Goal: Information Seeking & Learning: Learn about a topic

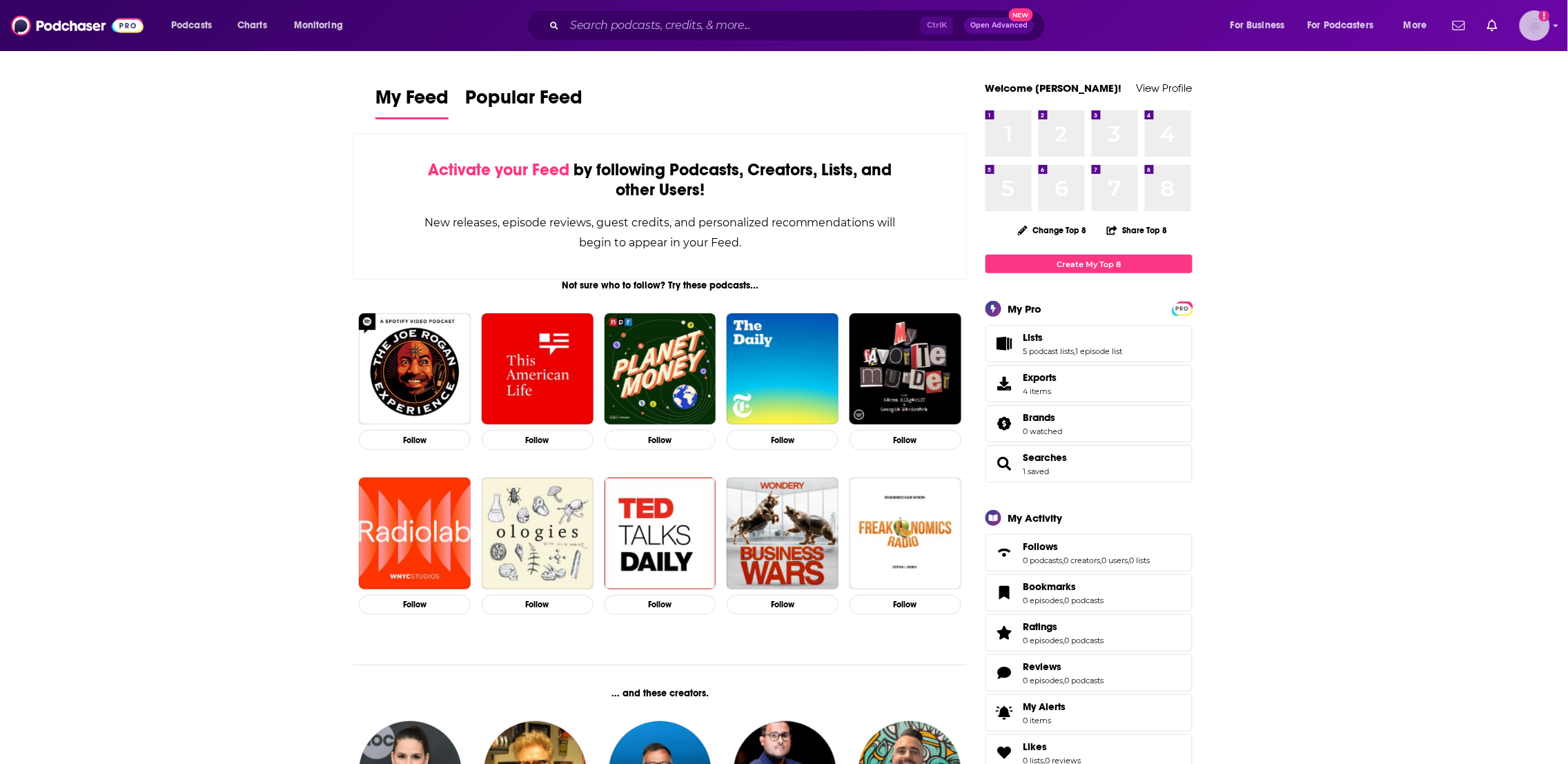
click at [1538, 20] on img "Logged in as LindaBurns" at bounding box center [1534, 25] width 31 height 31
click at [577, 29] on input "Search podcasts, credits, & more..." at bounding box center [743, 26] width 356 height 22
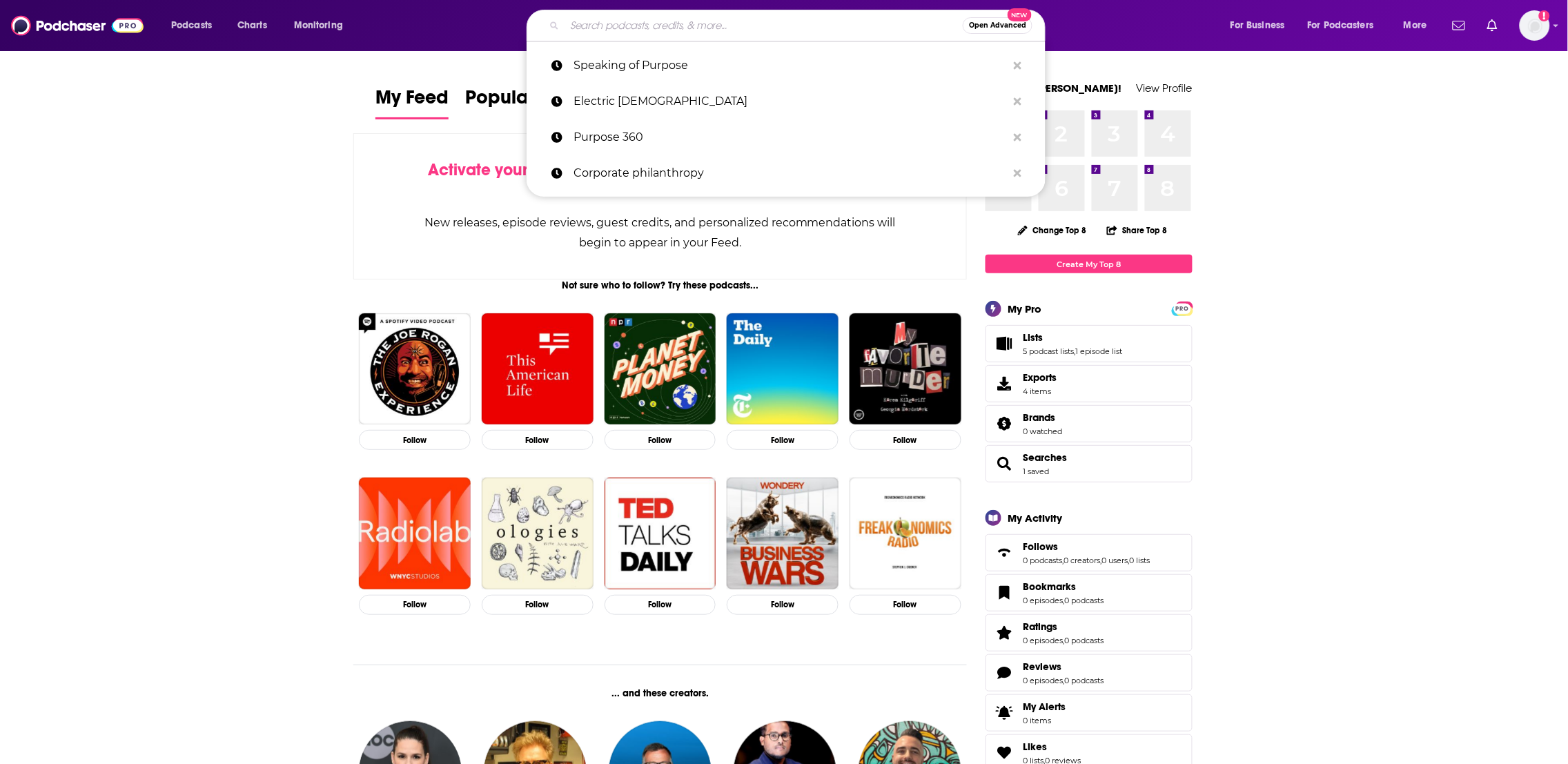
paste input "OFFBounds - #1 Podcast for Commerce Leaders"
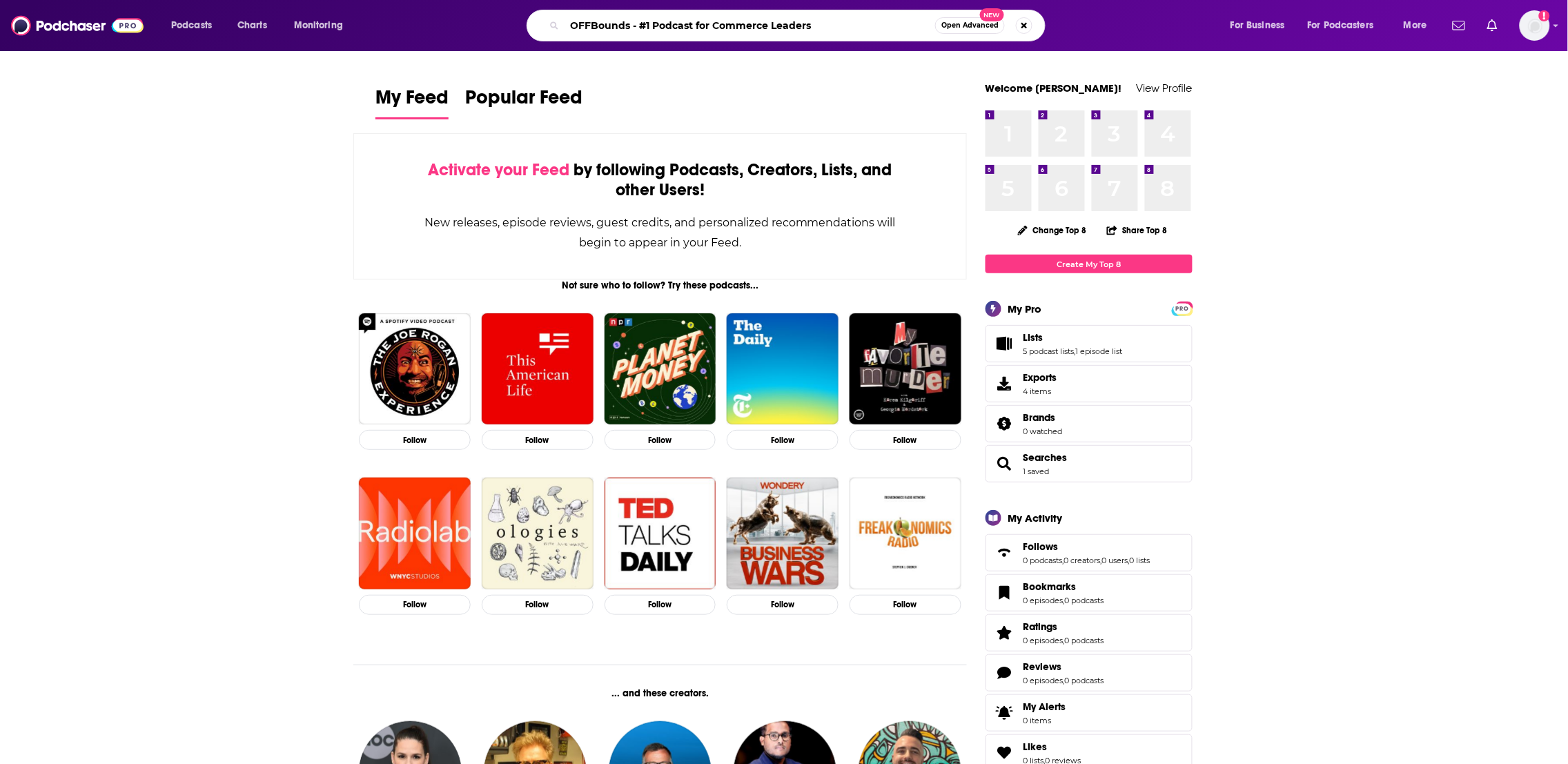
type input "OFFBounds - #1 Podcast for Commerce Leaders"
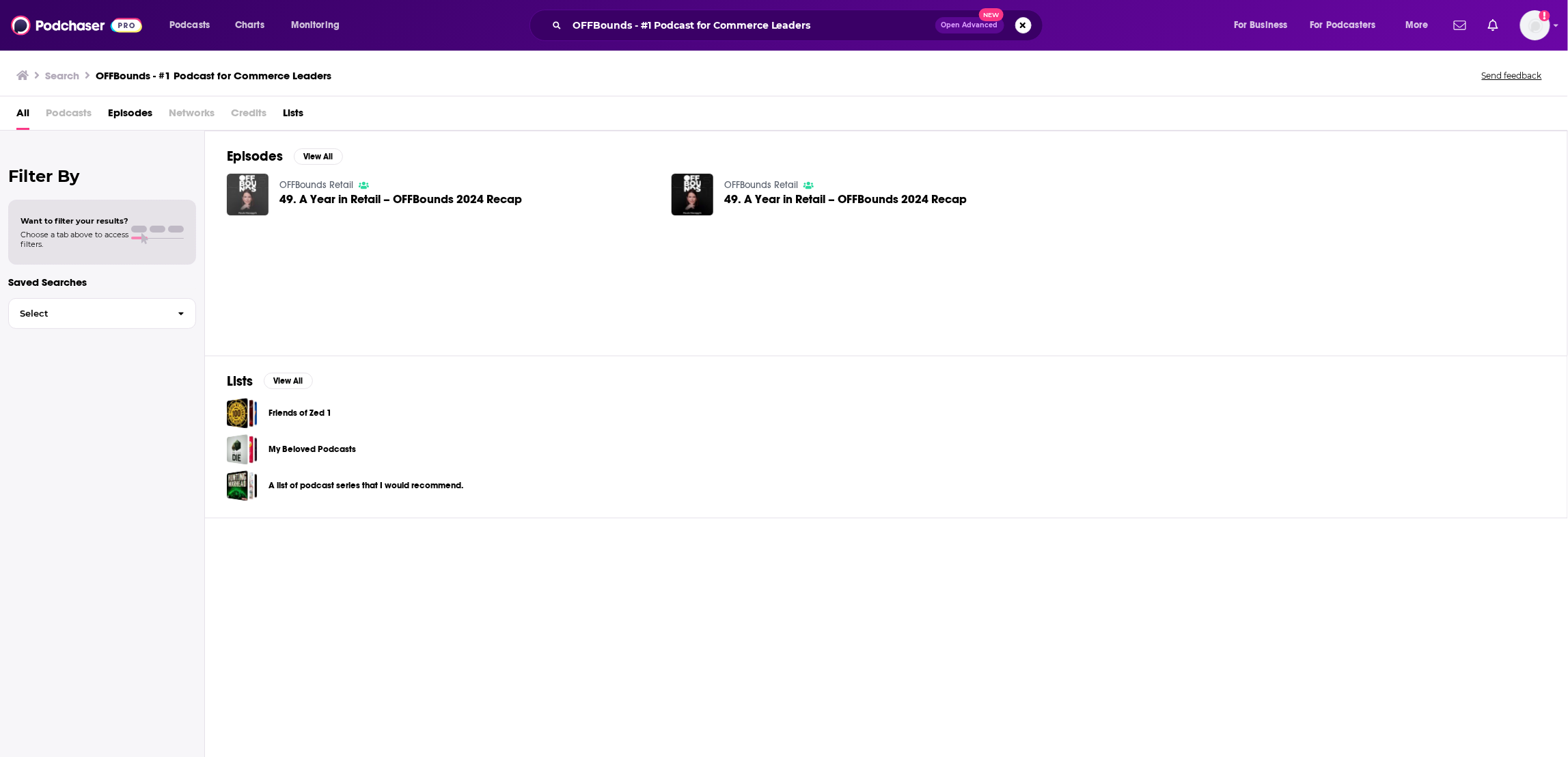
click at [257, 182] on img "49. A Year in Retail – OFFBounds 2024 Recap" at bounding box center [247, 194] width 42 height 42
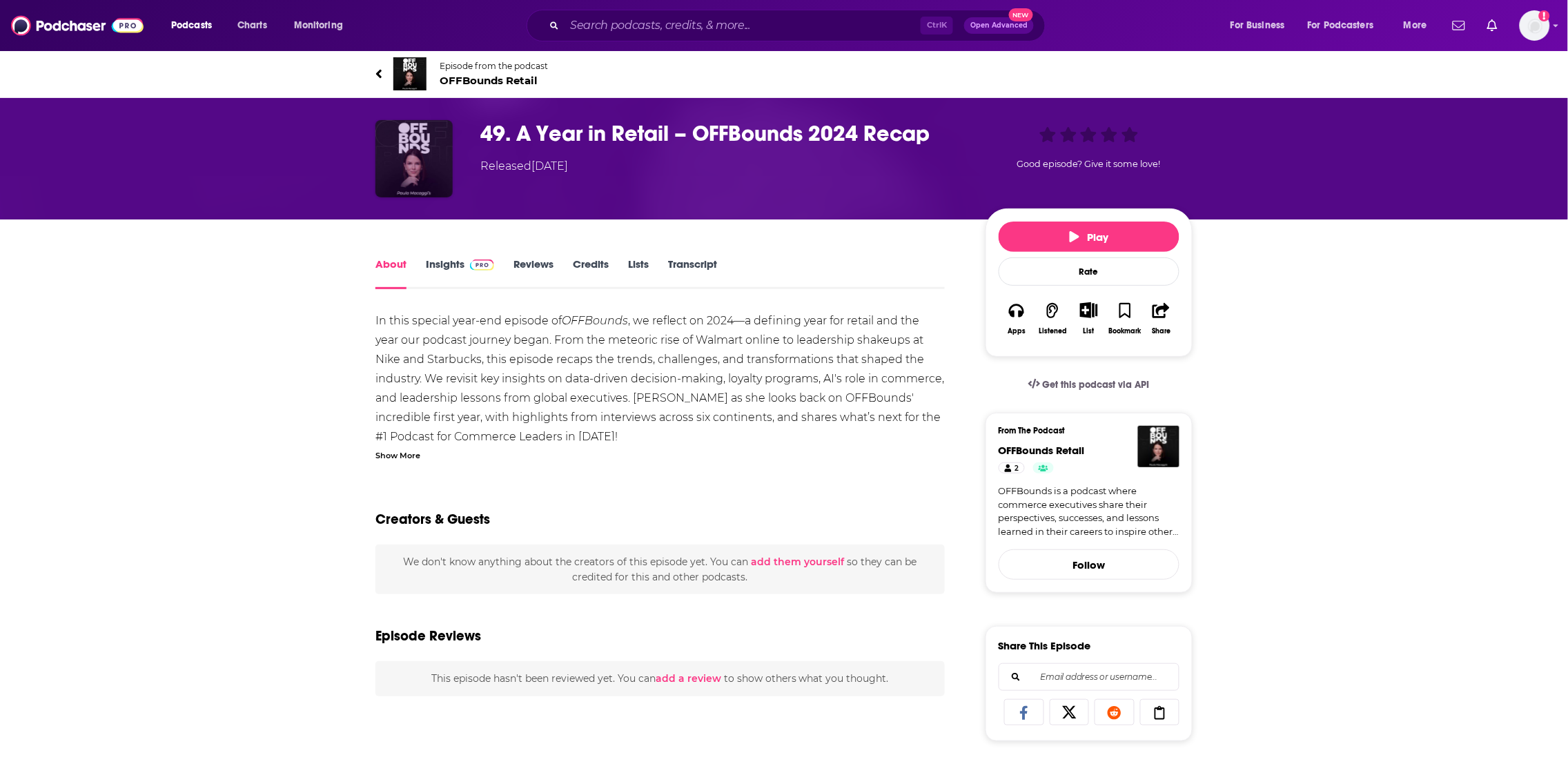
click at [420, 170] on img "49. A Year in Retail – OFFBounds 2024 Recap" at bounding box center [414, 158] width 77 height 77
click at [420, 166] on img "49. A Year in Retail – OFFBounds 2024 Recap" at bounding box center [414, 158] width 77 height 77
click at [417, 151] on img "49. A Year in Retail – OFFBounds 2024 Recap" at bounding box center [414, 158] width 77 height 77
click at [417, 150] on img "49. A Year in Retail – OFFBounds 2024 Recap" at bounding box center [414, 158] width 77 height 77
click at [400, 263] on link "About" at bounding box center [391, 273] width 31 height 32
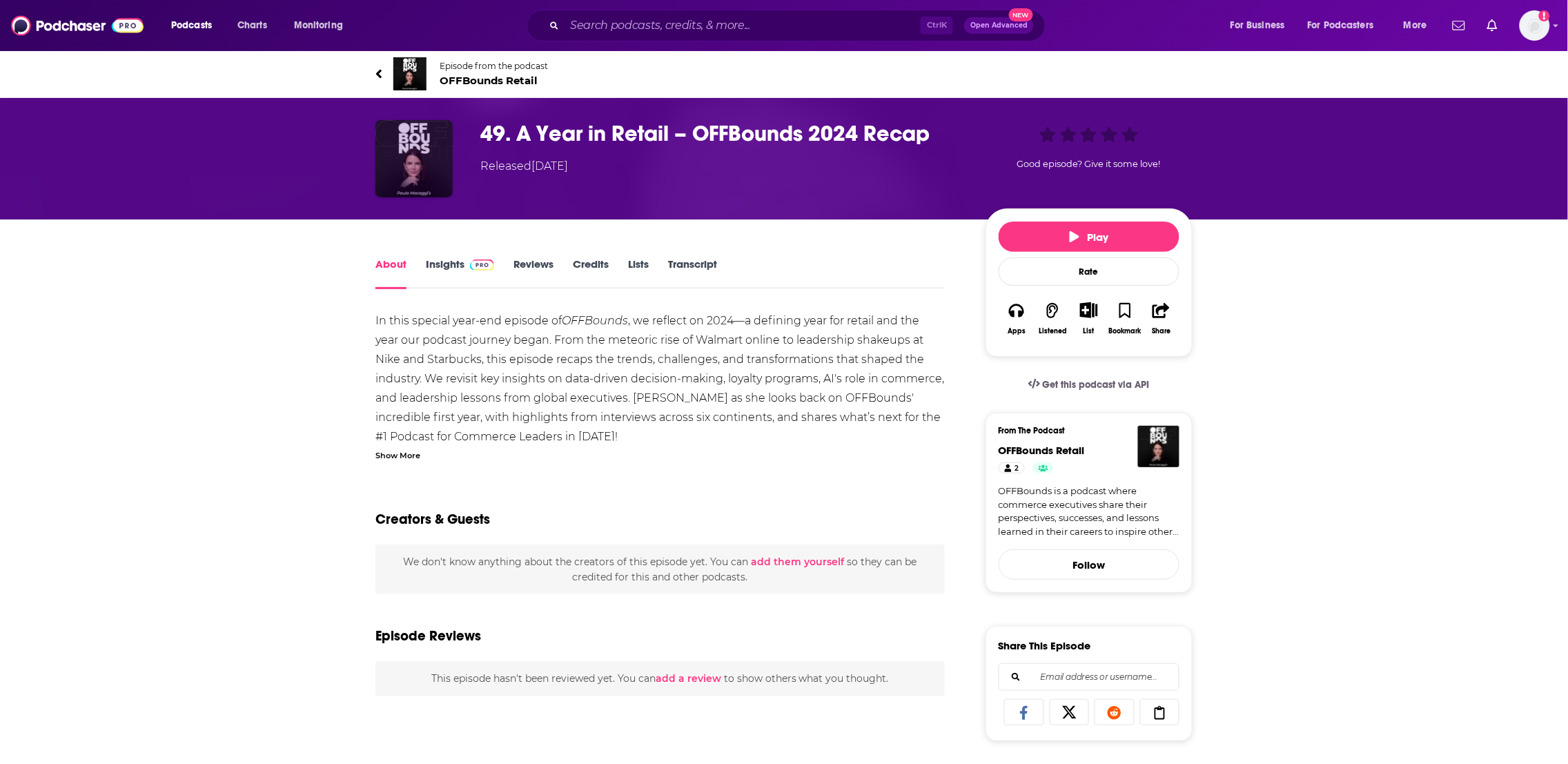
click at [437, 162] on img "49. A Year in Retail – OFFBounds 2024 Recap" at bounding box center [414, 158] width 77 height 77
click at [585, 324] on em "OFFBounds" at bounding box center [595, 321] width 66 height 13
click at [386, 263] on link "About" at bounding box center [391, 273] width 31 height 32
click at [434, 68] on link "Episode from the podcast OFFBounds Retail" at bounding box center [784, 74] width 818 height 34
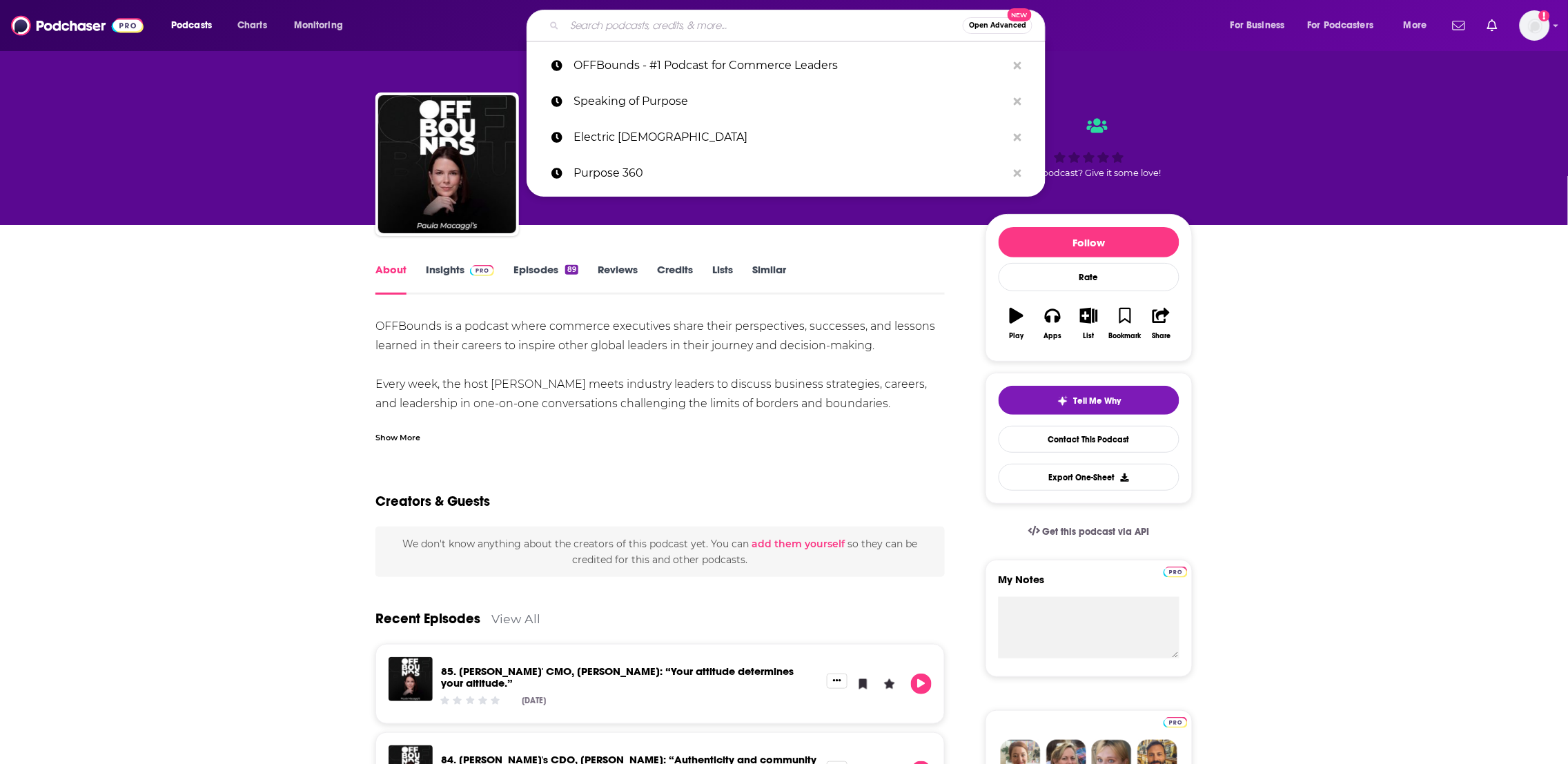
click at [648, 26] on input "Search podcasts, credits, & more..." at bounding box center [763, 26] width 398 height 22
paste input "OFFBounds - #1 Podcast for Commerce Leaders"
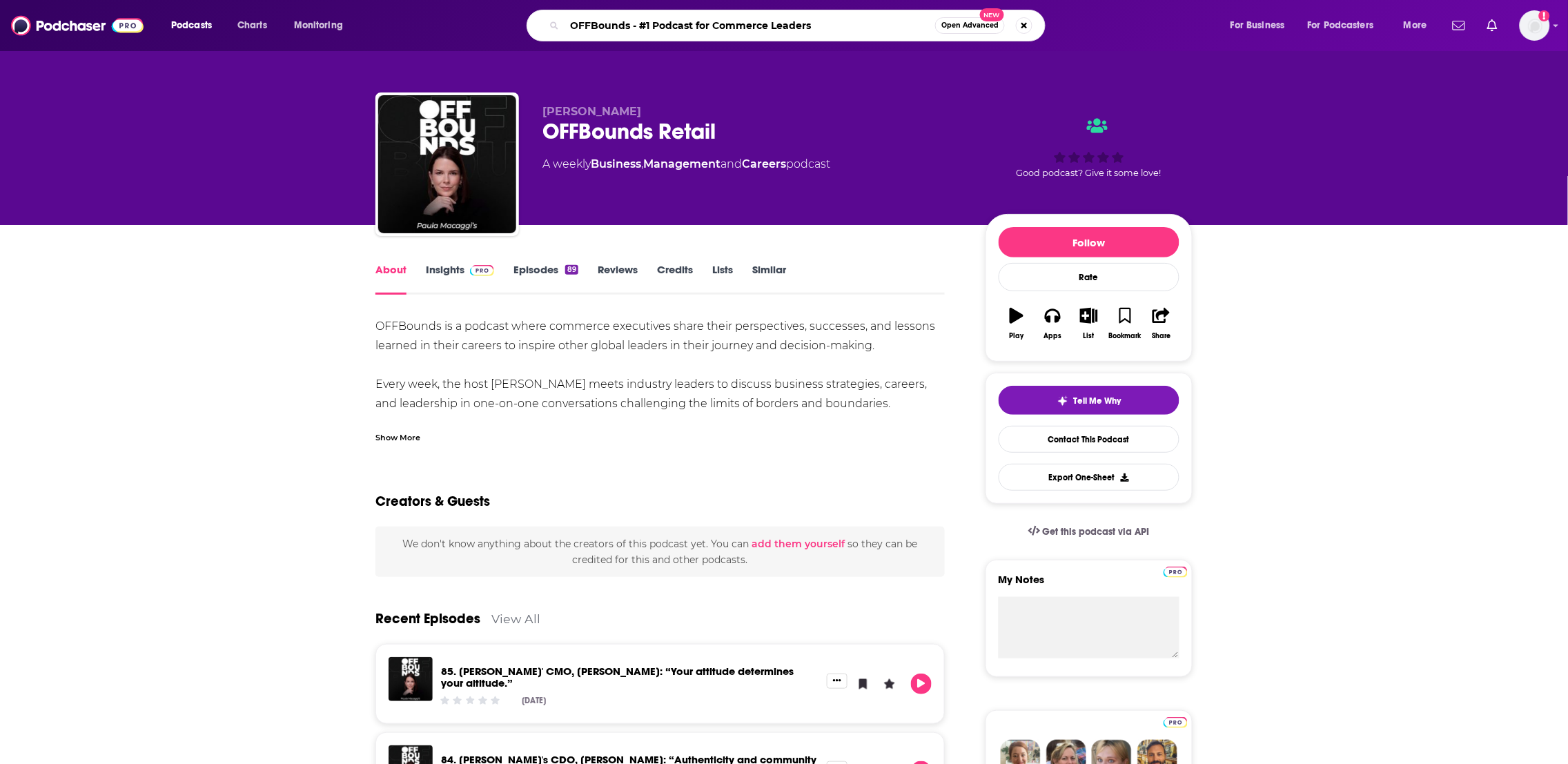
drag, startPoint x: 630, startPoint y: 27, endPoint x: 1202, endPoint y: 94, distance: 575.9
type input "OFFBounds"
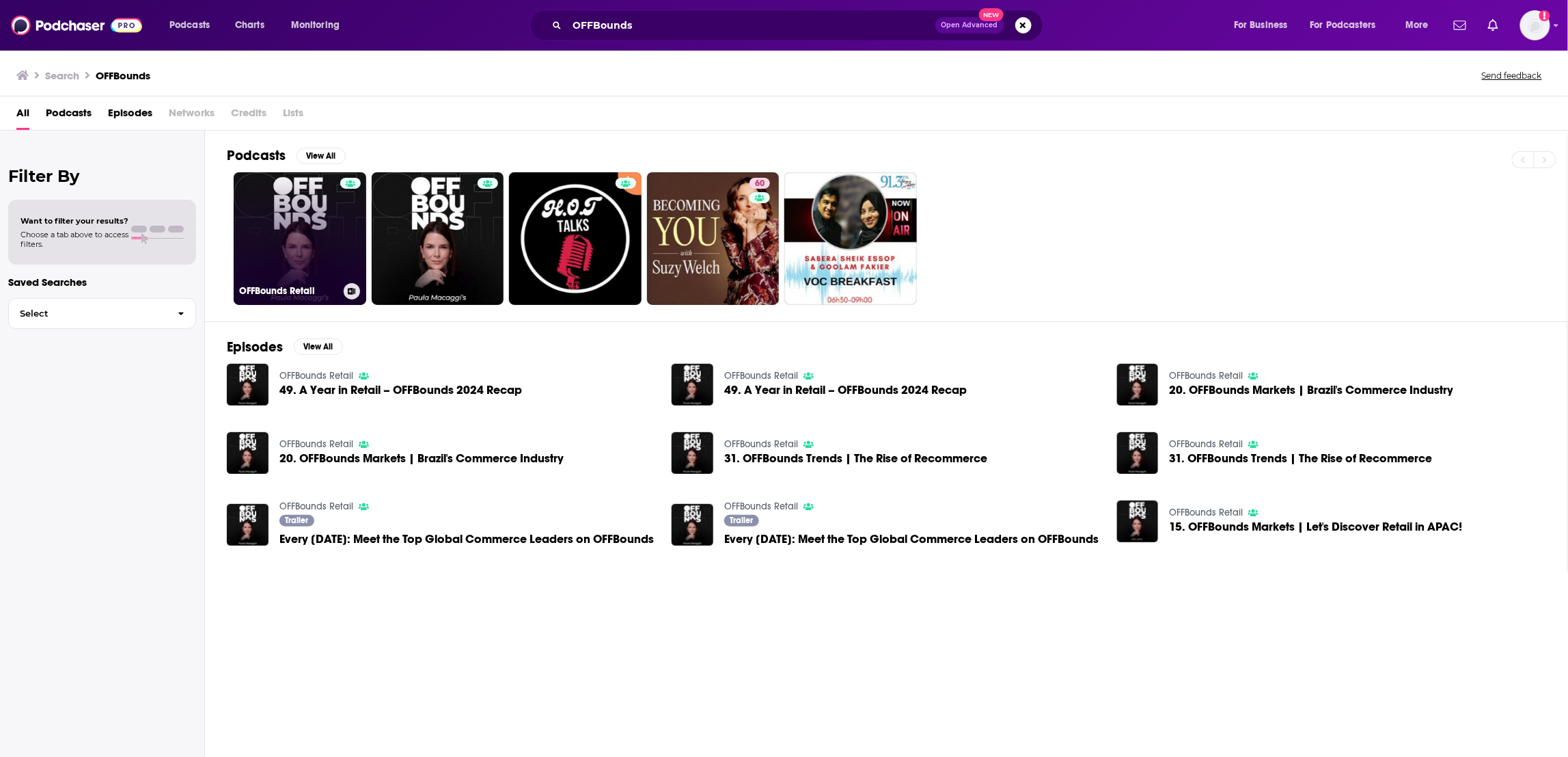
click at [330, 258] on link "OFFBounds Retail" at bounding box center [300, 239] width 133 height 133
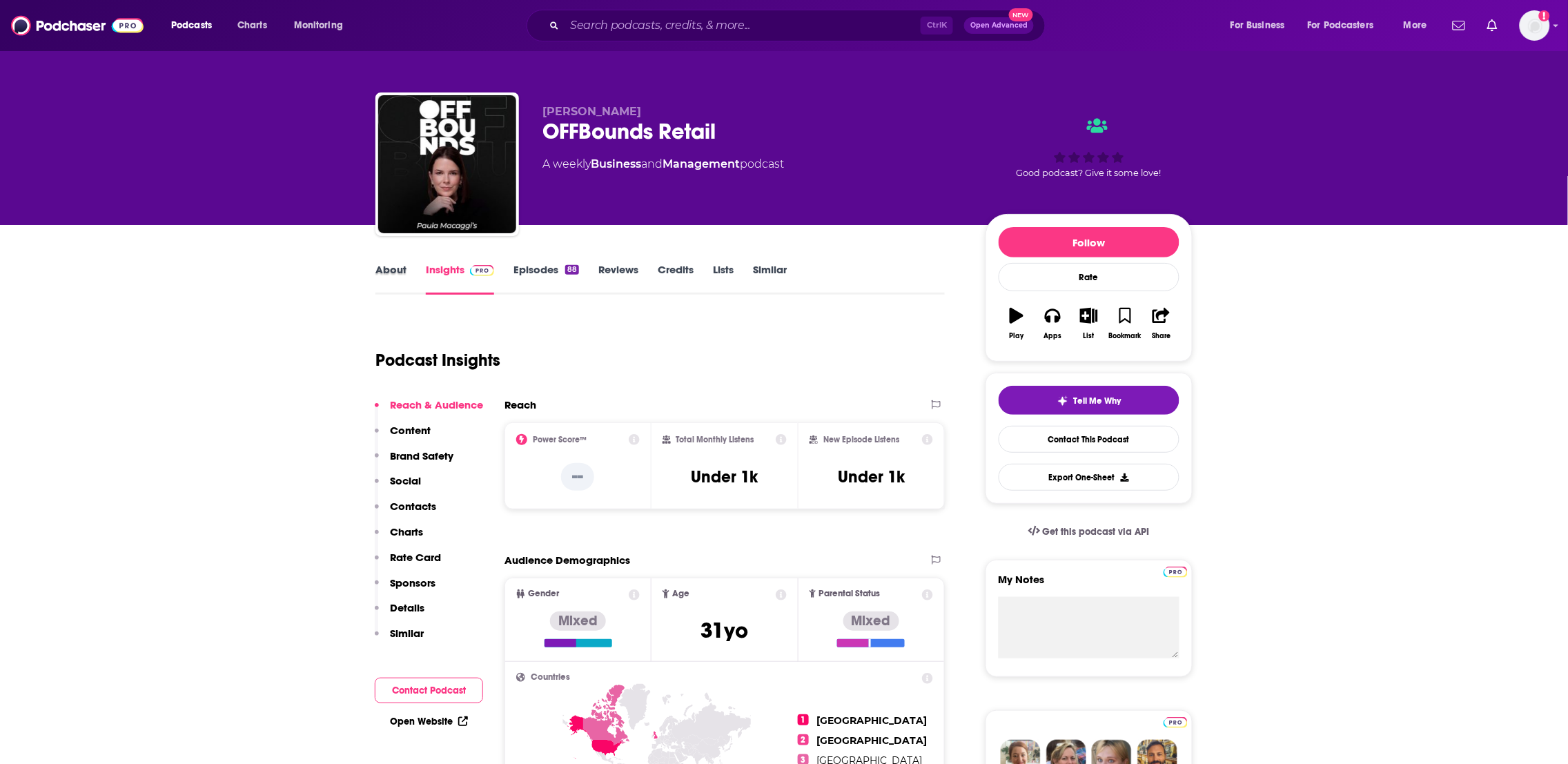
drag, startPoint x: 411, startPoint y: 266, endPoint x: 405, endPoint y: 268, distance: 6.3
click at [408, 266] on div "About" at bounding box center [401, 279] width 50 height 32
click at [400, 268] on link "About" at bounding box center [391, 279] width 31 height 32
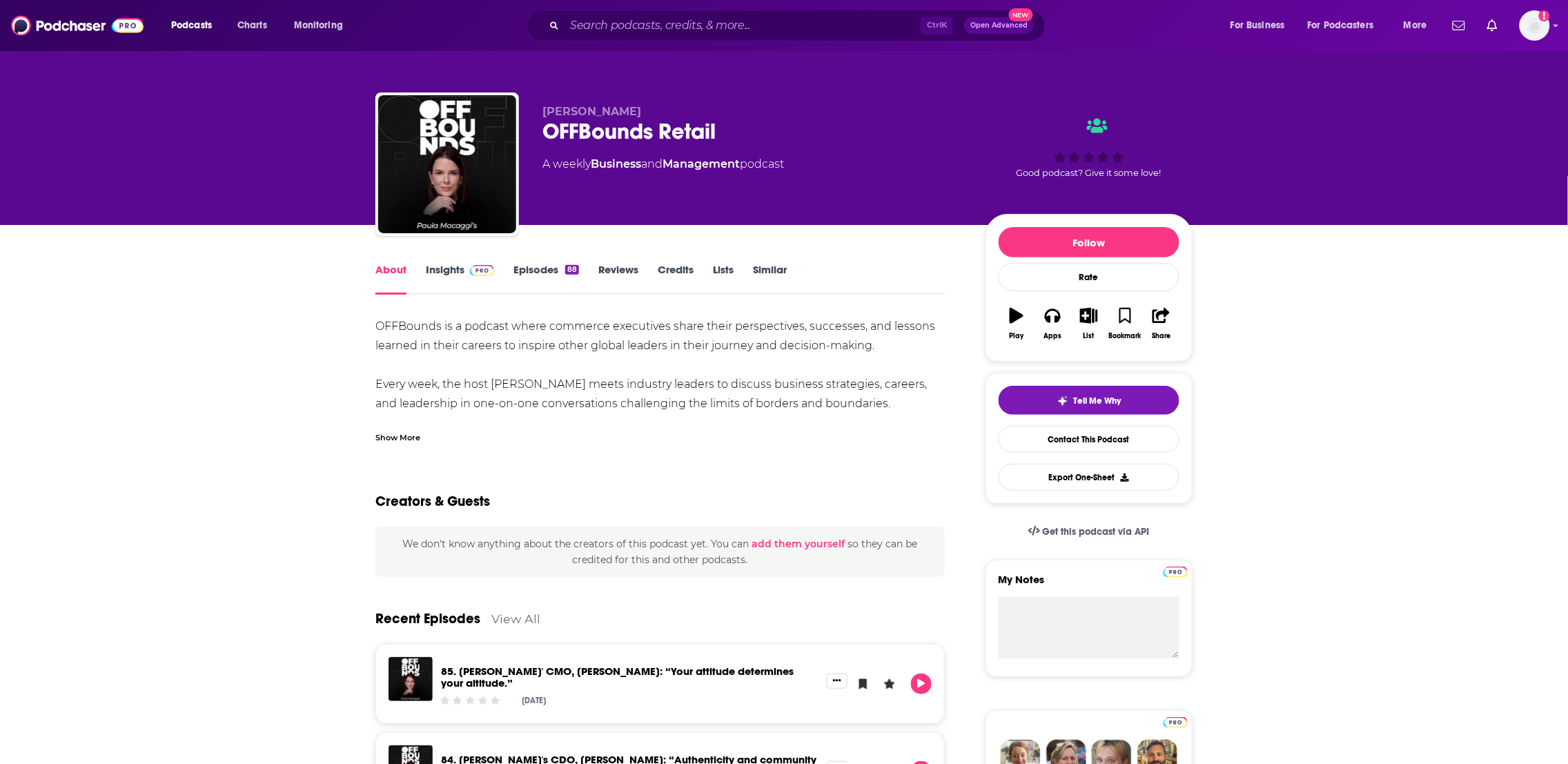
drag, startPoint x: 877, startPoint y: 410, endPoint x: 498, endPoint y: 351, distance: 383.6
copy div "OFFBounds is a podcast where commerce executives share their perspectives, succ…"
click at [447, 273] on link "Insights" at bounding box center [460, 279] width 68 height 32
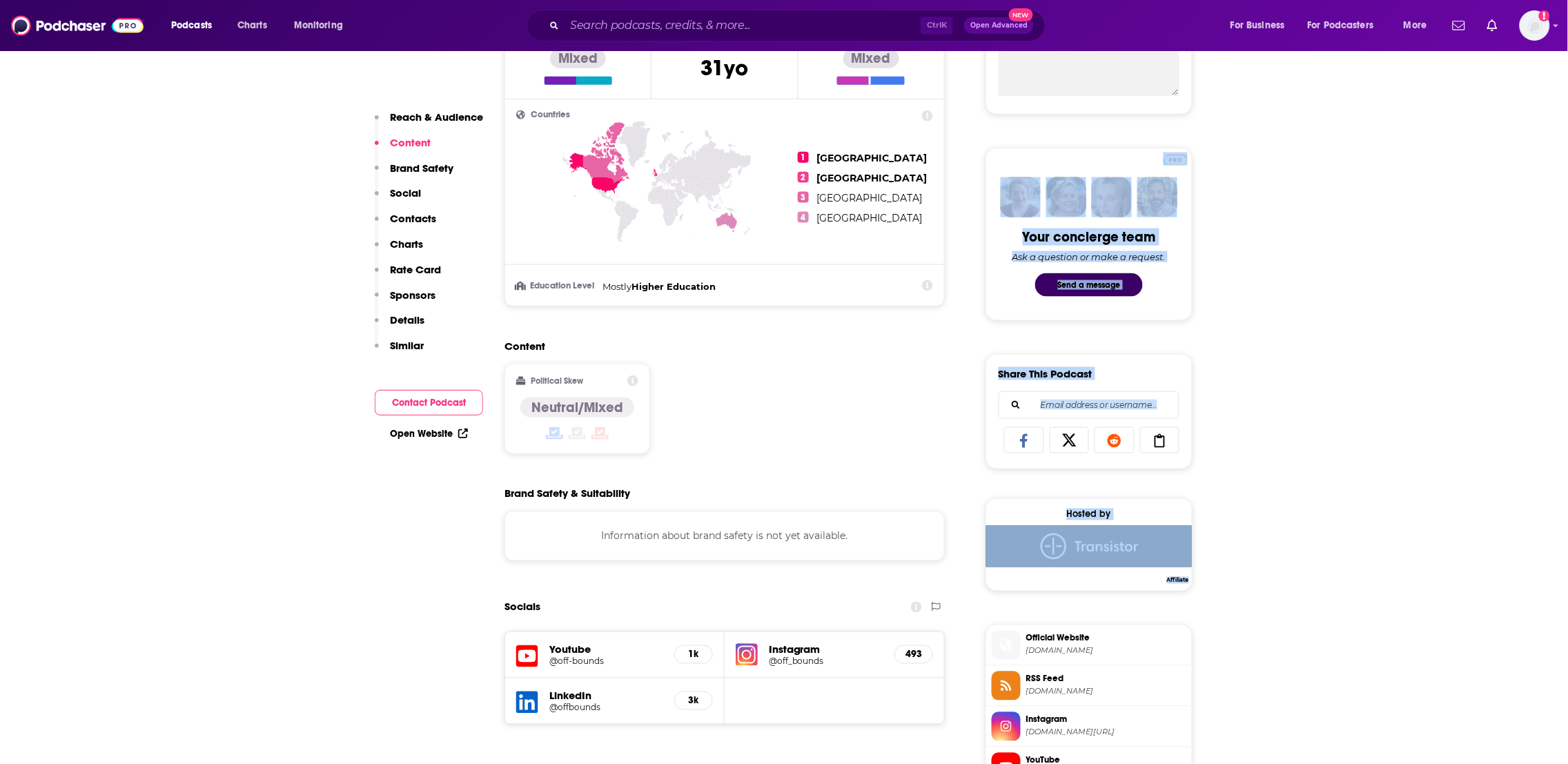
scroll to position [771, 0]
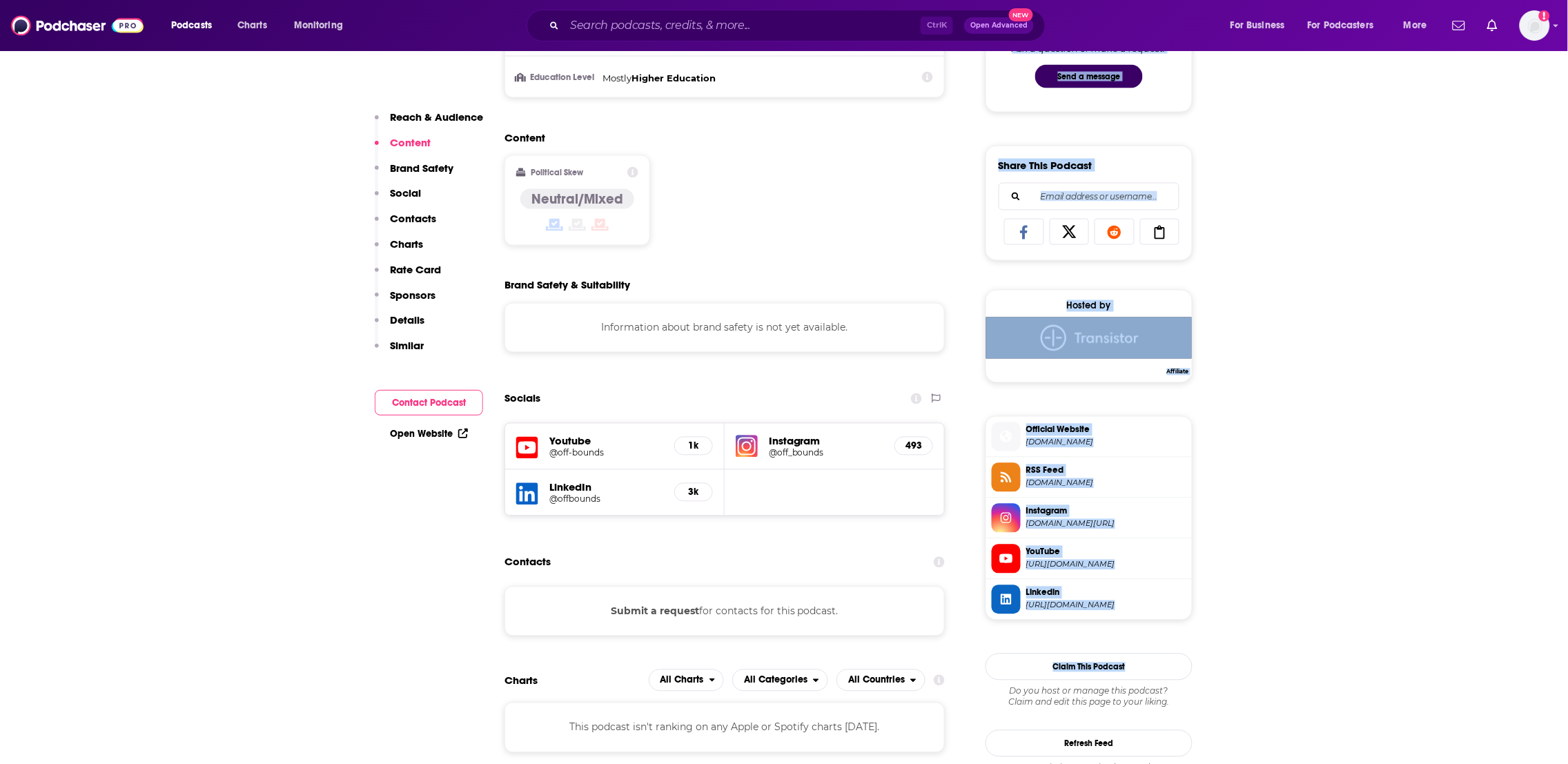
drag, startPoint x: 1295, startPoint y: 361, endPoint x: 1141, endPoint y: 641, distance: 319.6
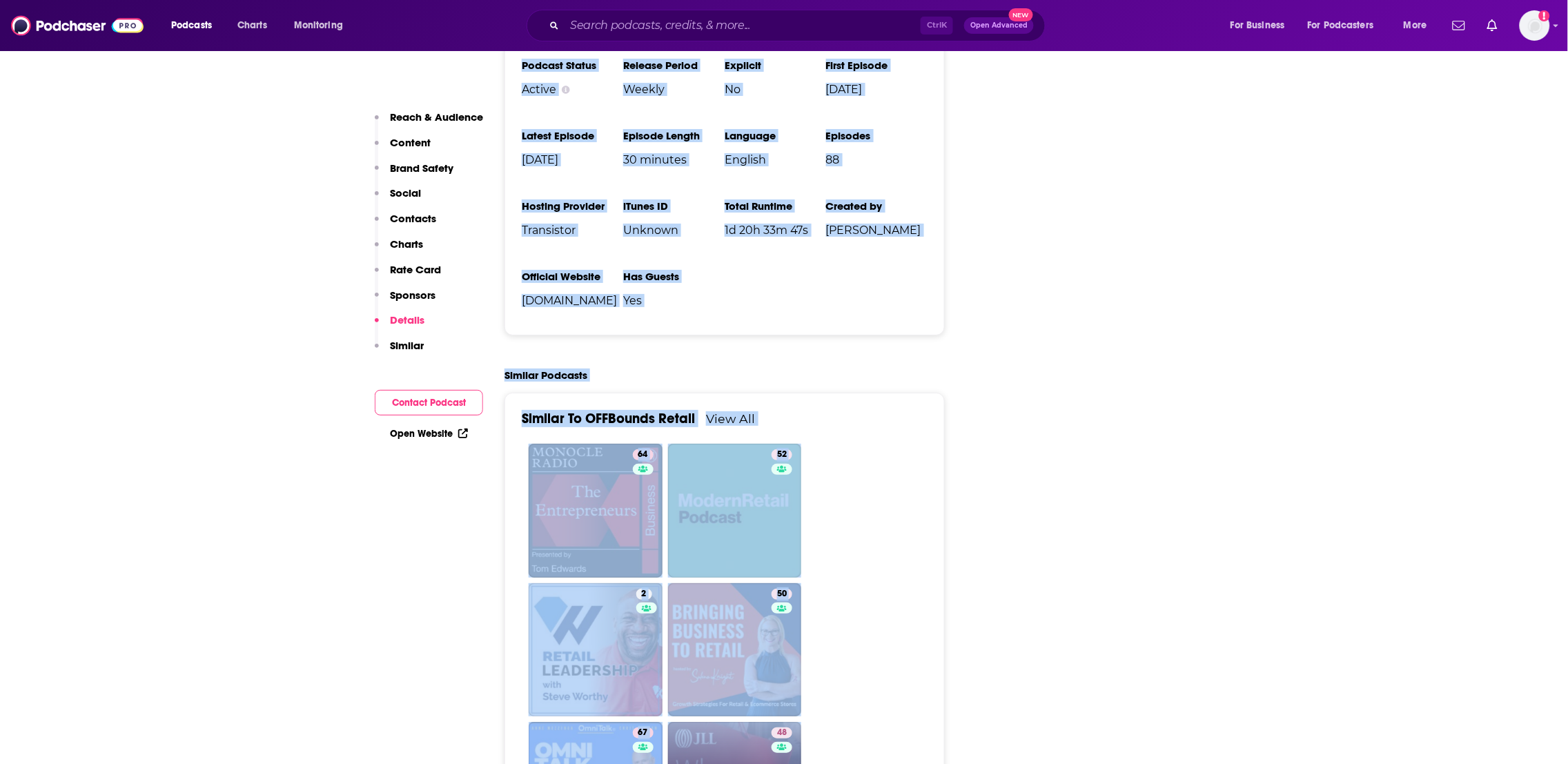
scroll to position [1971, 0]
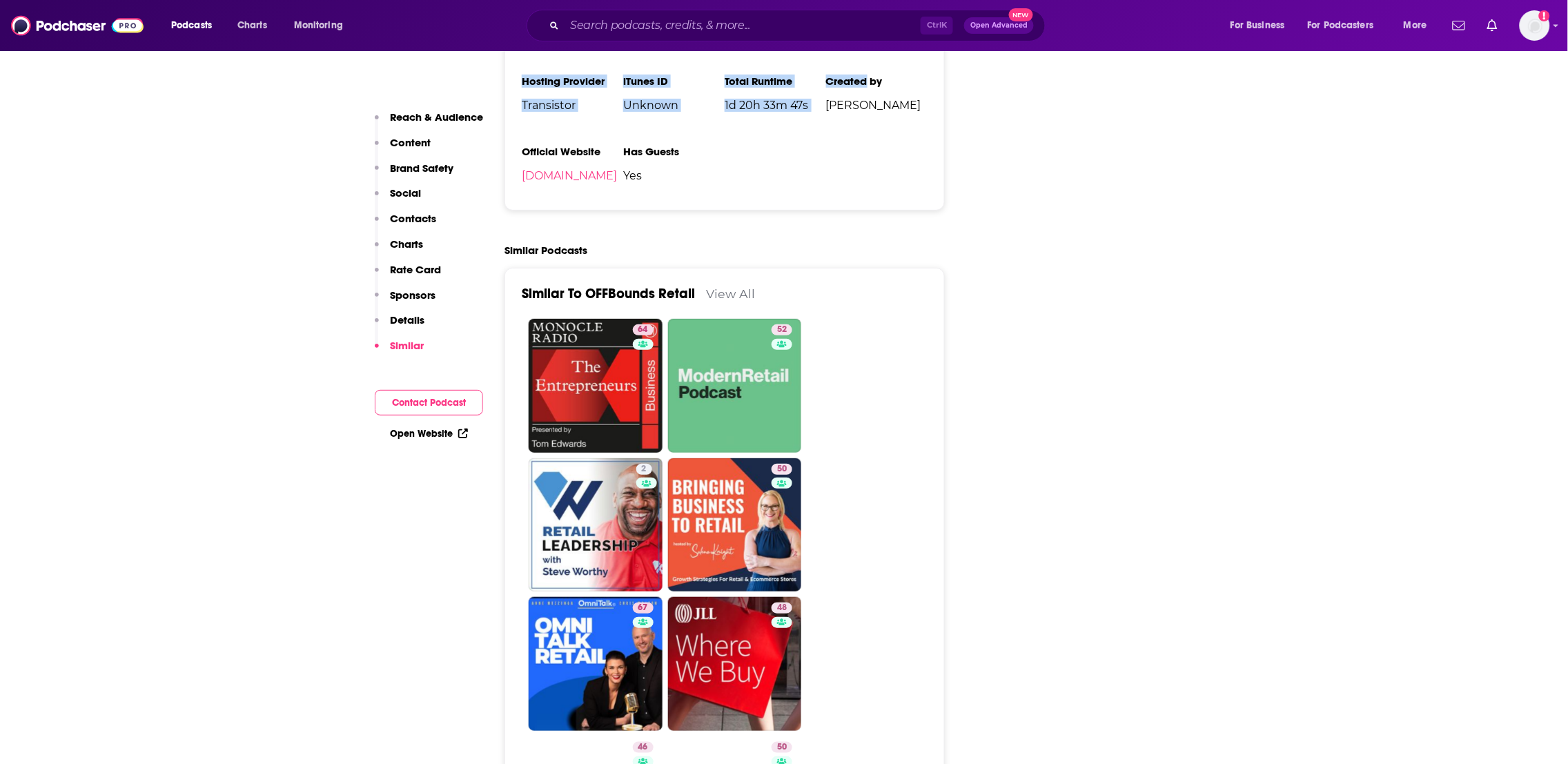
drag, startPoint x: 723, startPoint y: 275, endPoint x: 868, endPoint y: 89, distance: 235.8
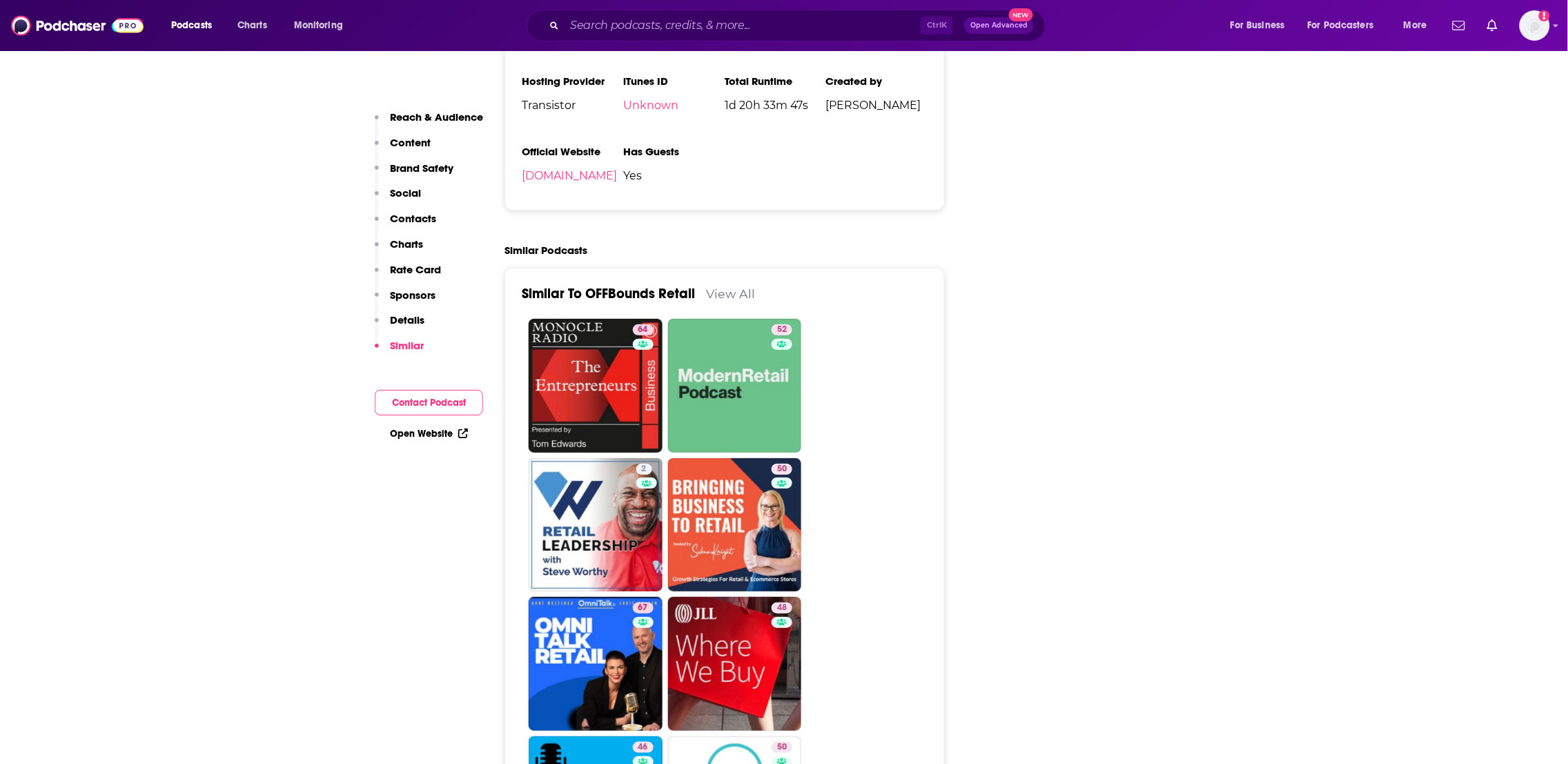
drag, startPoint x: 1327, startPoint y: 496, endPoint x: 1073, endPoint y: 204, distance: 387.0
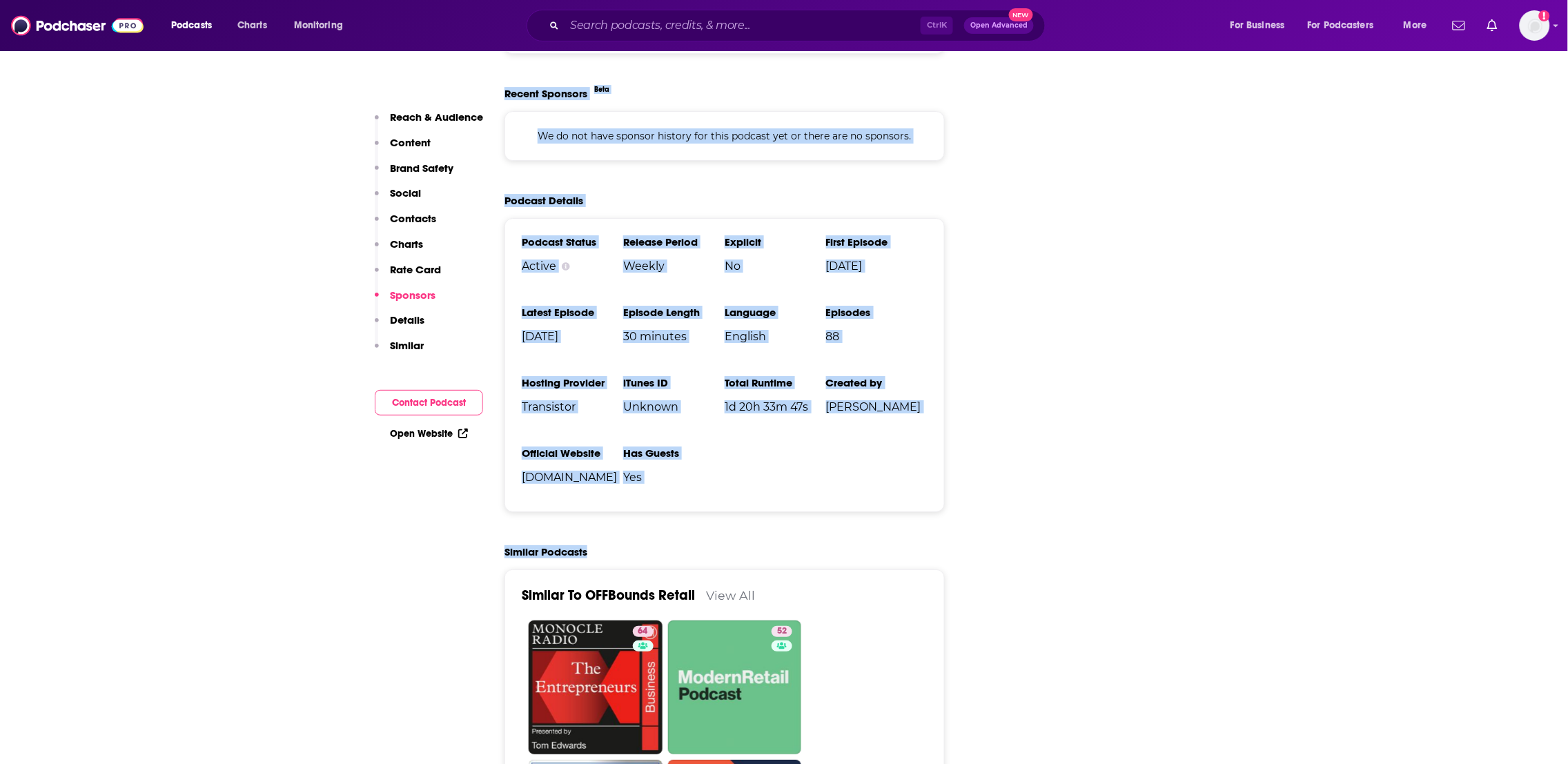
scroll to position [1568, 0]
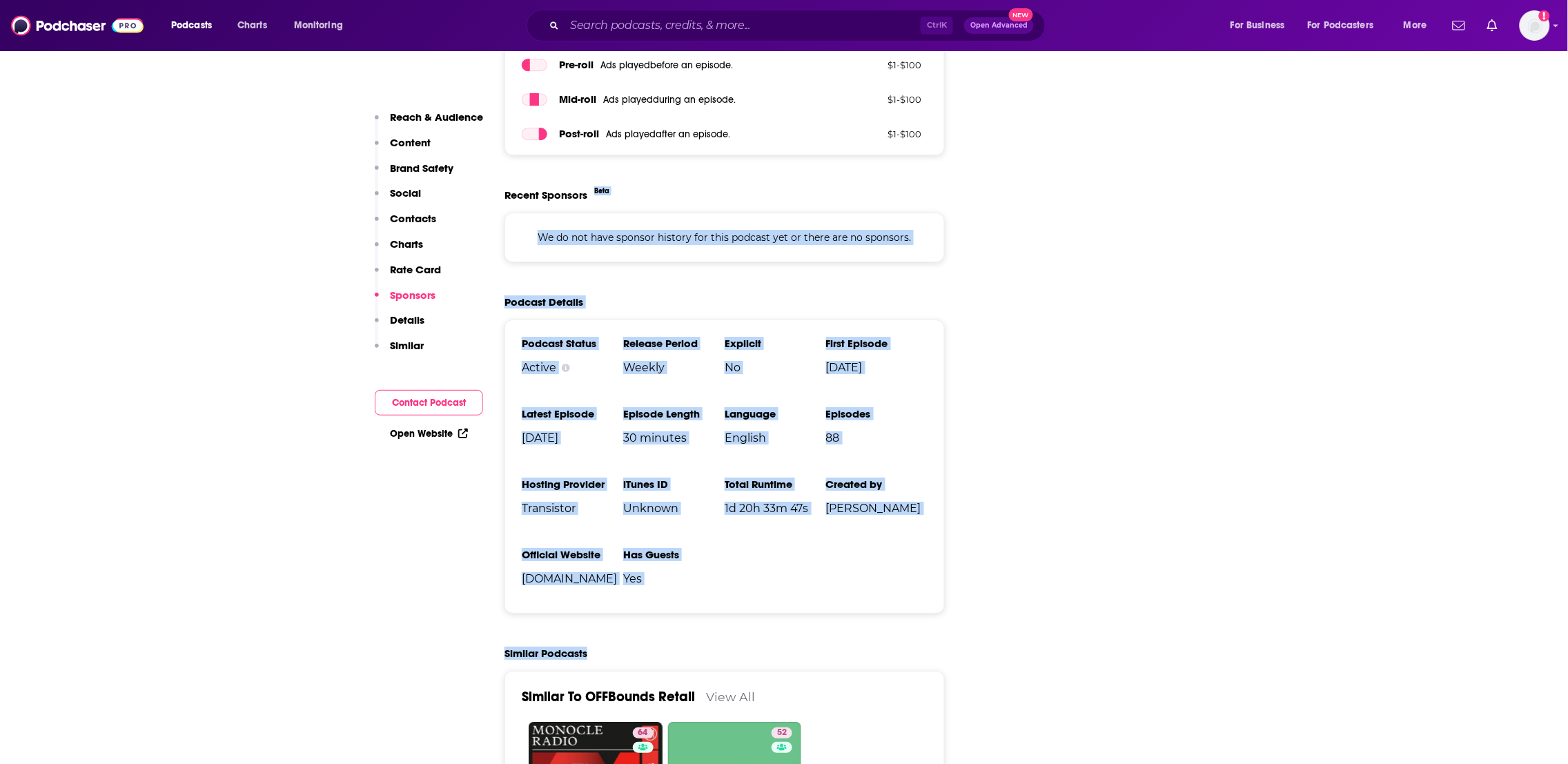
drag, startPoint x: 832, startPoint y: 229, endPoint x: 838, endPoint y: 240, distance: 12.5
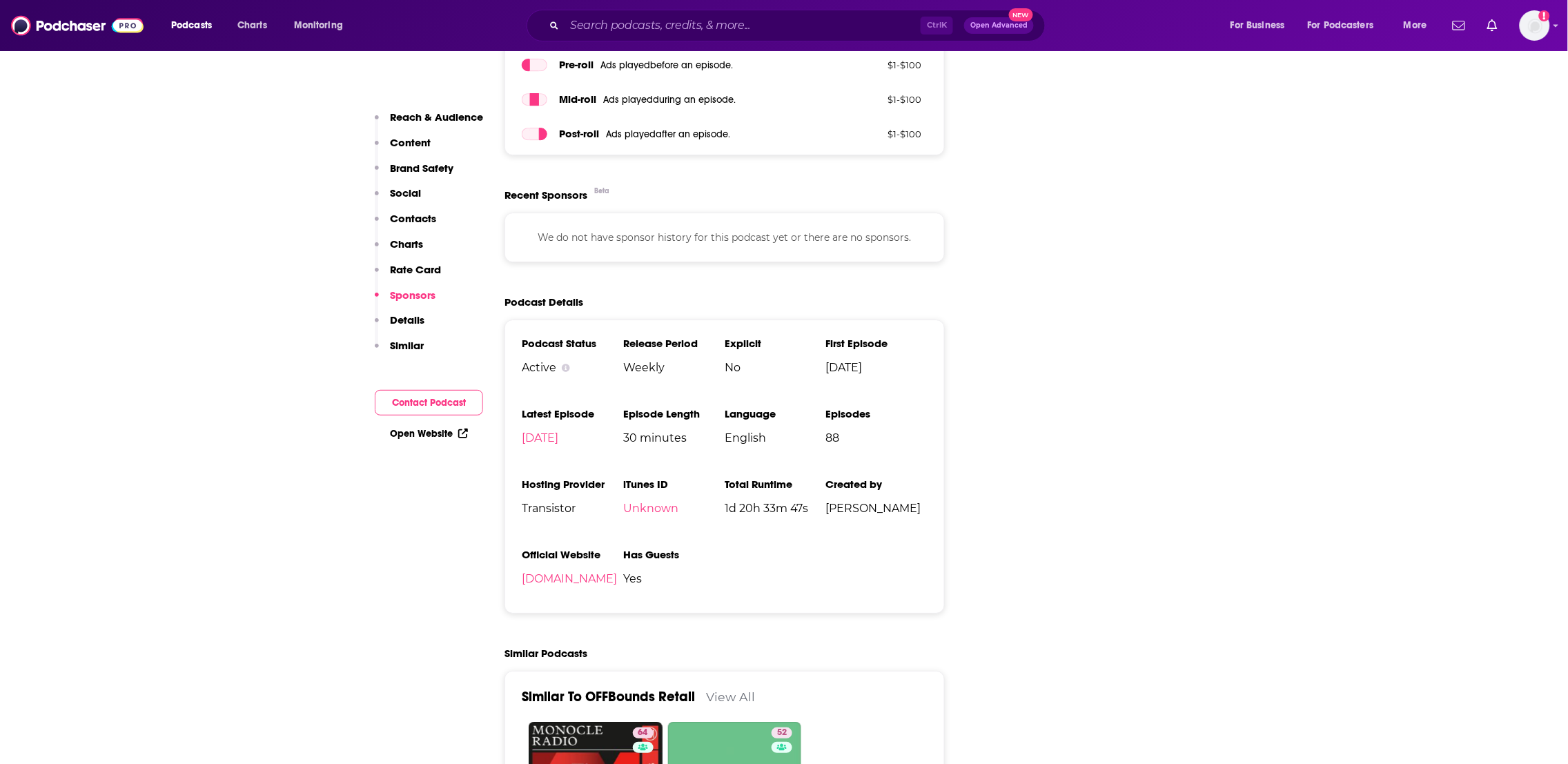
click at [552, 585] on link "offbounds.tv" at bounding box center [570, 579] width 95 height 13
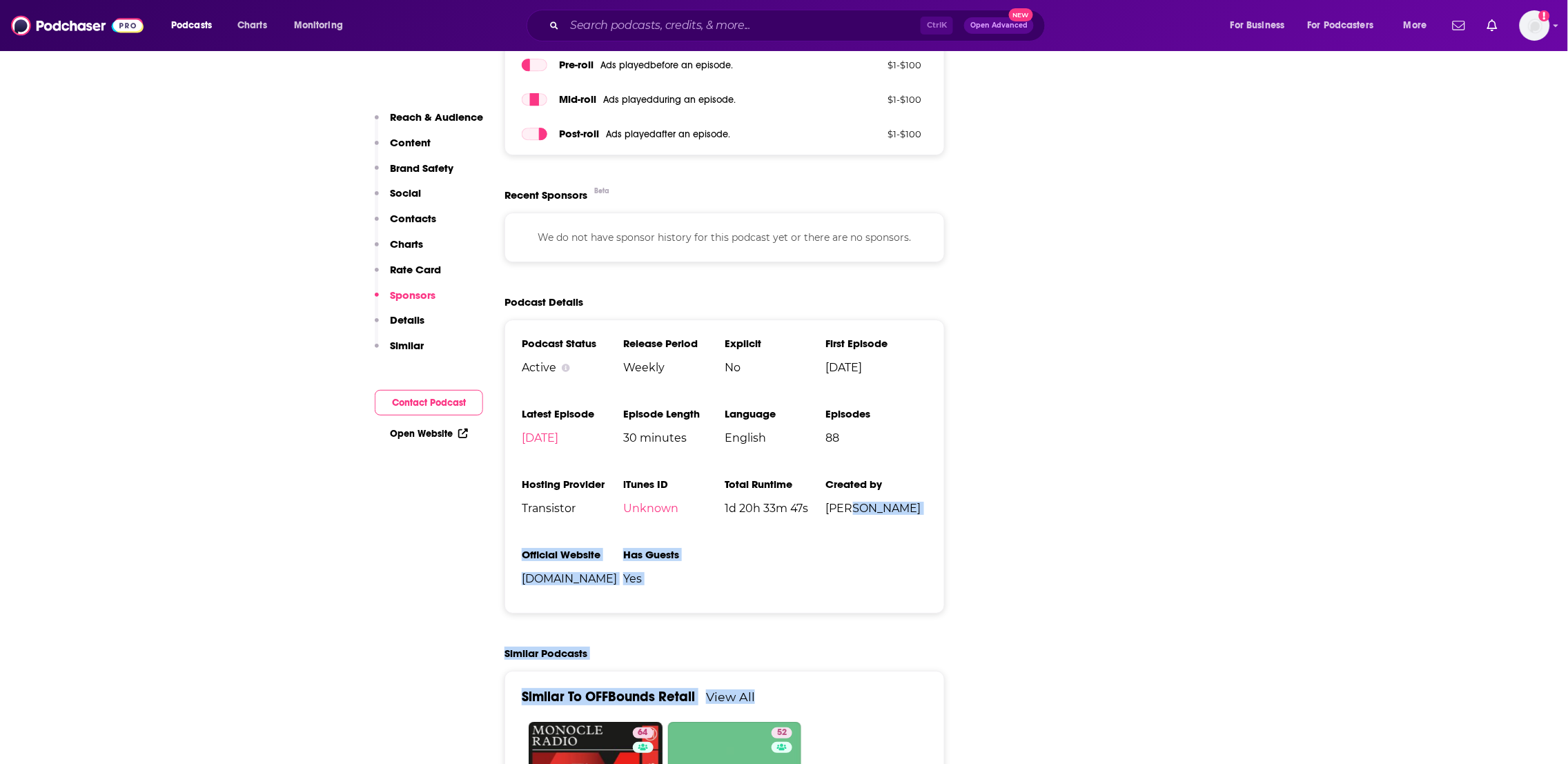
drag, startPoint x: 852, startPoint y: 586, endPoint x: 860, endPoint y: 606, distance: 21.5
click at [860, 613] on div "Podcast Status Active Release Period Weekly Explicit No First Episode Jan 4th, …" at bounding box center [724, 466] width 440 height 293
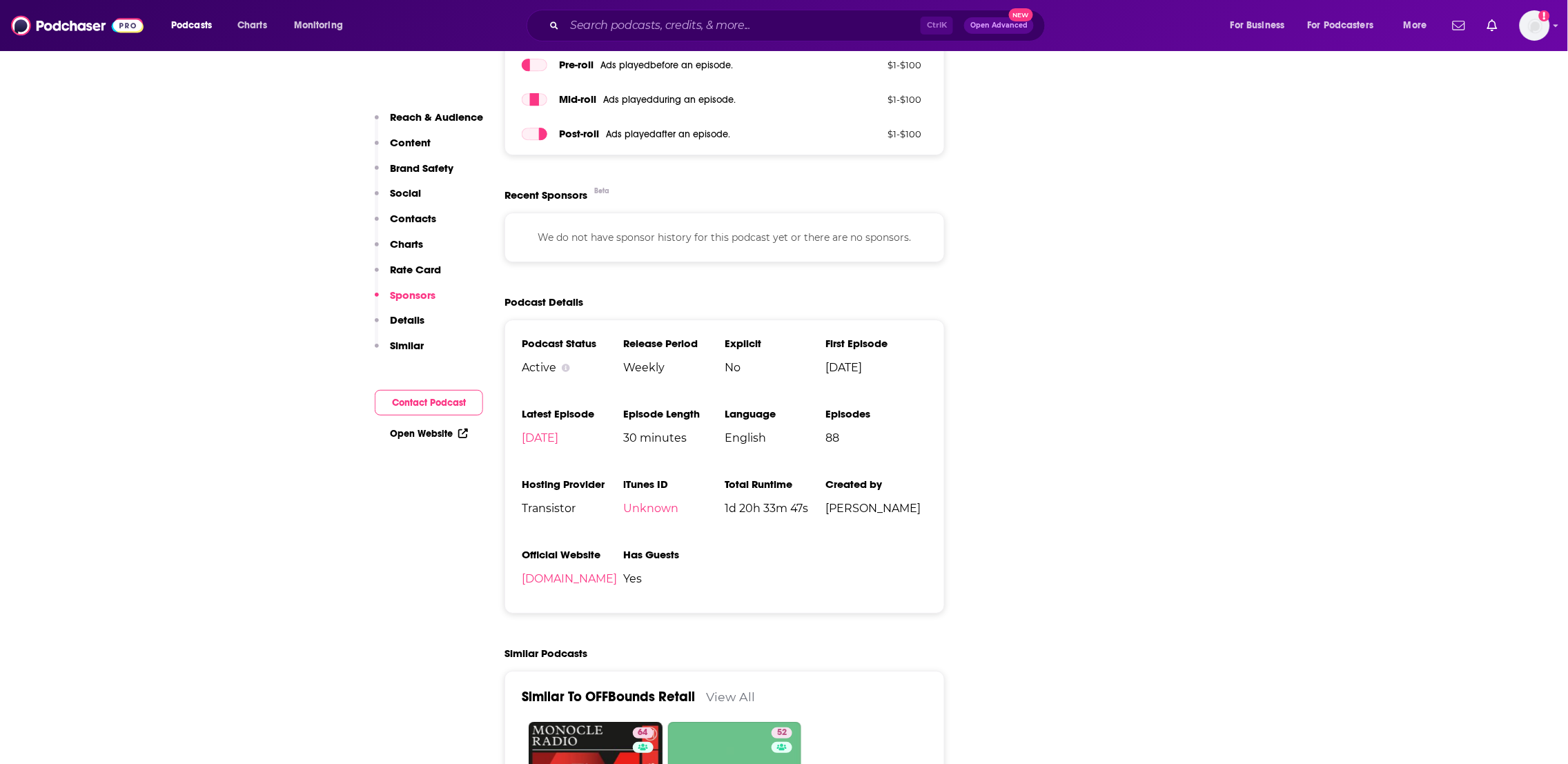
click at [918, 566] on ul "Podcast Status Active Release Period Weekly Explicit No First Episode Jan 4th, …" at bounding box center [724, 466] width 406 height 259
drag, startPoint x: 915, startPoint y: 525, endPoint x: 818, endPoint y: 519, distance: 97.2
click at [818, 519] on ul "Podcast Status Active Release Period Weekly Explicit No First Episode Jan 4th, …" at bounding box center [724, 466] width 406 height 259
click at [904, 548] on li "Created by Paula Macaggi" at bounding box center [876, 512] width 102 height 71
drag, startPoint x: 917, startPoint y: 523, endPoint x: 823, endPoint y: 527, distance: 94.1
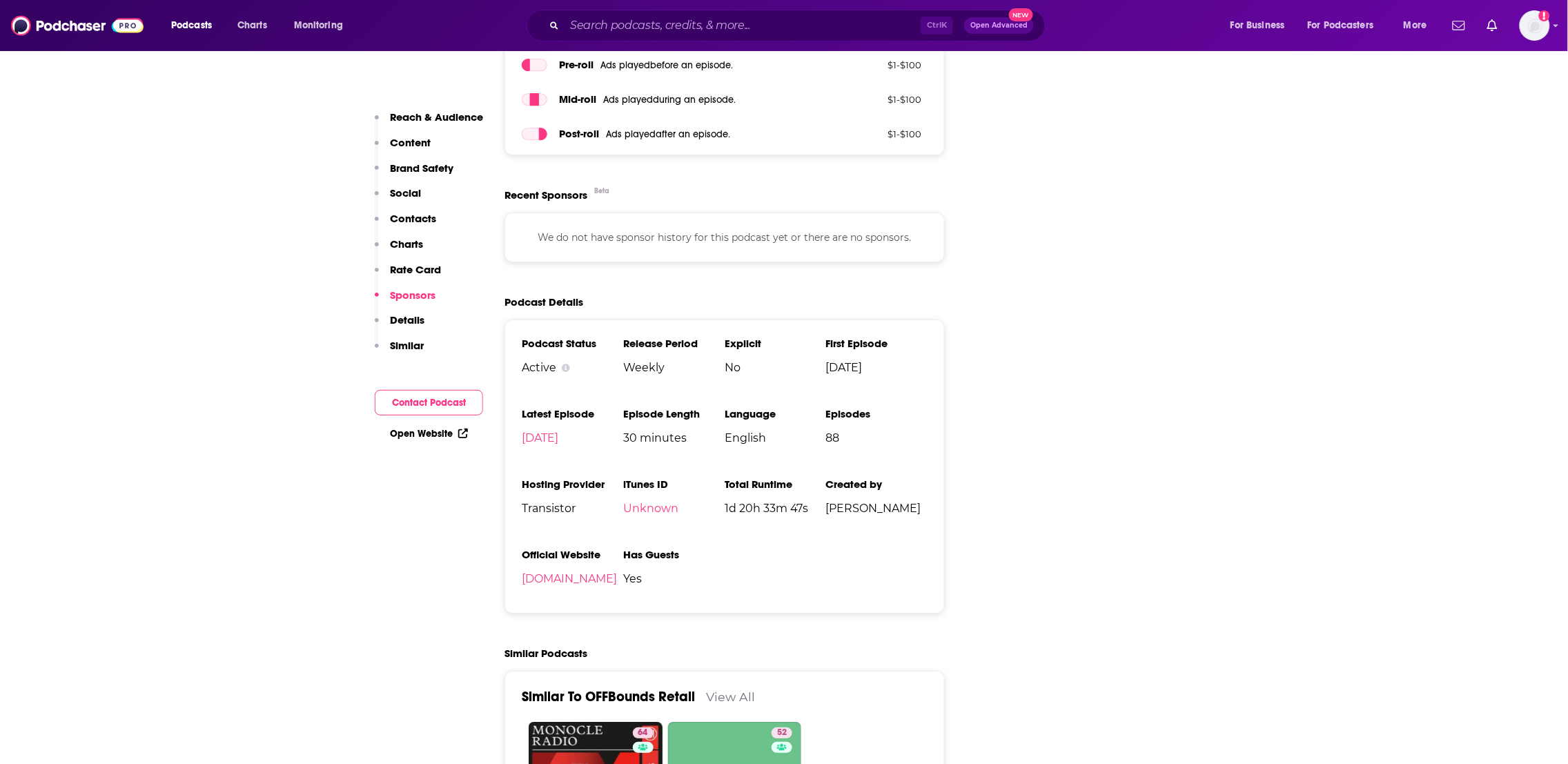
click at [823, 527] on ul "Podcast Status Active Release Period Weekly Explicit No First Episode Jan 4th, …" at bounding box center [724, 466] width 406 height 259
click at [791, 596] on ul "Podcast Status Active Release Period Weekly Explicit No First Episode Jan 4th, …" at bounding box center [724, 466] width 406 height 259
drag, startPoint x: 929, startPoint y: 525, endPoint x: 828, endPoint y: 527, distance: 101.0
click at [828, 527] on div "Podcast Status Active Release Period Weekly Explicit No First Episode Jan 4th, …" at bounding box center [724, 466] width 440 height 293
copy span "Paula Macaggi"
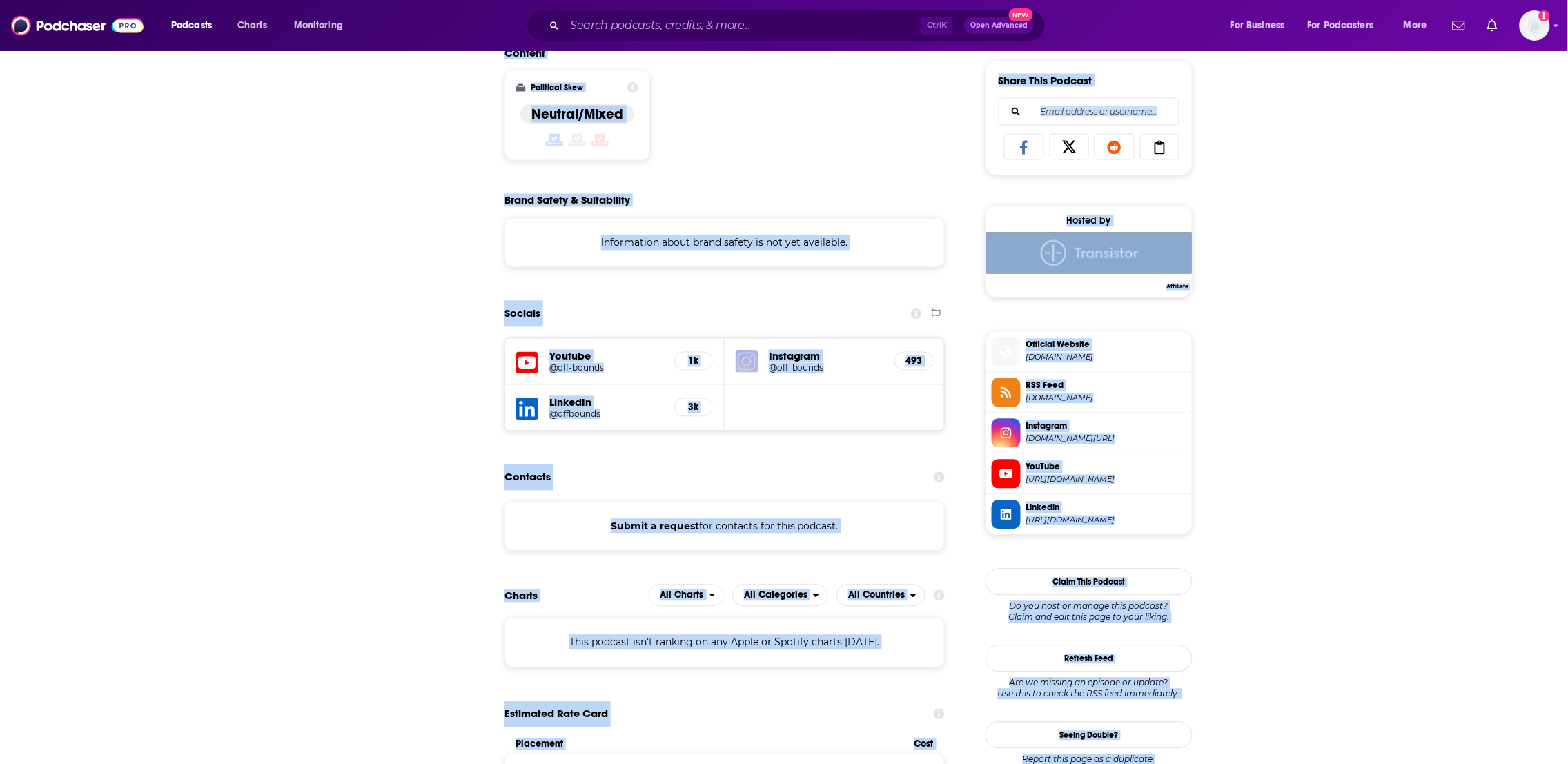
scroll to position [230, 0]
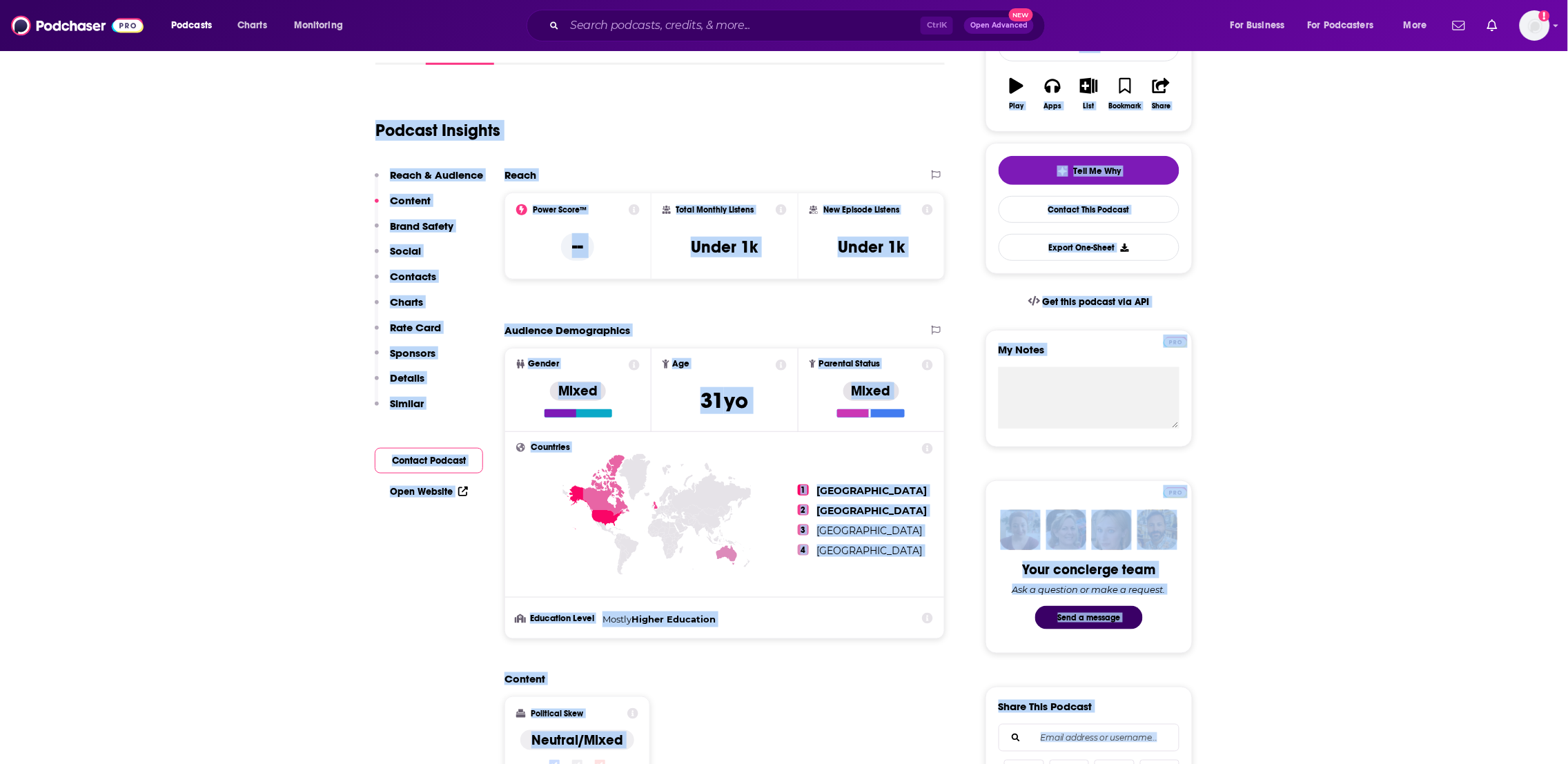
drag, startPoint x: 1159, startPoint y: 272, endPoint x: 969, endPoint y: -73, distance: 393.9
click at [969, 0] on html "Podcasts Charts Monitoring Ctrl K Open Advanced New For Business For Podcasters…" at bounding box center [784, 152] width 1568 height 764
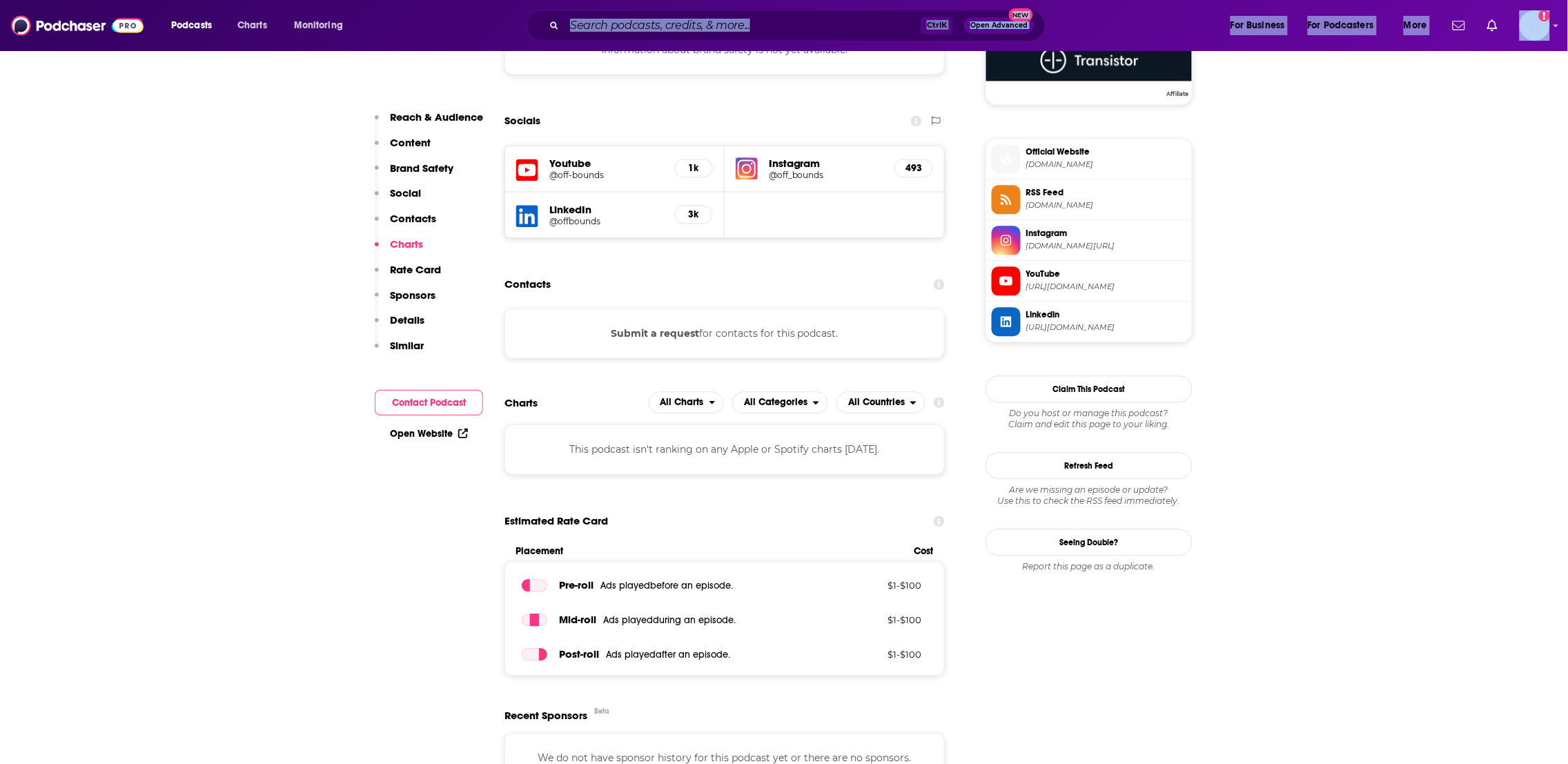
scroll to position [1006, 0]
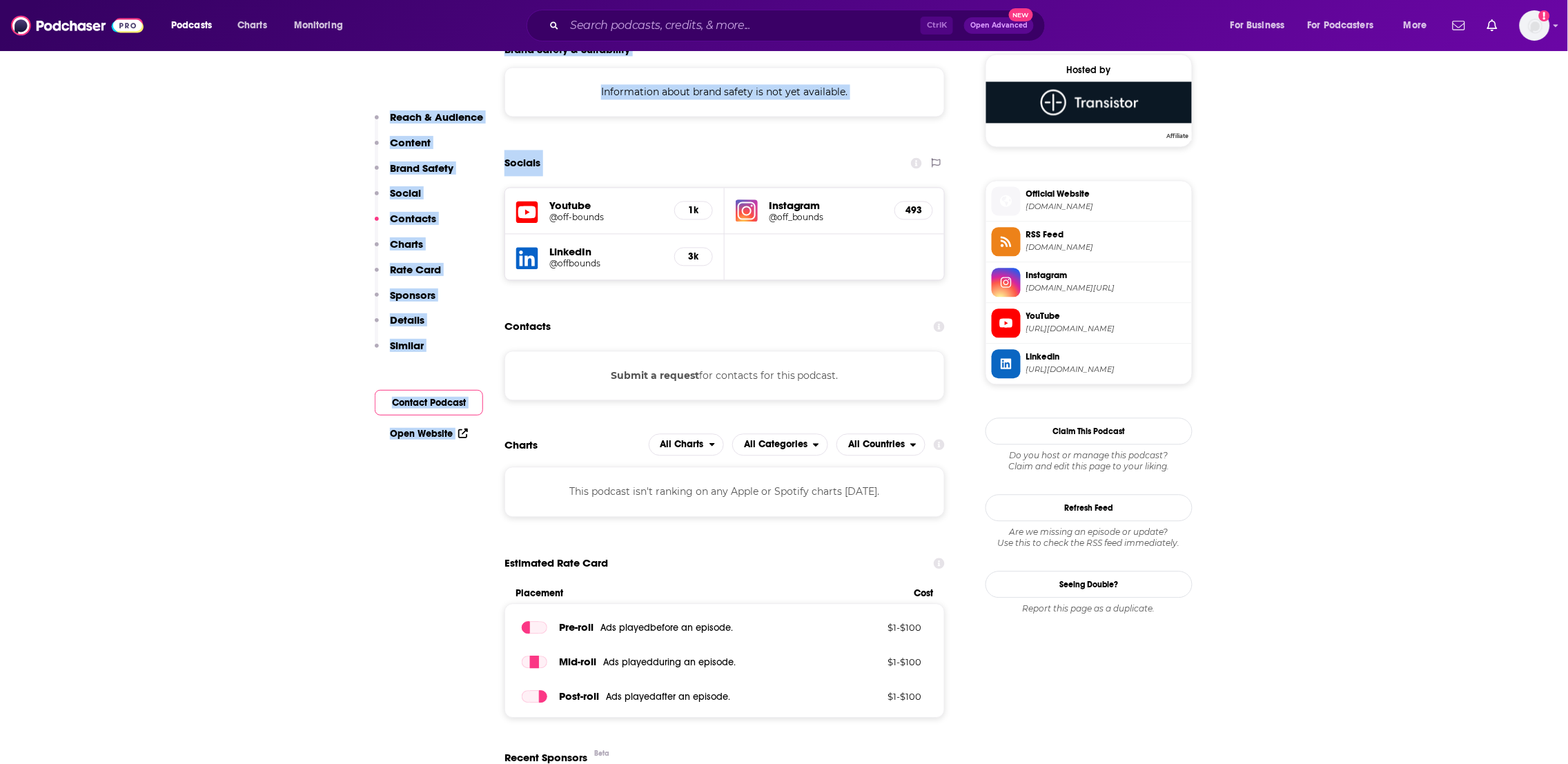
drag, startPoint x: 769, startPoint y: 354, endPoint x: 805, endPoint y: 184, distance: 173.8
click at [658, 380] on button "Submit a request" at bounding box center [654, 375] width 89 height 15
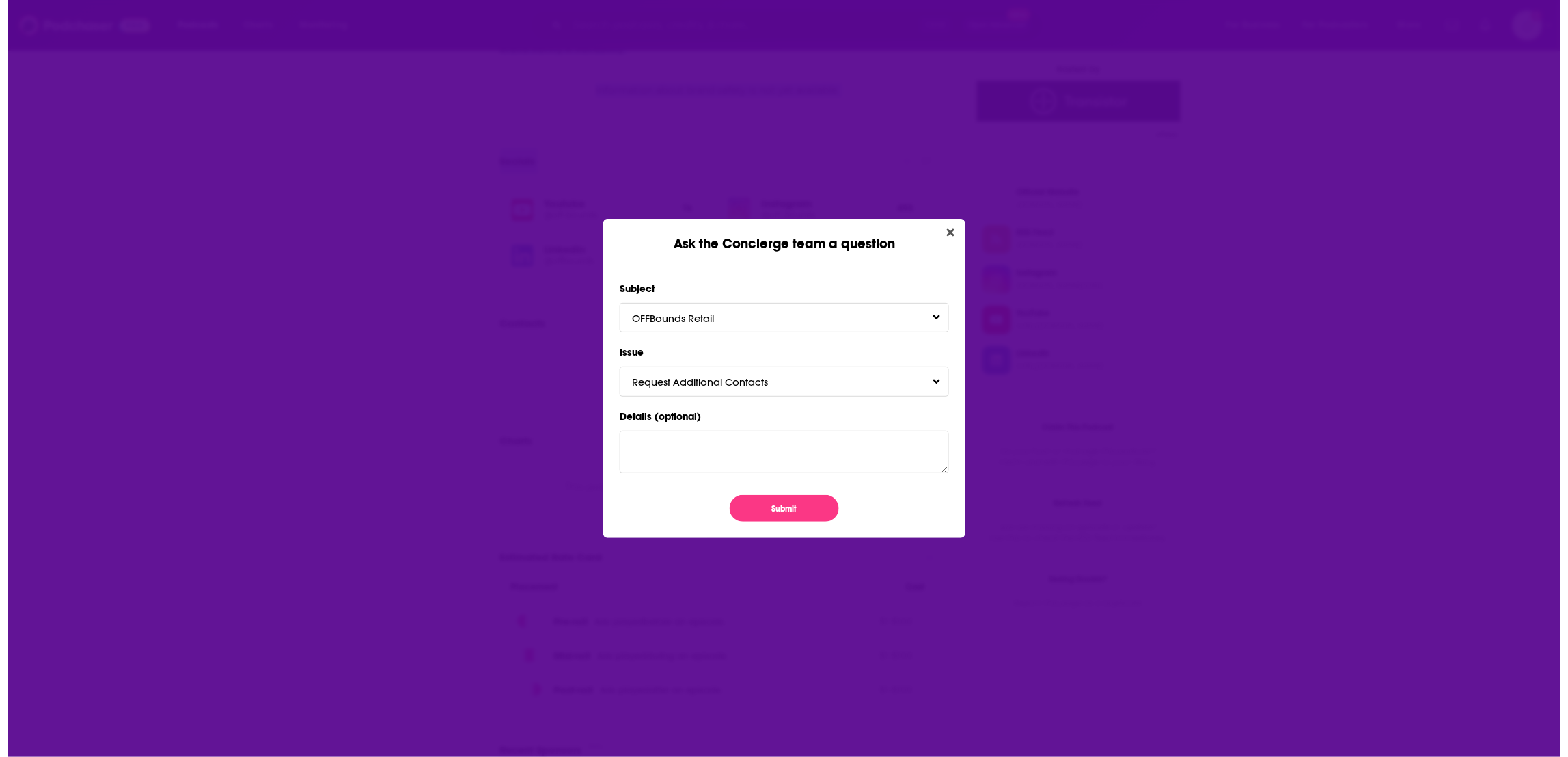
scroll to position [0, 0]
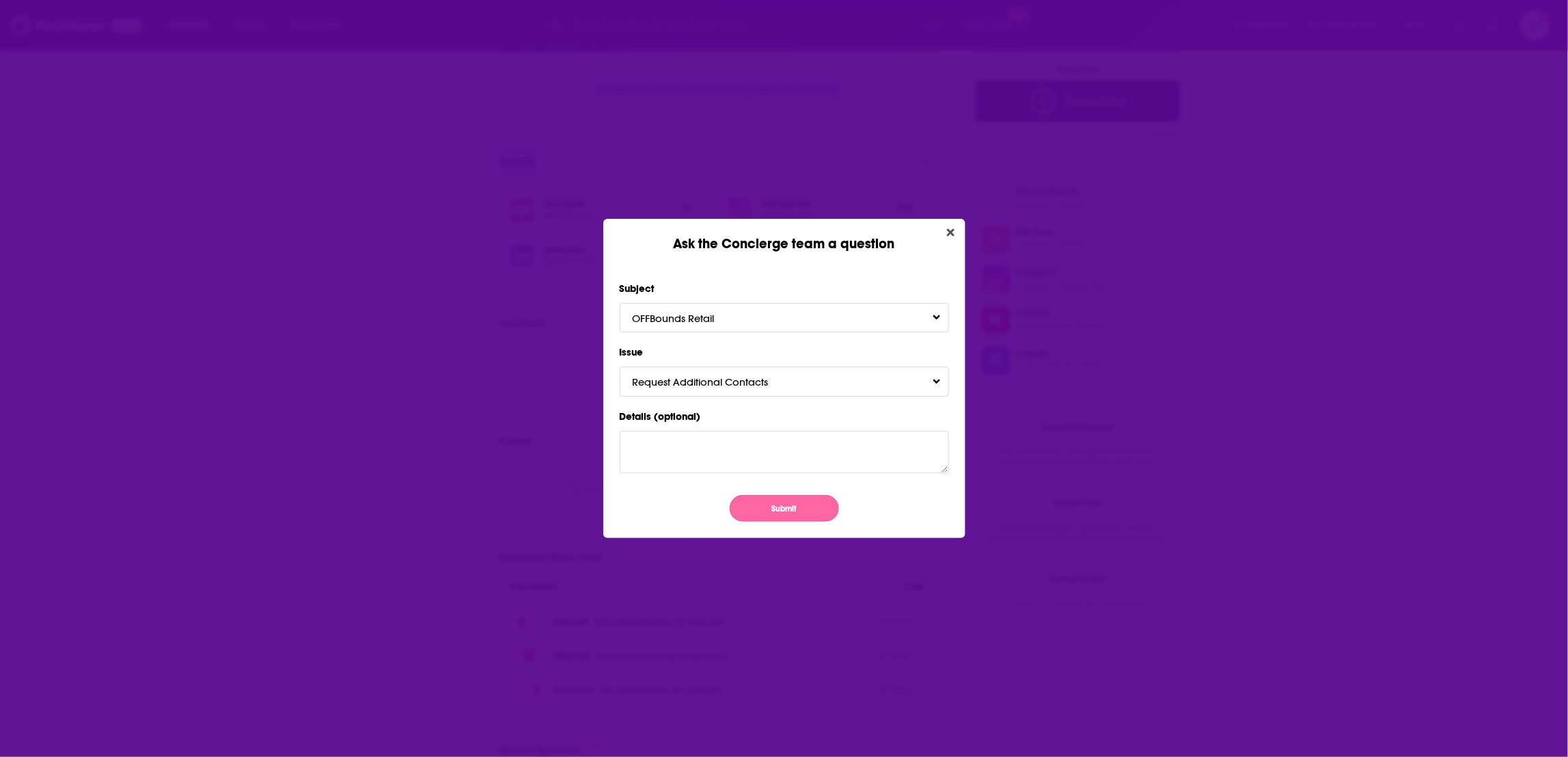
click at [777, 517] on button "Submit" at bounding box center [784, 508] width 109 height 27
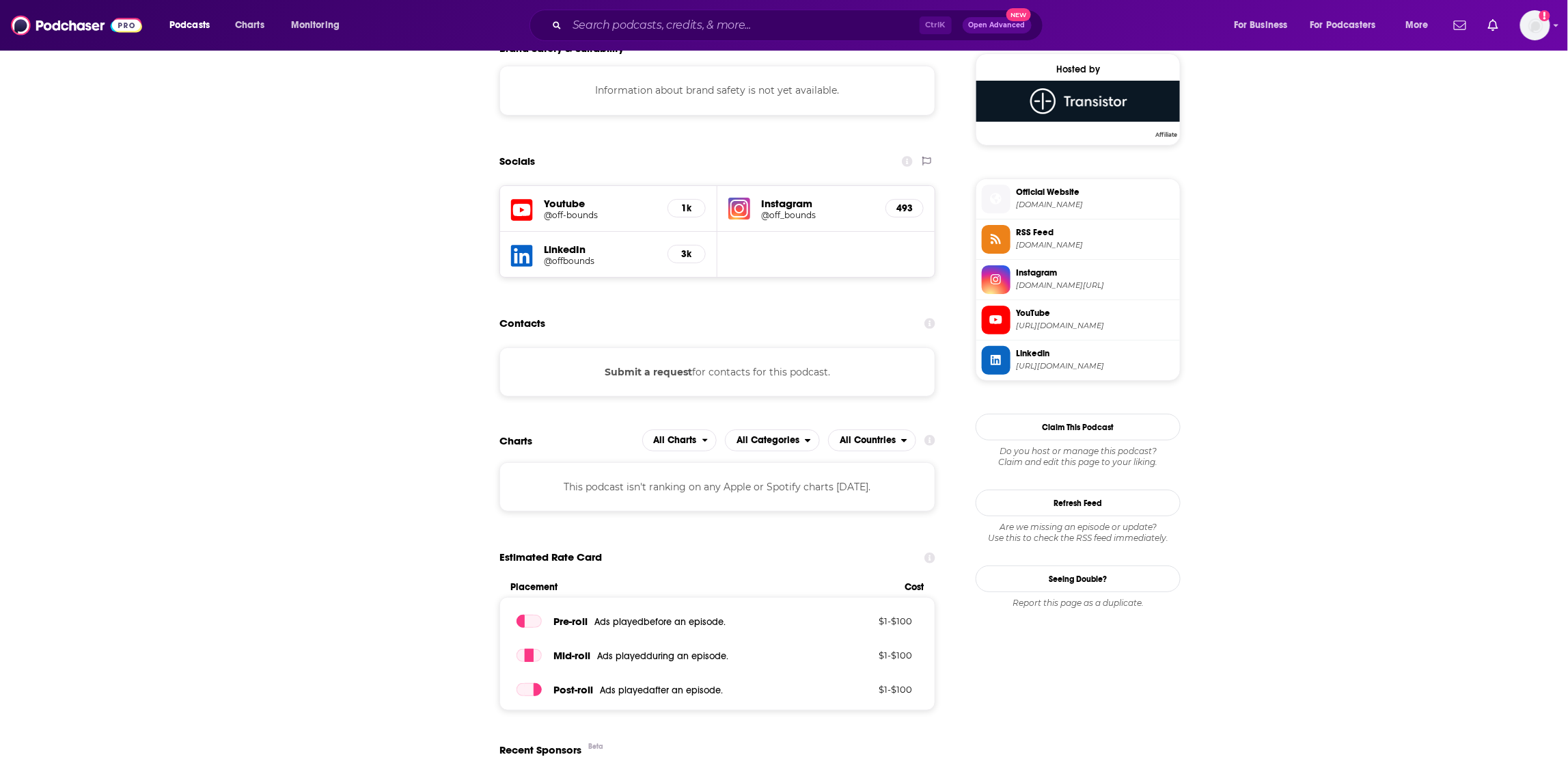
click at [505, 454] on div "Ask the Concierge team a question Subject OFFBounds Retail Issue Request Additi…" at bounding box center [784, 378] width 1568 height 757
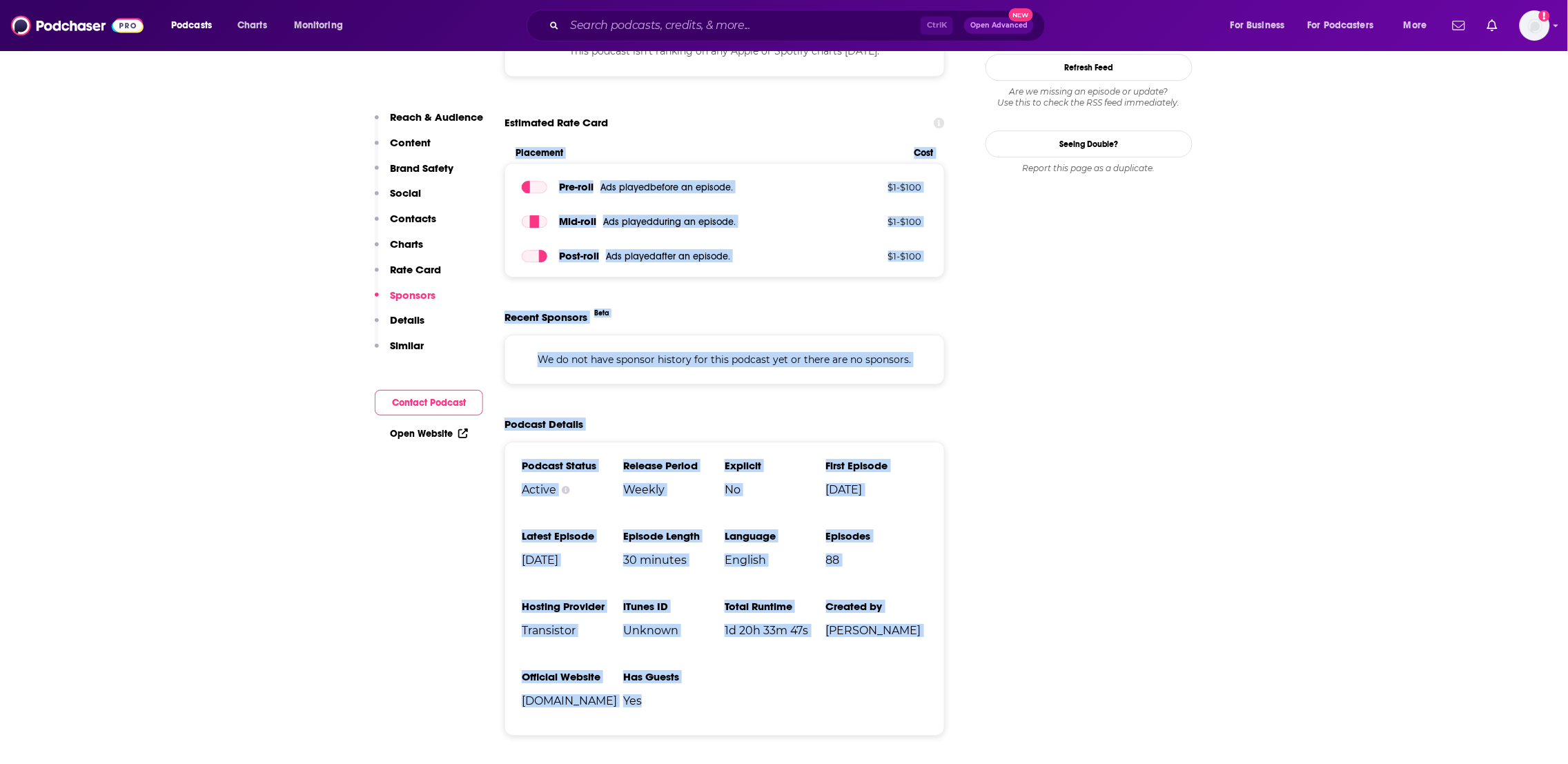
scroll to position [1695, 0]
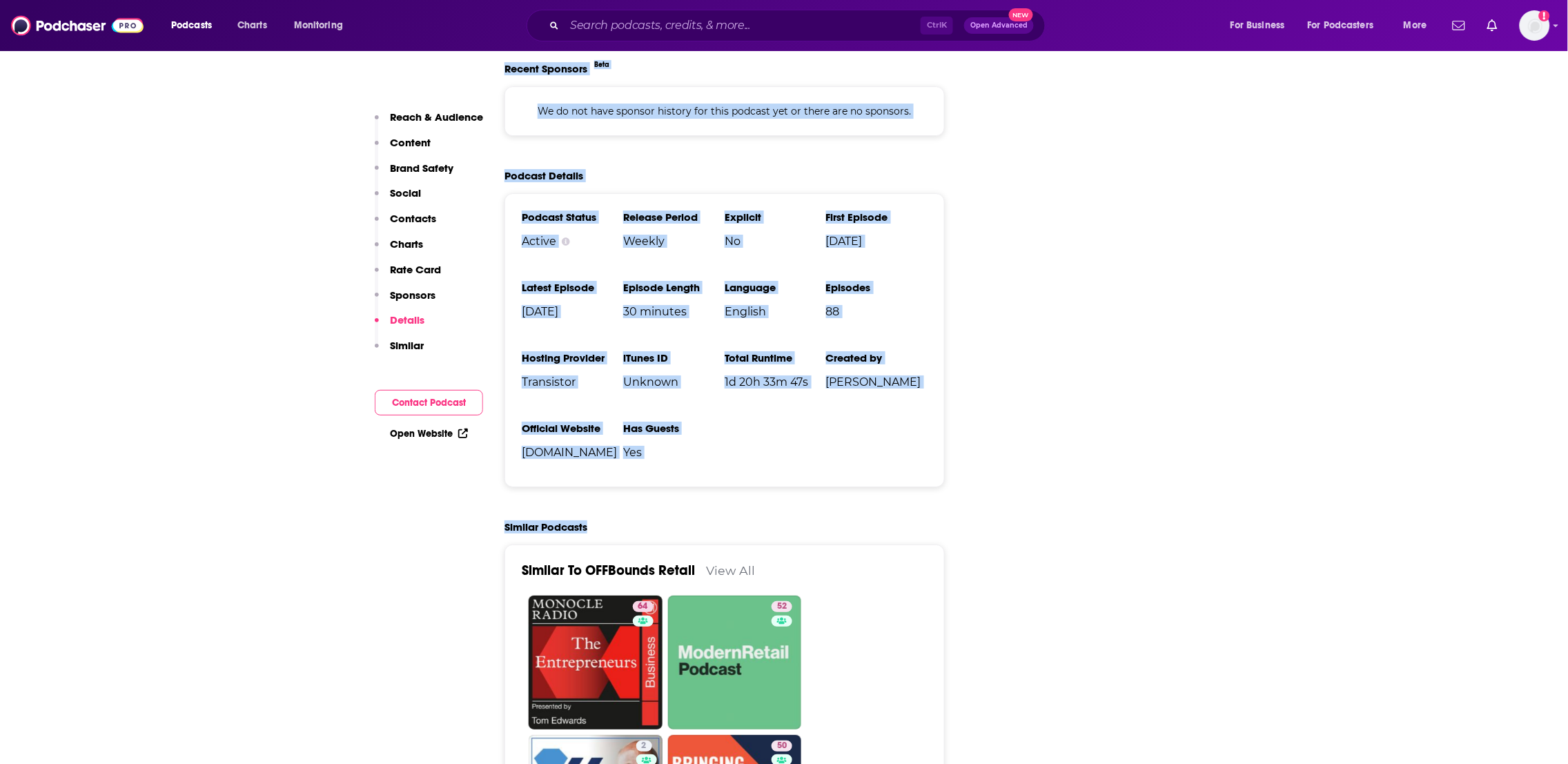
drag, startPoint x: 639, startPoint y: 571, endPoint x: 722, endPoint y: 530, distance: 92.6
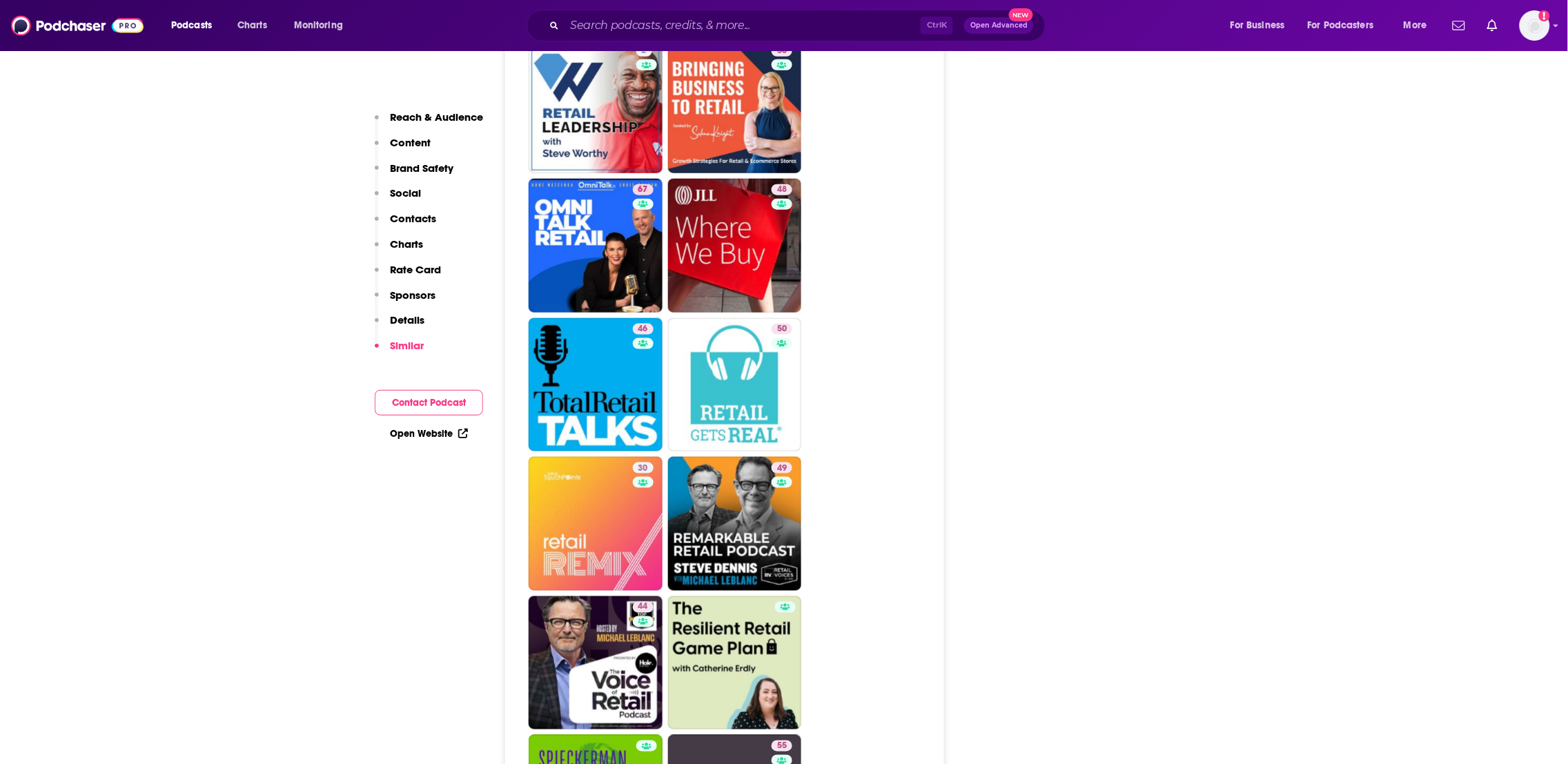
scroll to position [2060, 0]
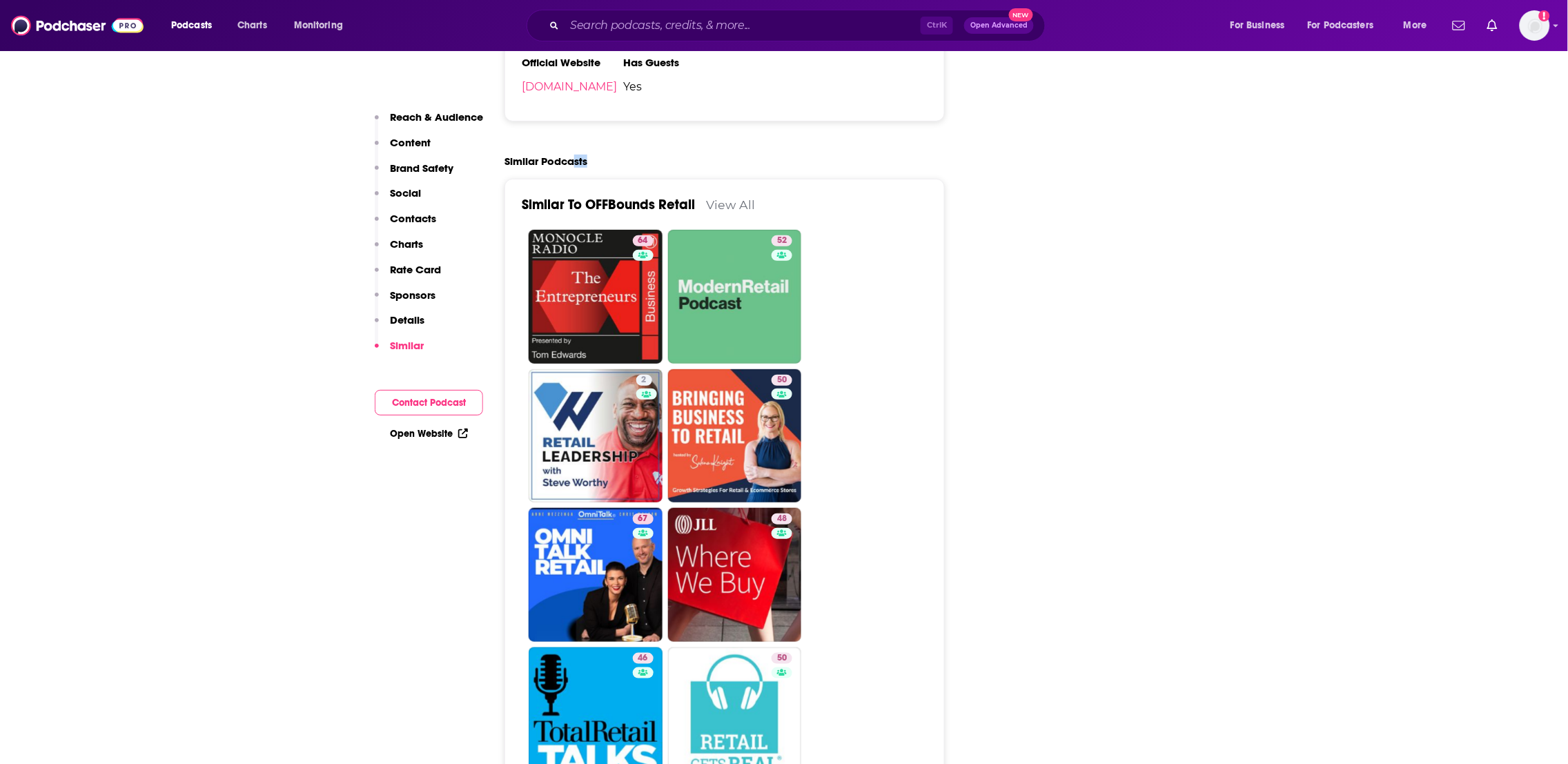
drag, startPoint x: 575, startPoint y: 526, endPoint x: 691, endPoint y: 174, distance: 370.6
click at [767, 302] on link "52 The Modern Retail Podcast" at bounding box center [736, 297] width 134 height 134
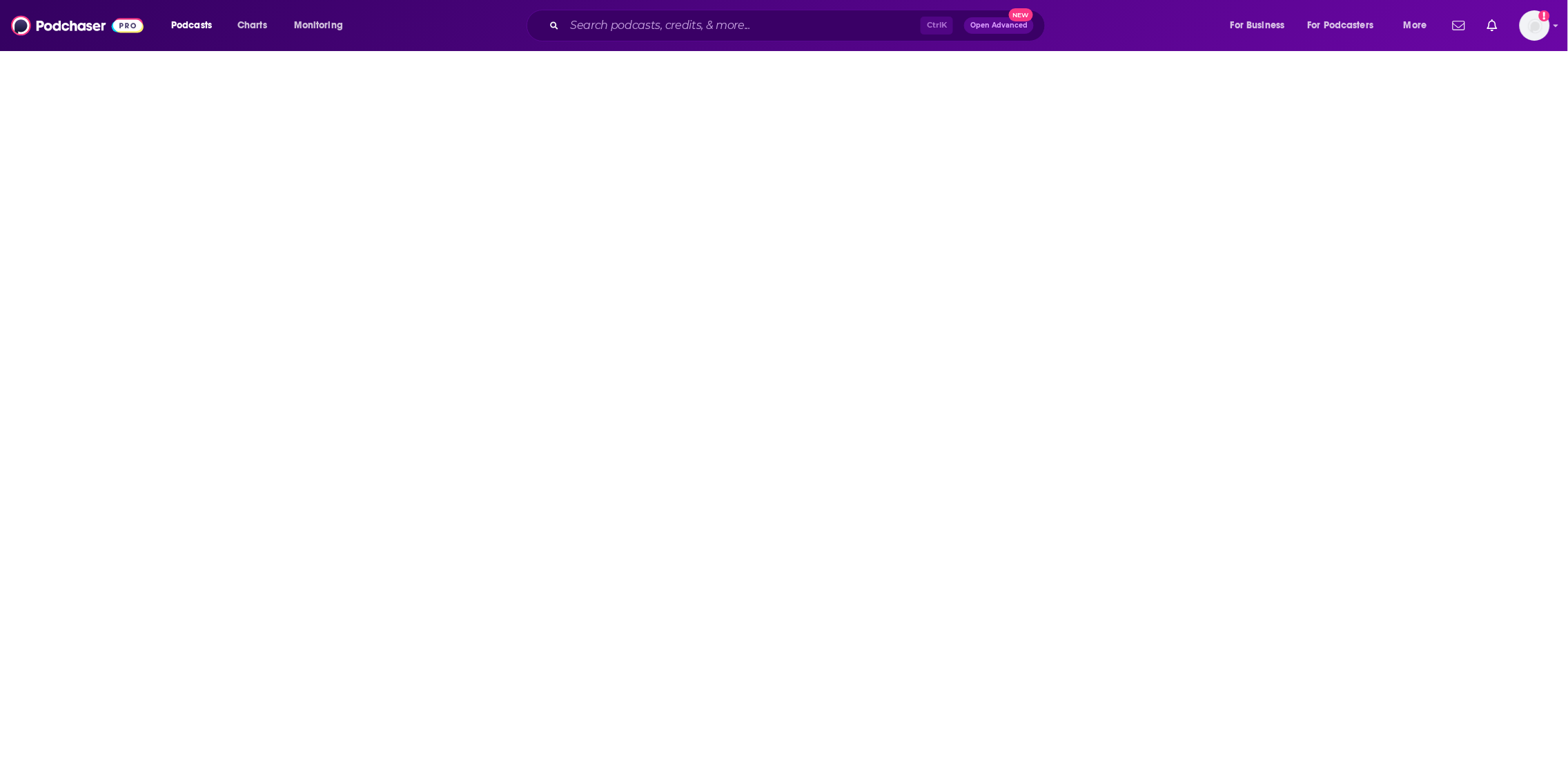
type input "https://www.podchaser.com/podcasts/the-modern-retail-podcast-570657"
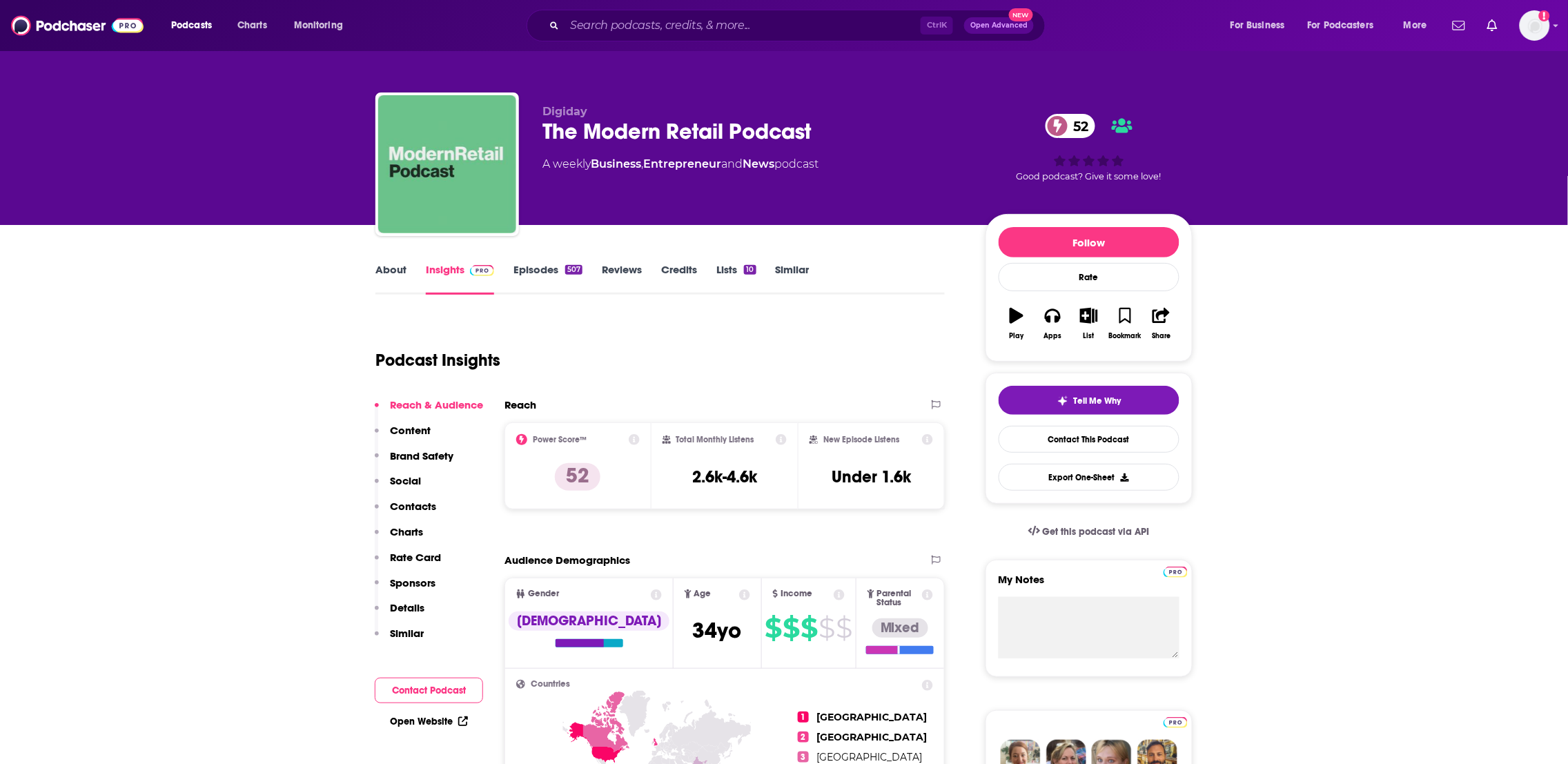
click at [386, 266] on link "About" at bounding box center [391, 279] width 31 height 32
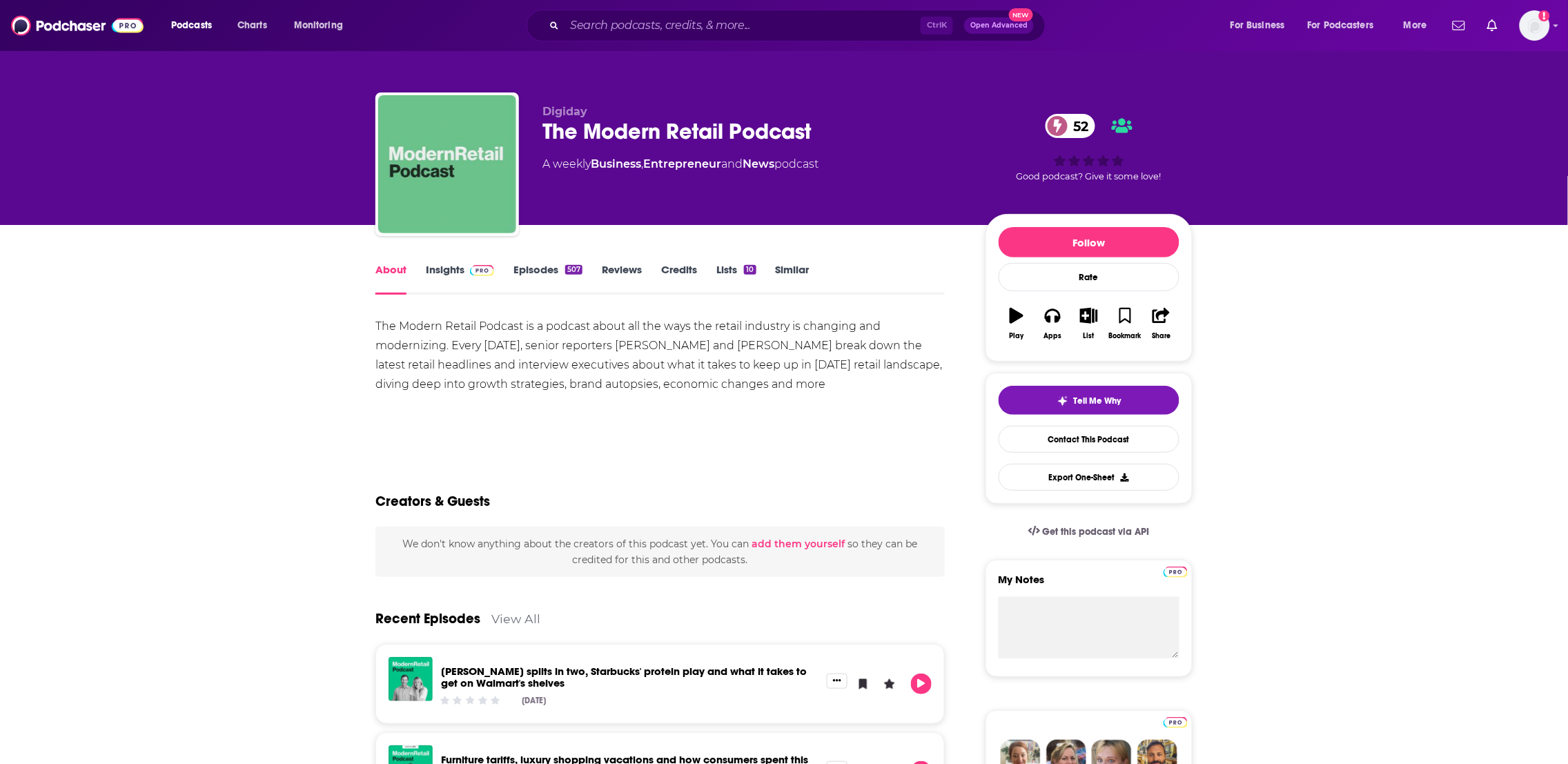
drag, startPoint x: 879, startPoint y: 378, endPoint x: 341, endPoint y: 334, distance: 539.8
copy div "The Modern Retail Podcast is a podcast about all the ways the retail industry i…"
drag, startPoint x: 552, startPoint y: 429, endPoint x: 9, endPoint y: 82, distance: 644.4
click at [540, 418] on div "The Modern Retail Podcast is a podcast about all the ways the retail industry i…" at bounding box center [660, 379] width 570 height 126
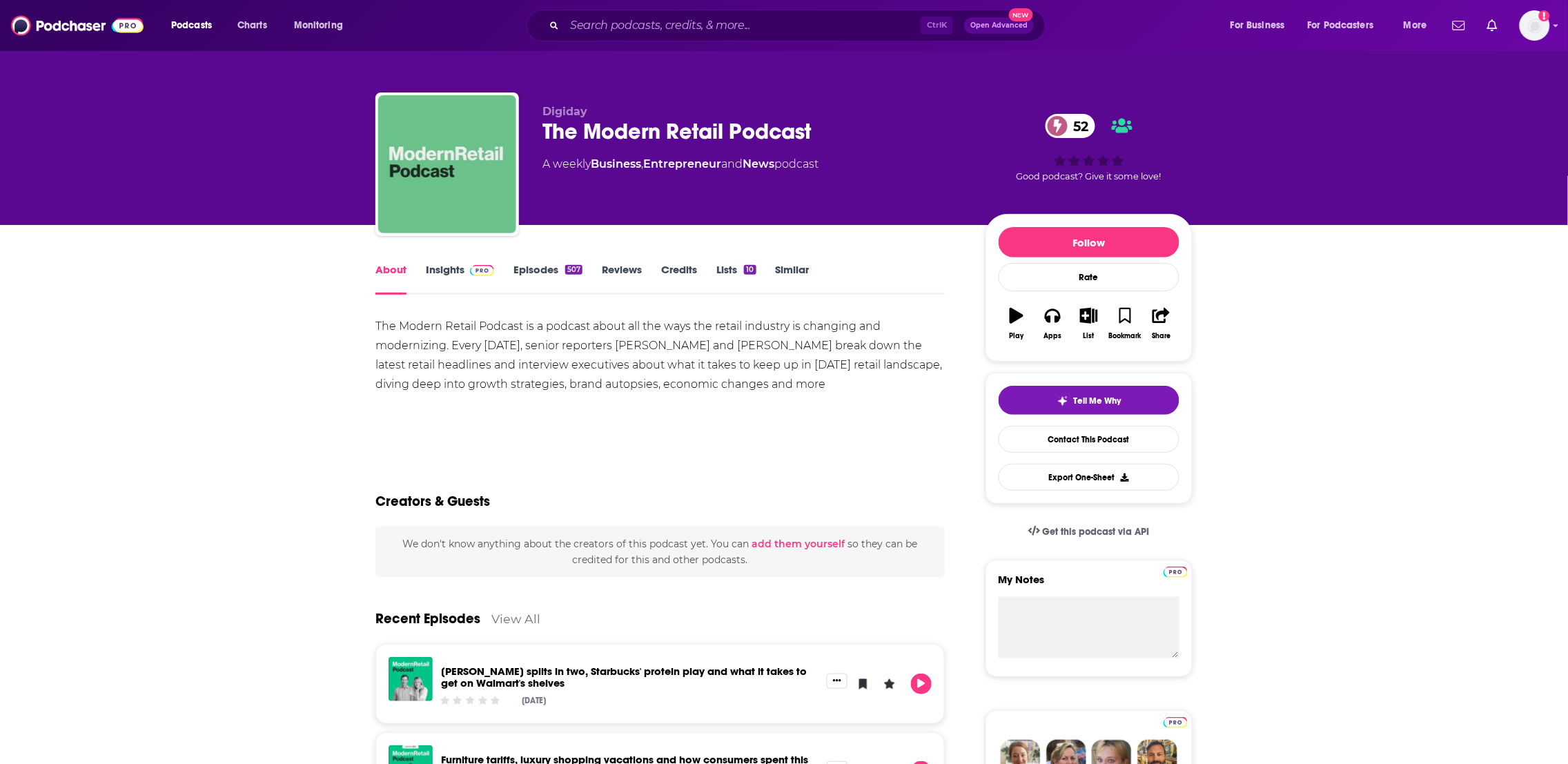
drag, startPoint x: 831, startPoint y: 389, endPoint x: 421, endPoint y: 344, distance: 412.5
click at [394, 335] on div "The Modern Retail Podcast is a podcast about all the ways the retail industry i…" at bounding box center [660, 355] width 570 height 77
copy div "Modern Retail Podcast is a podcast about all the ways the retail industry is ch…"
click at [568, 398] on div "The Modern Retail Podcast is a podcast about all the ways the retail industry i…" at bounding box center [660, 365] width 570 height 97
drag, startPoint x: 826, startPoint y: 389, endPoint x: 309, endPoint y: 307, distance: 523.5
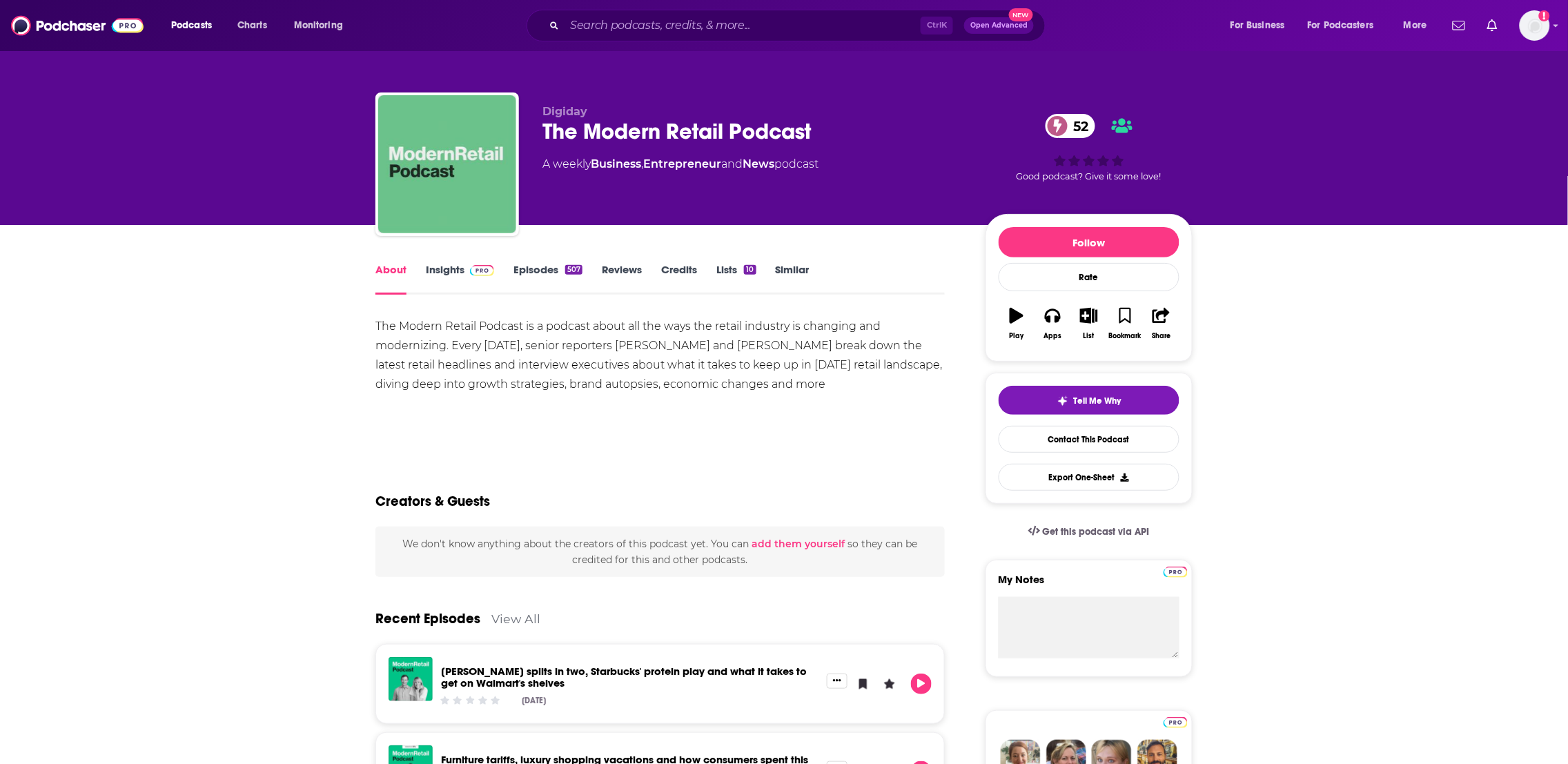
copy div "The Modern Retail Podcast is a podcast about all the ways the retail industry i…"
click at [695, 509] on div "Creators & Guests" at bounding box center [660, 493] width 570 height 67
click at [449, 269] on link "Insights" at bounding box center [460, 279] width 68 height 32
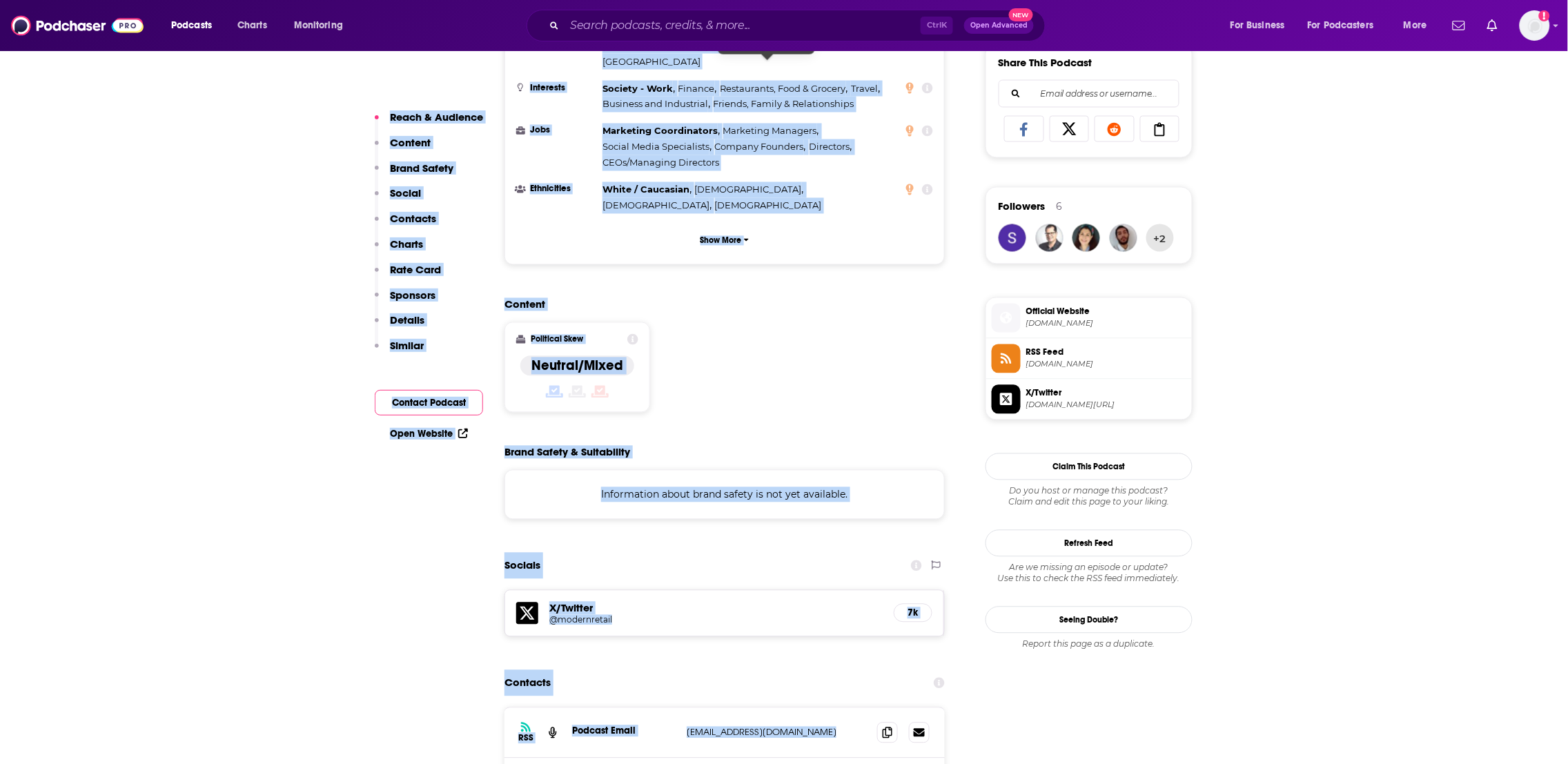
scroll to position [966, 0]
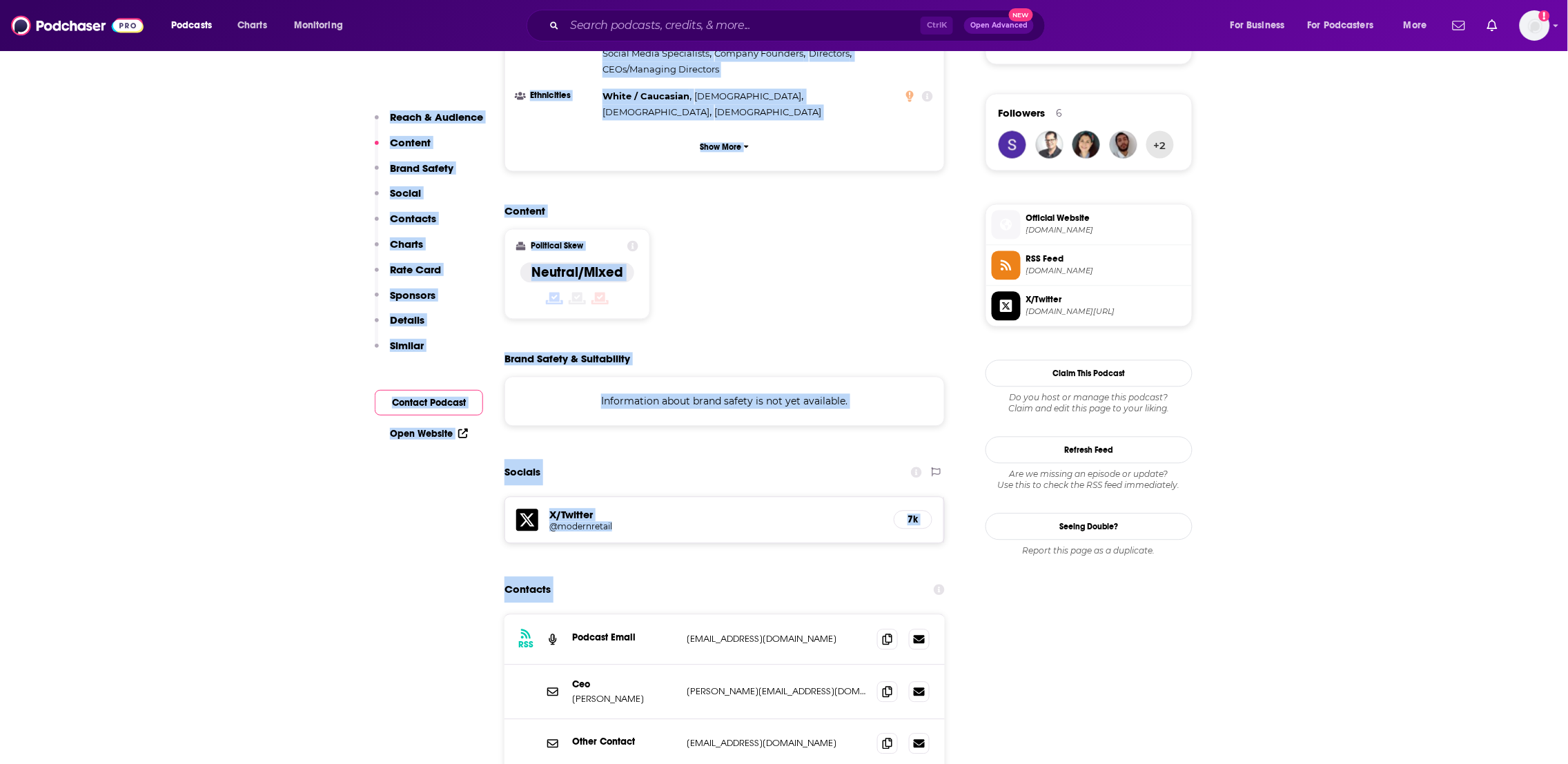
drag, startPoint x: 762, startPoint y: 336, endPoint x: 743, endPoint y: 506, distance: 171.1
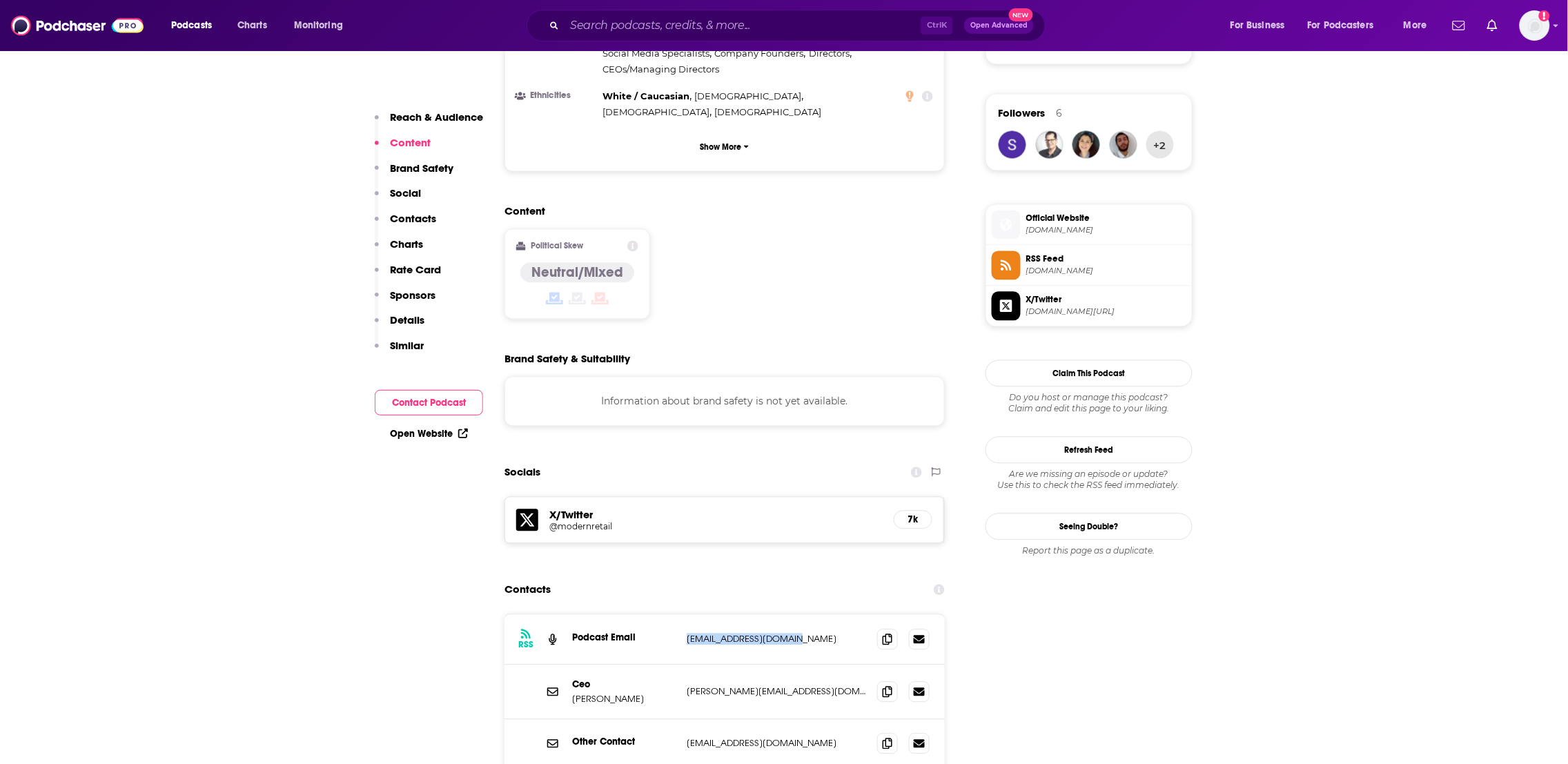
drag, startPoint x: 799, startPoint y: 559, endPoint x: 681, endPoint y: 564, distance: 118.1
click at [681, 615] on div "RSS Podcast Email spatterson@digiday.com spatterson@digiday.com" at bounding box center [724, 640] width 440 height 50
copy p "spatterson@digiday.com"
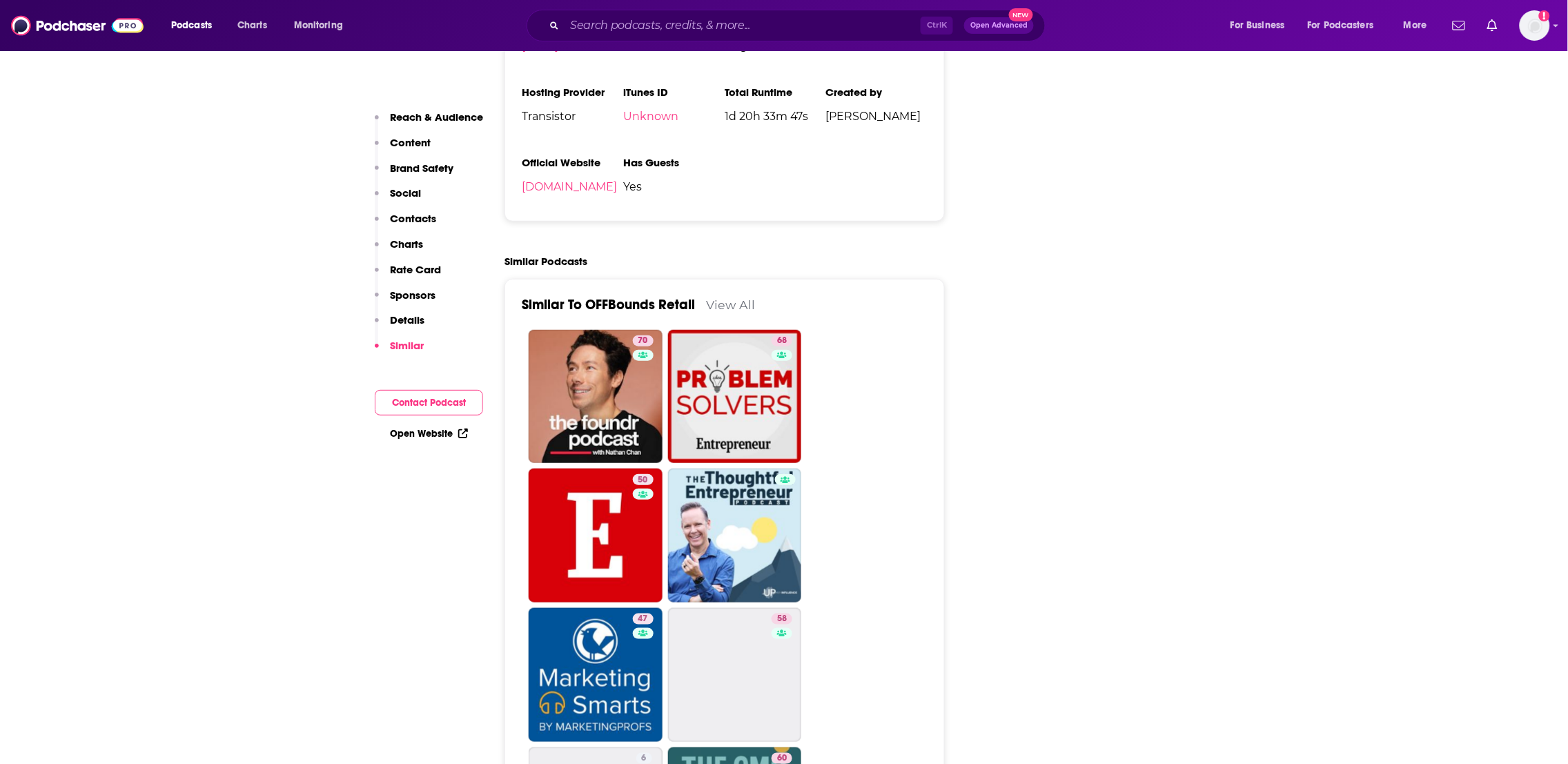
scroll to position [2259, 0]
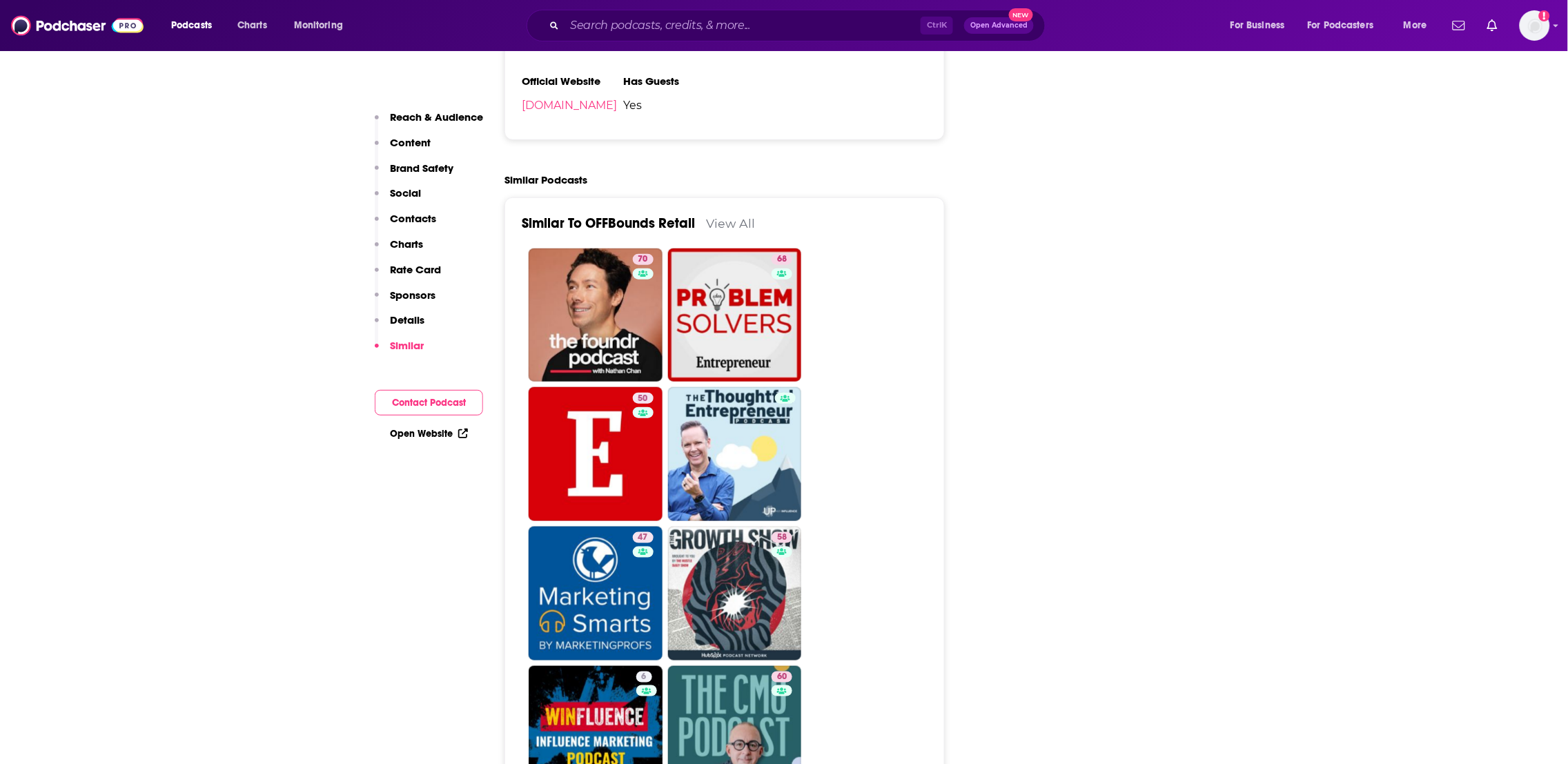
drag, startPoint x: 1396, startPoint y: 274, endPoint x: 1307, endPoint y: 549, distance: 289.0
type input "https://www.podchaser.com/podcasts/the-modern-retail-podcast-570657"
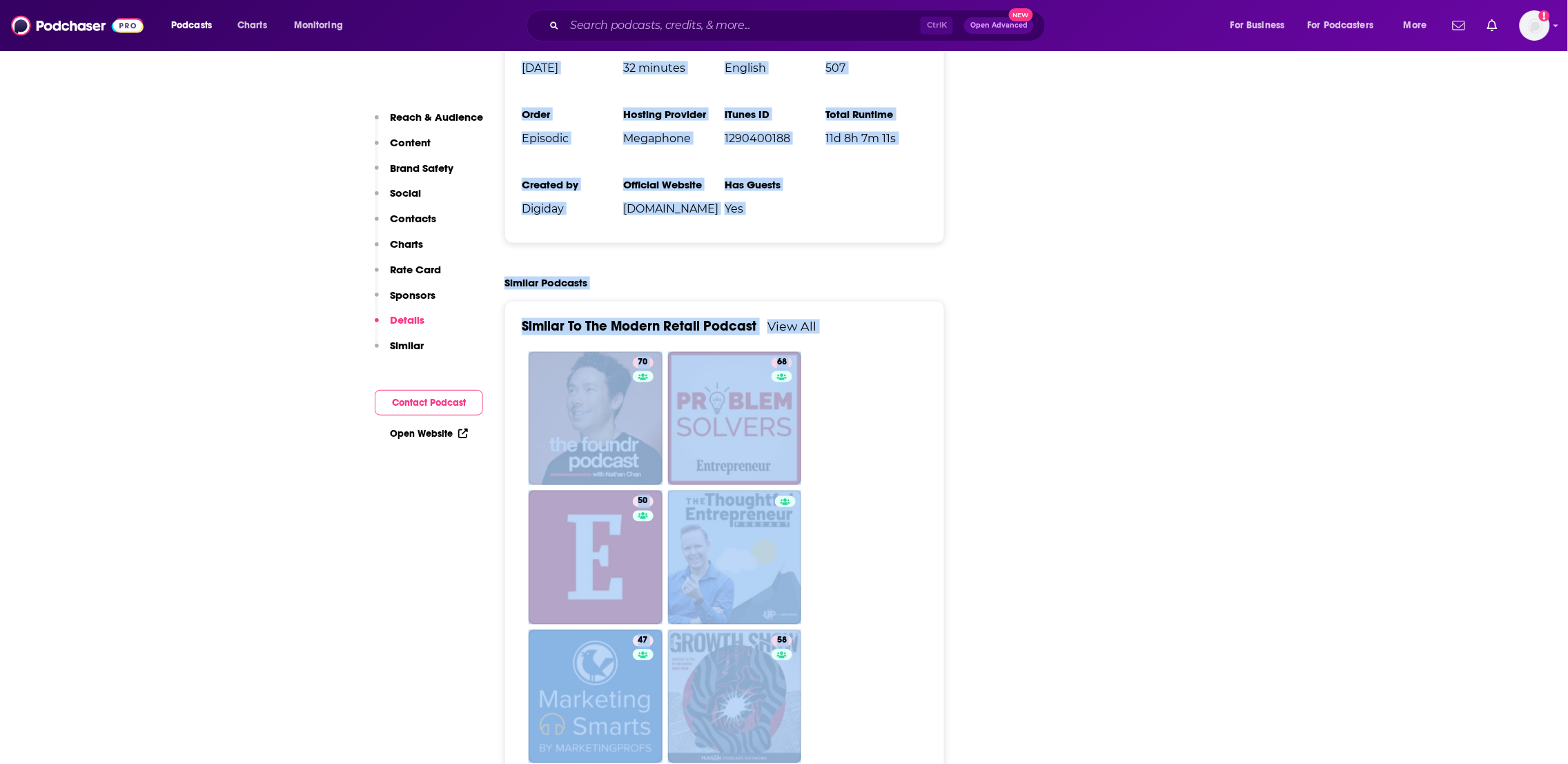
scroll to position [2883, 0]
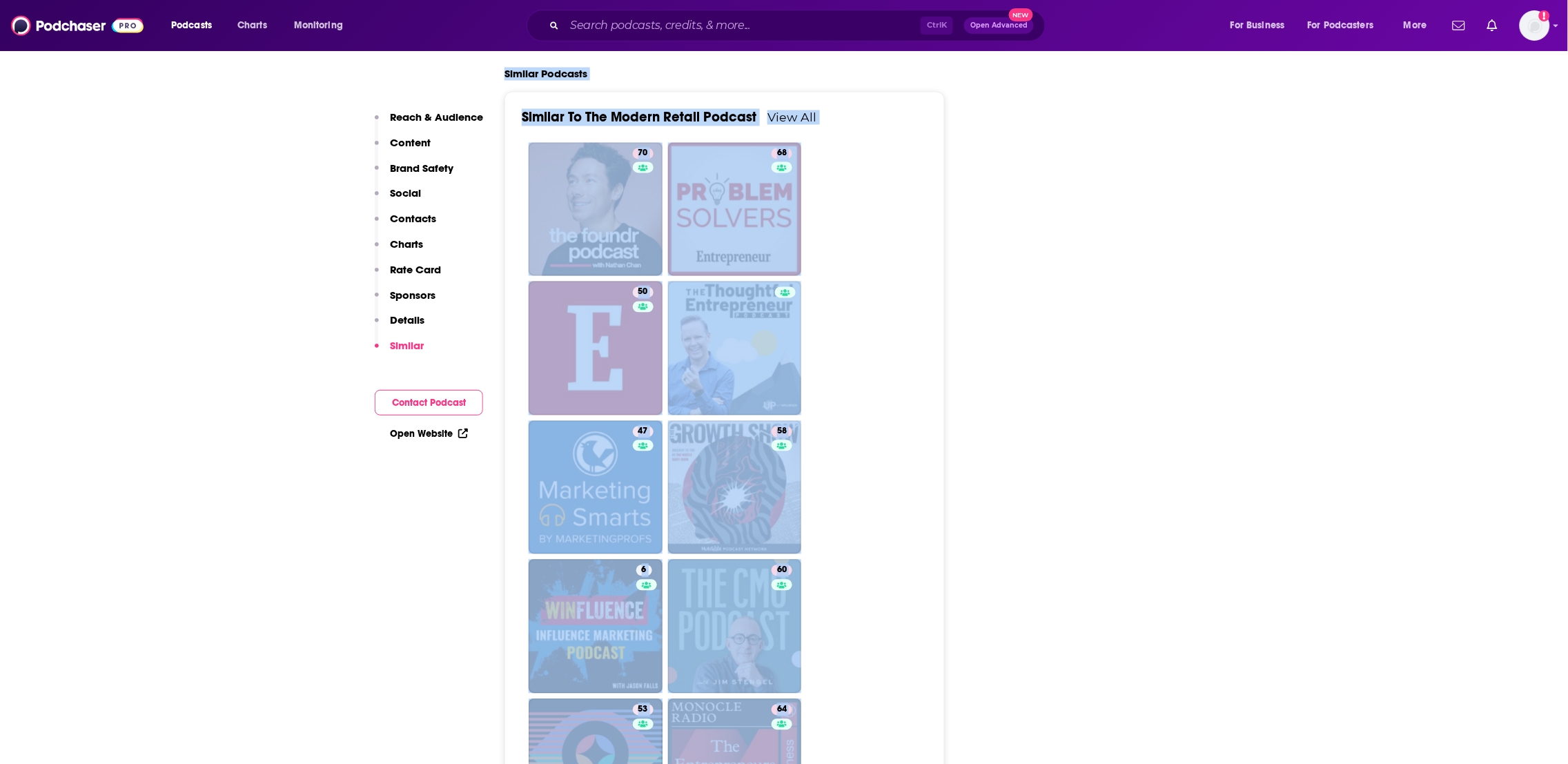
drag, startPoint x: 774, startPoint y: 477, endPoint x: 1040, endPoint y: 461, distance: 266.5
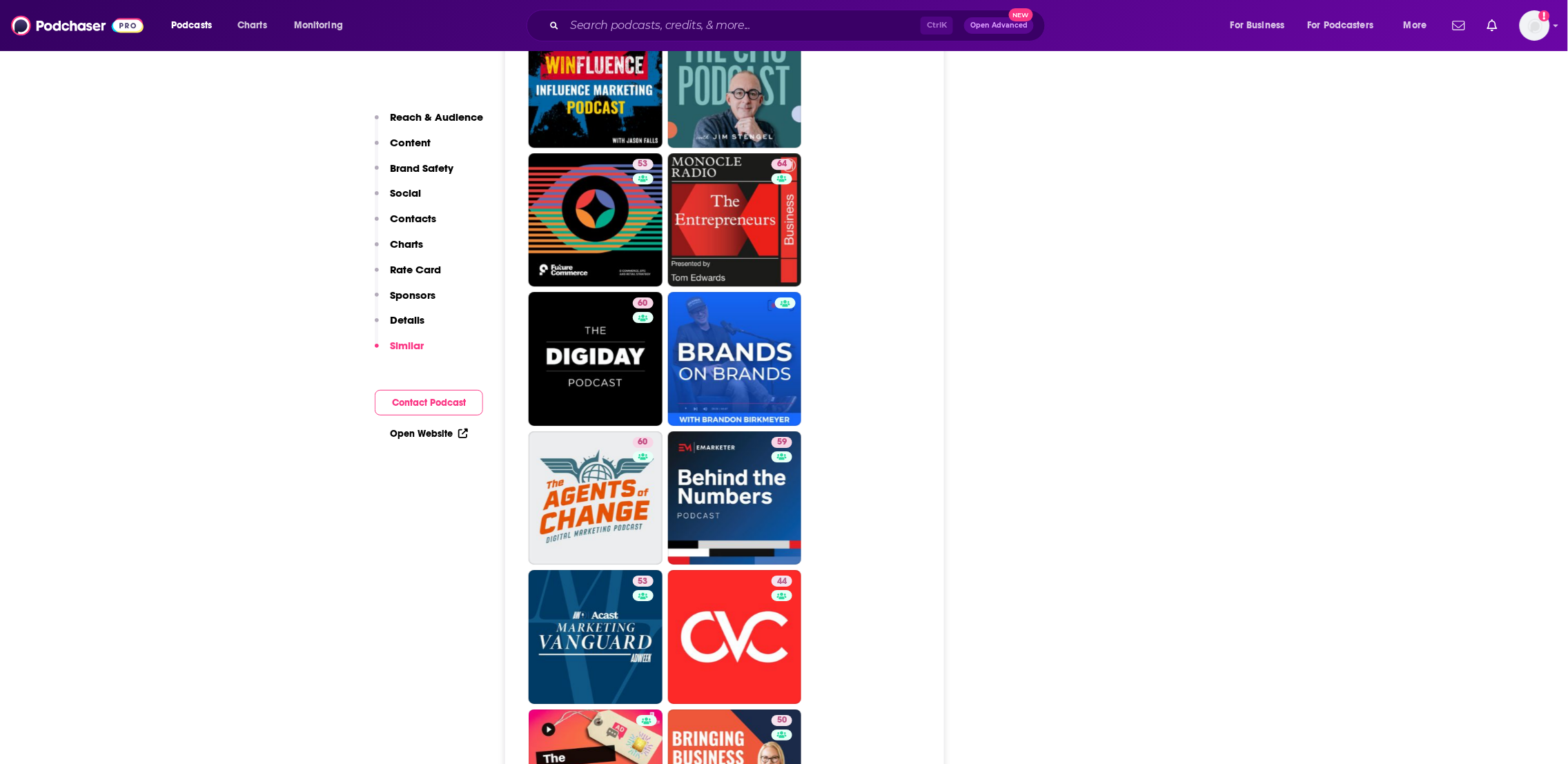
scroll to position [3537, 0]
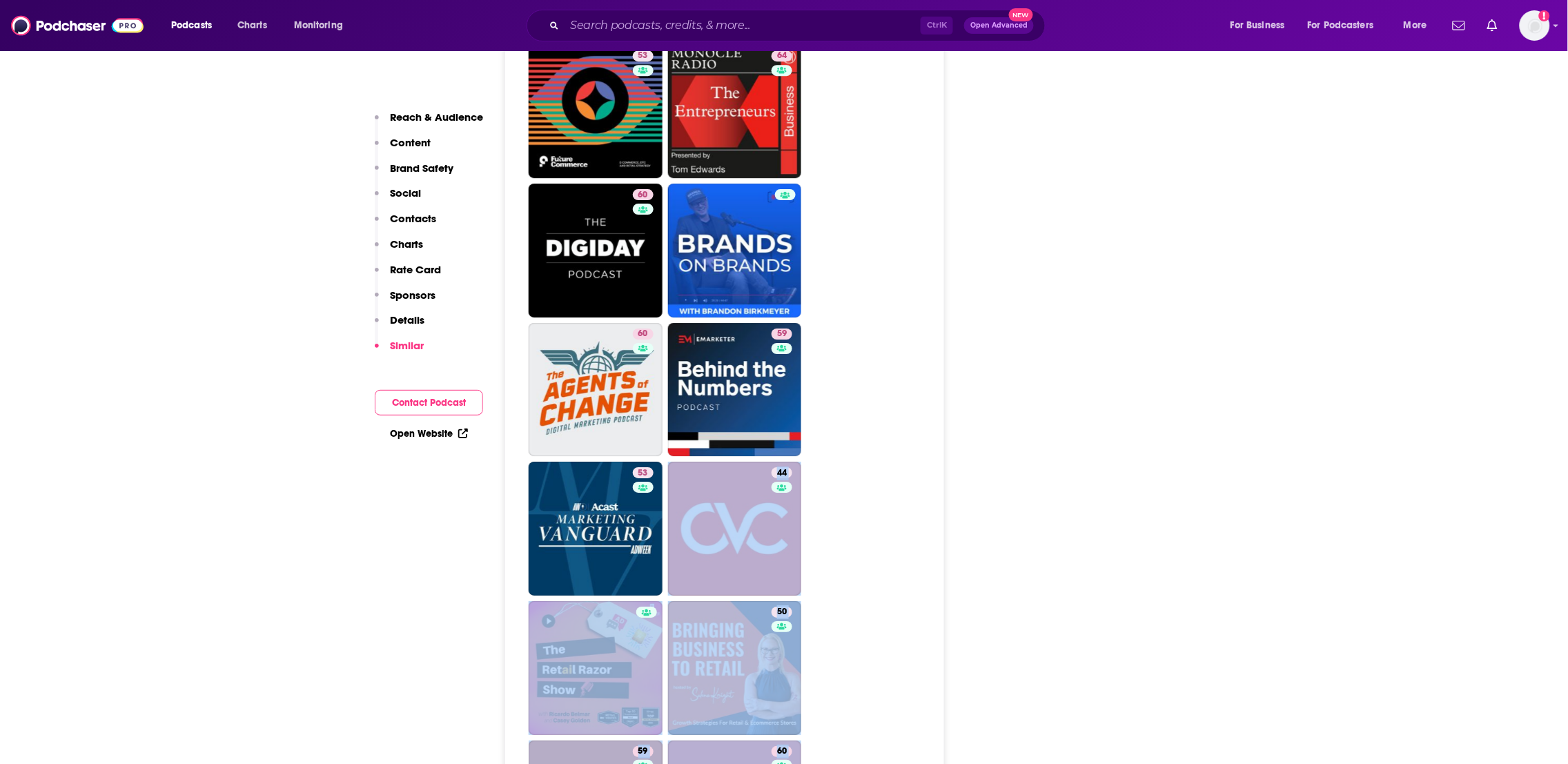
drag, startPoint x: 1022, startPoint y: 628, endPoint x: 971, endPoint y: 410, distance: 223.9
click at [971, 410] on div "About Insights Episodes 507 Reviews Credits Lists 10 Similar Podcast Insights R…" at bounding box center [784, 524] width 818 height 7673
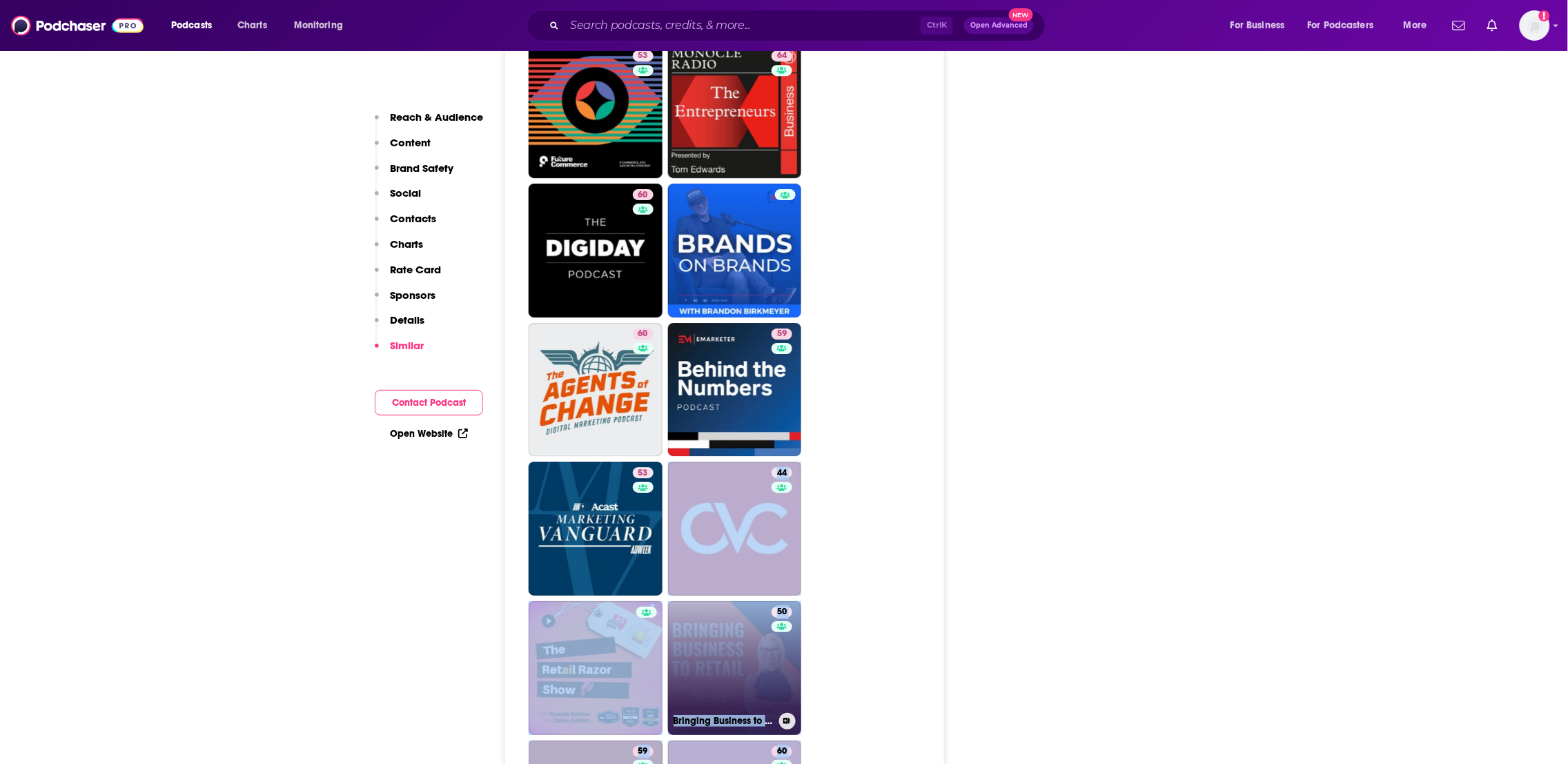
click at [740, 607] on link "50 Bringing Business to Retail" at bounding box center [736, 668] width 134 height 134
type input "https://www.podchaser.com/podcasts/bringing-business-to-retail-113106"
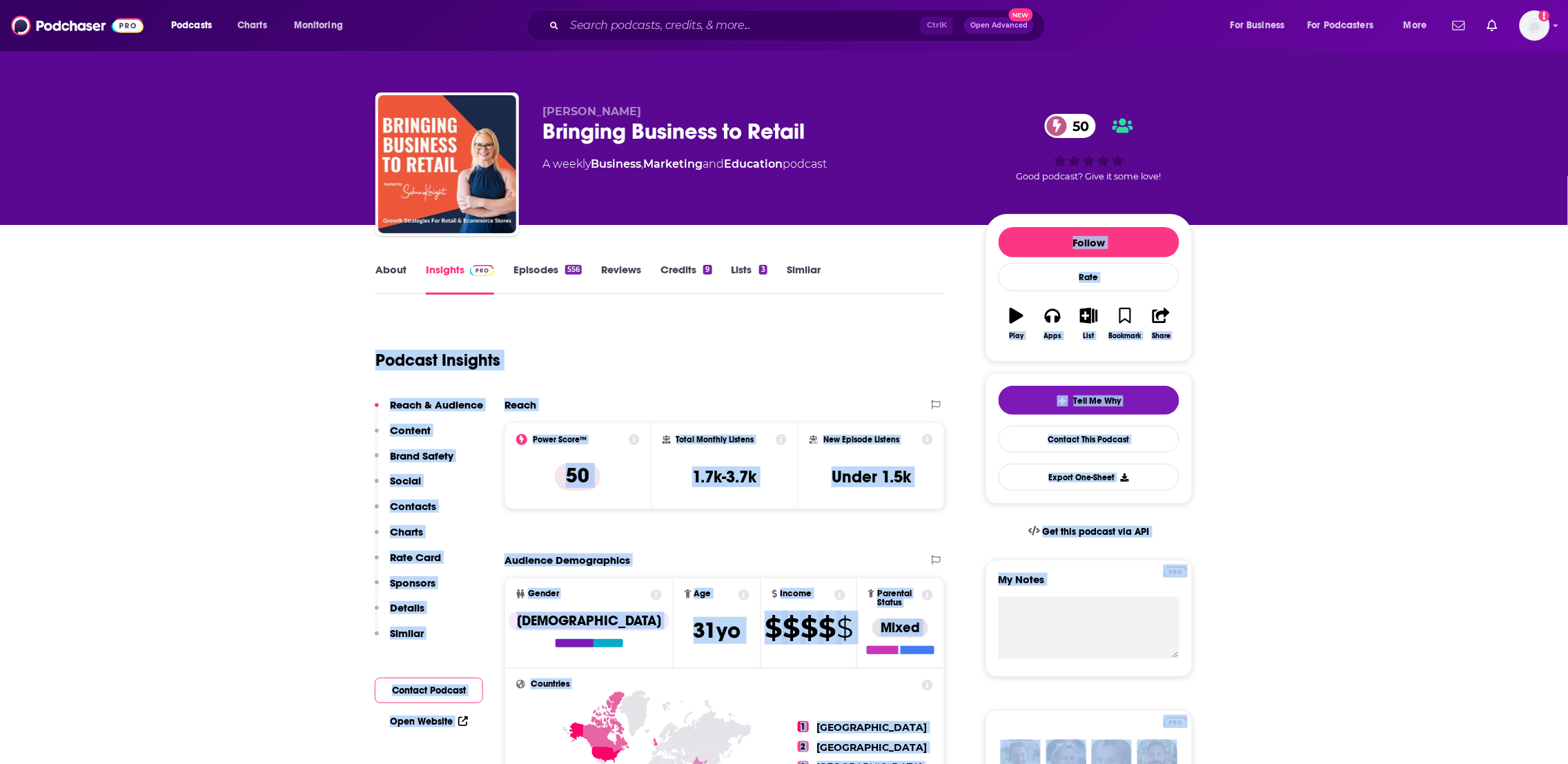
click at [387, 270] on link "About" at bounding box center [391, 279] width 31 height 32
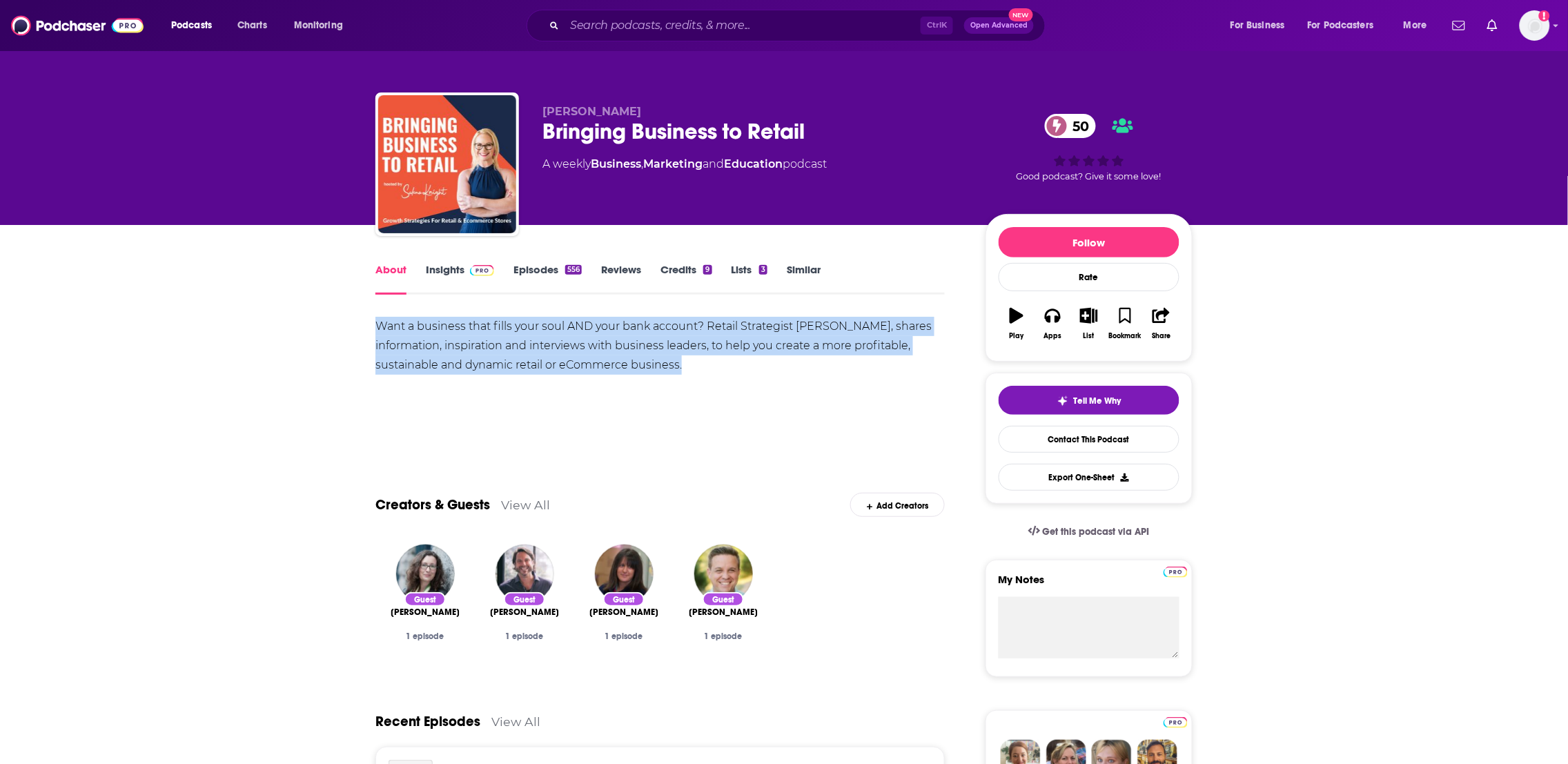
drag, startPoint x: 748, startPoint y: 387, endPoint x: 296, endPoint y: 325, distance: 456.2
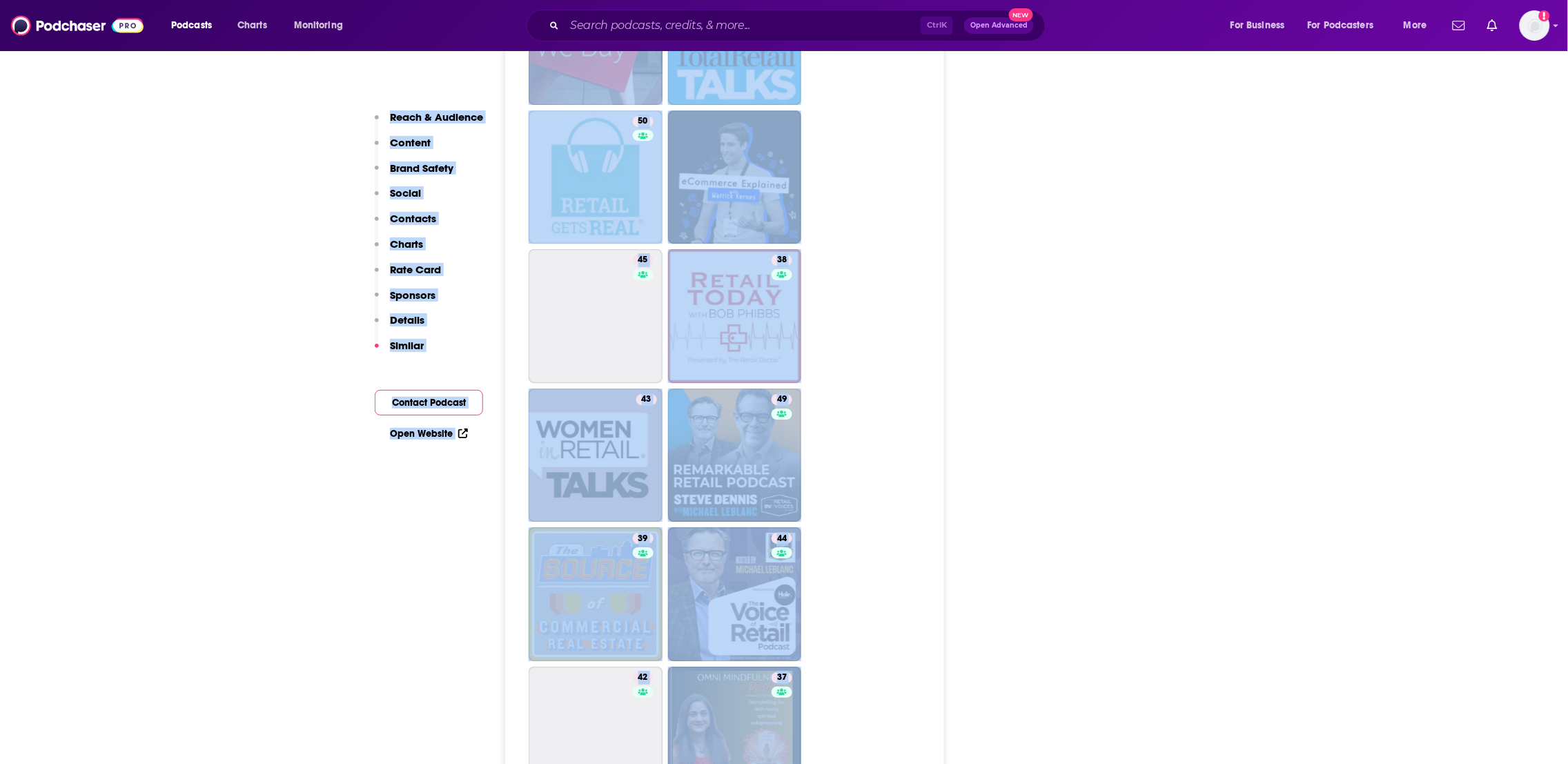
scroll to position [3548, 0]
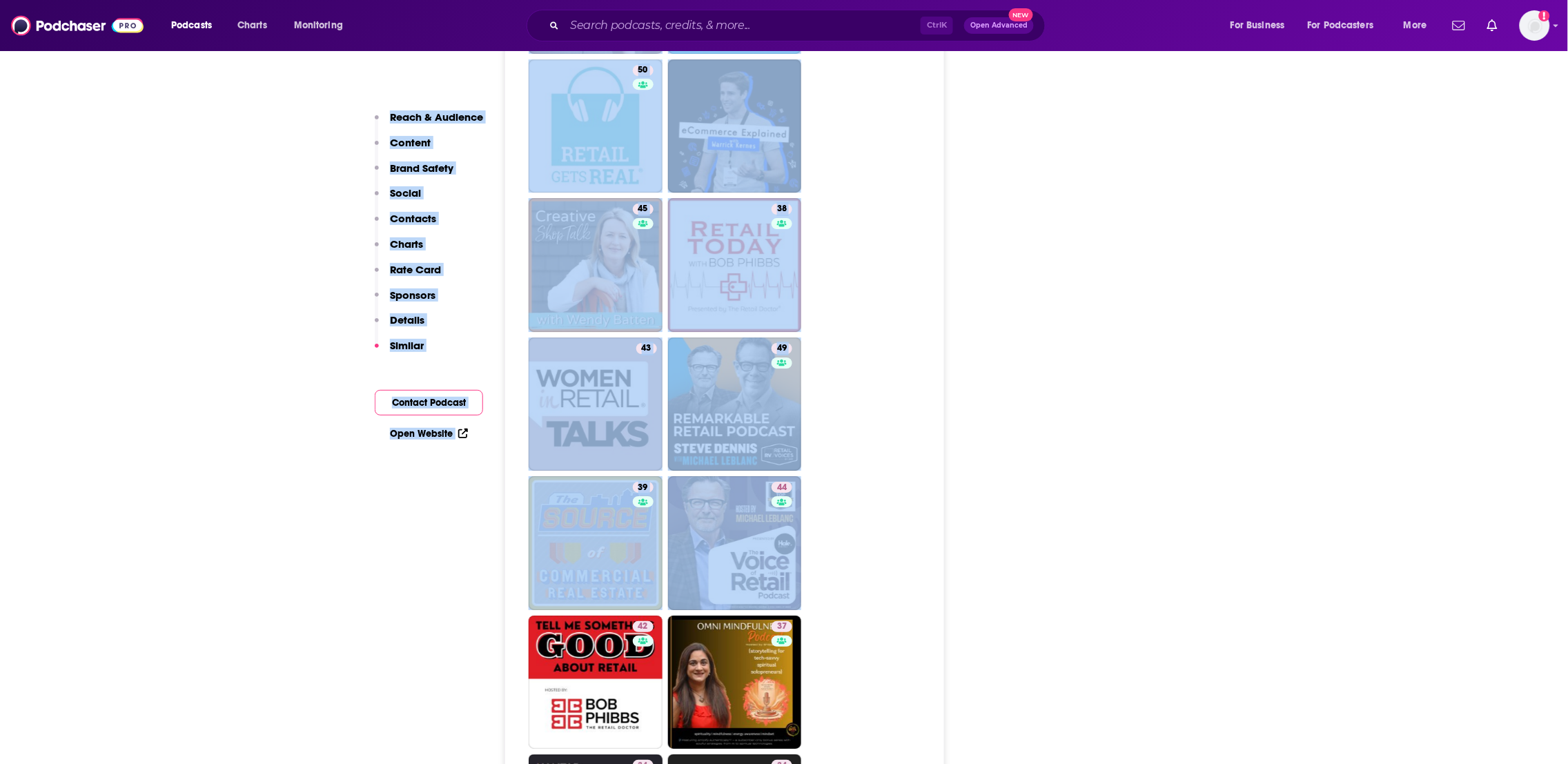
drag, startPoint x: 590, startPoint y: 387, endPoint x: 844, endPoint y: 418, distance: 255.9
click at [844, 418] on div "Podcast Insights Reach & Audience Content Brand Safety Social Contacts Charts R…" at bounding box center [660, 502] width 570 height 7468
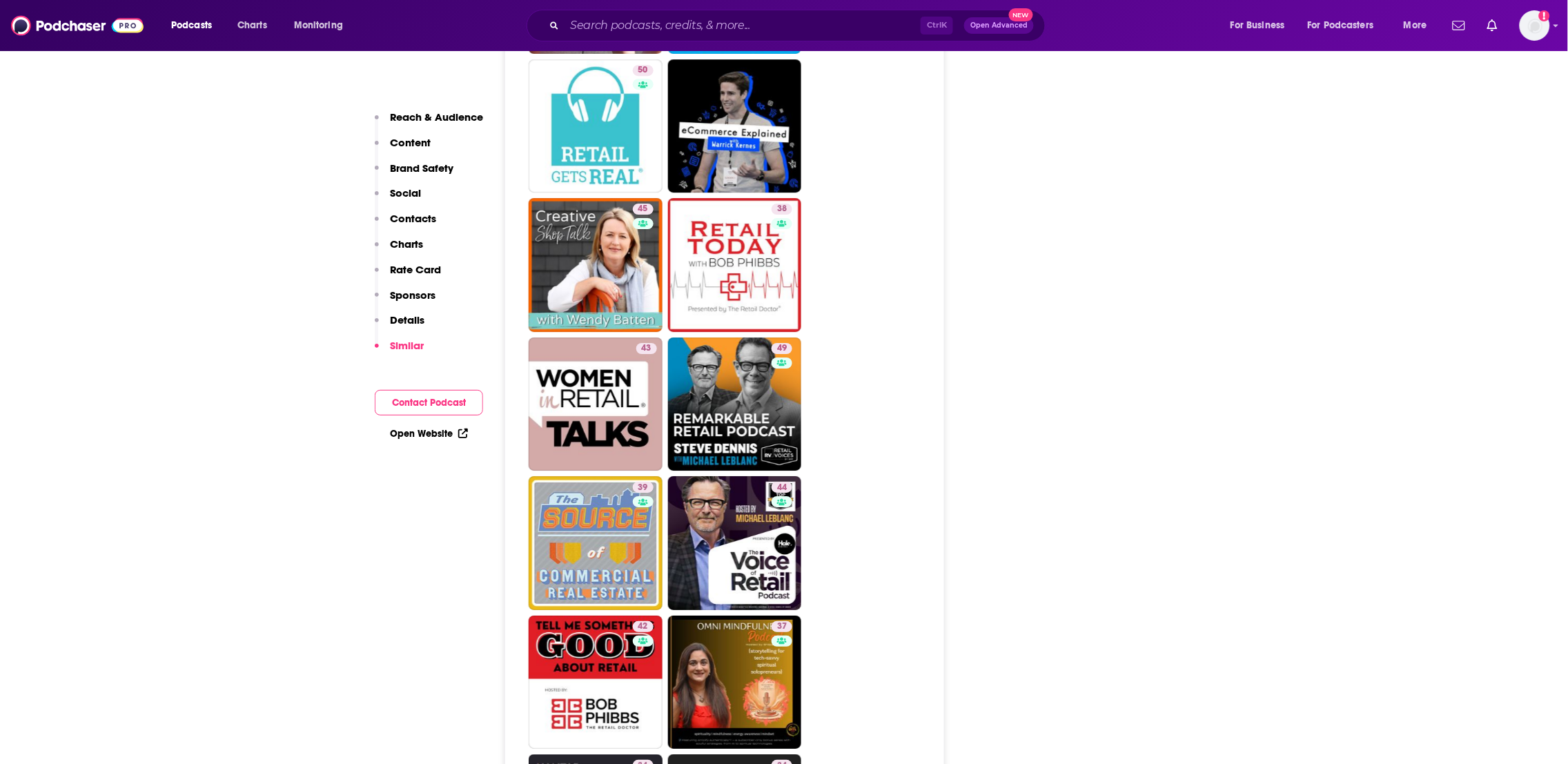
click at [1200, 527] on div "About Insights Episodes 507 Reviews Credits Lists 10 Similar Podcast Insights R…" at bounding box center [784, 457] width 838 height 7560
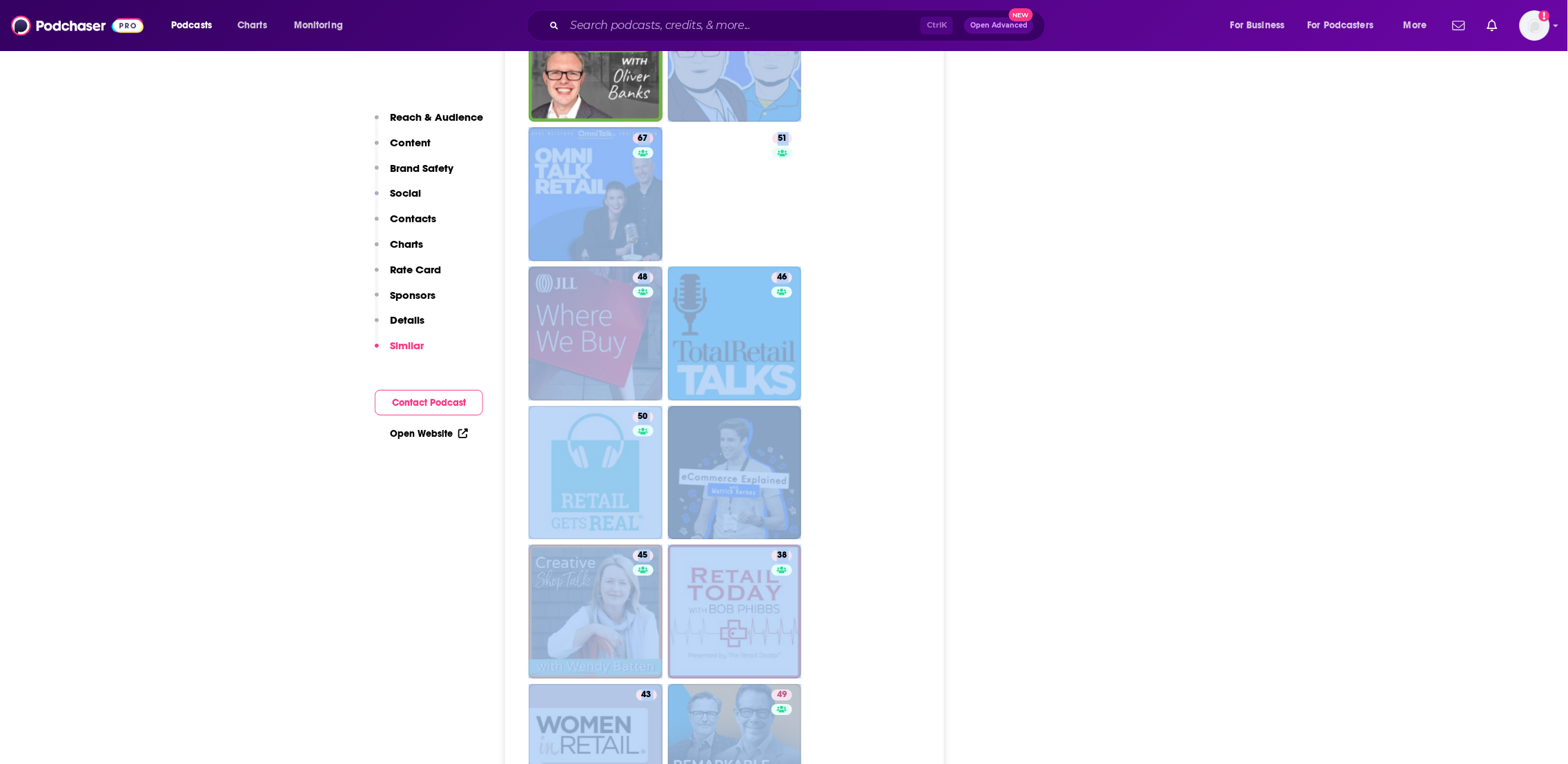
scroll to position [3019, 0]
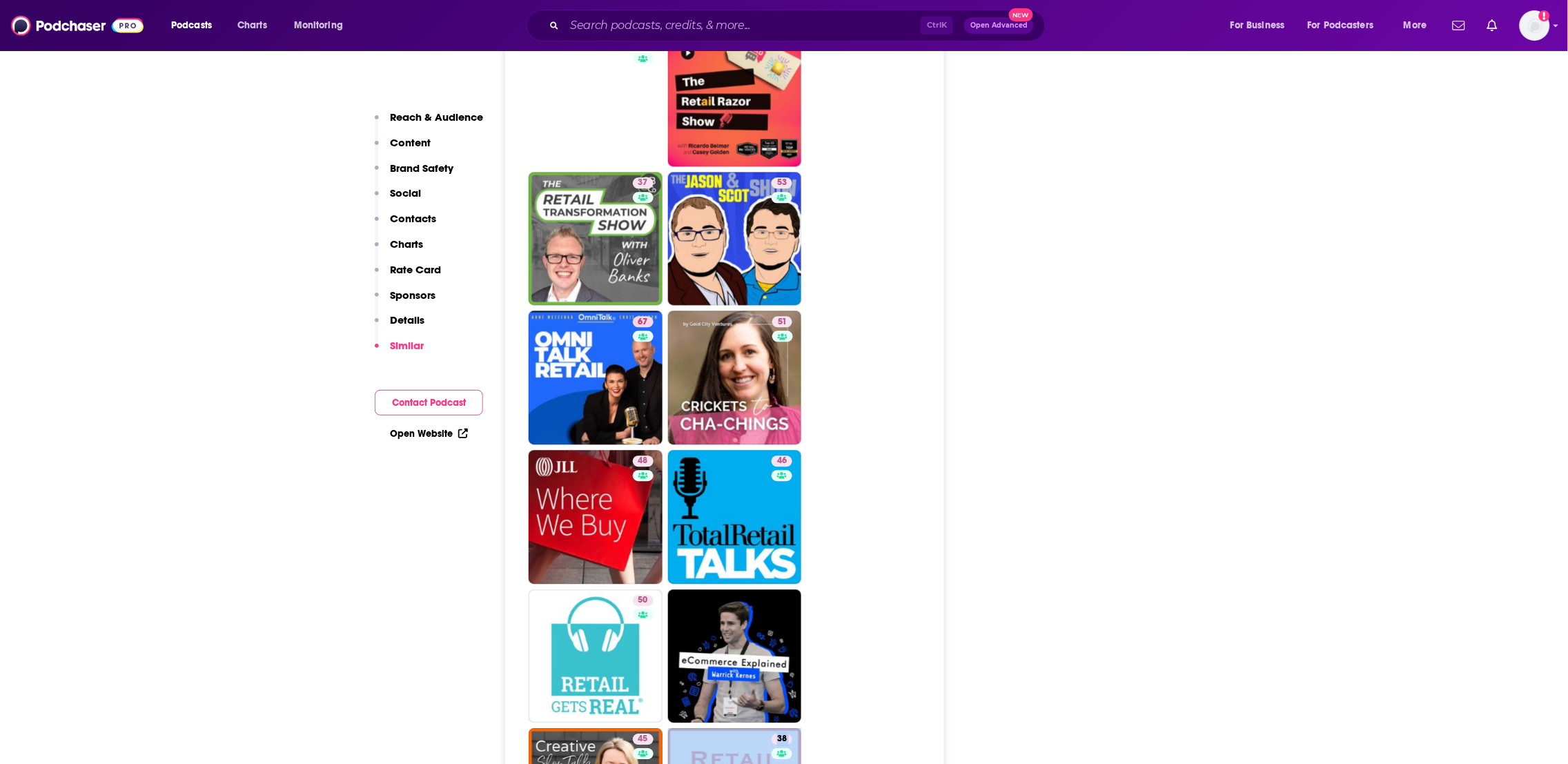
drag, startPoint x: 980, startPoint y: 381, endPoint x: 953, endPoint y: 724, distance: 344.1
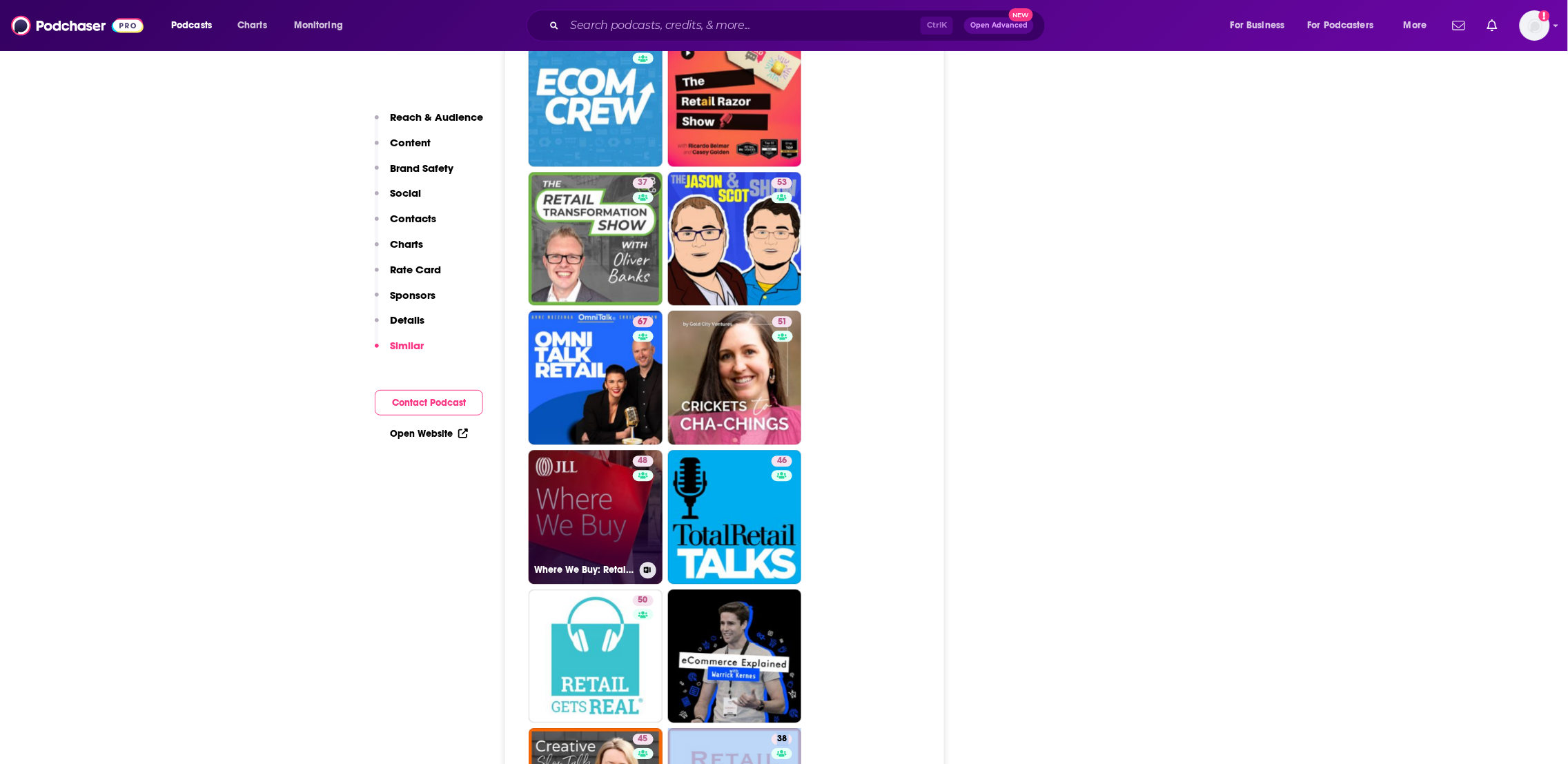
click at [568, 474] on link "48 Where We Buy: Retail Real Estate with James Cook" at bounding box center [596, 517] width 134 height 134
type input "https://www.podchaser.com/podcasts/where-we-buy-retail-real-estat-217877"
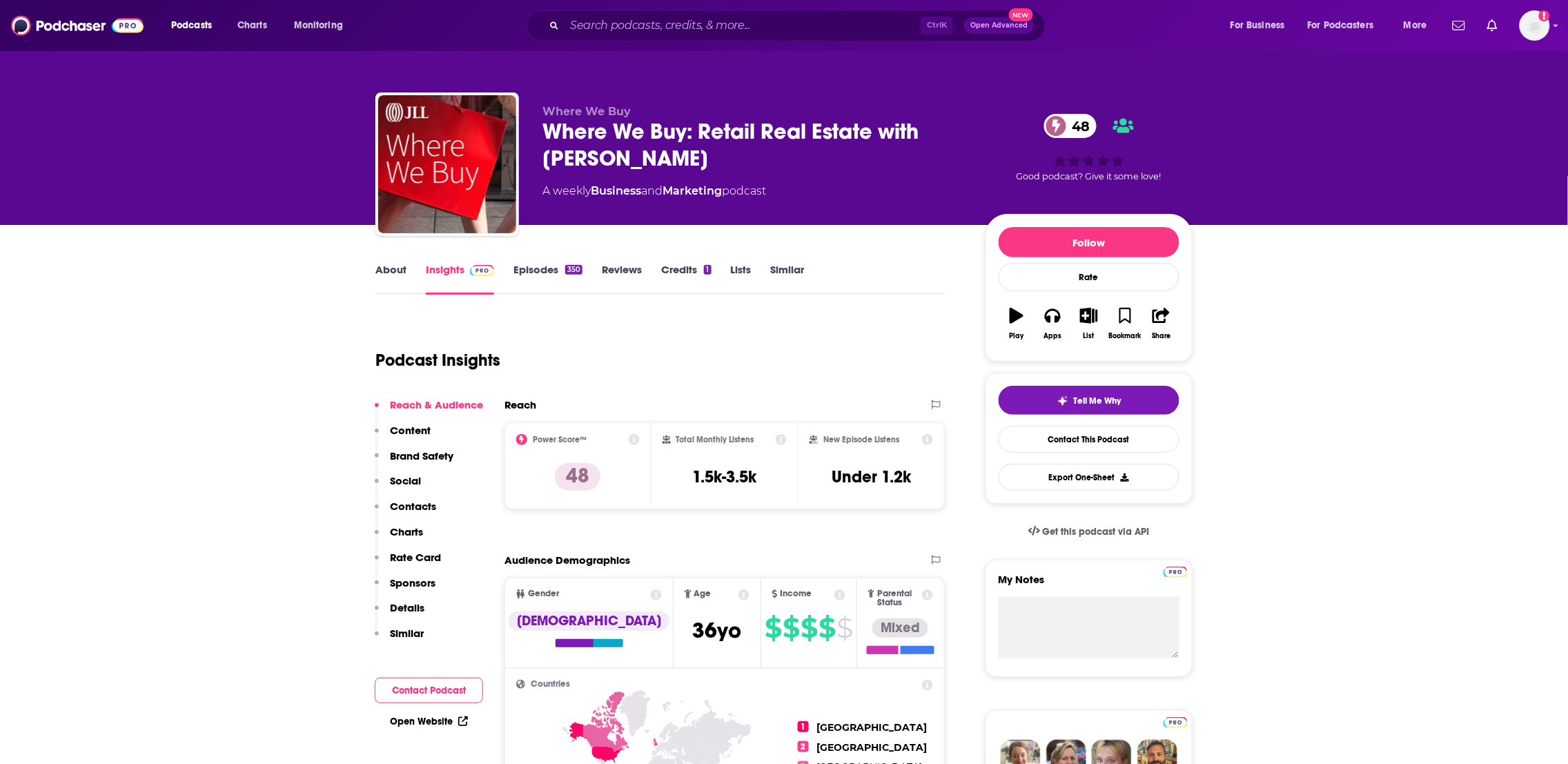
click at [399, 278] on link "About" at bounding box center [391, 279] width 31 height 32
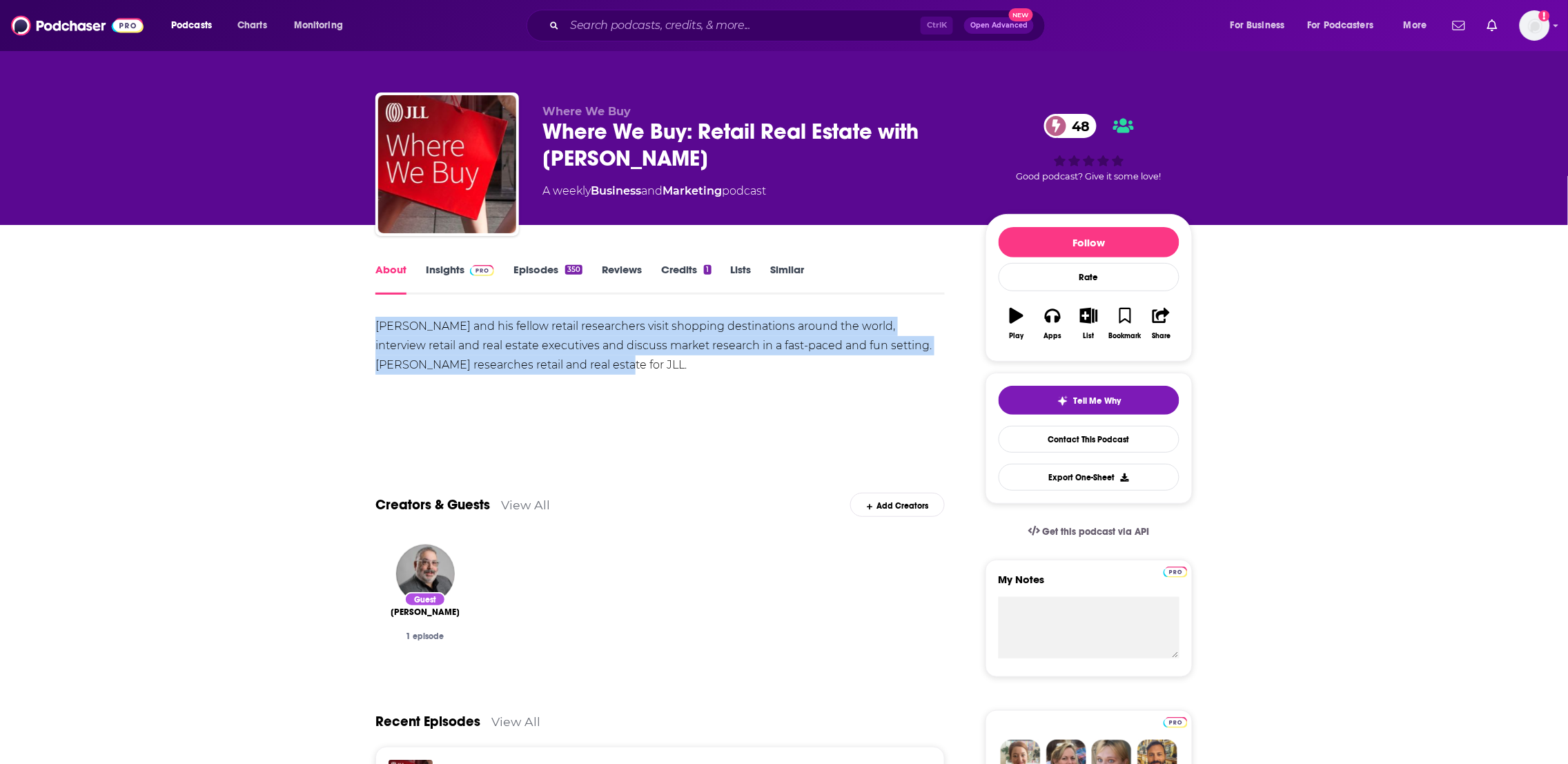
drag, startPoint x: 628, startPoint y: 372, endPoint x: 357, endPoint y: 321, distance: 275.8
copy div "James Cook and his fellow retail researchers visit shopping destinations around…"
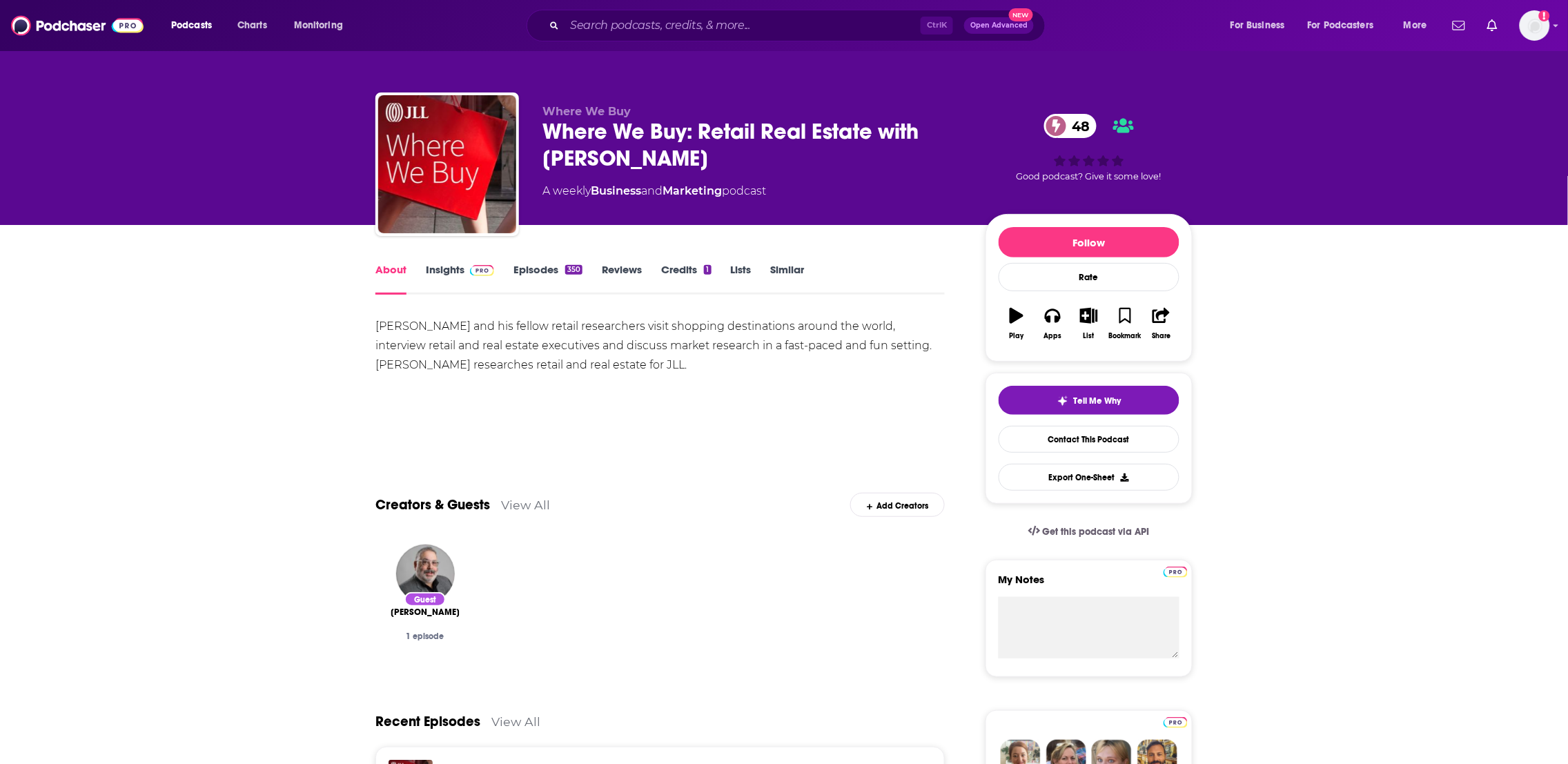
click at [440, 262] on div "About Insights Episodes 350 Reviews Credits 1 Lists Similar" at bounding box center [660, 278] width 570 height 34
click at [438, 277] on link "Insights" at bounding box center [460, 279] width 68 height 32
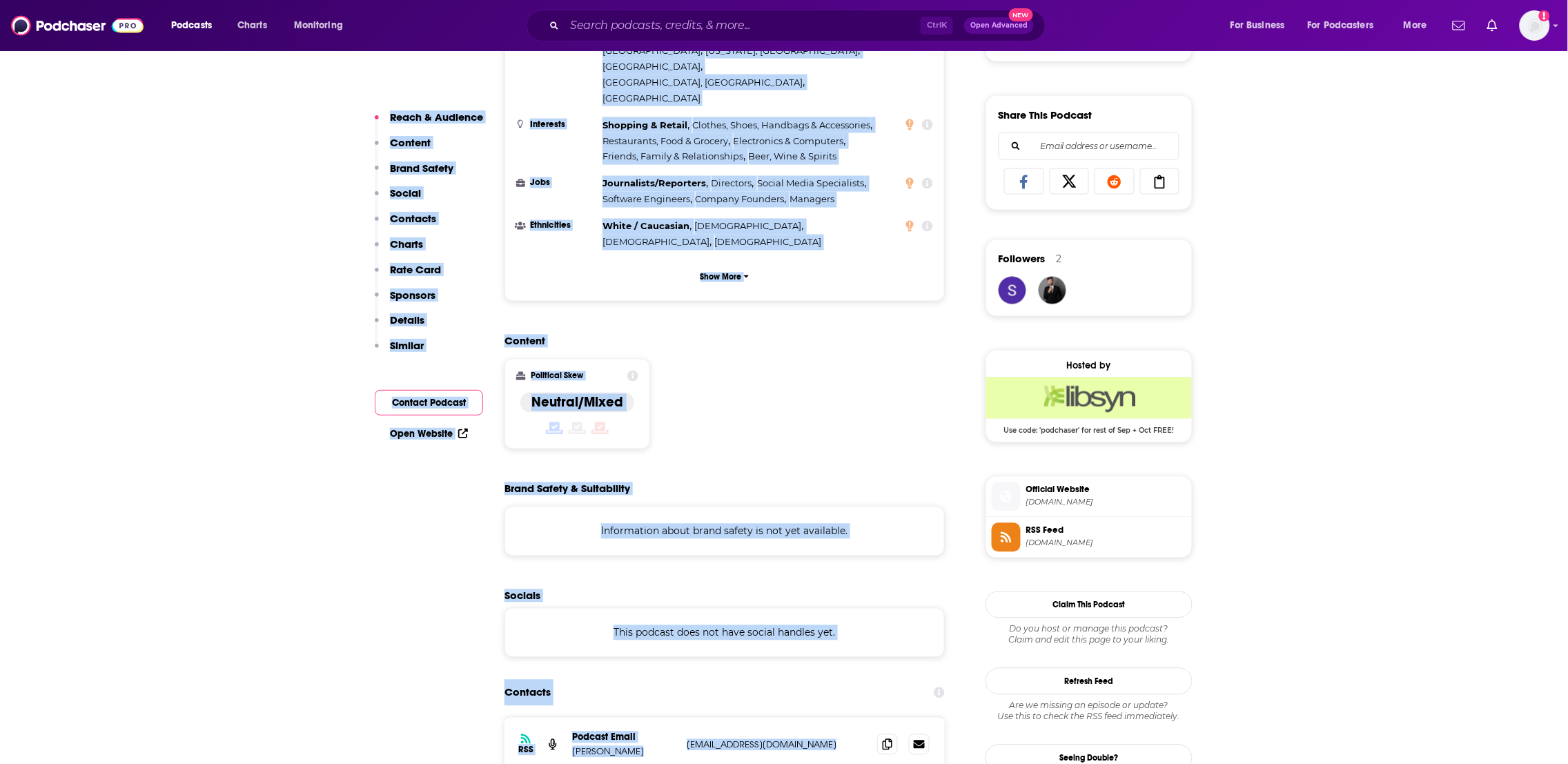
scroll to position [1040, 0]
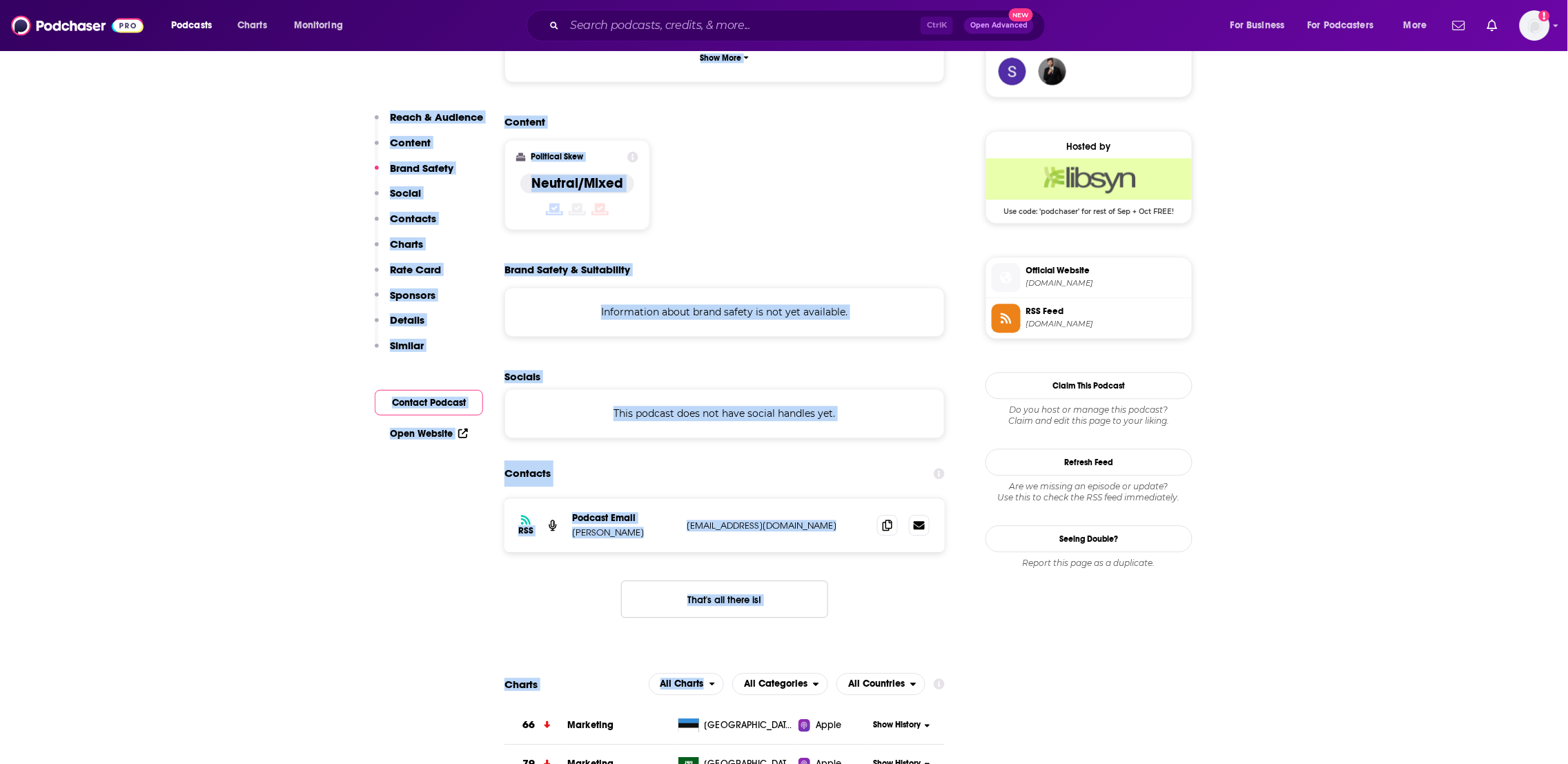
drag, startPoint x: 530, startPoint y: 354, endPoint x: 722, endPoint y: 593, distance: 306.6
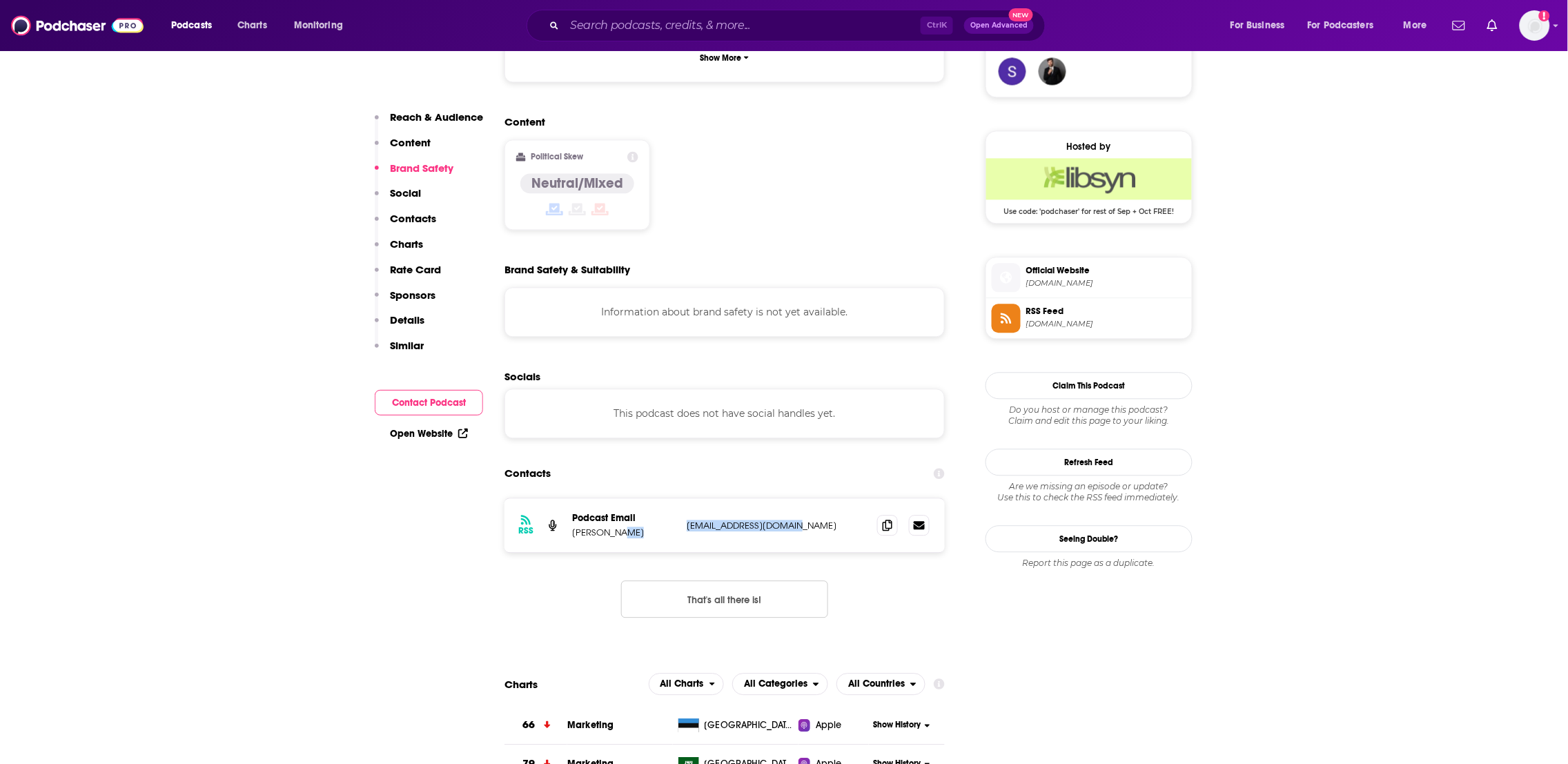
drag, startPoint x: 822, startPoint y: 461, endPoint x: 680, endPoint y: 465, distance: 142.1
click at [680, 498] on div "RSS Podcast Email James Cook JAMESD.COOK@AM.JLL.COM JAMESD.COOK@AM.JLL.COM" at bounding box center [724, 525] width 440 height 54
copy div "JAMESD.COOK@AM.JLL.COM"
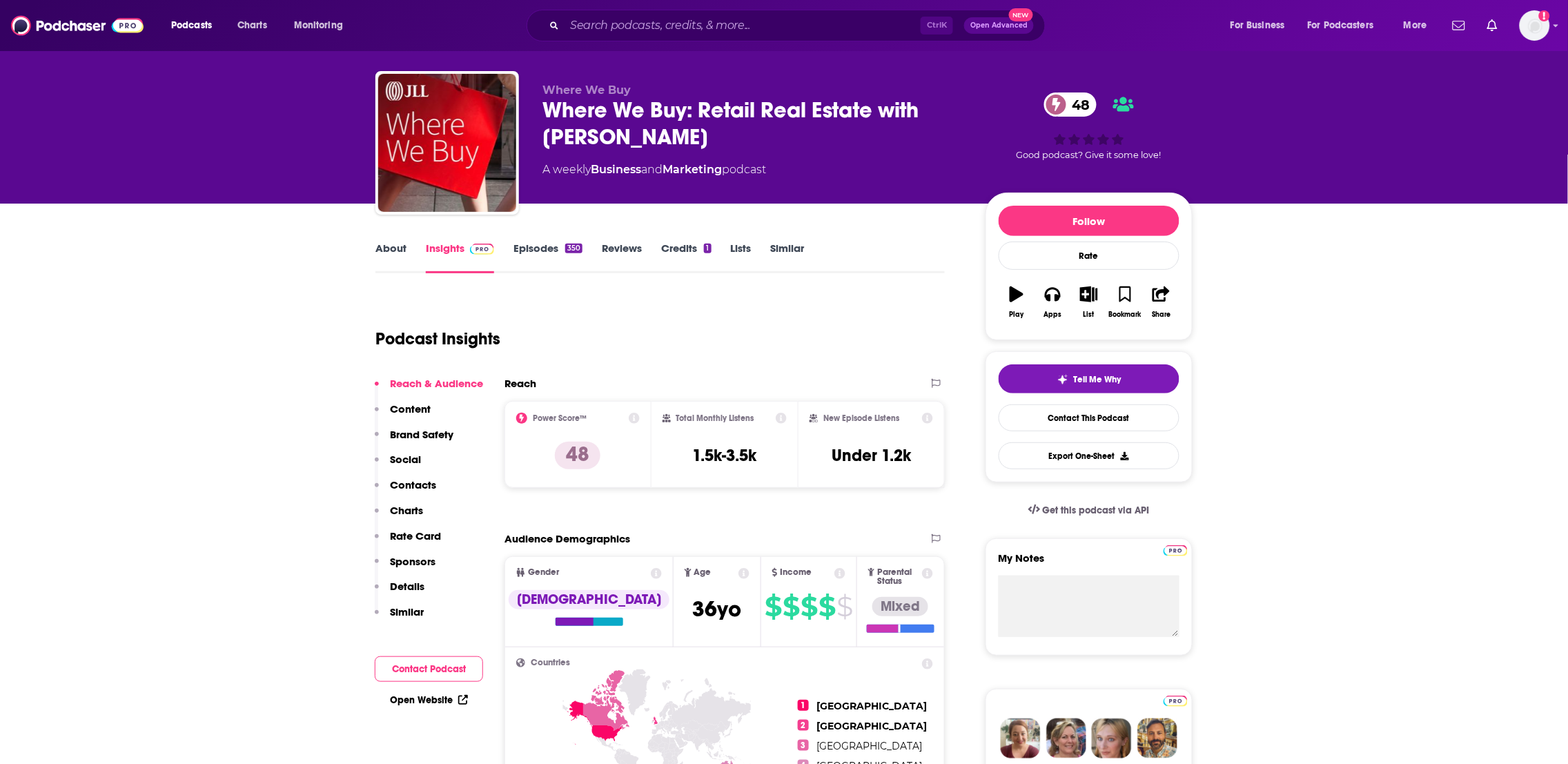
scroll to position [15, 0]
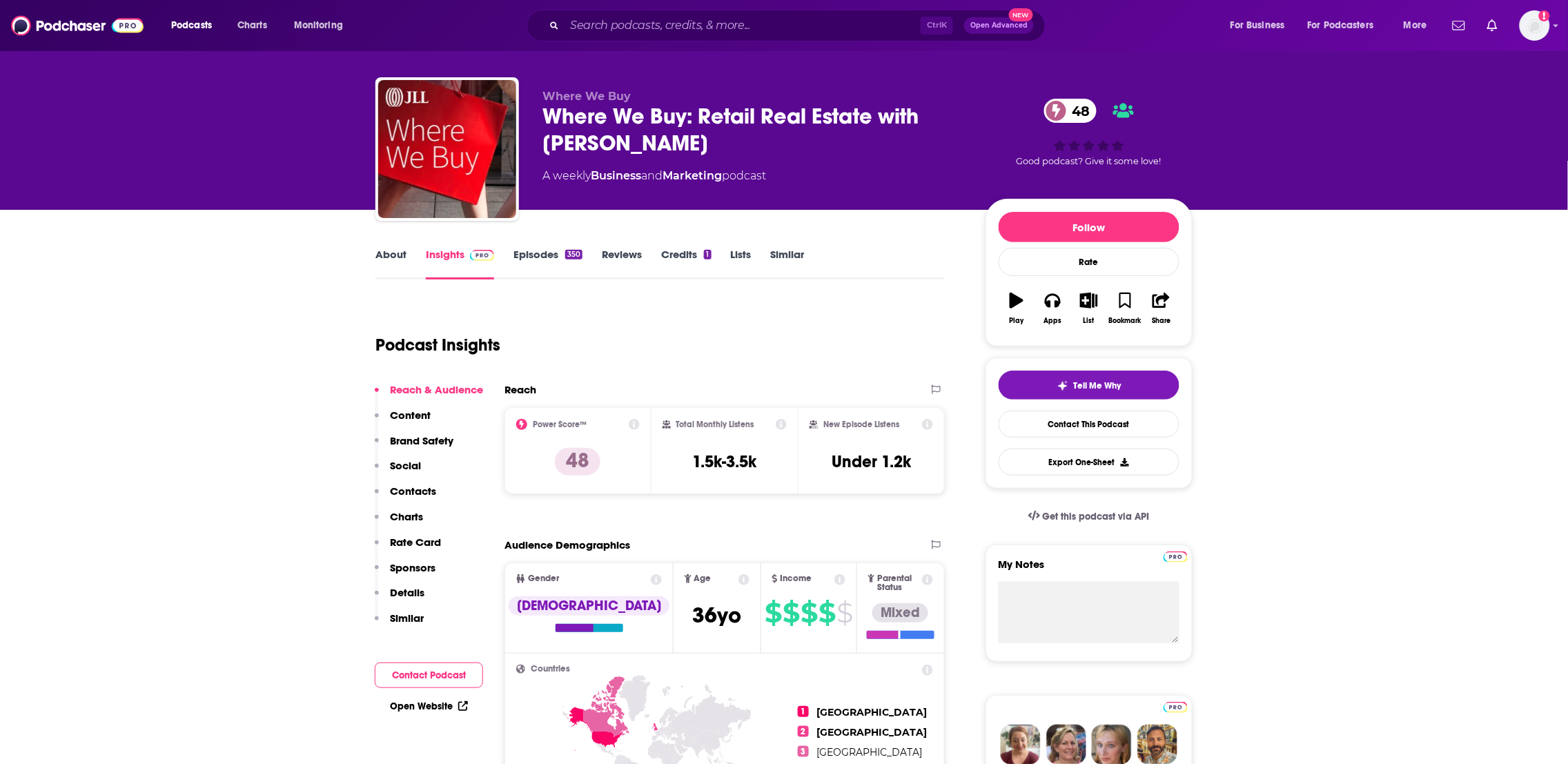
drag, startPoint x: 1282, startPoint y: 286, endPoint x: 566, endPoint y: 166, distance: 726.0
drag, startPoint x: 627, startPoint y: 307, endPoint x: 612, endPoint y: 186, distance: 121.9
click at [627, 307] on div "Podcast Insights" at bounding box center [654, 337] width 558 height 71
click at [750, 131] on div "Where We Buy: Retail Real Estate with James Cook 48" at bounding box center [753, 130] width 421 height 54
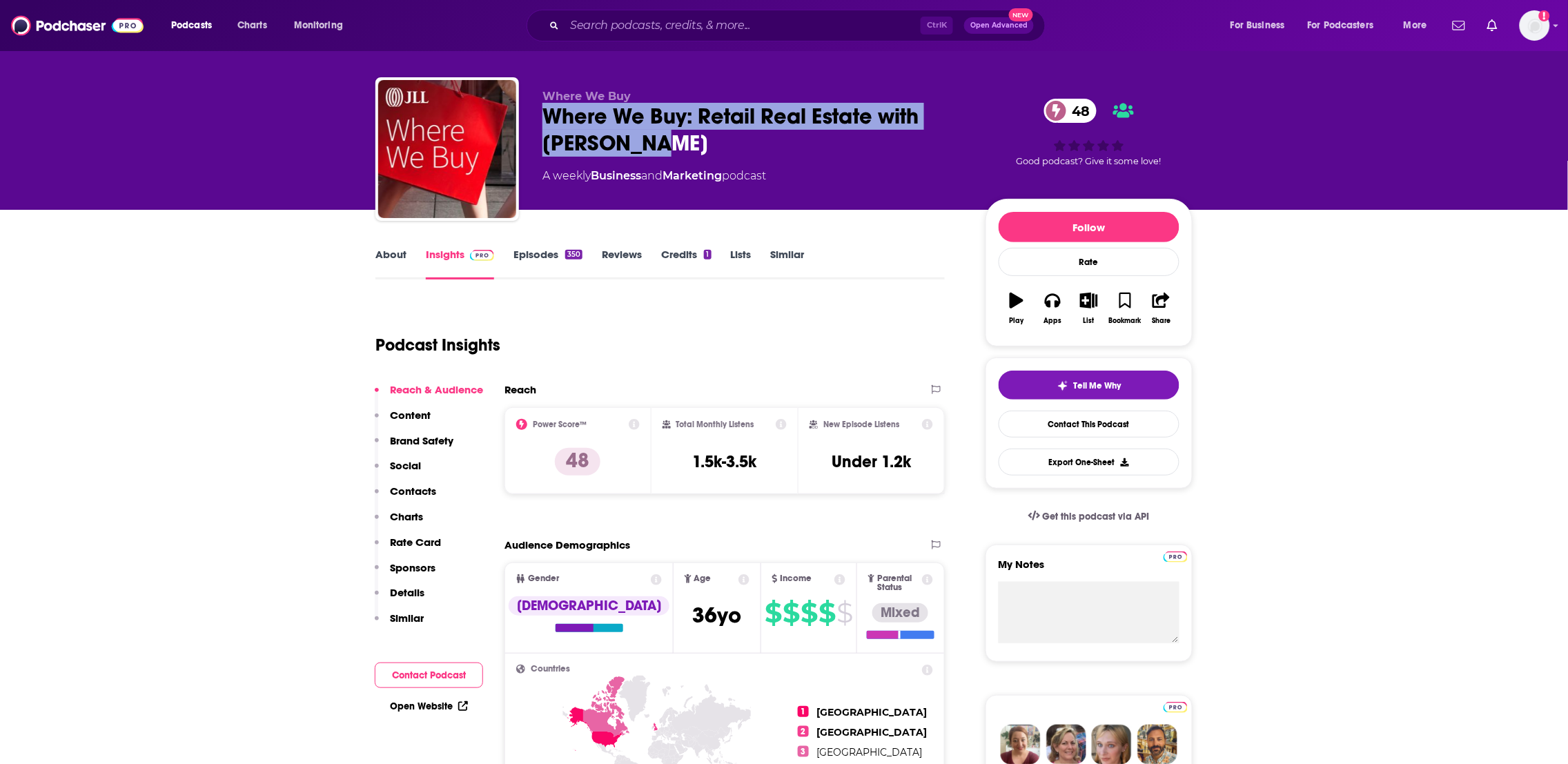
drag, startPoint x: 708, startPoint y: 143, endPoint x: 519, endPoint y: 112, distance: 191.5
click at [519, 112] on div "Where We Buy Where We Buy: Retail Real Estate with James Cook 48 A weekly Busin…" at bounding box center [784, 152] width 818 height 149
copy h2 "Where We Buy: Retail Real Estate with James Cook"
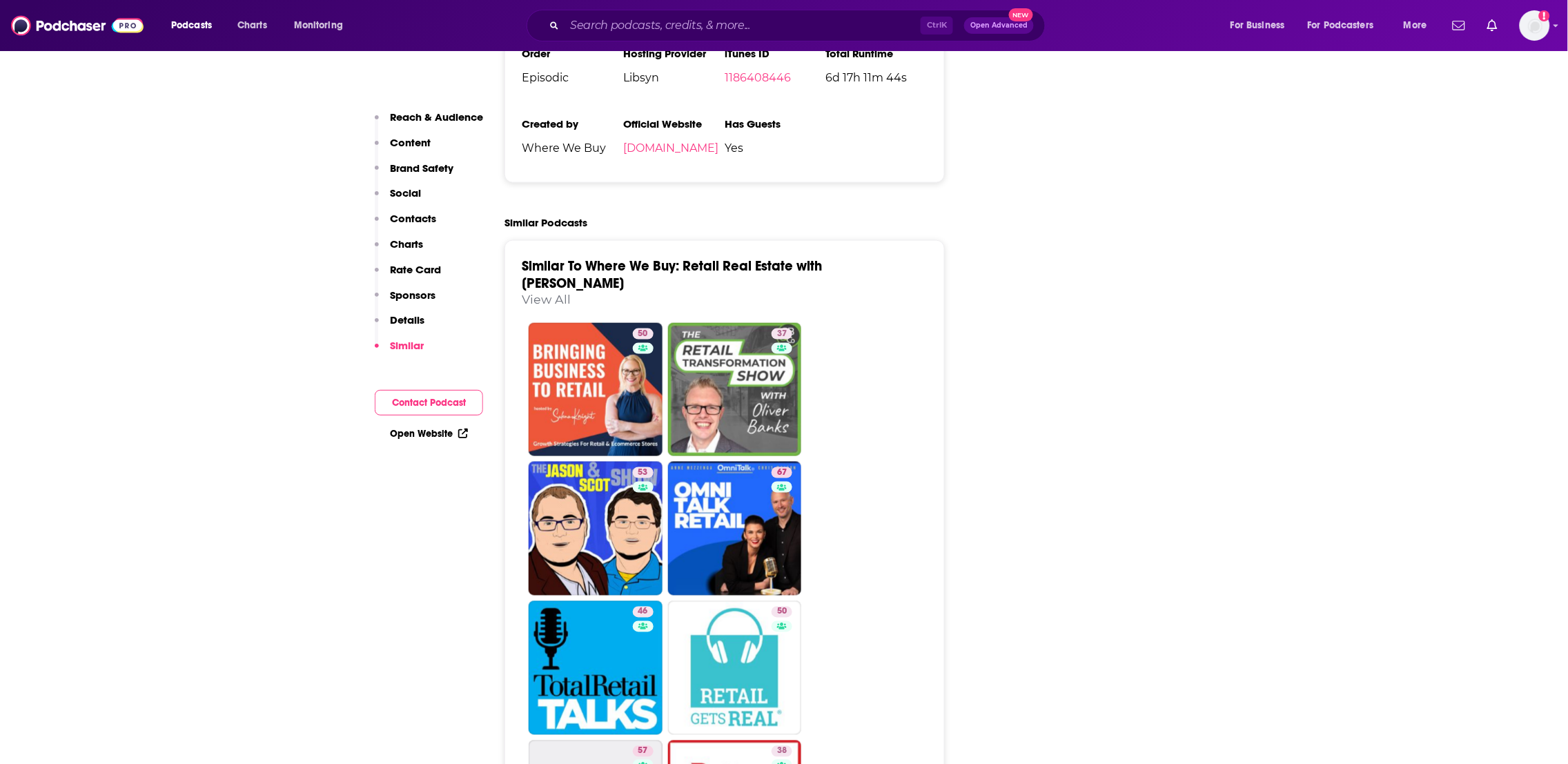
scroll to position [2522, 0]
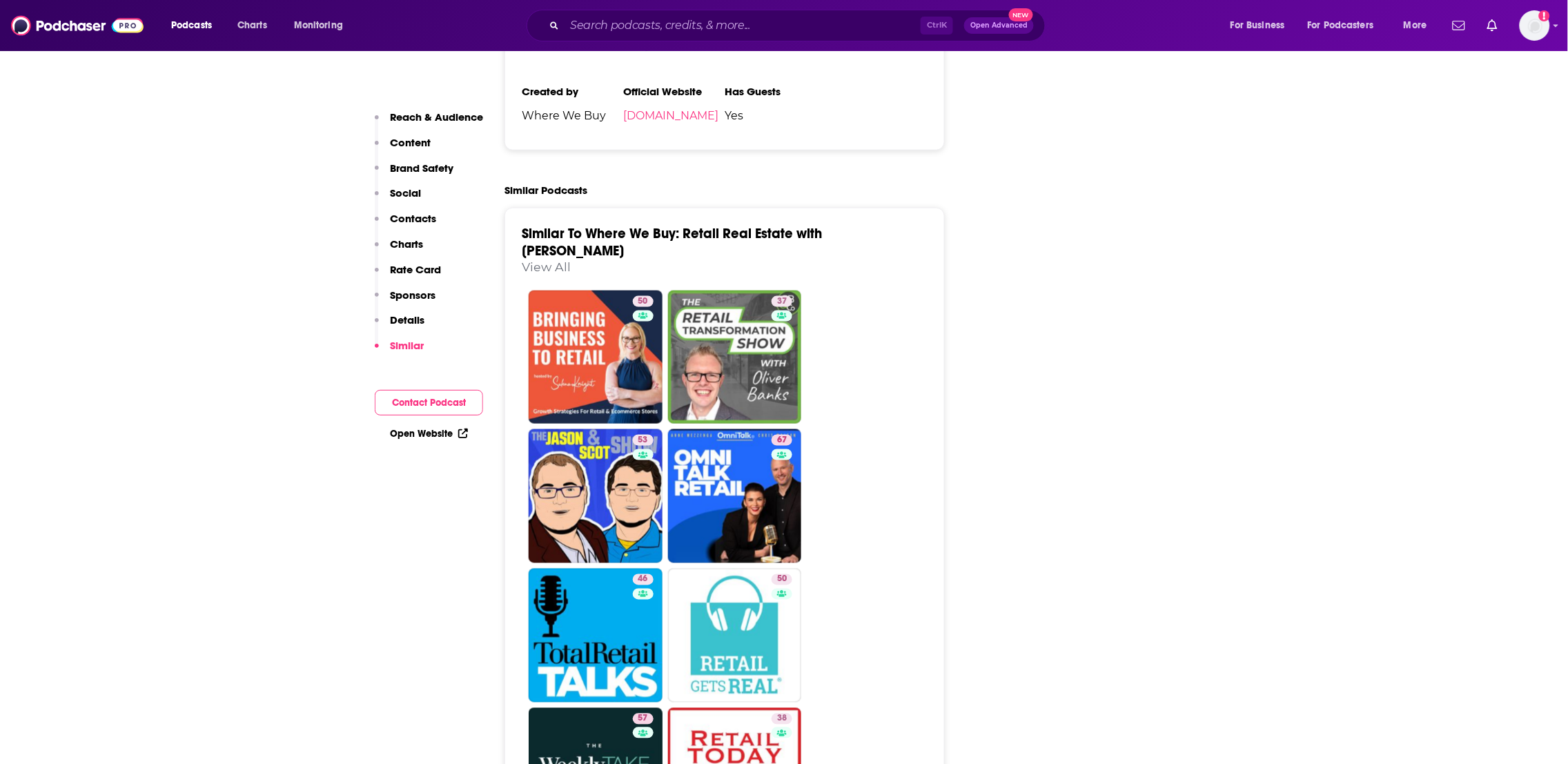
drag, startPoint x: 1314, startPoint y: 211, endPoint x: 1339, endPoint y: 602, distance: 391.8
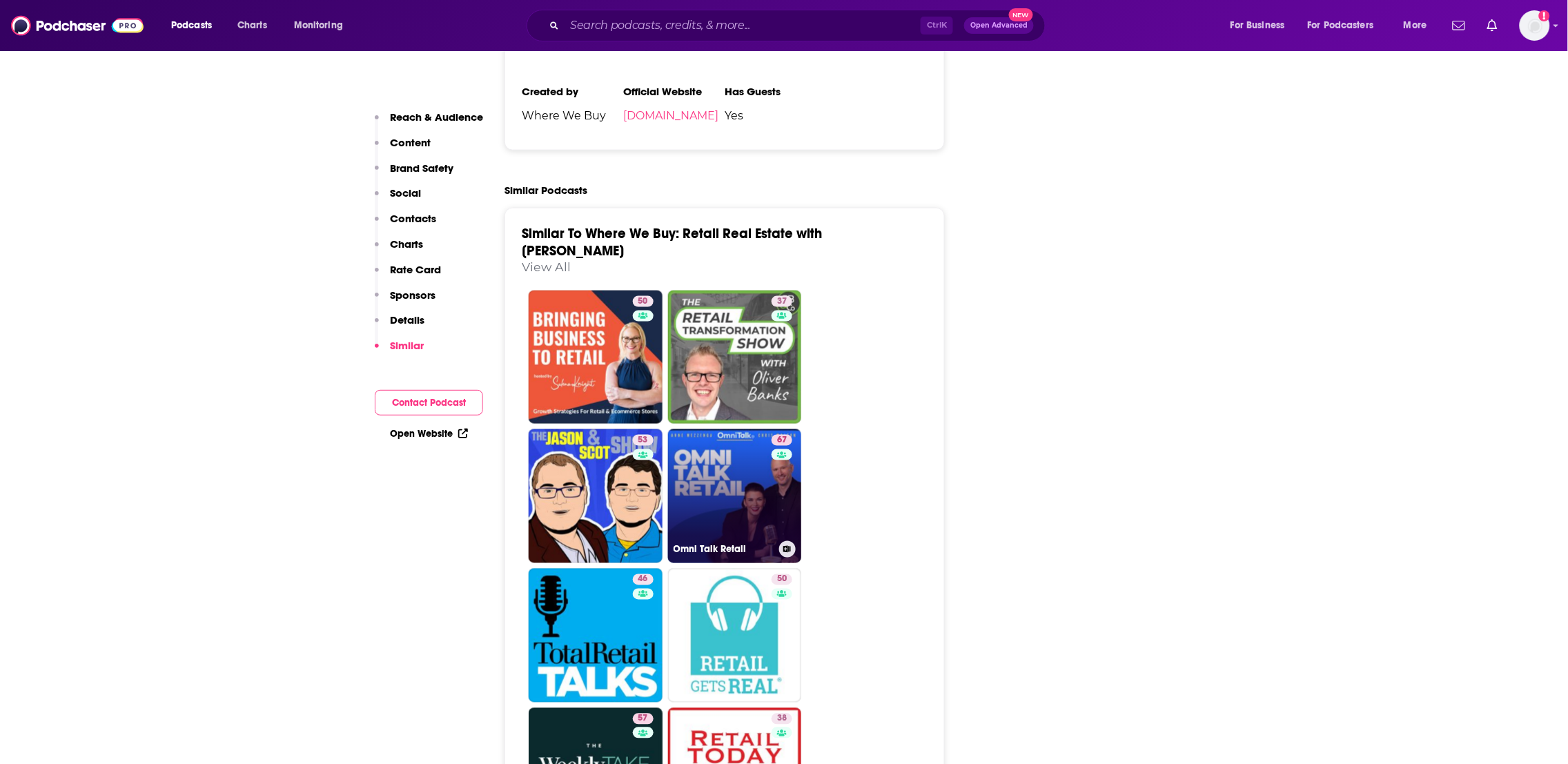
click at [719, 443] on link "67 Omni Talk Retail" at bounding box center [736, 496] width 134 height 134
type input "https://www.podchaser.com/podcasts/omni-talk-retail-632948"
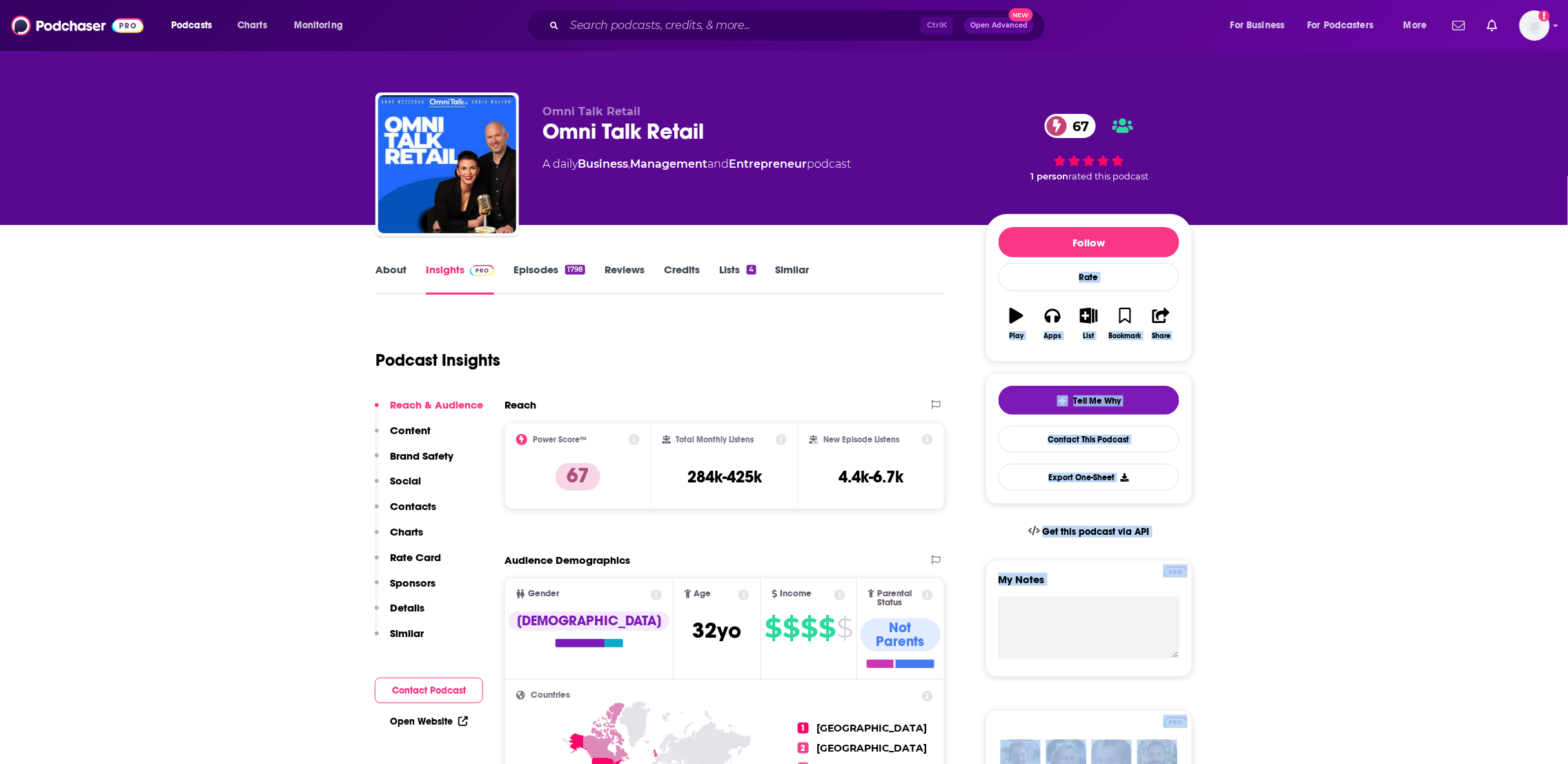
click at [392, 275] on link "About" at bounding box center [391, 279] width 31 height 32
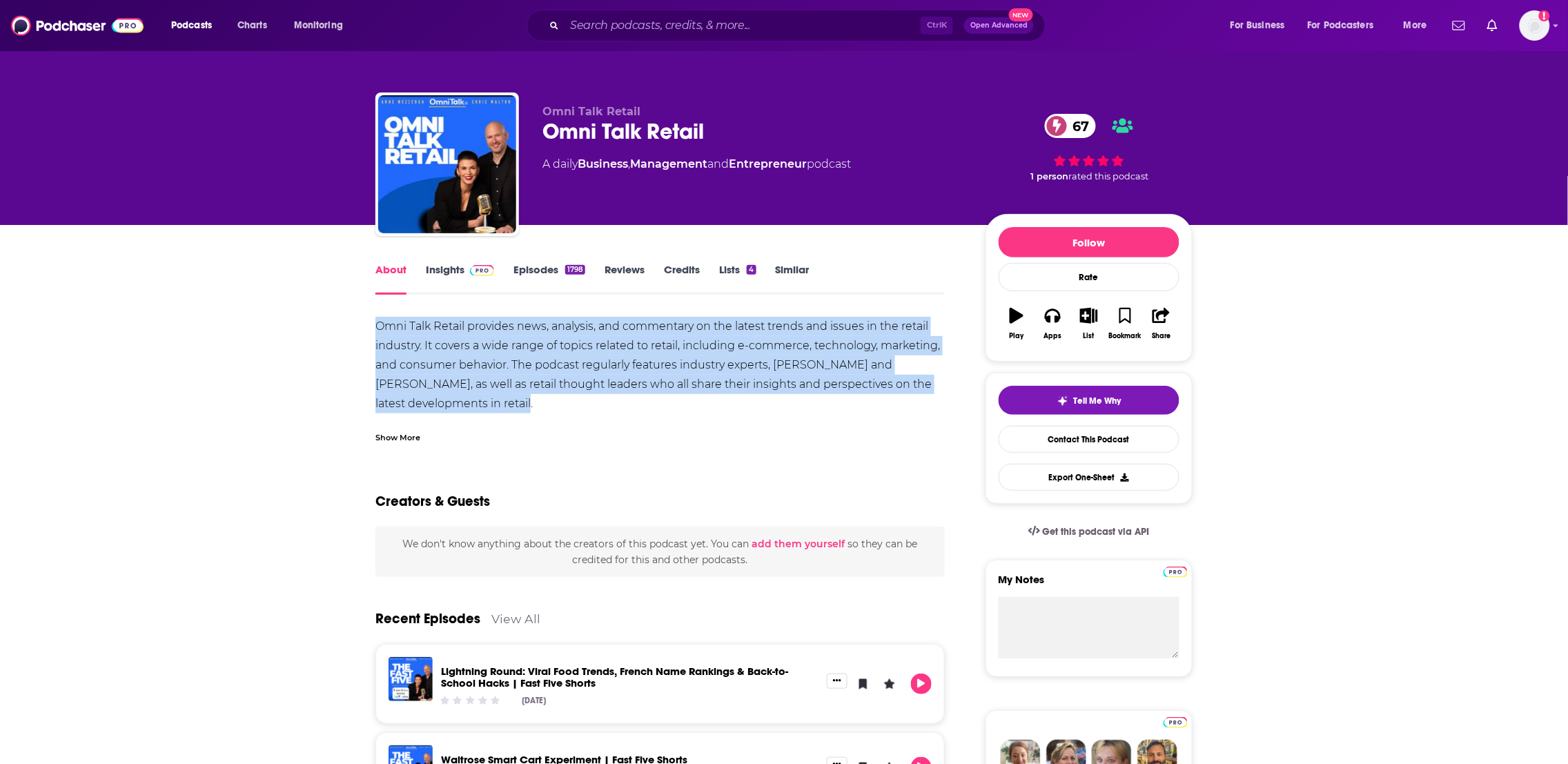
drag, startPoint x: 513, startPoint y: 399, endPoint x: 344, endPoint y: 319, distance: 187.0
copy div "Omni Talk Retail provides news, analysis, and commentary on the latest trends a…"
click at [458, 269] on link "Insights" at bounding box center [460, 279] width 68 height 32
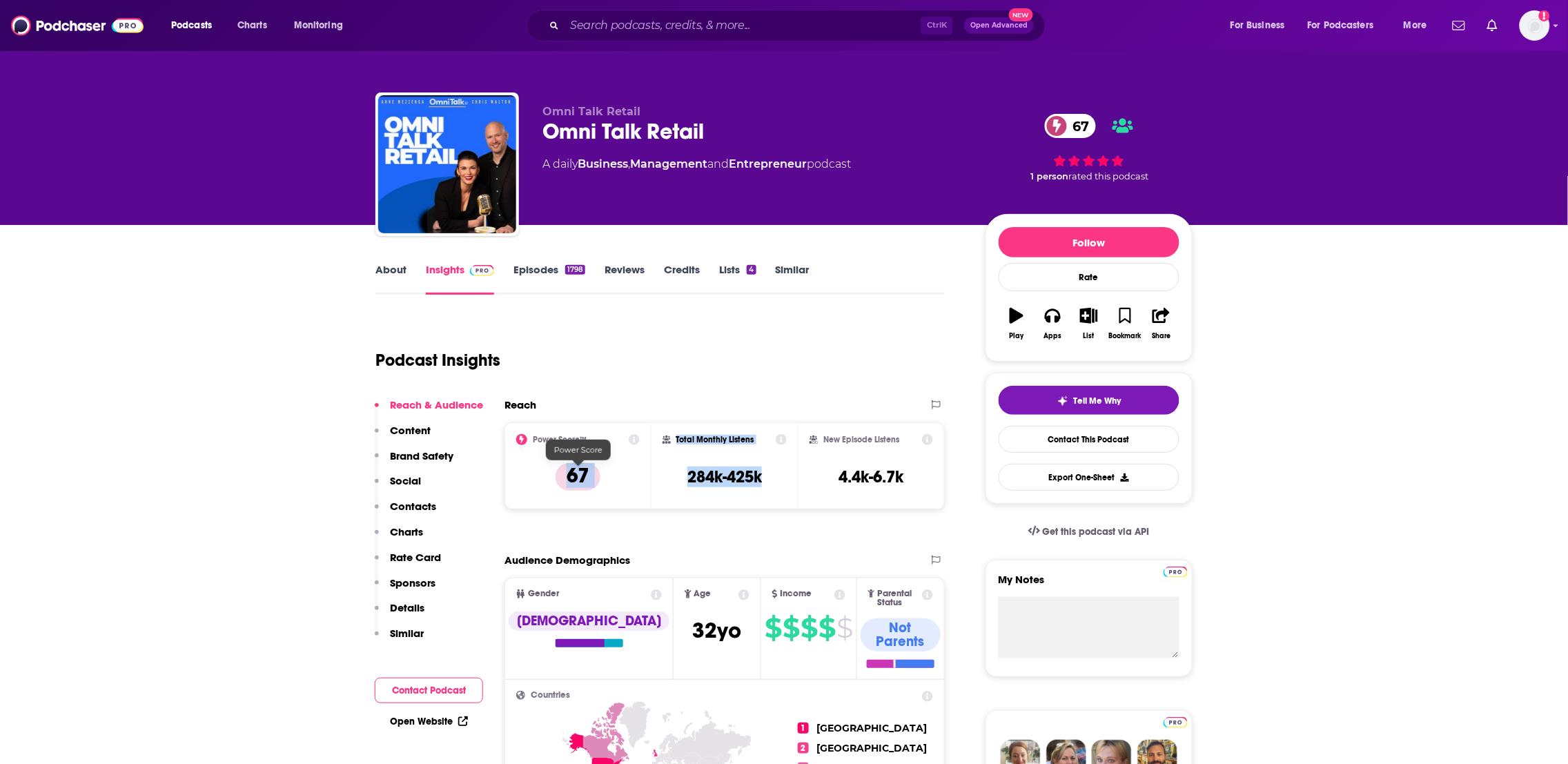
drag, startPoint x: 796, startPoint y: 488, endPoint x: 557, endPoint y: 482, distance: 239.1
click at [557, 482] on div "Power Score™ 67 Total Monthly Listens 284k-425k New Episode Listens 4.4k-6.7k" at bounding box center [724, 465] width 440 height 87
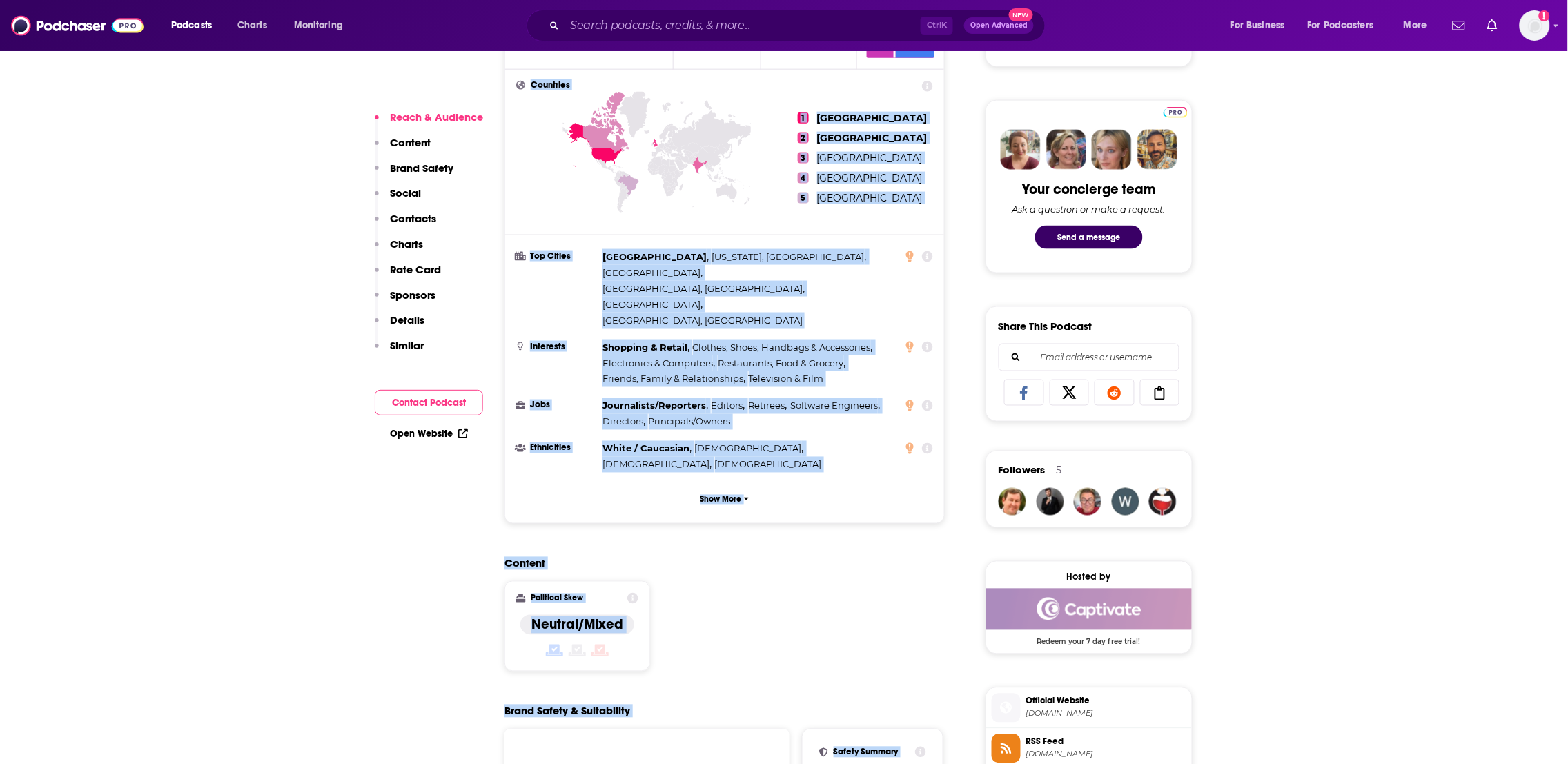
scroll to position [644, 0]
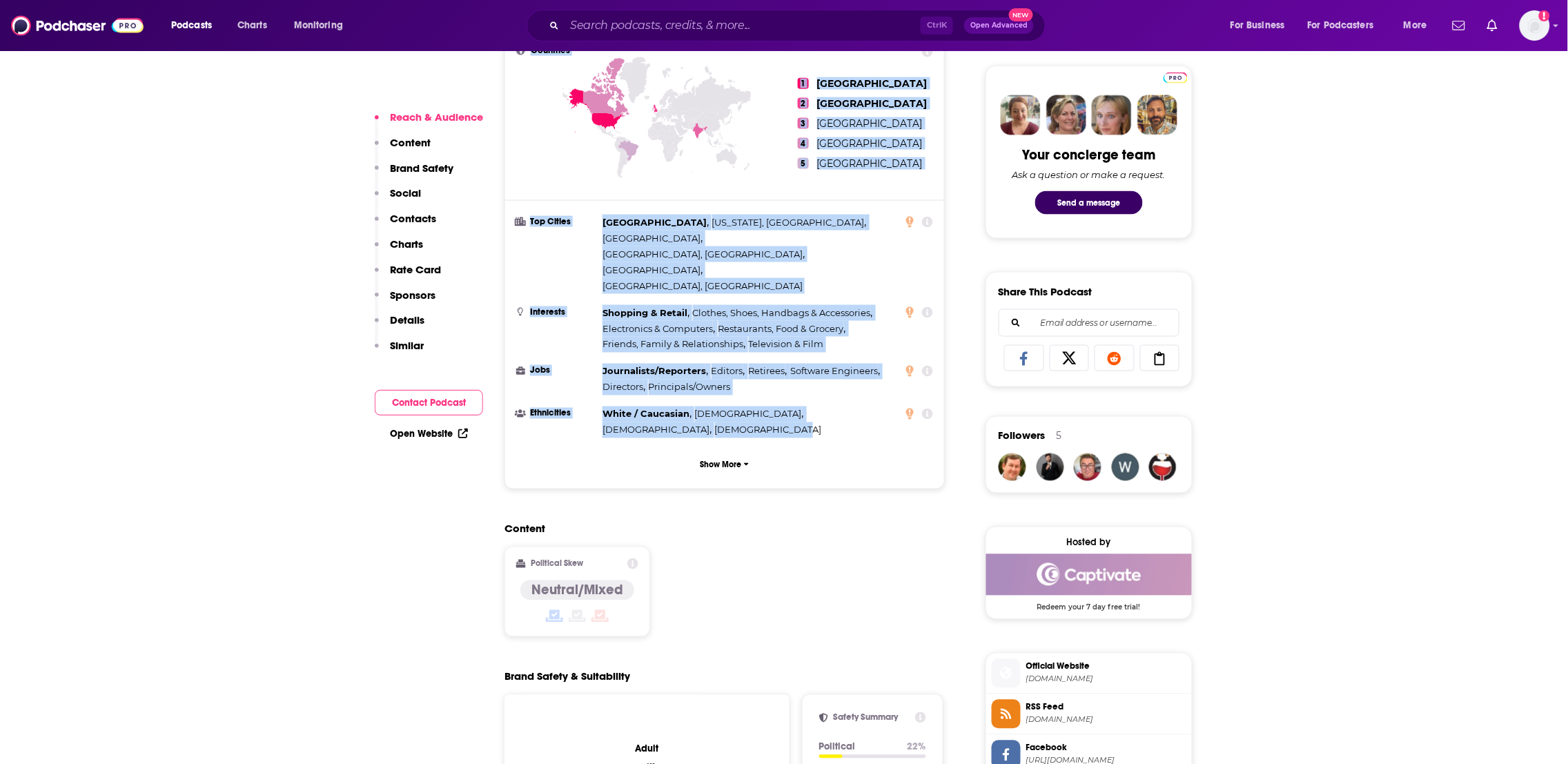
drag, startPoint x: 909, startPoint y: 431, endPoint x: 904, endPoint y: 356, distance: 75.2
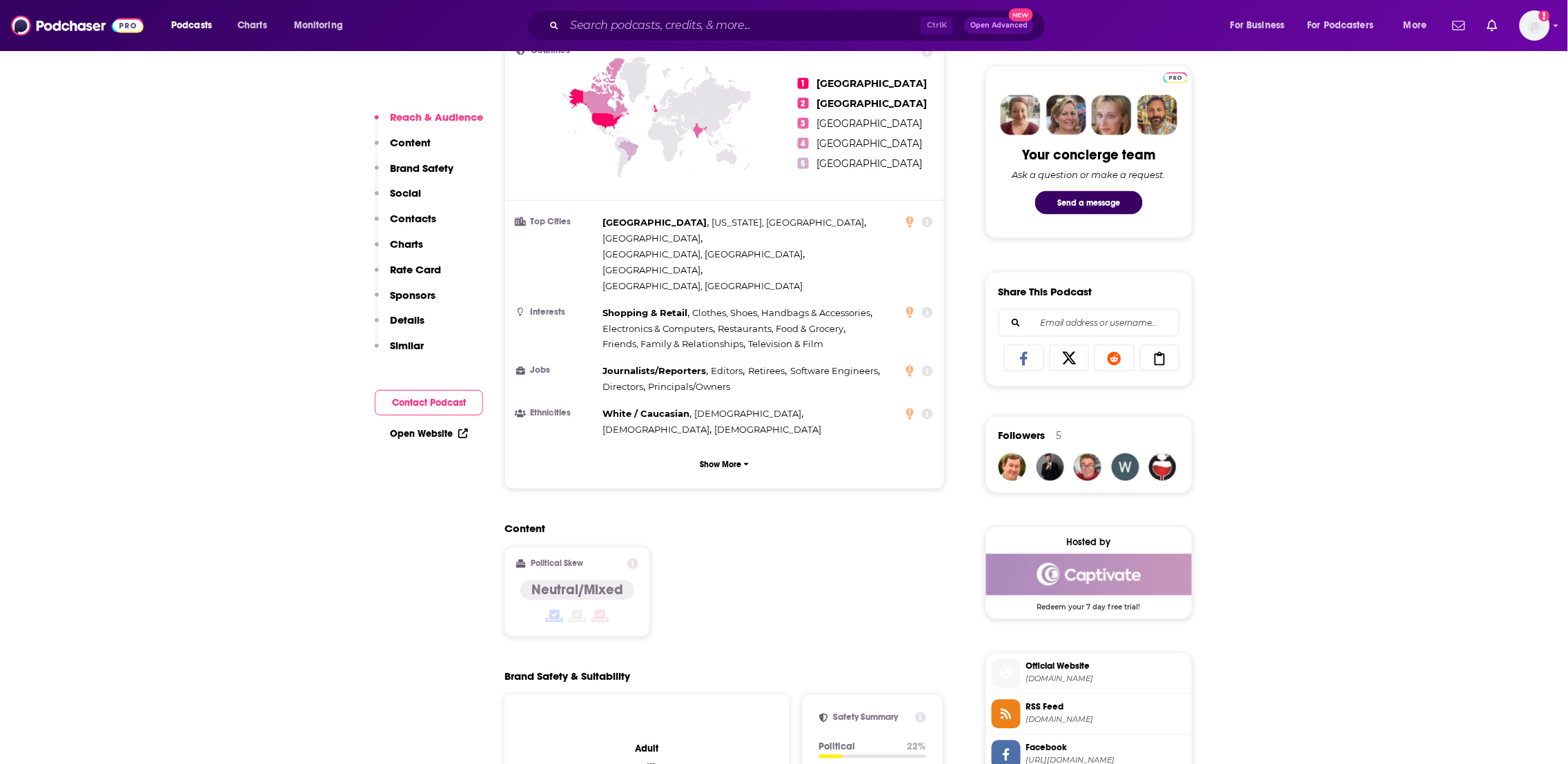
click at [801, 536] on div "Content Political Skew Neutral/Mixed" at bounding box center [724, 584] width 440 height 126
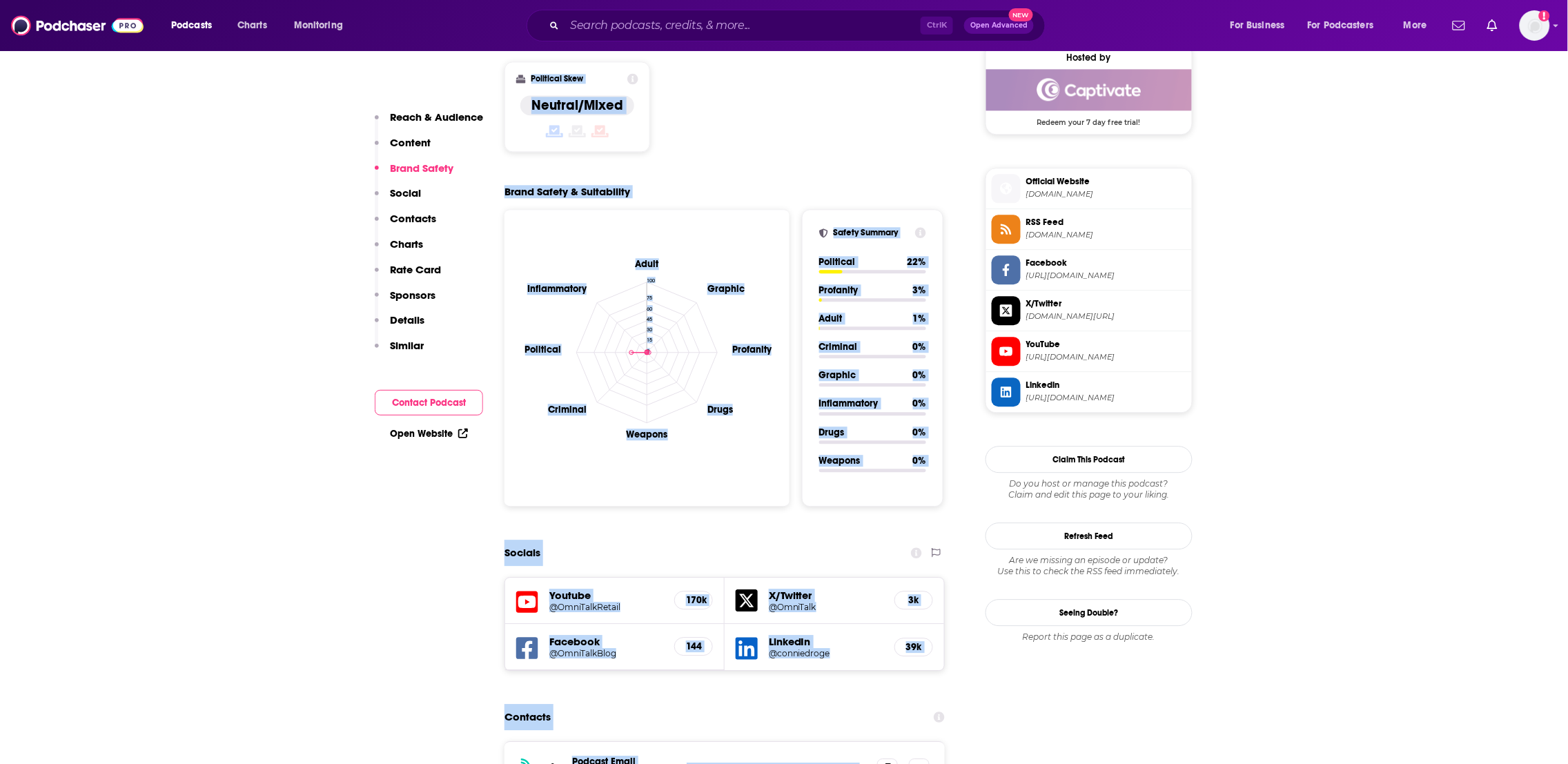
scroll to position [1505, 0]
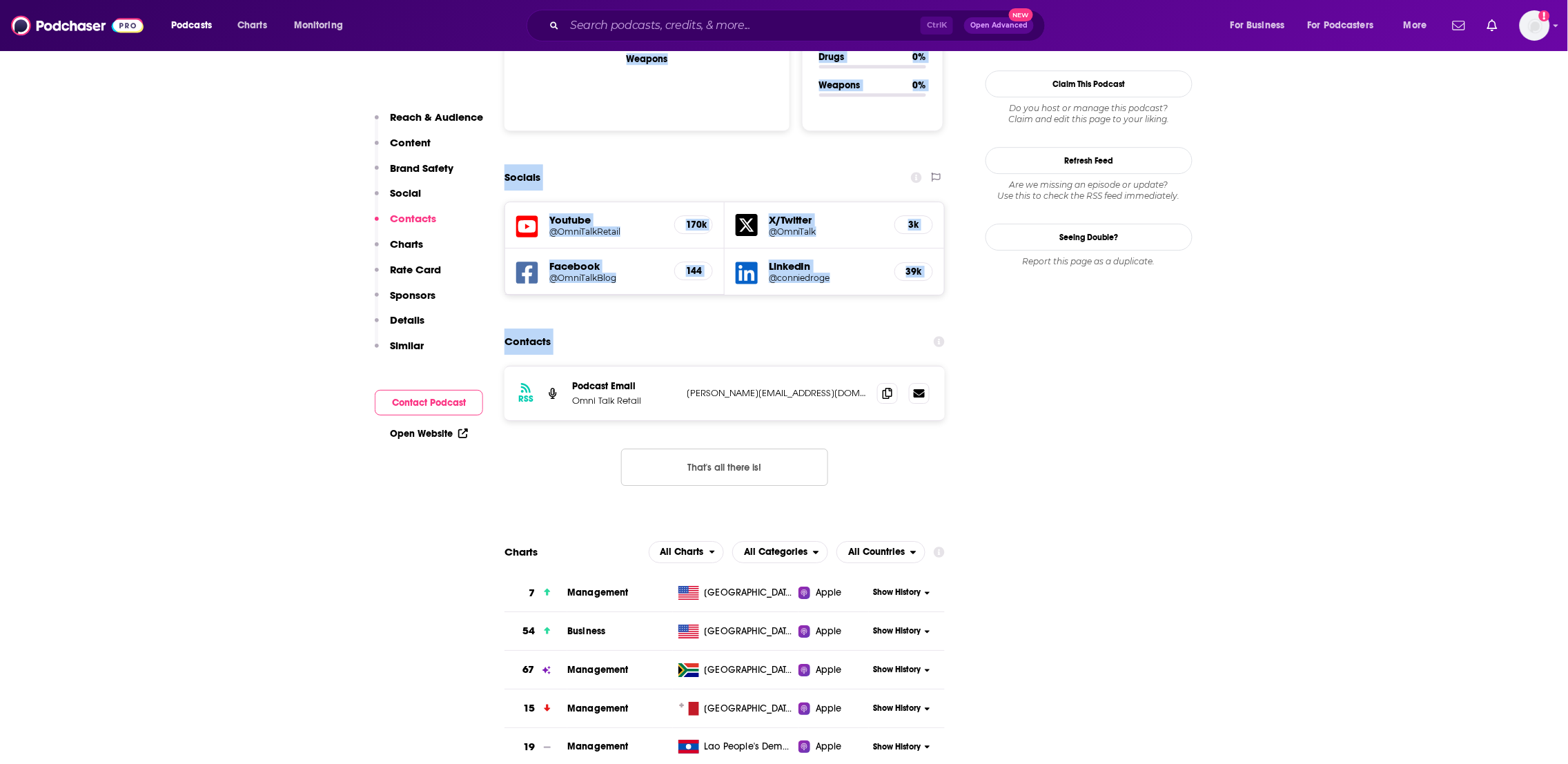
drag, startPoint x: 797, startPoint y: 547, endPoint x: 822, endPoint y: 259, distance: 289.1
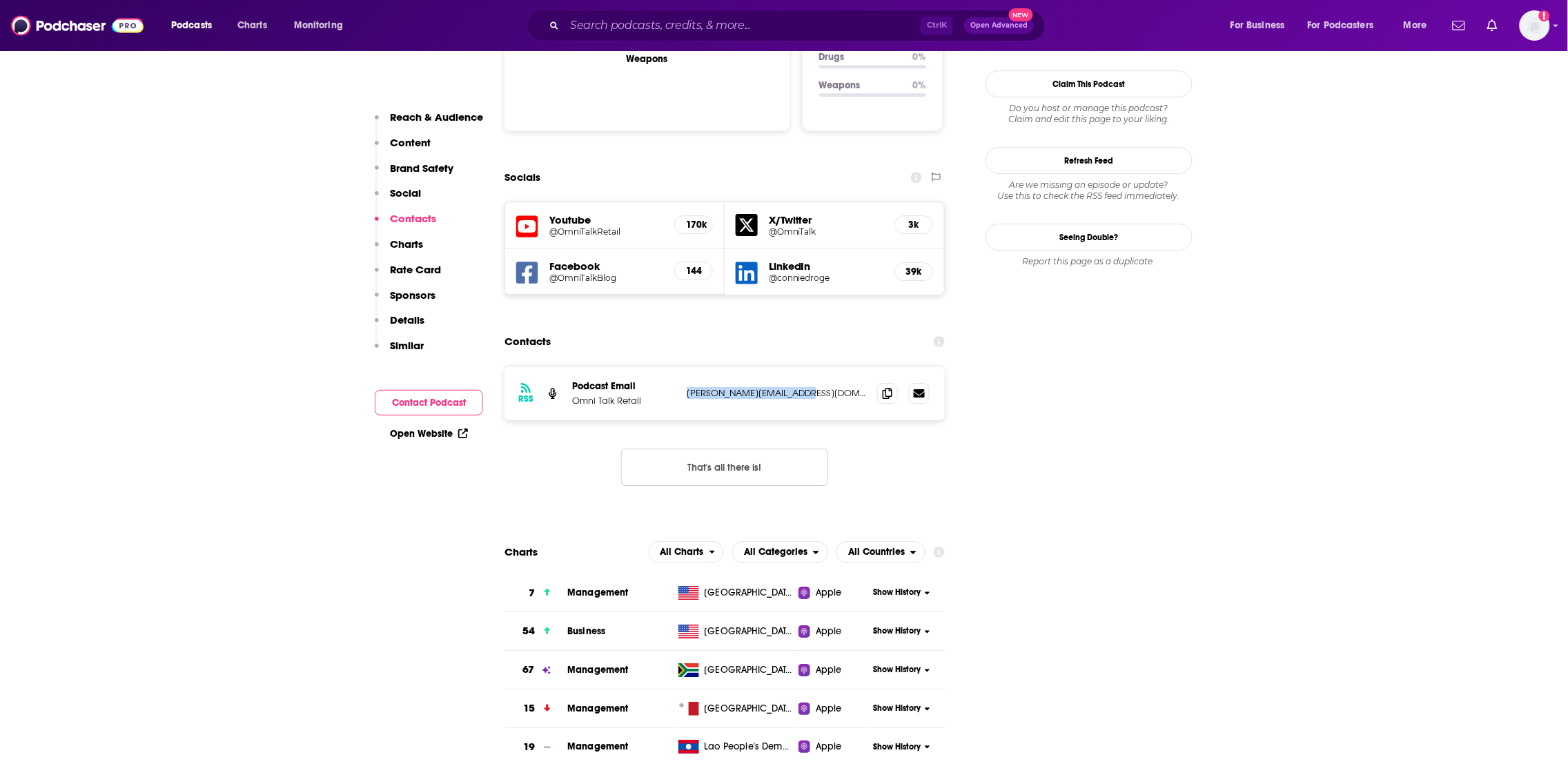
drag, startPoint x: 832, startPoint y: 315, endPoint x: 679, endPoint y: 325, distance: 153.3
click at [679, 366] on div "RSS Podcast Email Omni Talk Retail anne@redarcherretail.com anne@redarcherretai…" at bounding box center [724, 393] width 440 height 54
drag, startPoint x: 1165, startPoint y: 472, endPoint x: 1099, endPoint y: 453, distance: 68.7
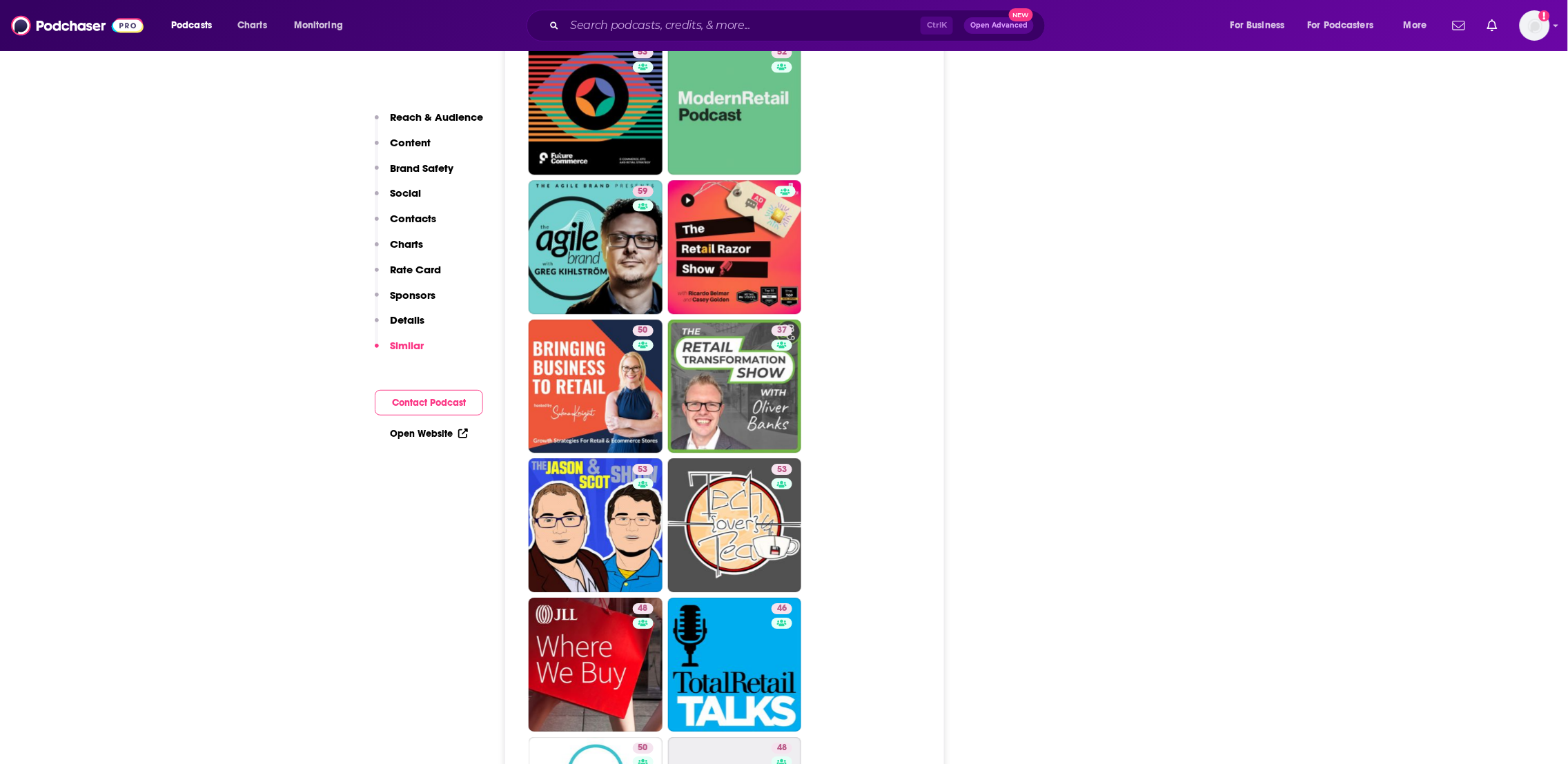
scroll to position [3299, 0]
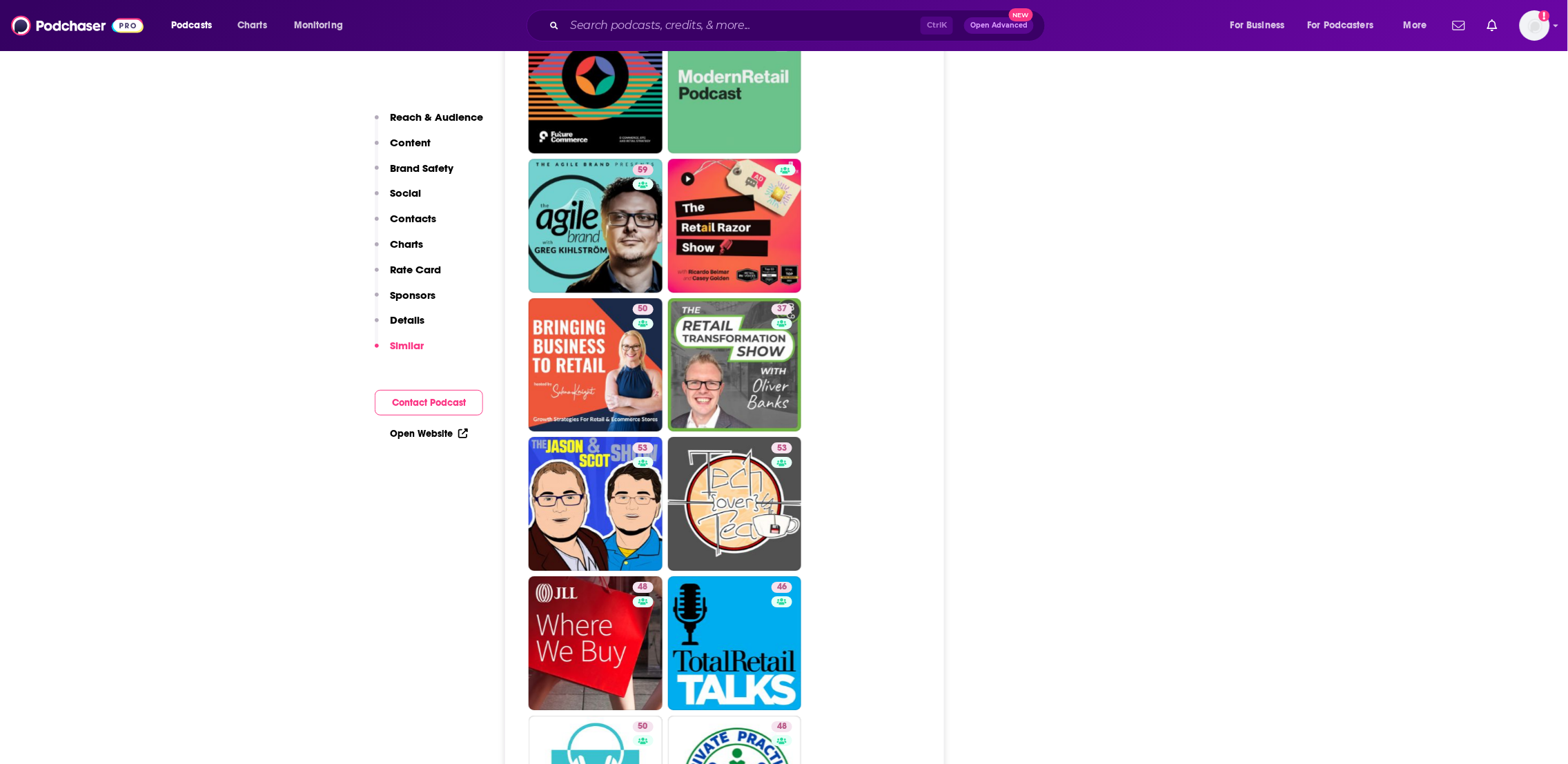
drag, startPoint x: 1009, startPoint y: 354, endPoint x: 1146, endPoint y: 577, distance: 261.7
drag, startPoint x: 1228, startPoint y: 472, endPoint x: 1134, endPoint y: 187, distance: 300.1
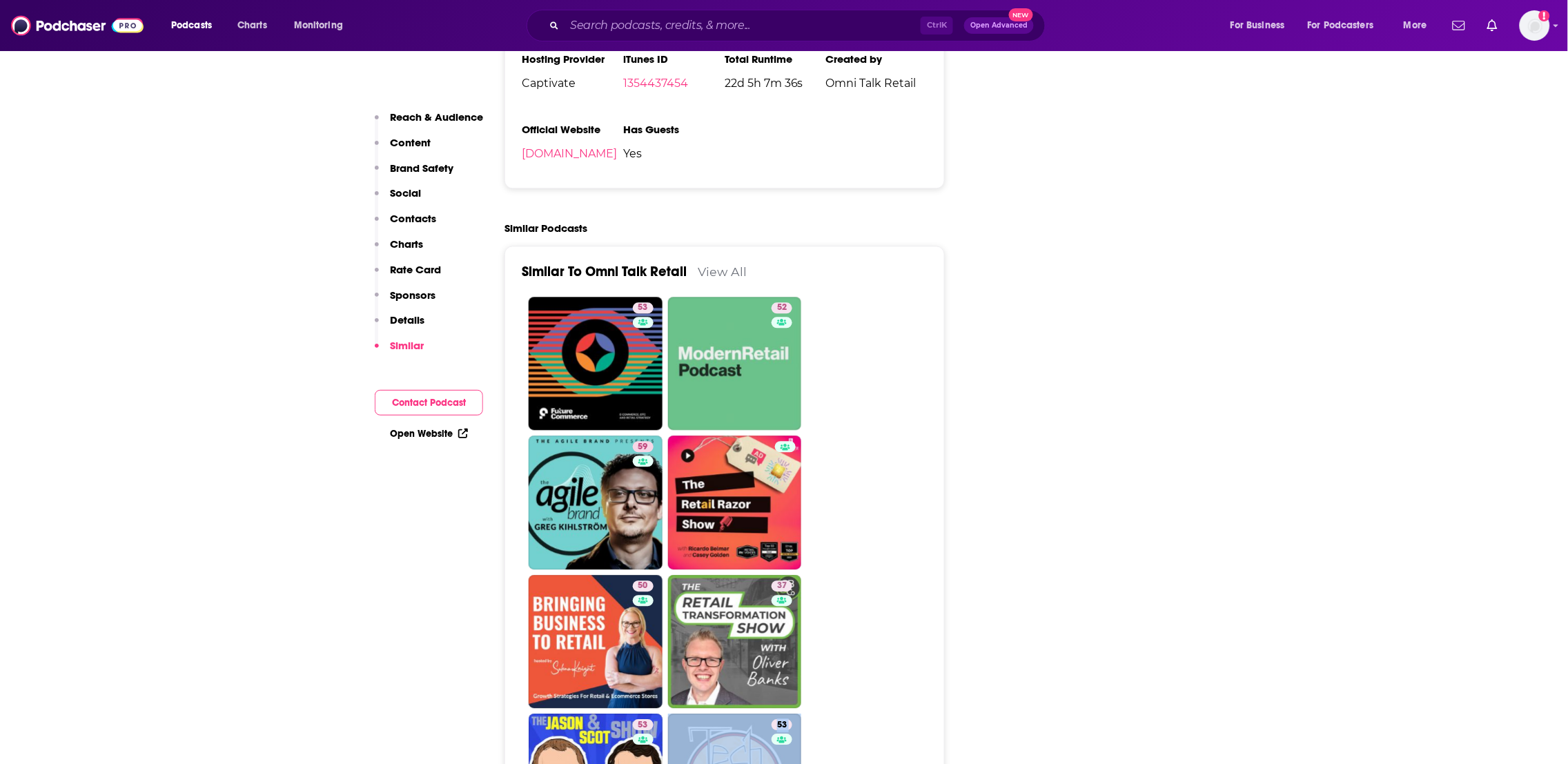
scroll to position [3204, 0]
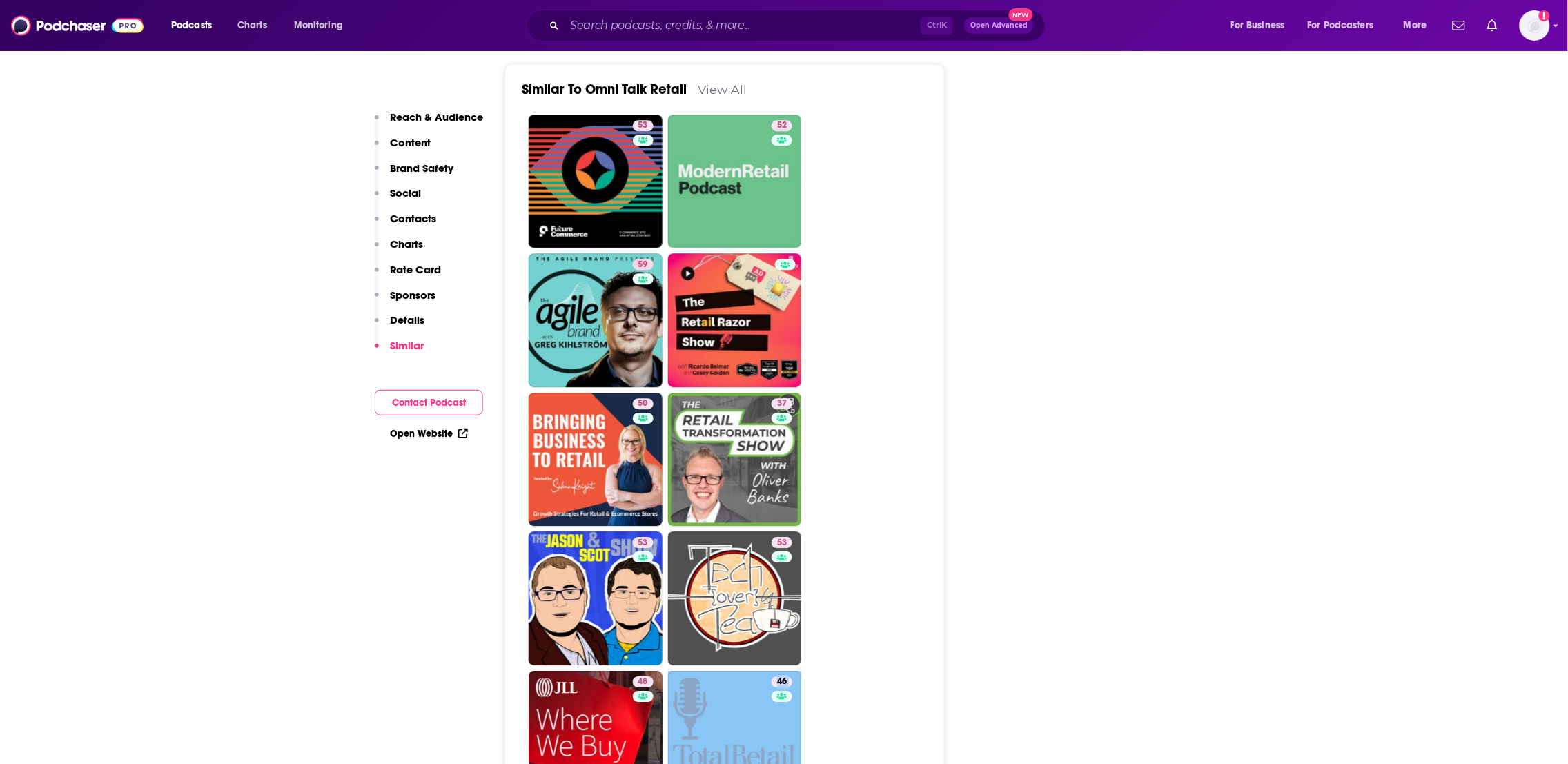
drag, startPoint x: 1084, startPoint y: 422, endPoint x: 884, endPoint y: 630, distance: 288.6
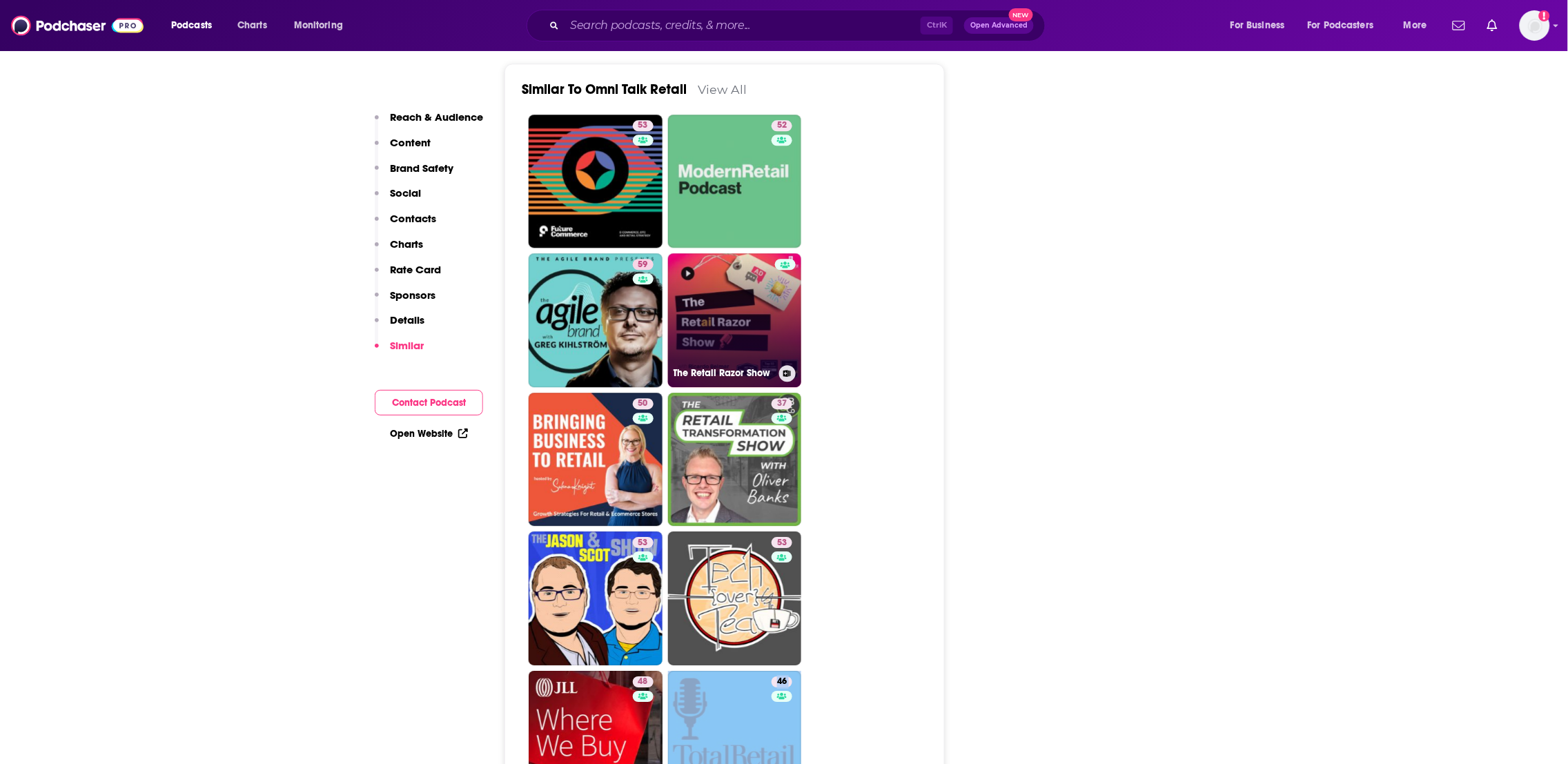
click at [722, 253] on link "The Retail Razor Show" at bounding box center [736, 321] width 134 height 134
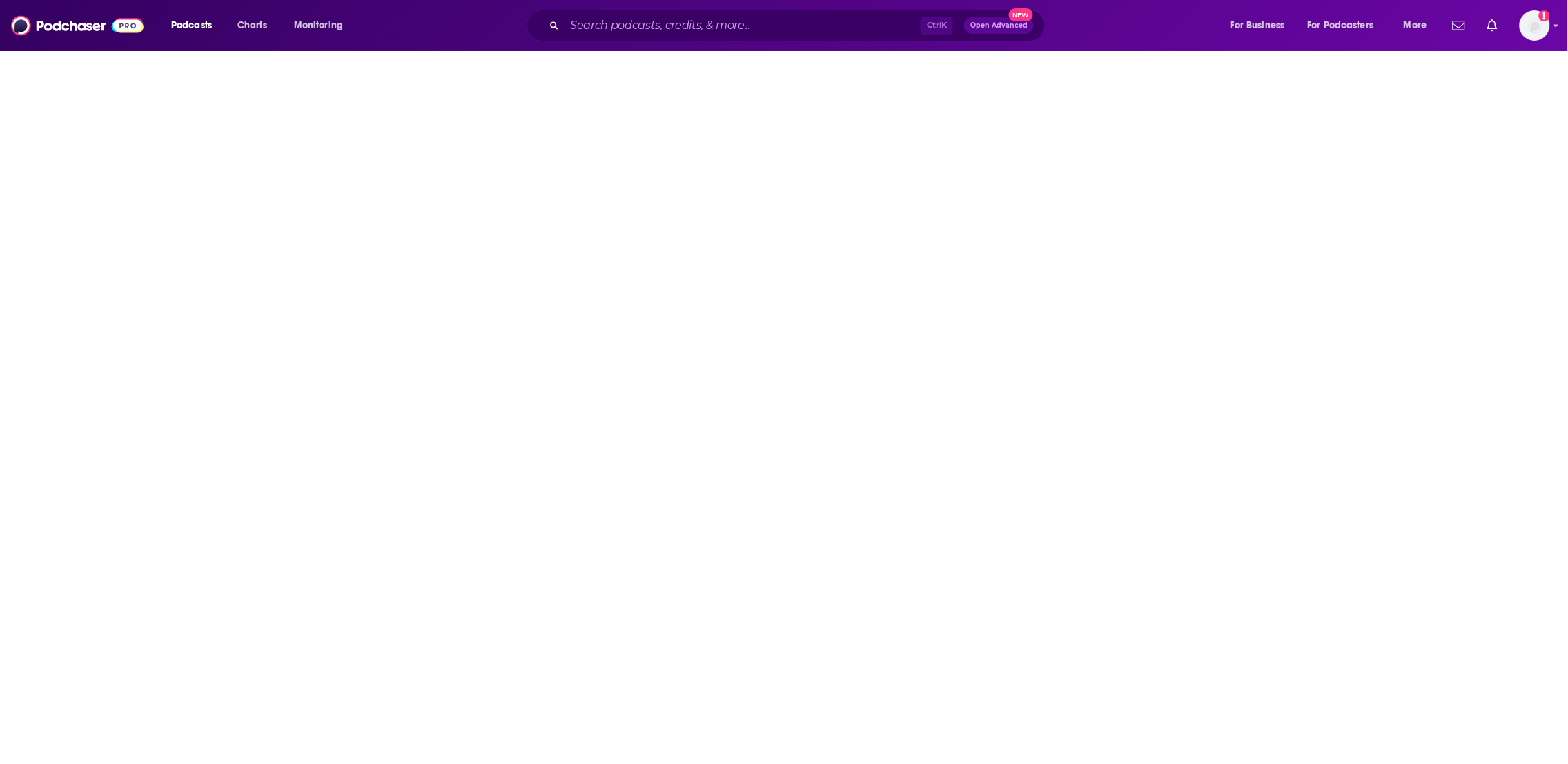
type input "https://www.podchaser.com/podcasts/the-retail-razor-show-2169584"
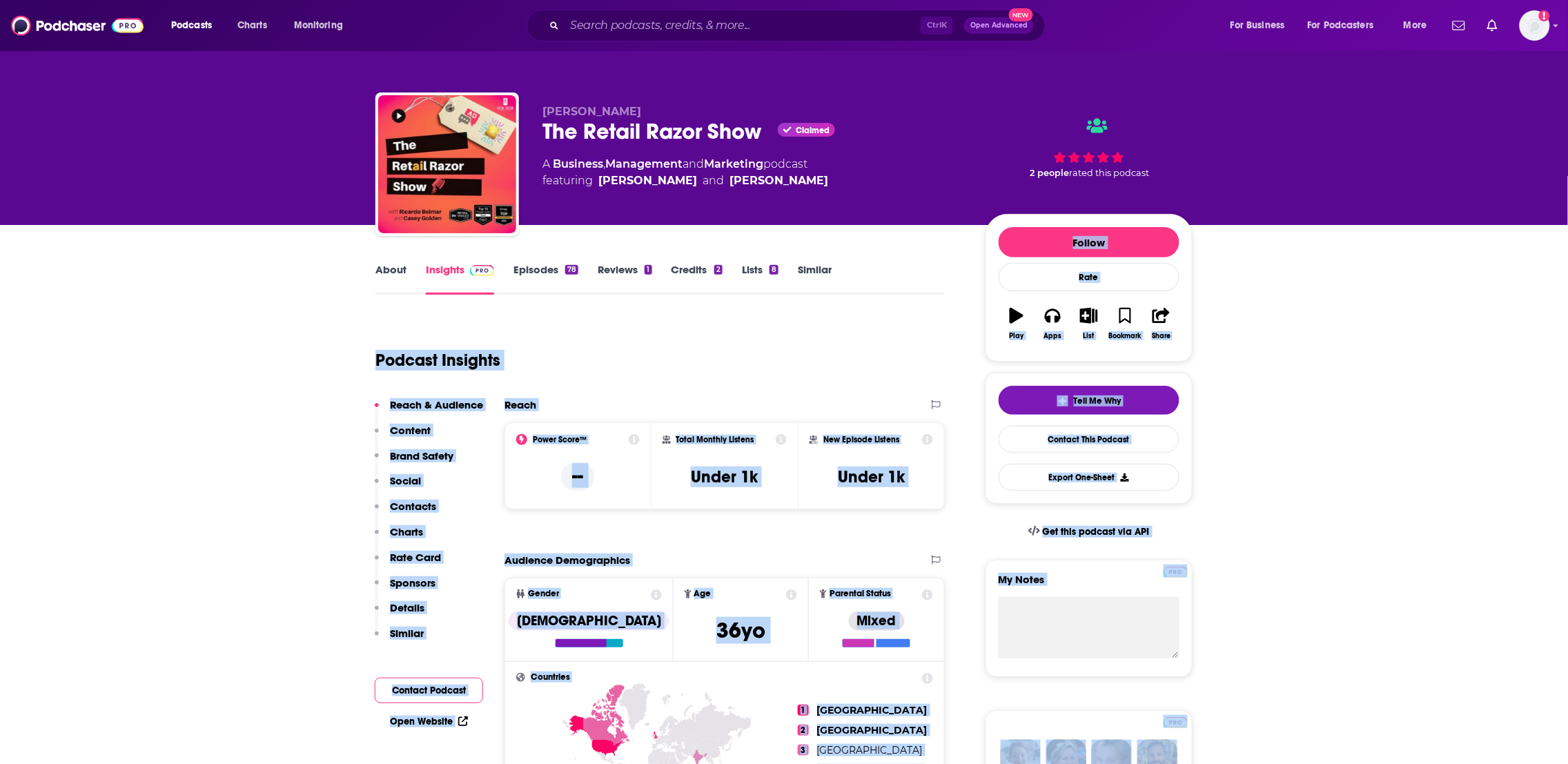
click at [400, 266] on link "About" at bounding box center [391, 279] width 31 height 32
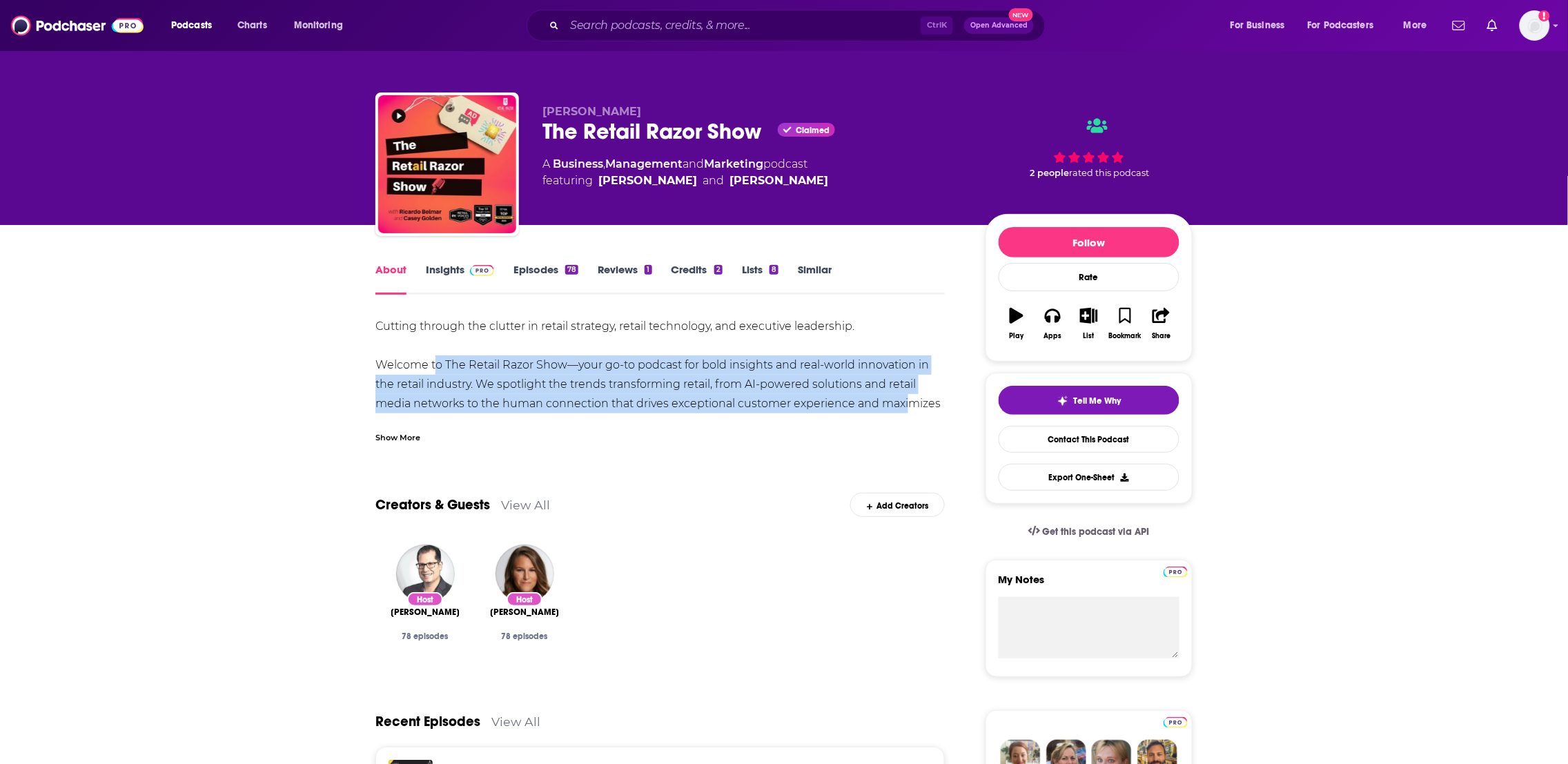
click at [432, 368] on div "Cutting through the clutter in retail strategy, retail technology, and executiv…" at bounding box center [660, 645] width 570 height 657
click at [898, 409] on div "Cutting through the clutter in retail strategy, retail technology, and executiv…" at bounding box center [660, 645] width 570 height 657
drag, startPoint x: 926, startPoint y: 401, endPoint x: 491, endPoint y: 358, distance: 437.1
click at [491, 358] on div "Cutting through the clutter in retail strategy, retail technology, and executiv…" at bounding box center [660, 645] width 570 height 657
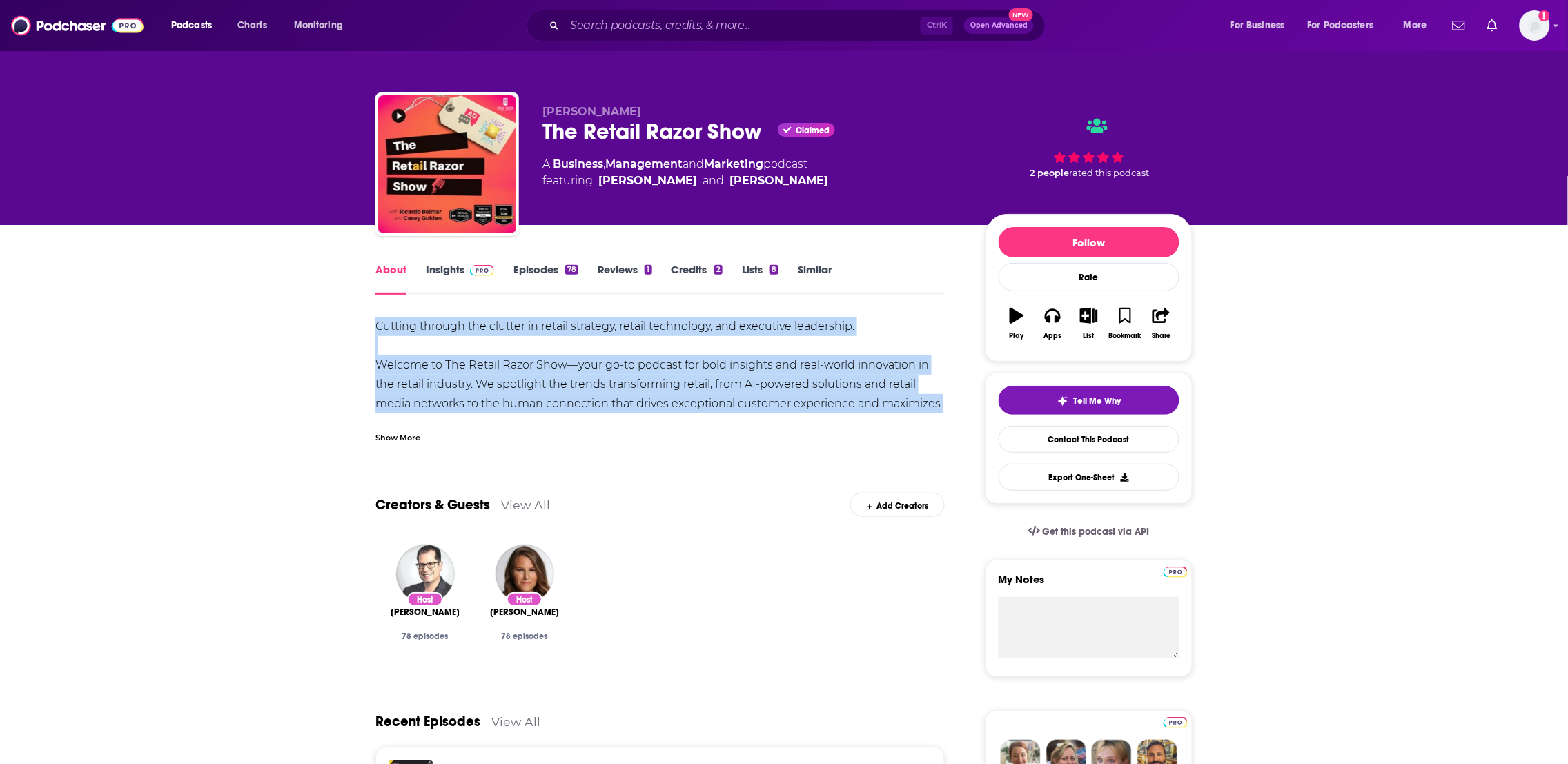
drag, startPoint x: 946, startPoint y: 405, endPoint x: 357, endPoint y: 331, distance: 593.6
click at [452, 275] on link "Insights" at bounding box center [460, 279] width 68 height 32
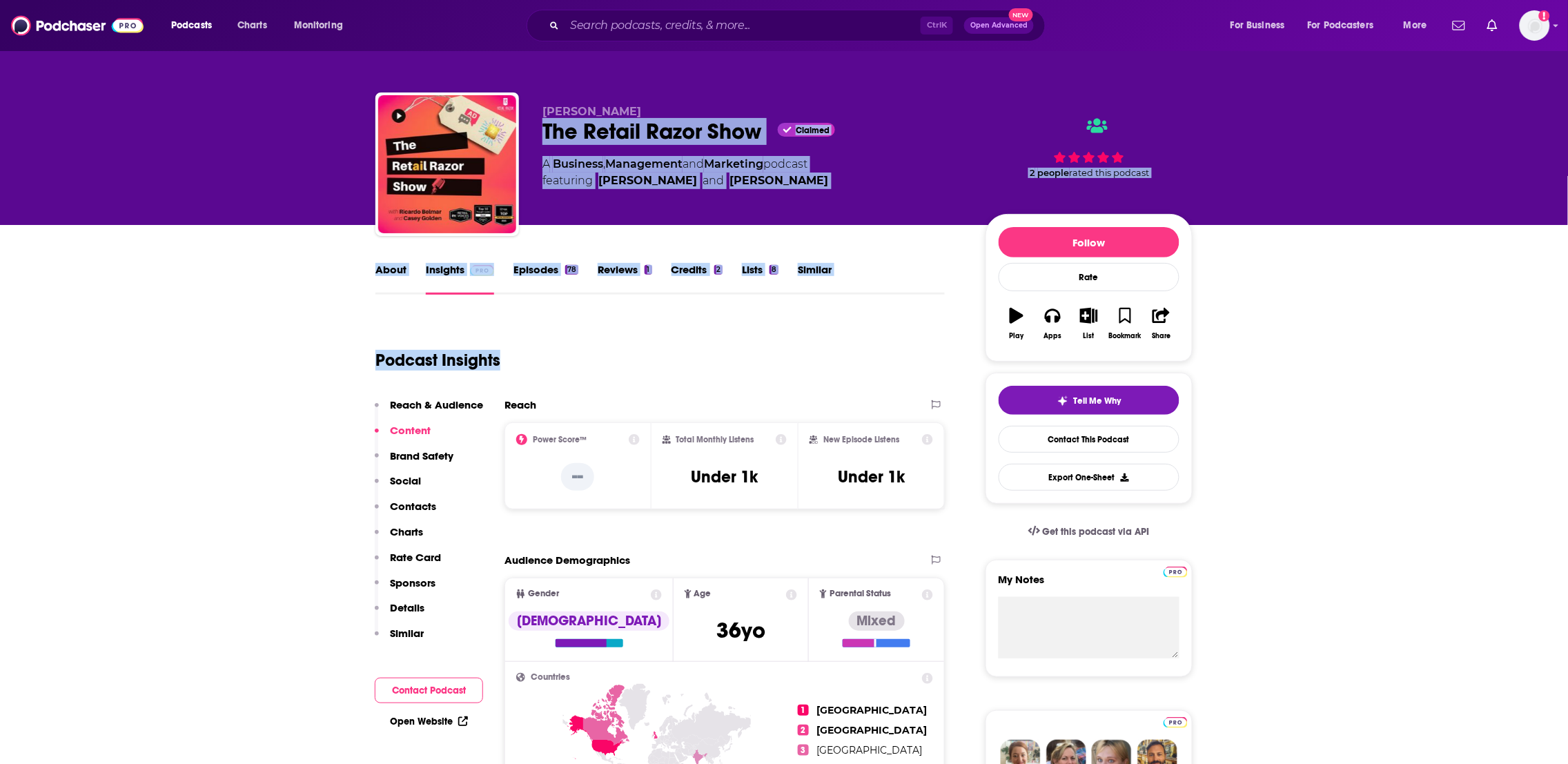
drag, startPoint x: 693, startPoint y: 358, endPoint x: 668, endPoint y: 104, distance: 255.2
click at [389, 275] on link "About" at bounding box center [391, 279] width 31 height 32
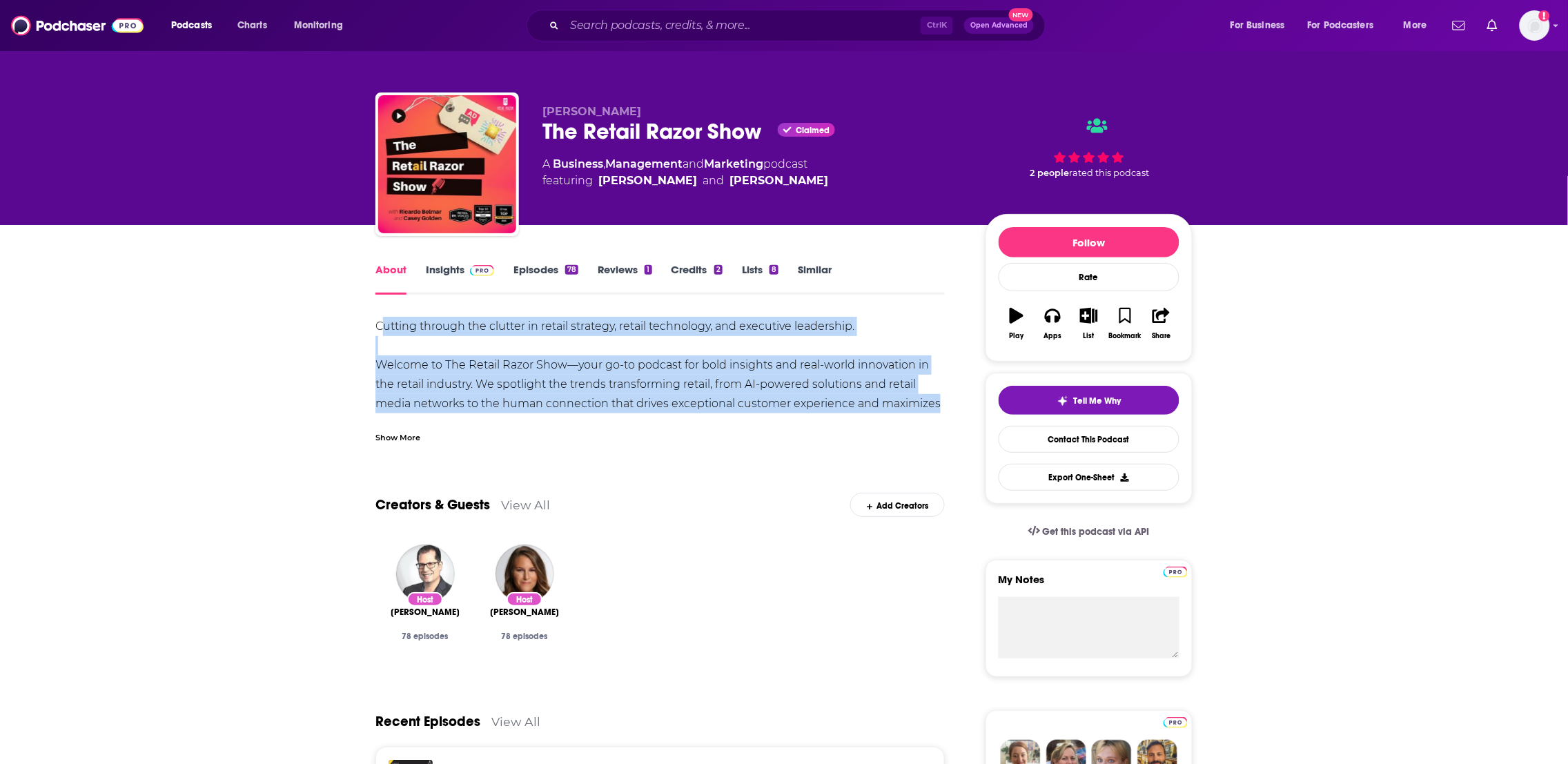
drag, startPoint x: 931, startPoint y: 402, endPoint x: 380, endPoint y: 316, distance: 557.7
click at [380, 317] on div "Cutting through the clutter in retail strategy, retail technology, and executiv…" at bounding box center [660, 645] width 570 height 657
click at [450, 267] on link "Insights" at bounding box center [460, 279] width 68 height 32
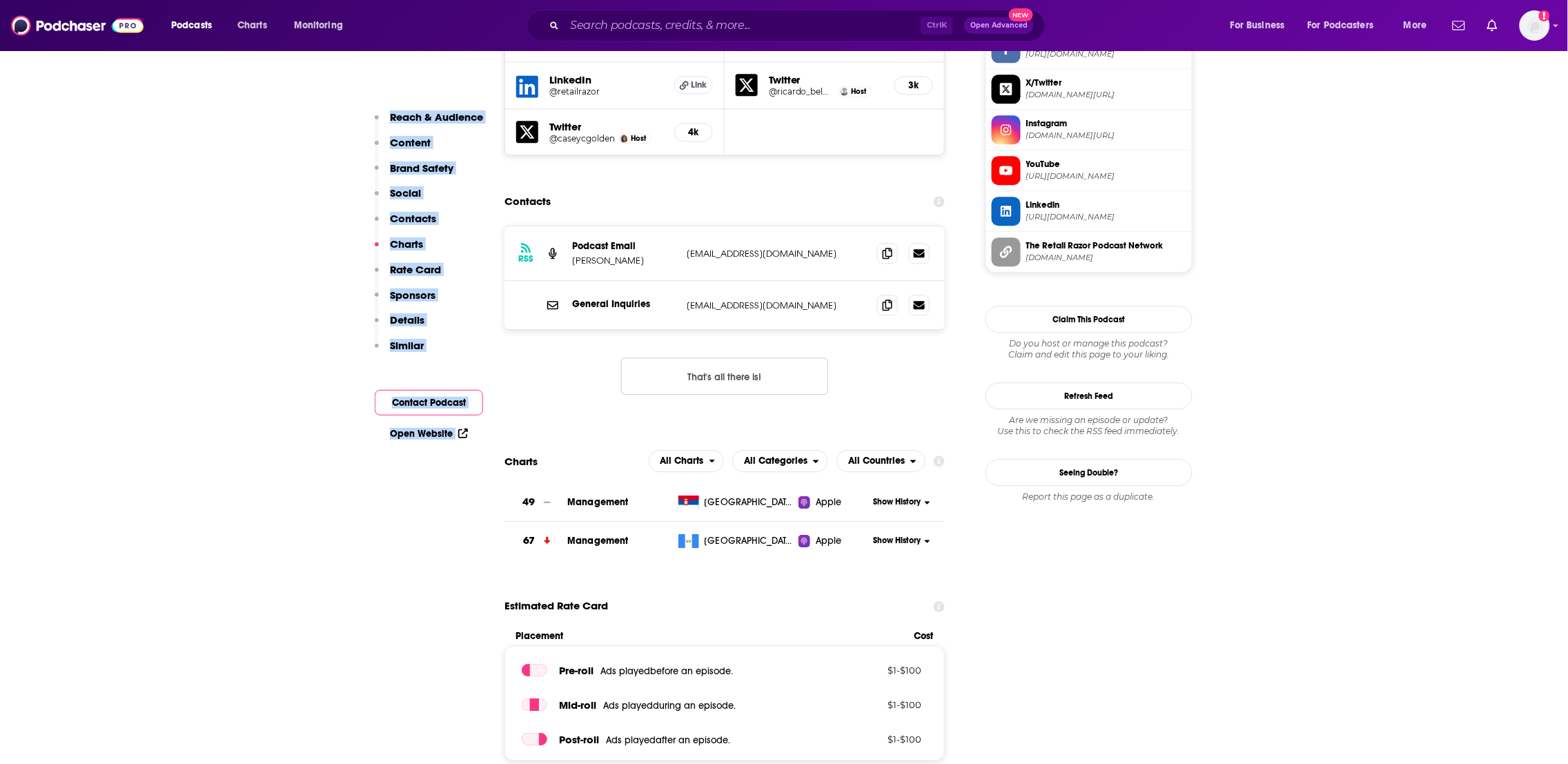
scroll to position [1071, 0]
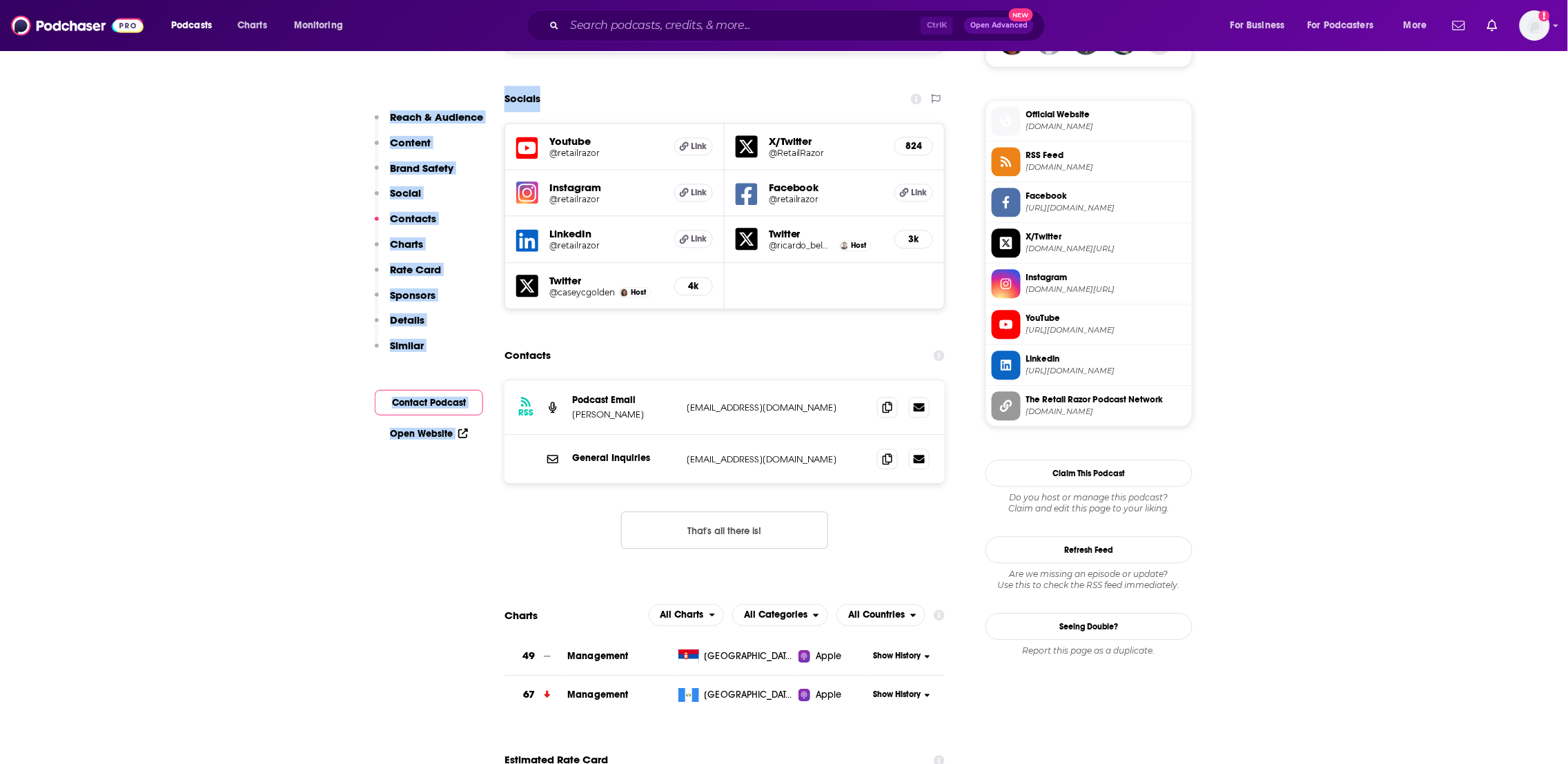
drag, startPoint x: 791, startPoint y: 354, endPoint x: 809, endPoint y: 196, distance: 159.0
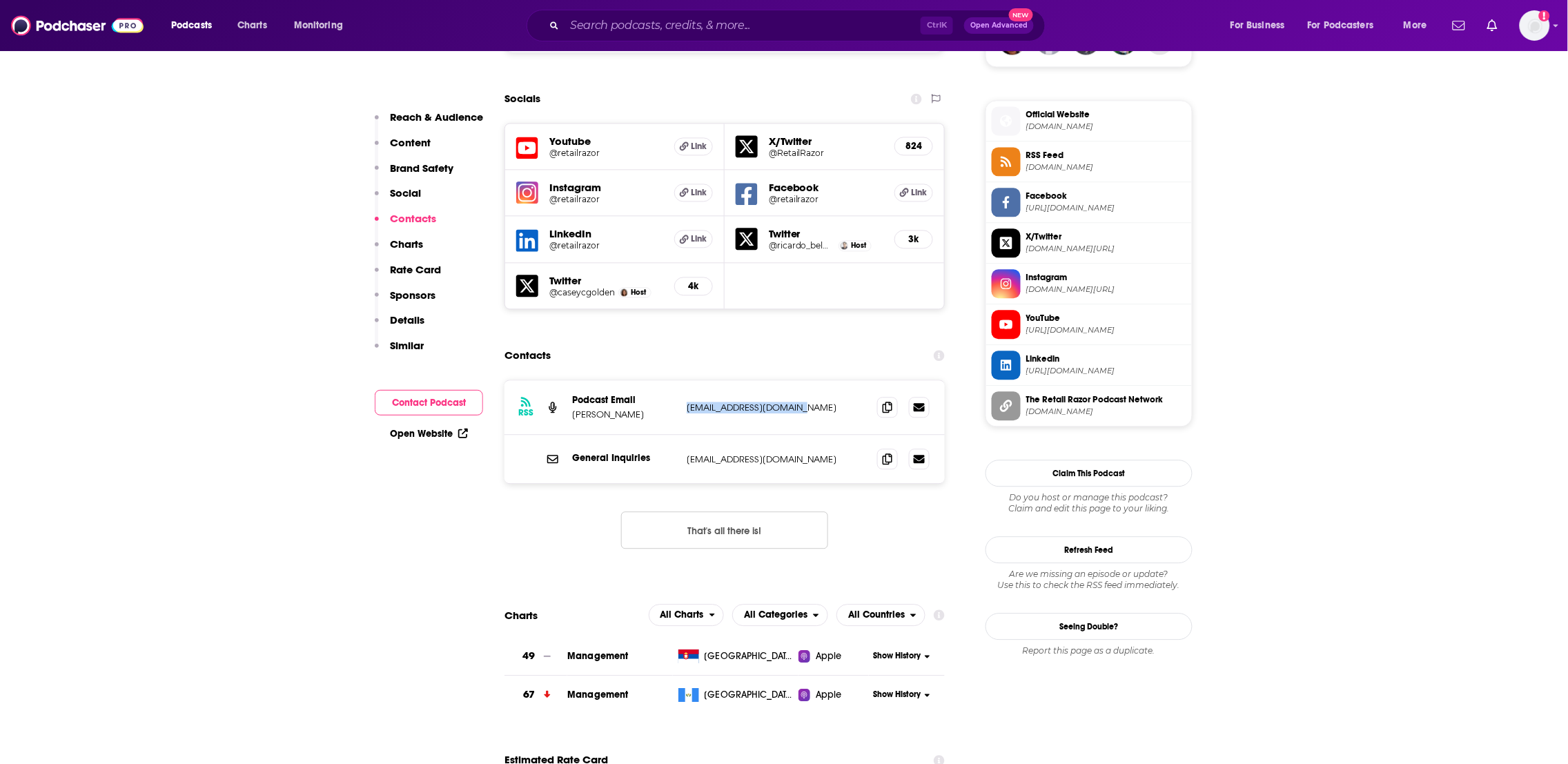
drag, startPoint x: 821, startPoint y: 424, endPoint x: 682, endPoint y: 424, distance: 139.0
click at [682, 424] on div "RSS Podcast Email Ricardo Belmar podcast@retailrazor.com podcast@retailrazor.com" at bounding box center [724, 407] width 440 height 54
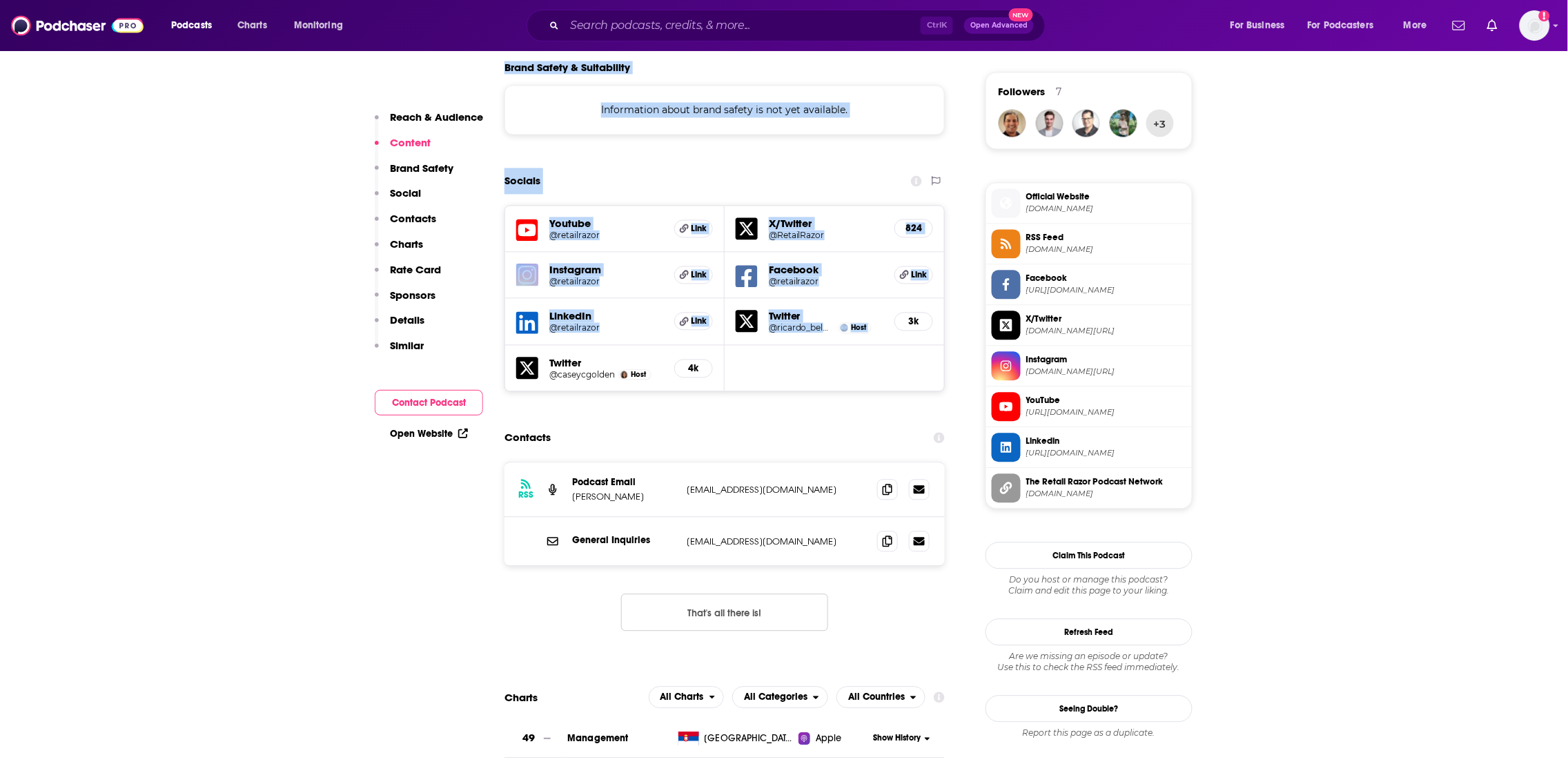
scroll to position [443, 0]
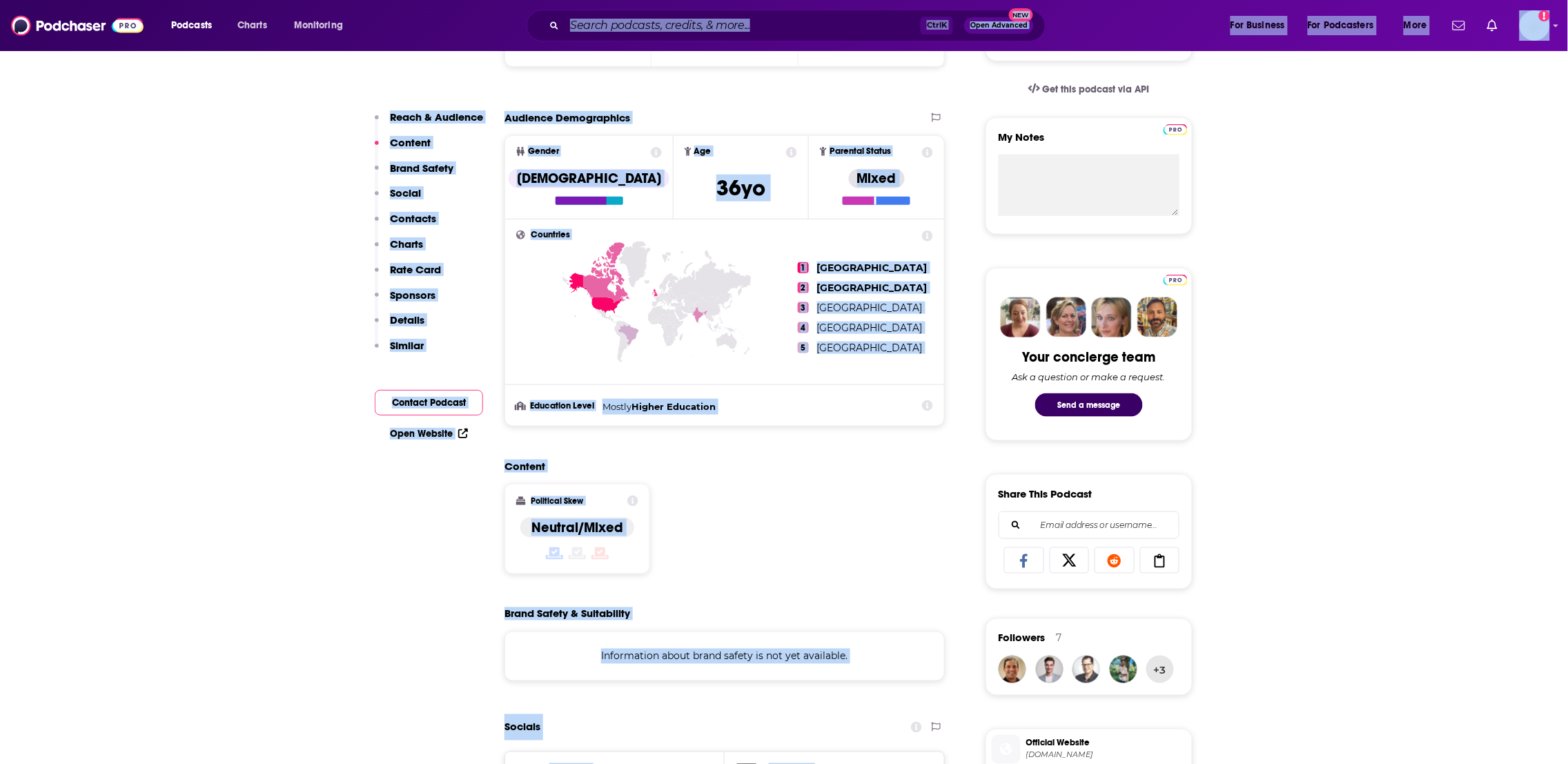
drag, startPoint x: 880, startPoint y: 265, endPoint x: 581, endPoint y: 128, distance: 328.9
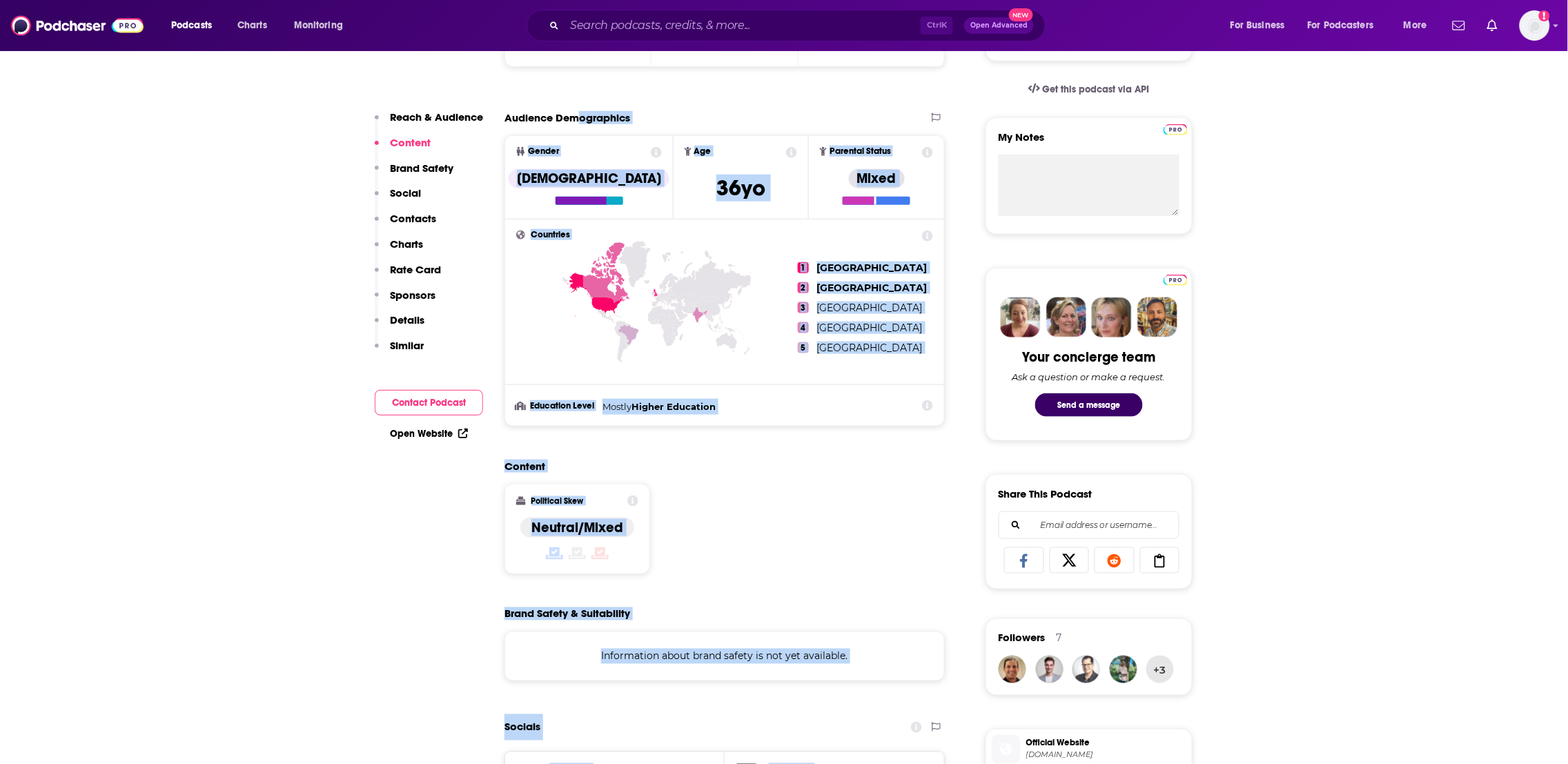
click at [771, 516] on div "Content Political Skew Neutral/Mixed" at bounding box center [724, 522] width 440 height 126
click at [780, 546] on div "Content Political Skew Neutral/Mixed" at bounding box center [724, 522] width 440 height 126
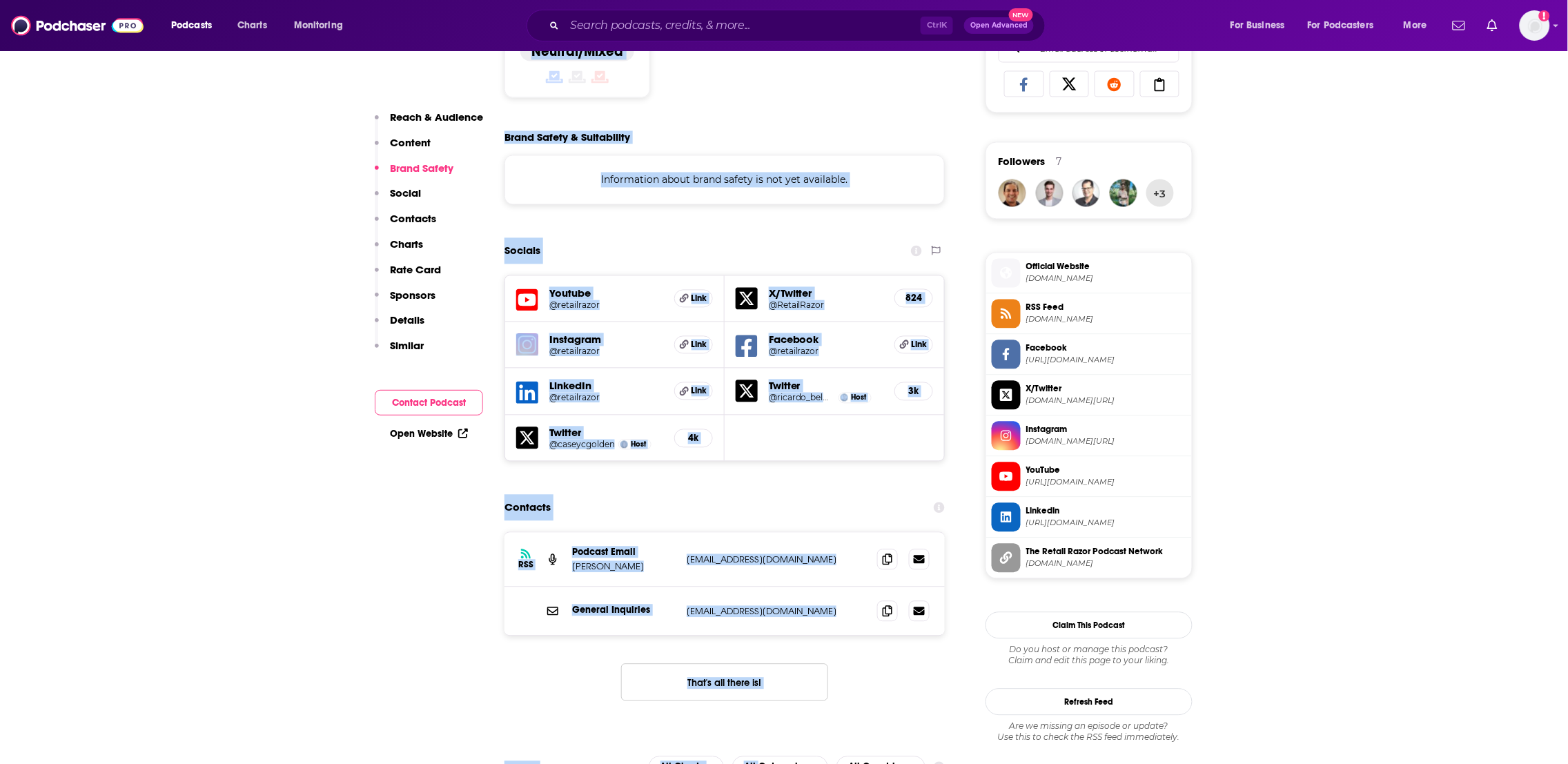
scroll to position [959, 0]
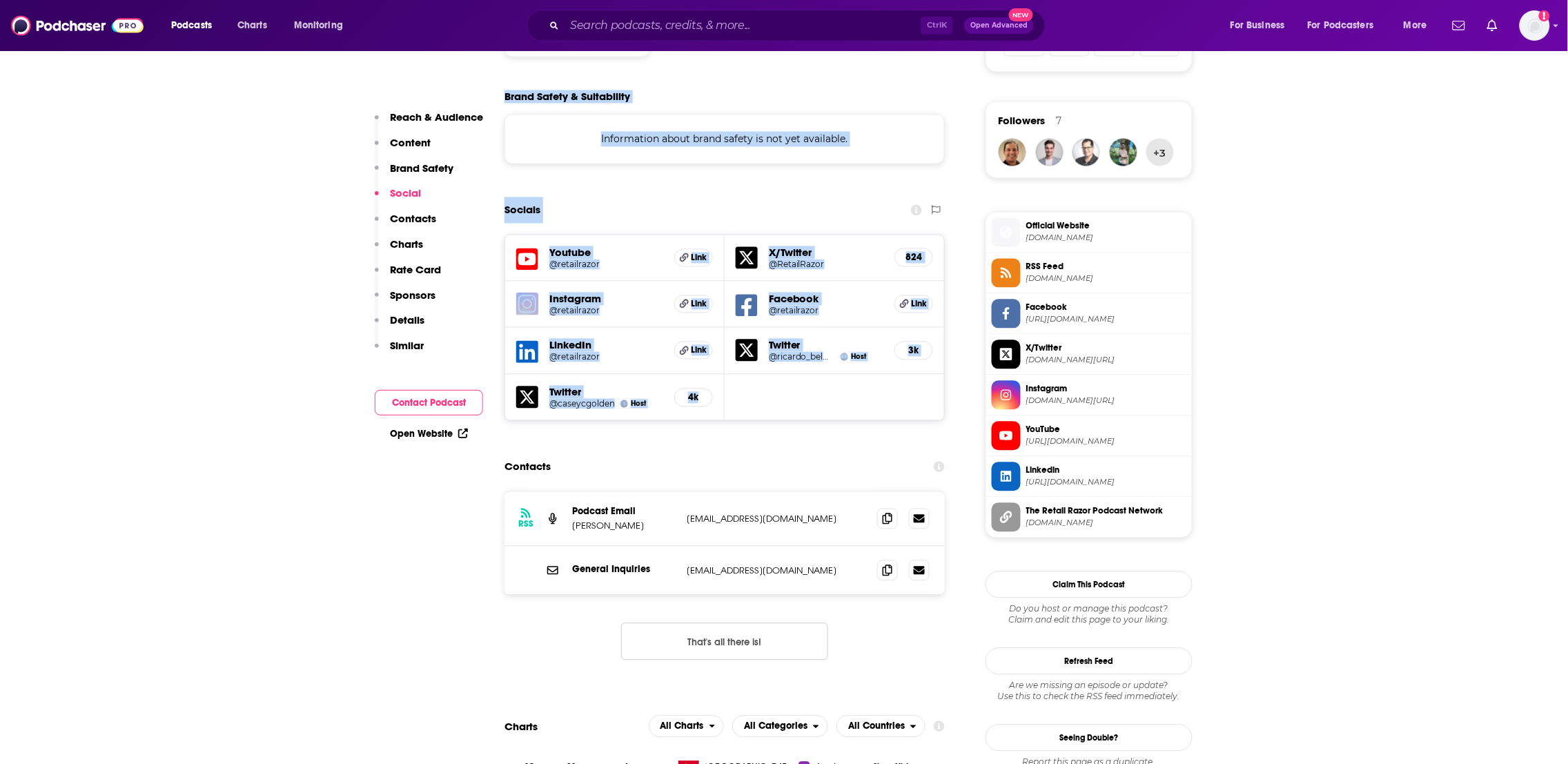
drag, startPoint x: 724, startPoint y: 515, endPoint x: 670, endPoint y: 416, distance: 112.8
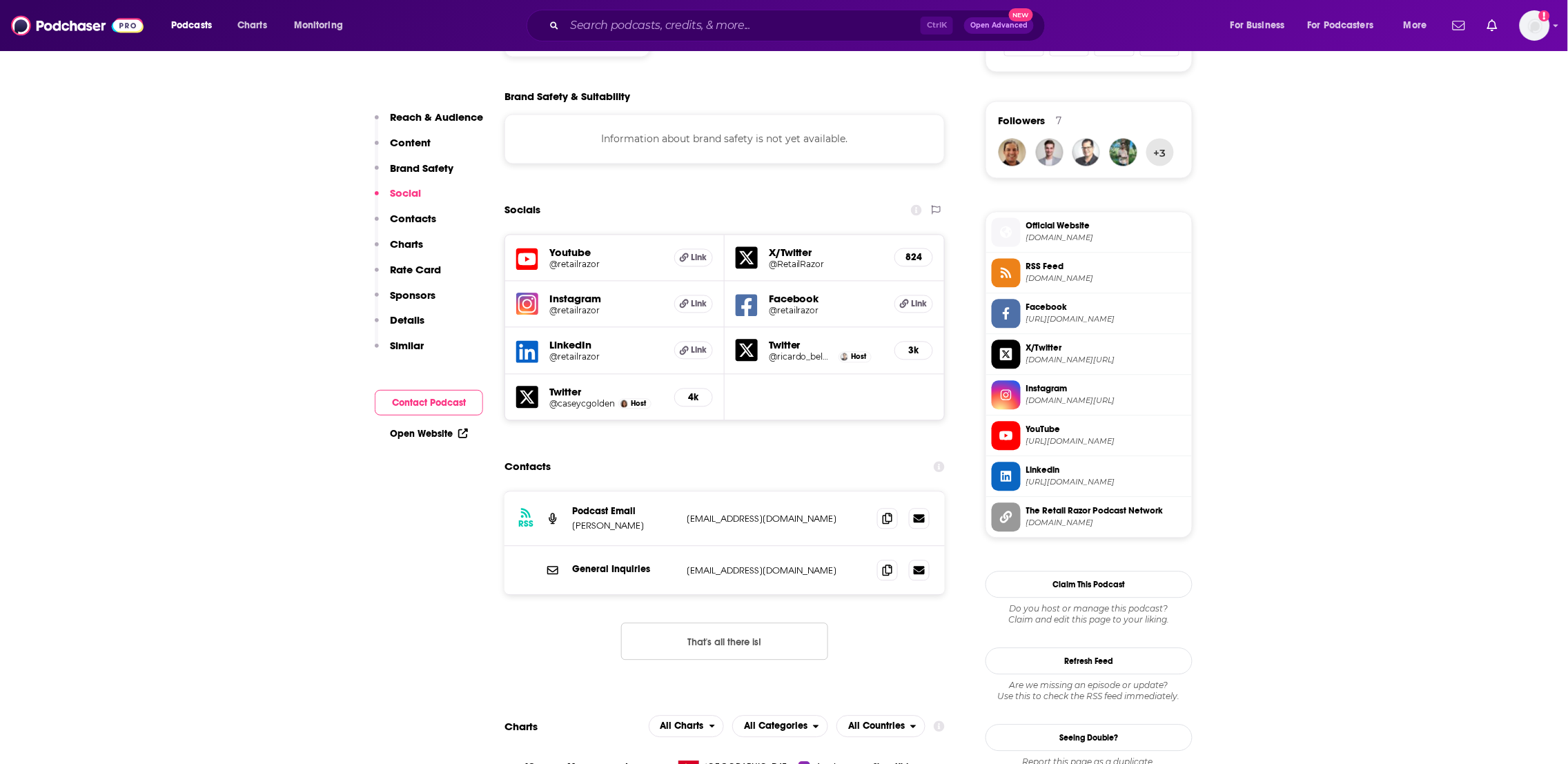
click at [569, 265] on h5 "@retailrazor" at bounding box center [606, 264] width 114 height 10
click at [603, 34] on input "Search podcasts, credits, & more..." at bounding box center [743, 26] width 356 height 22
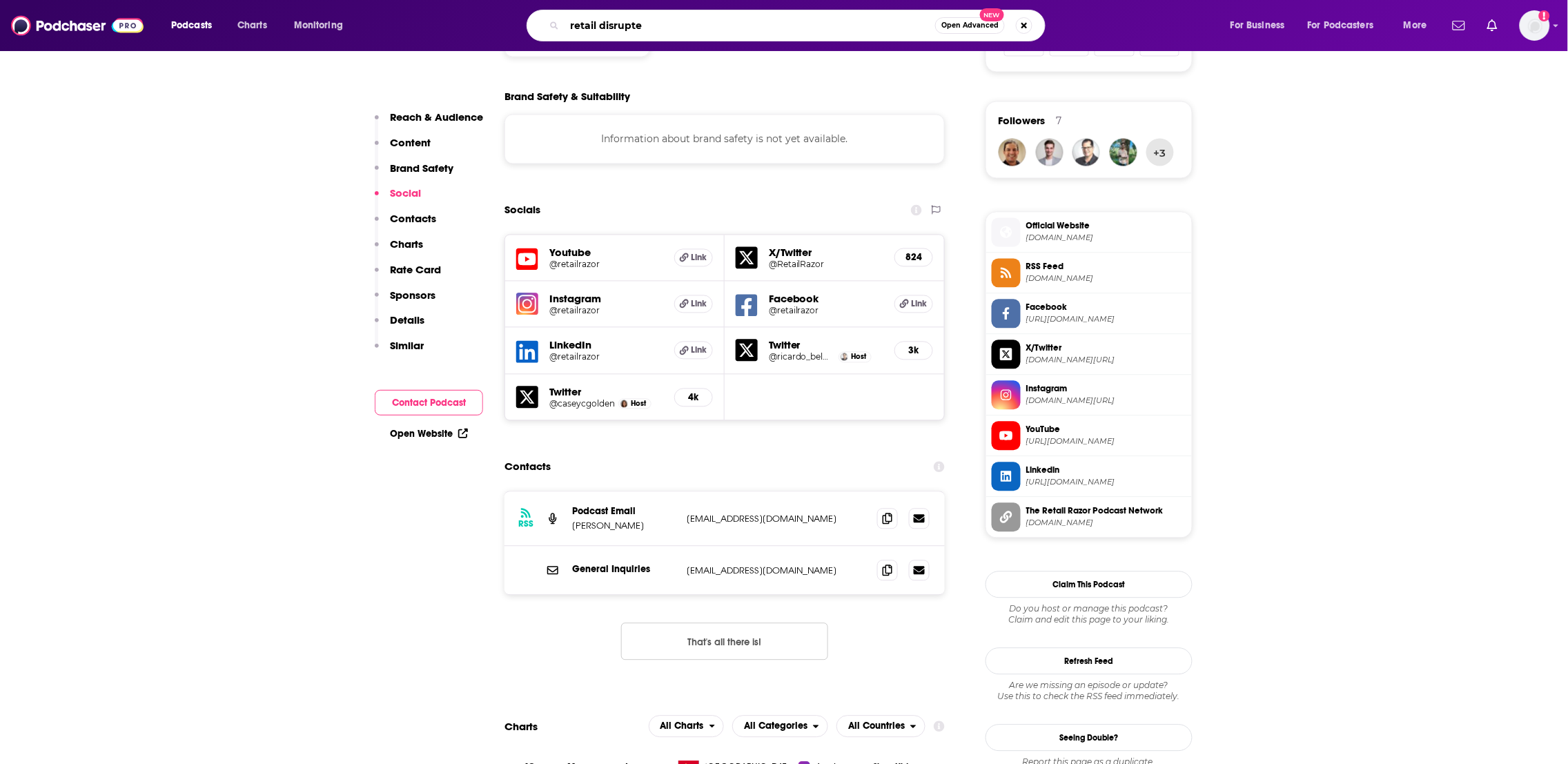
type input "retail disrupted"
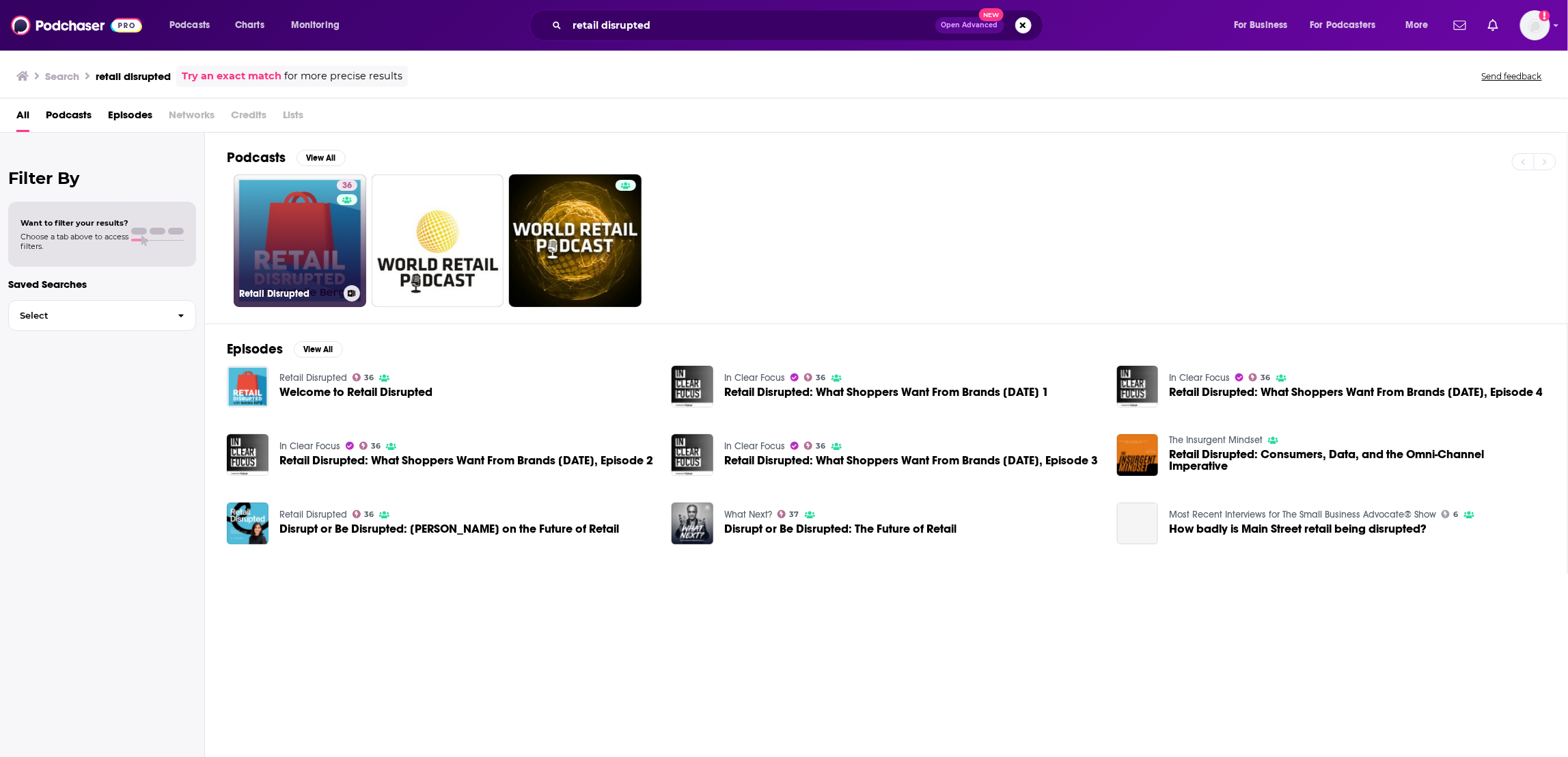
click at [304, 279] on link "36 Retail Disrupted" at bounding box center [300, 241] width 133 height 133
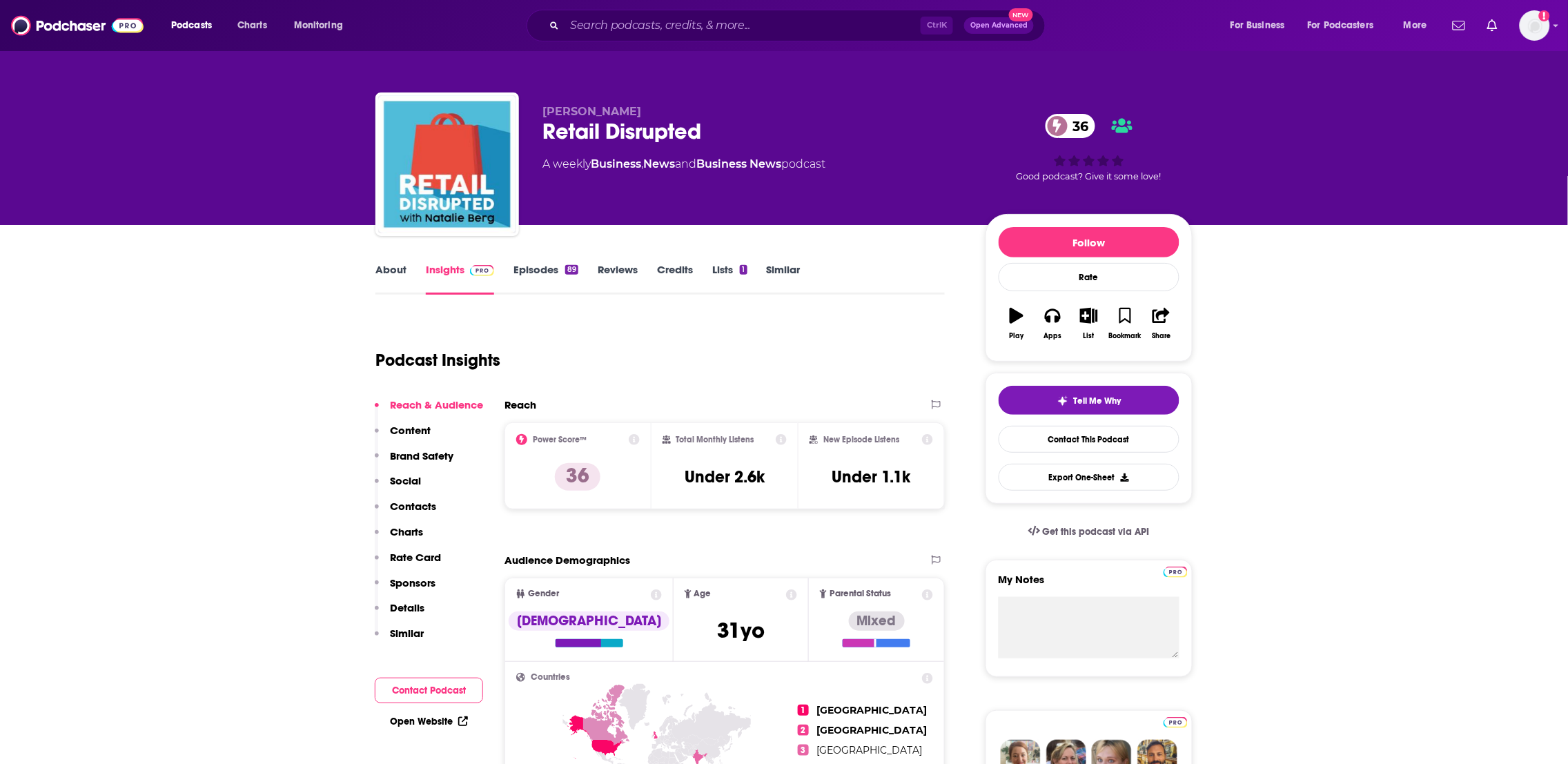
click at [388, 266] on link "About" at bounding box center [391, 279] width 31 height 32
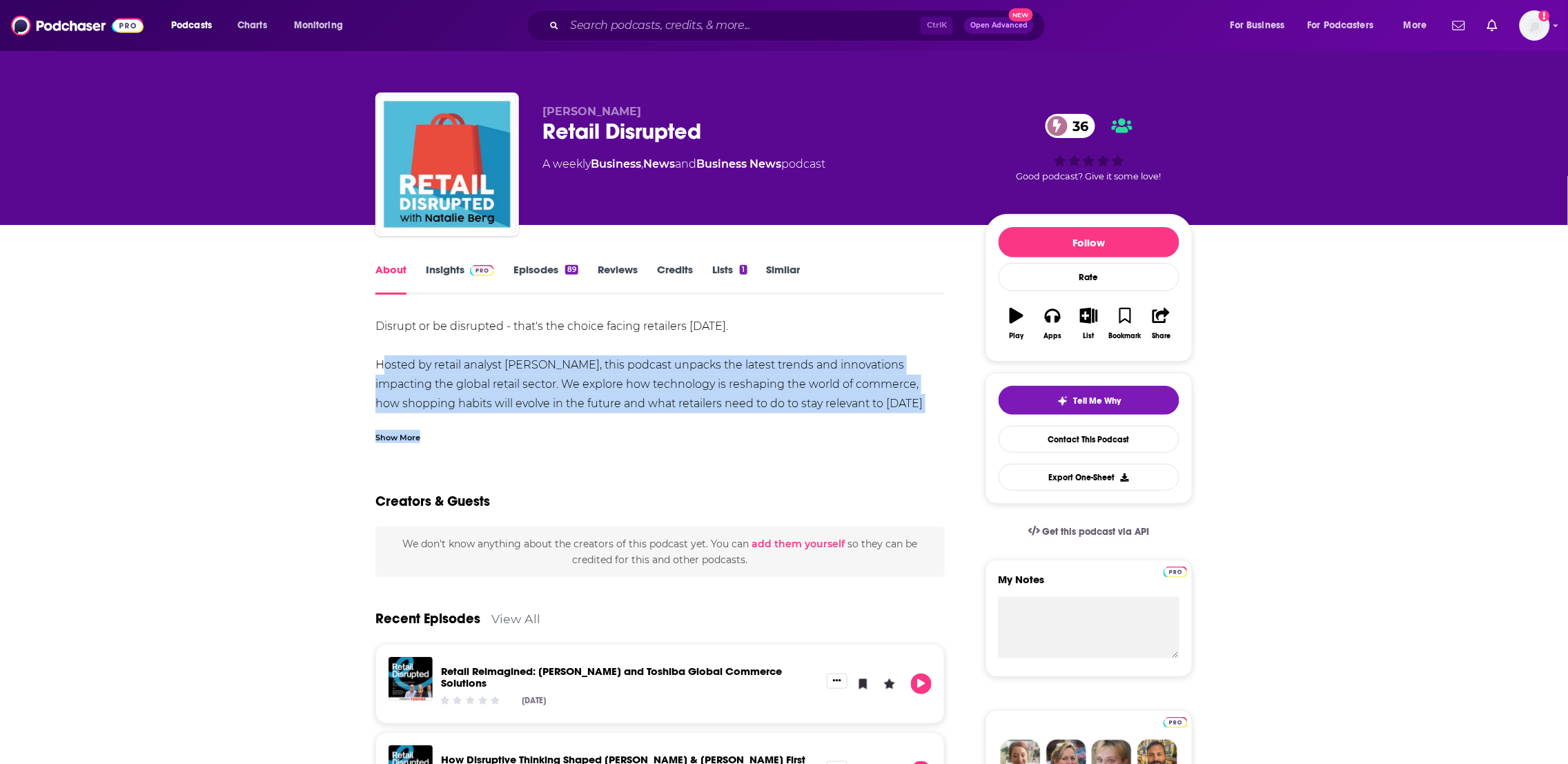
drag, startPoint x: 939, startPoint y: 417, endPoint x: 286, endPoint y: 362, distance: 655.3
click at [447, 274] on link "Insights" at bounding box center [460, 279] width 68 height 32
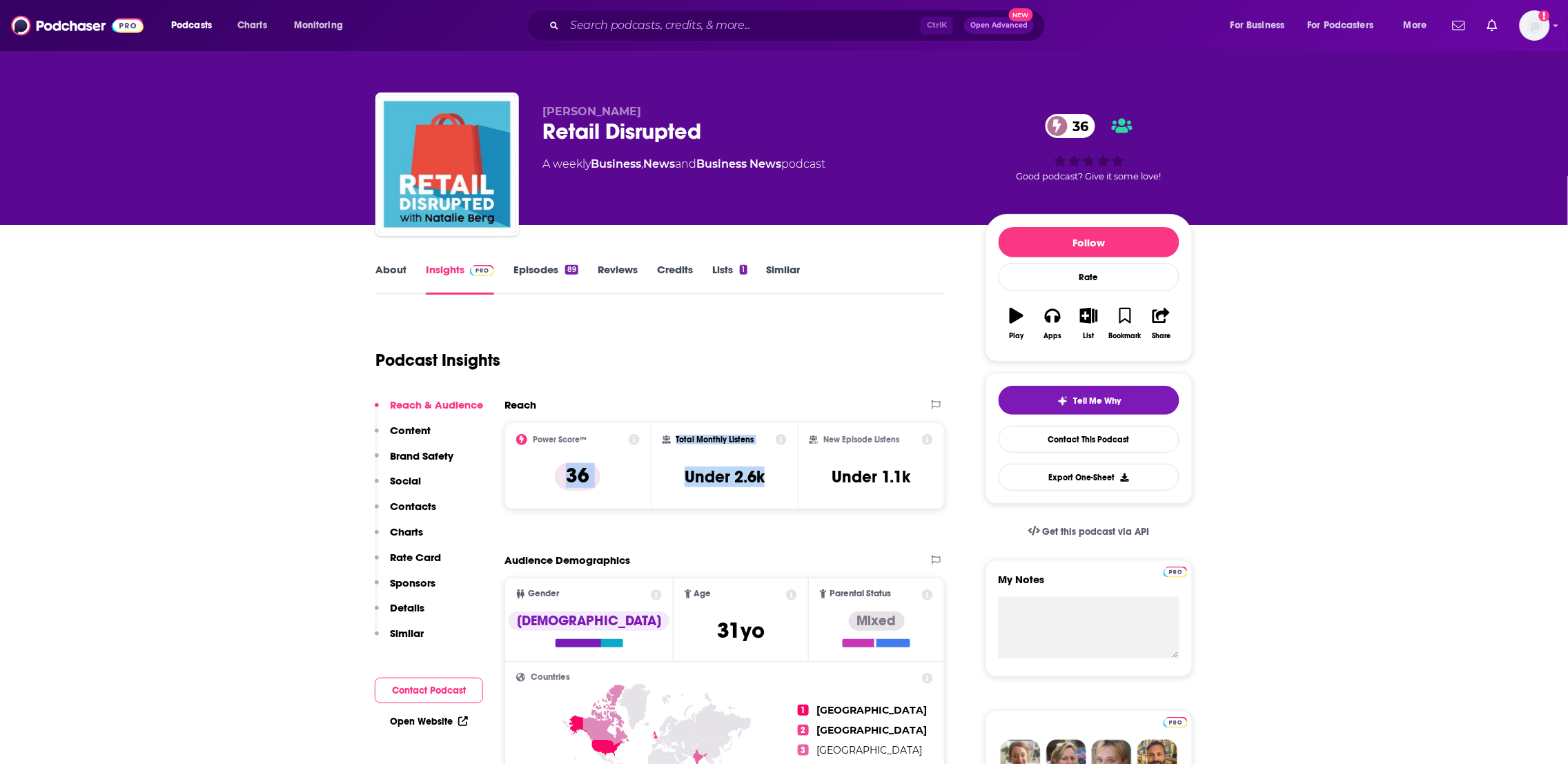
drag, startPoint x: 776, startPoint y: 493, endPoint x: 542, endPoint y: 482, distance: 234.3
click at [542, 482] on div "Power Score™ 36 Total Monthly Listens Under 2.6k New Episode Listens Under 1.1k" at bounding box center [724, 465] width 440 height 87
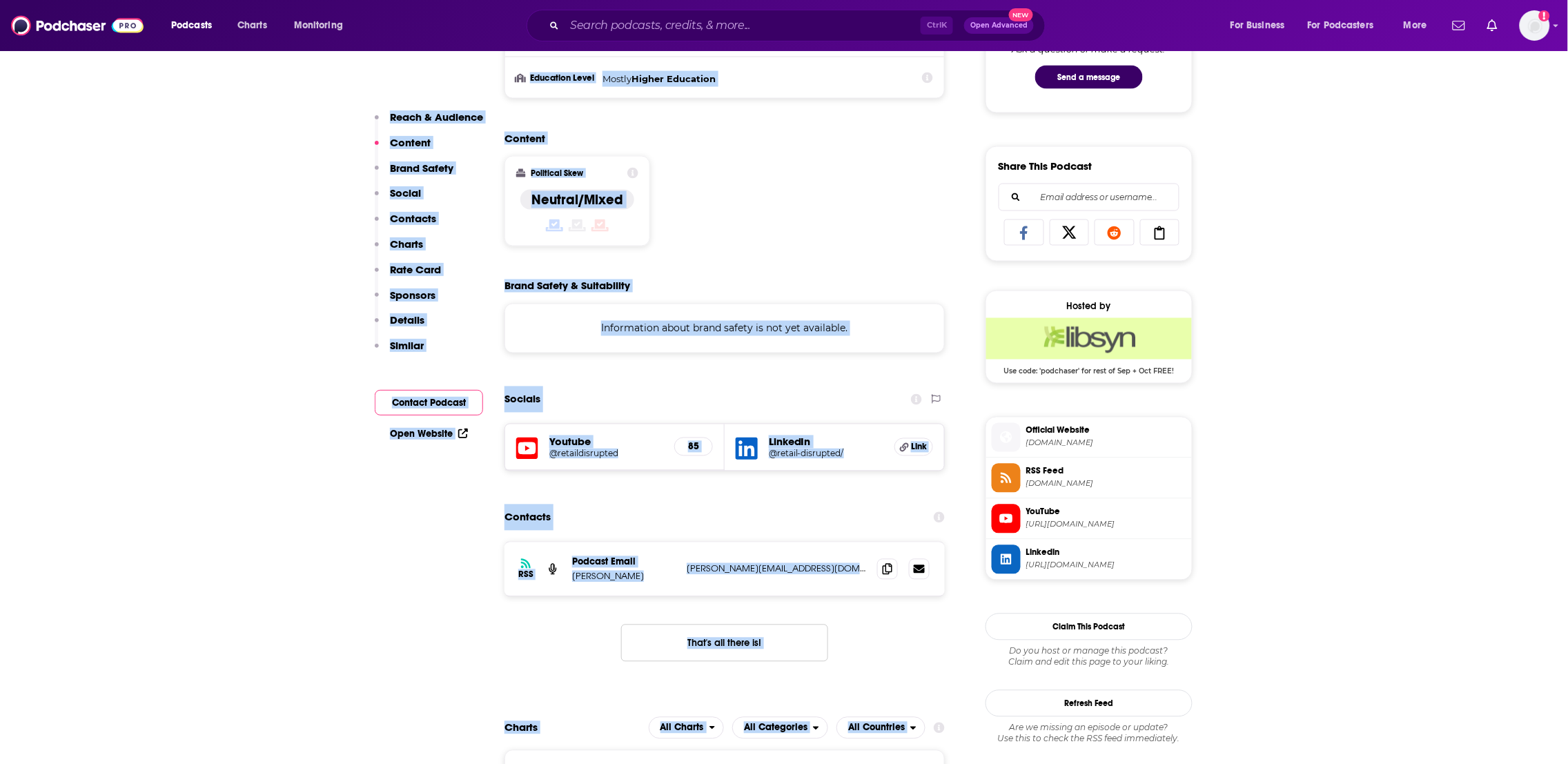
scroll to position [776, 0]
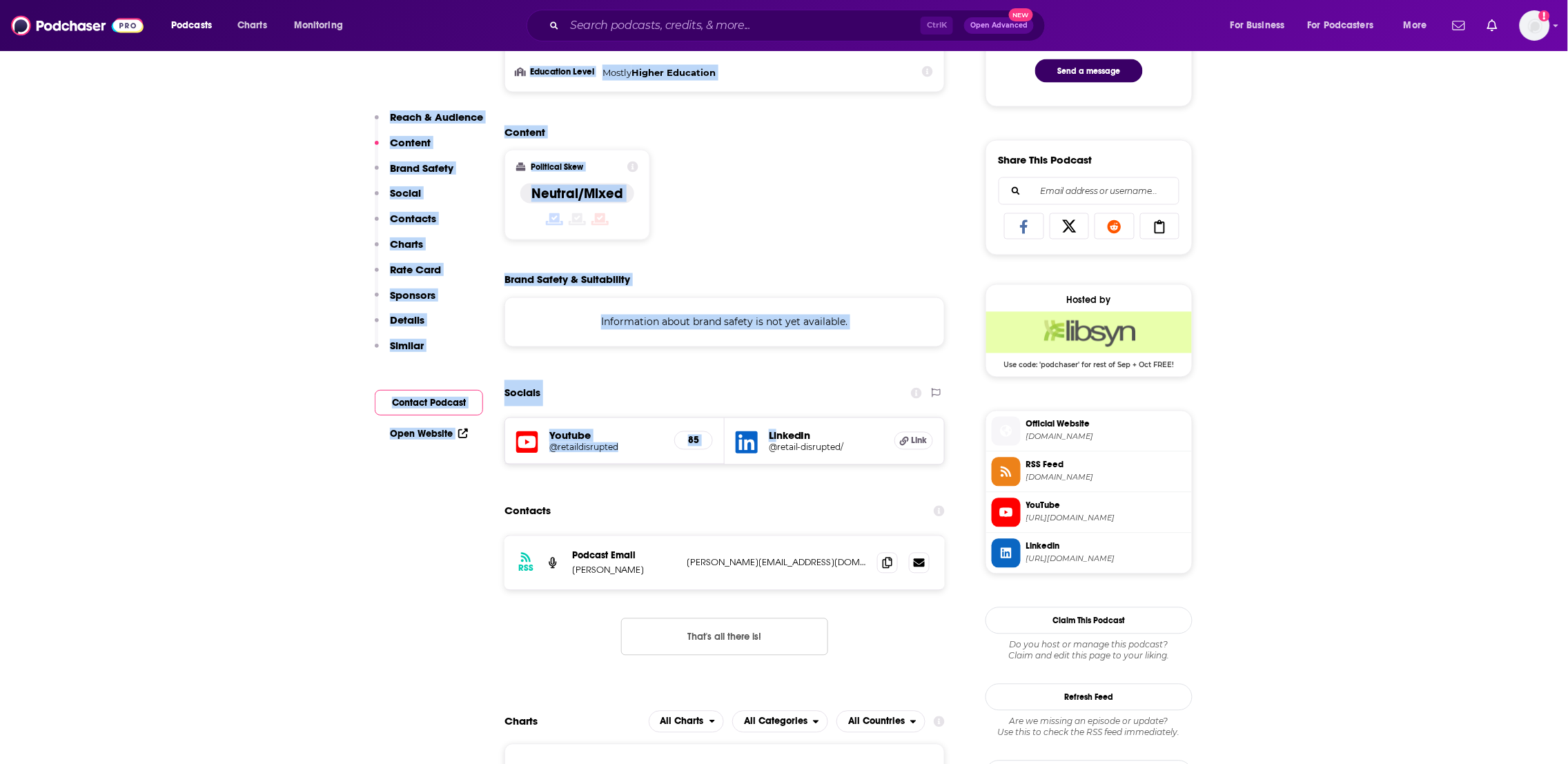
drag, startPoint x: 697, startPoint y: 307, endPoint x: 777, endPoint y: 431, distance: 147.6
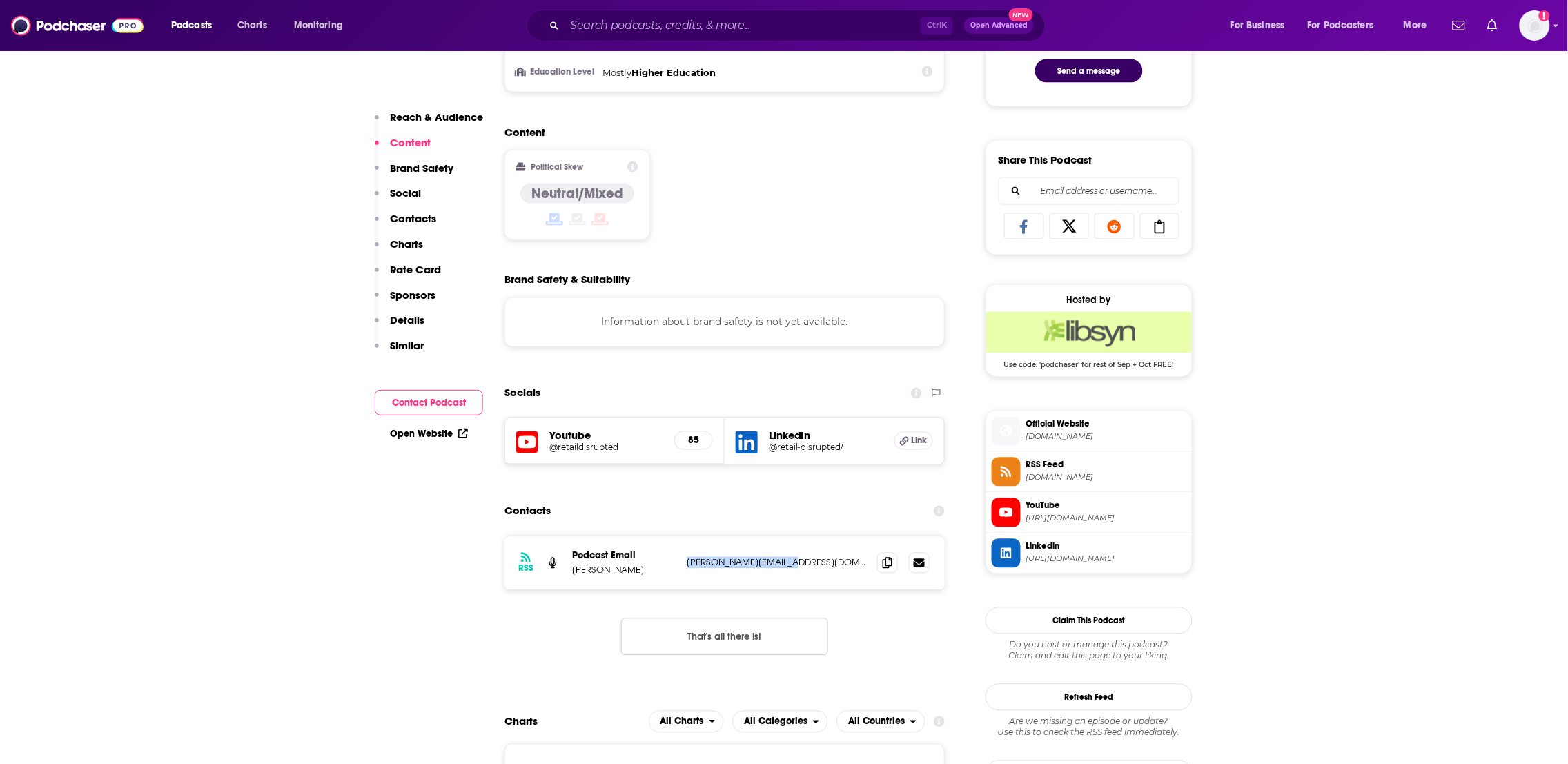
drag, startPoint x: 812, startPoint y: 575, endPoint x: 682, endPoint y: 569, distance: 130.1
click at [682, 569] on div "RSS Podcast Email Natalie Berg natalie@nbkretail.com natalie@nbkretail.com" at bounding box center [724, 563] width 440 height 54
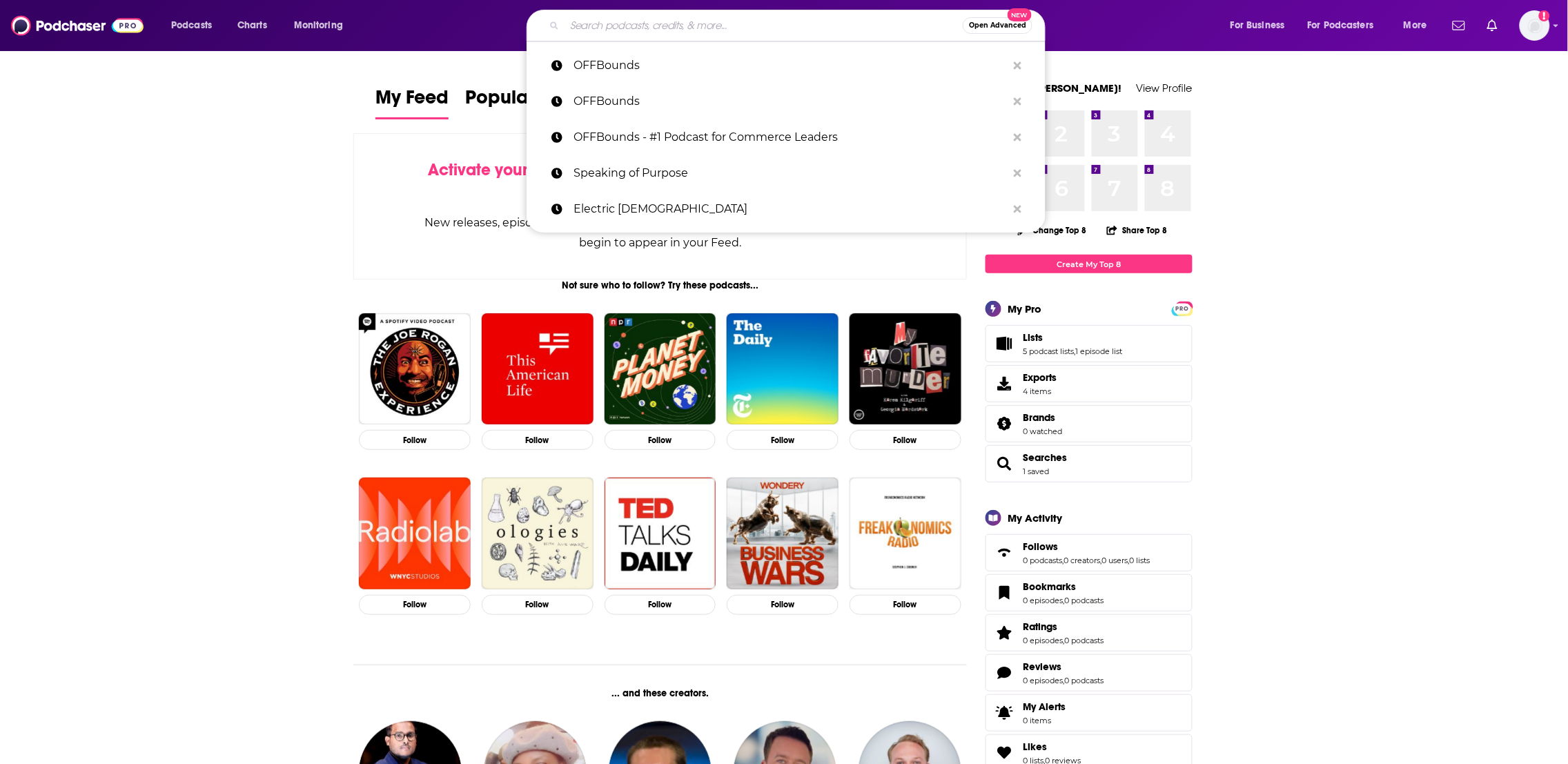
click at [597, 30] on input "Search podcasts, credits, & more..." at bounding box center [763, 26] width 398 height 22
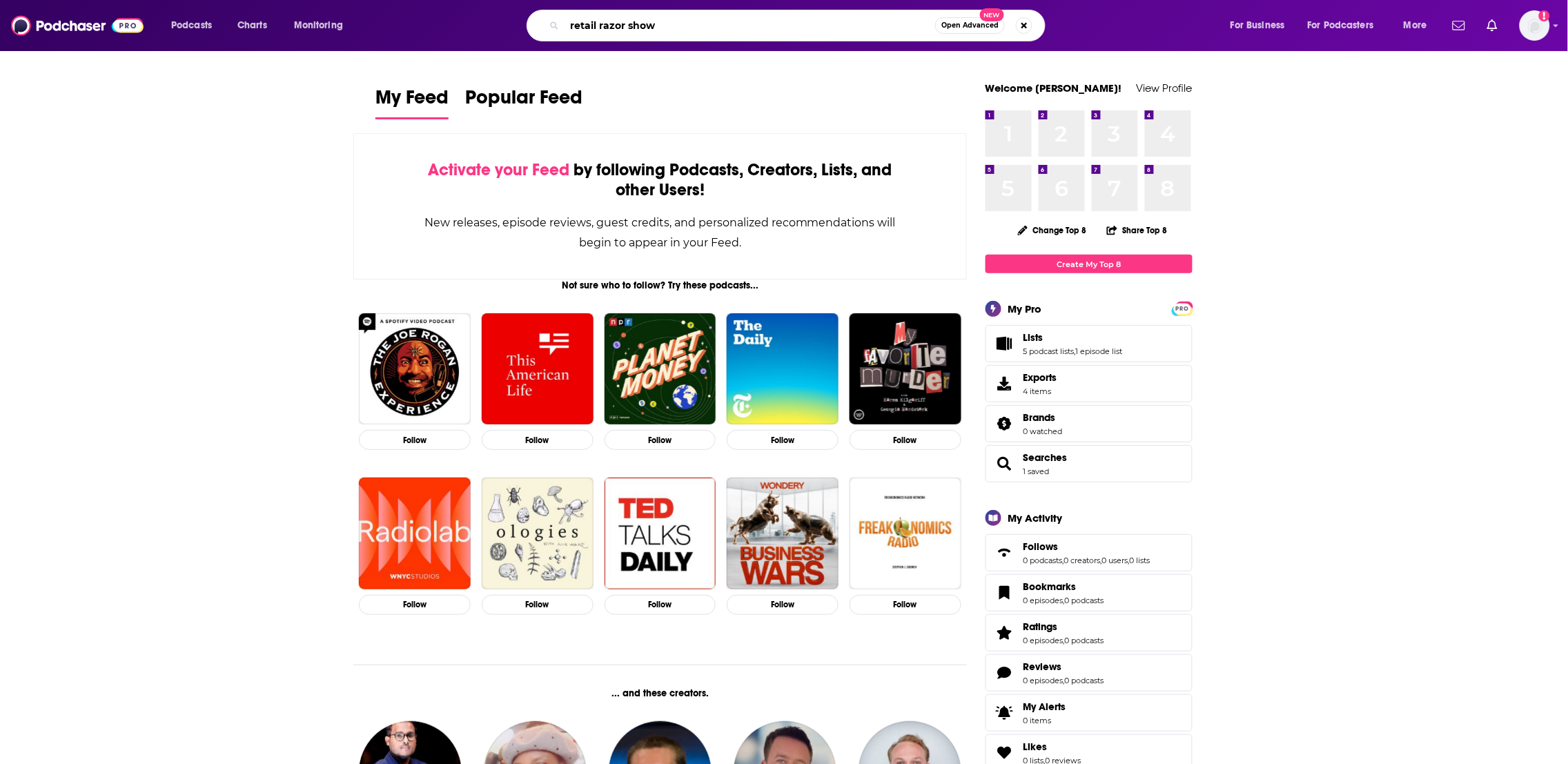
type input "retail razor show"
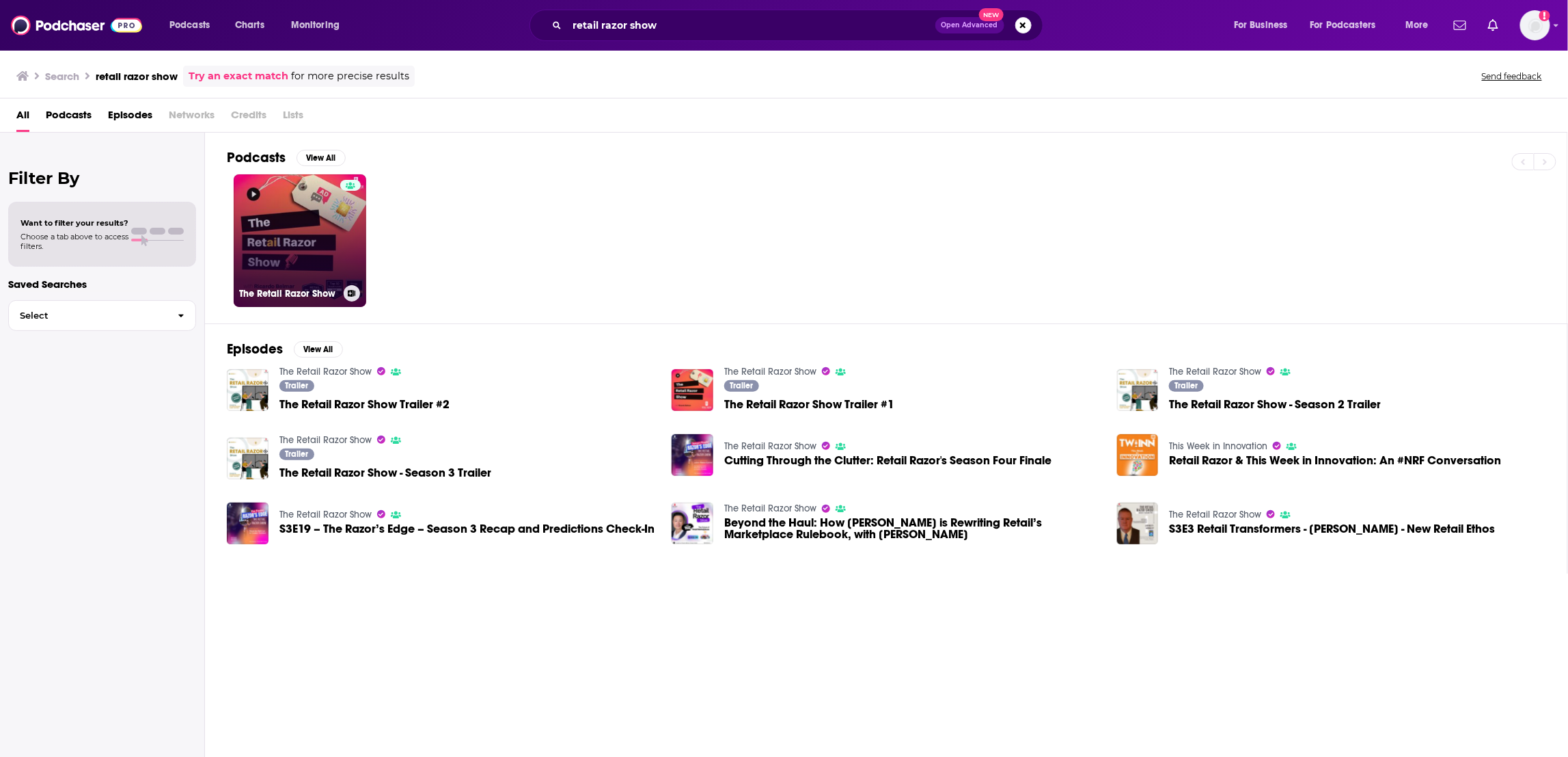
click at [297, 256] on link "The Retail Razor Show" at bounding box center [300, 241] width 133 height 133
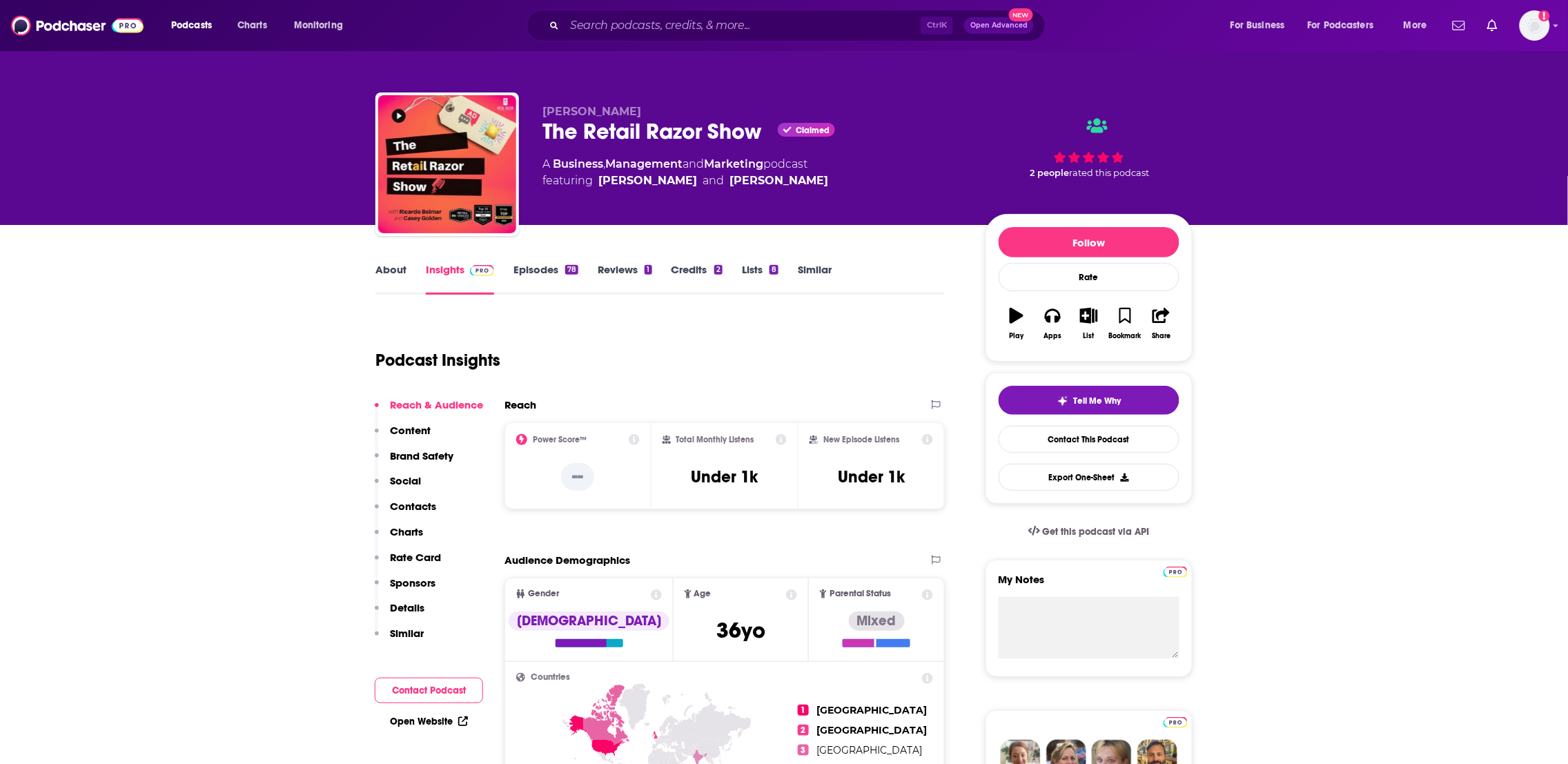
click at [388, 275] on link "About" at bounding box center [391, 279] width 31 height 32
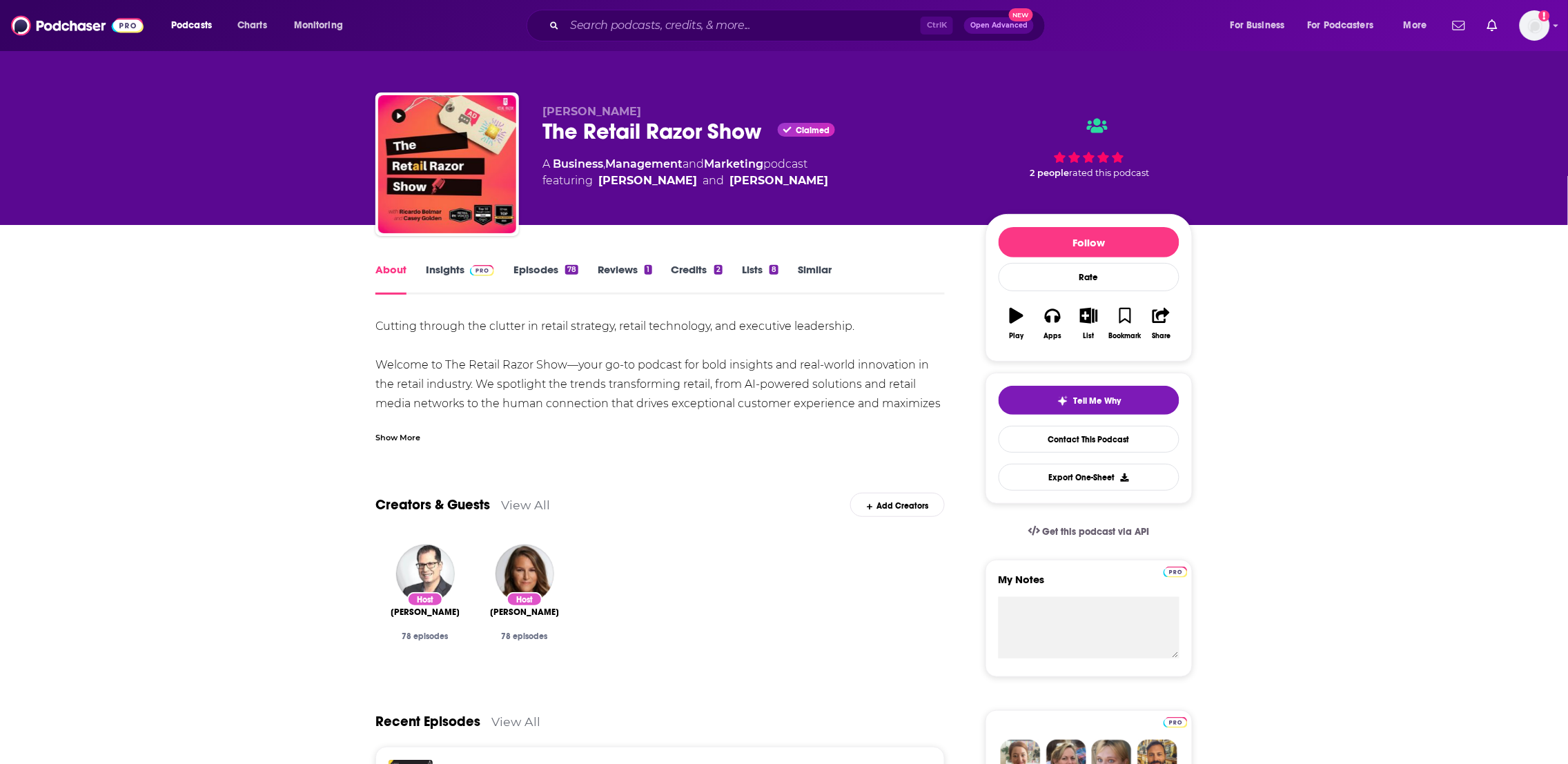
copy span "Ricardo Belmar"
drag, startPoint x: 466, startPoint y: 621, endPoint x: 383, endPoint y: 617, distance: 83.1
click at [384, 616] on div "Host Ricardo Belmar 78 episodes" at bounding box center [425, 606] width 100 height 146
click at [448, 271] on link "Insights" at bounding box center [460, 279] width 68 height 32
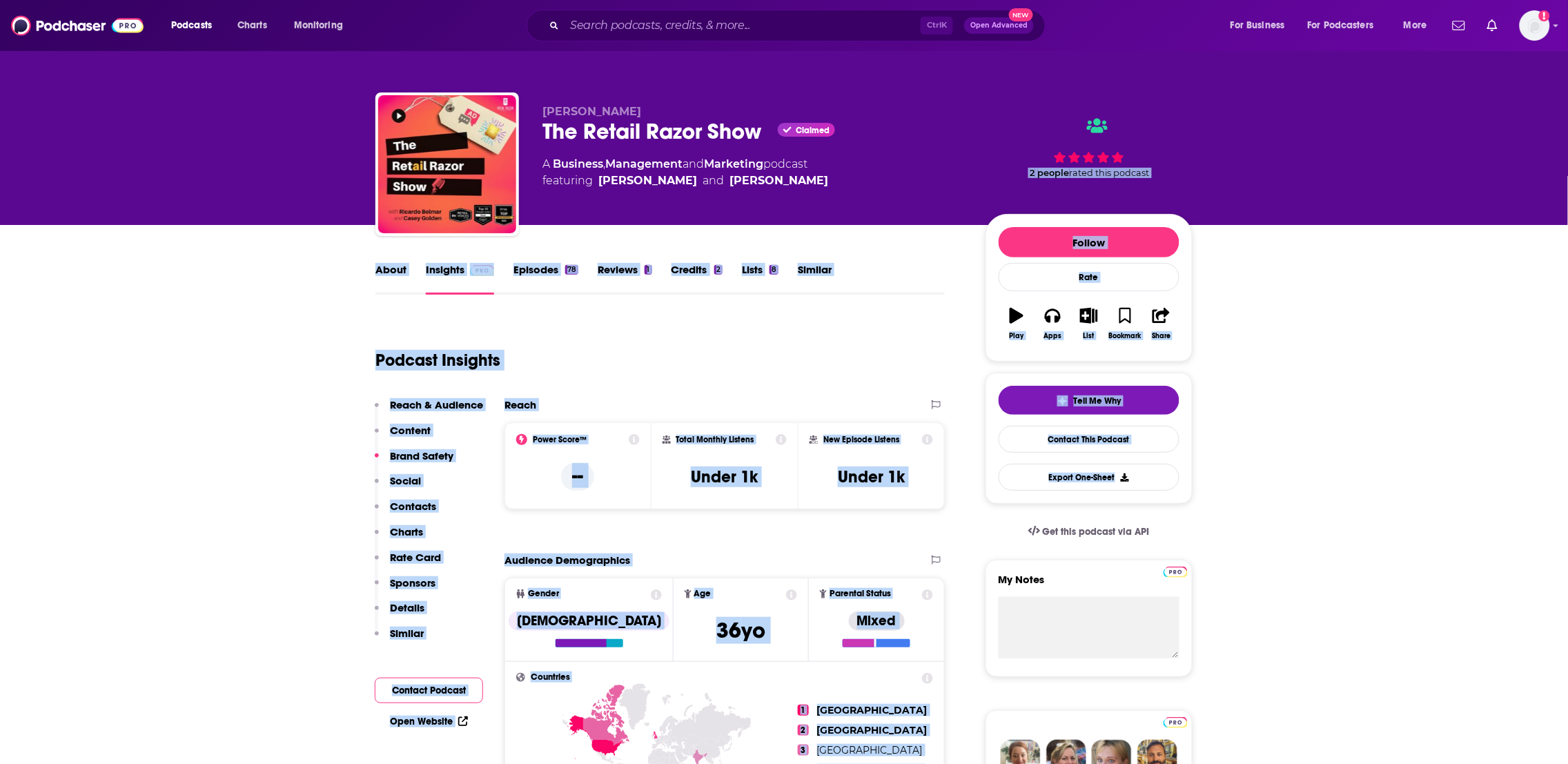
drag, startPoint x: 1480, startPoint y: 484, endPoint x: 1349, endPoint y: -94, distance: 592.7
click at [1349, 0] on html "Podcasts Charts Monitoring Ctrl K Open Advanced New For Business For Podcasters…" at bounding box center [784, 382] width 1568 height 764
click at [682, 345] on div "Podcast Insights" at bounding box center [654, 352] width 558 height 71
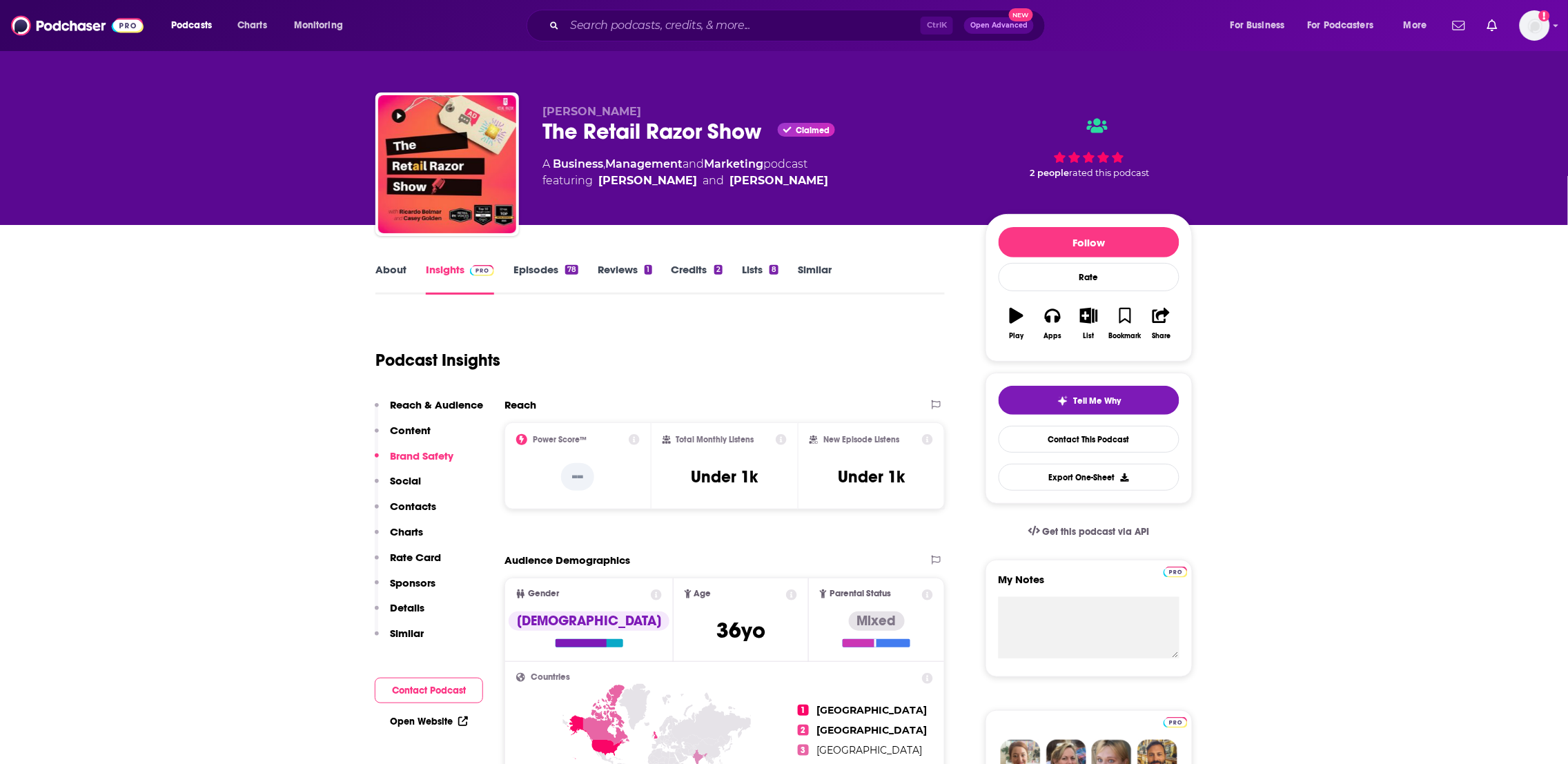
click at [543, 275] on link "Episodes 78" at bounding box center [546, 279] width 65 height 32
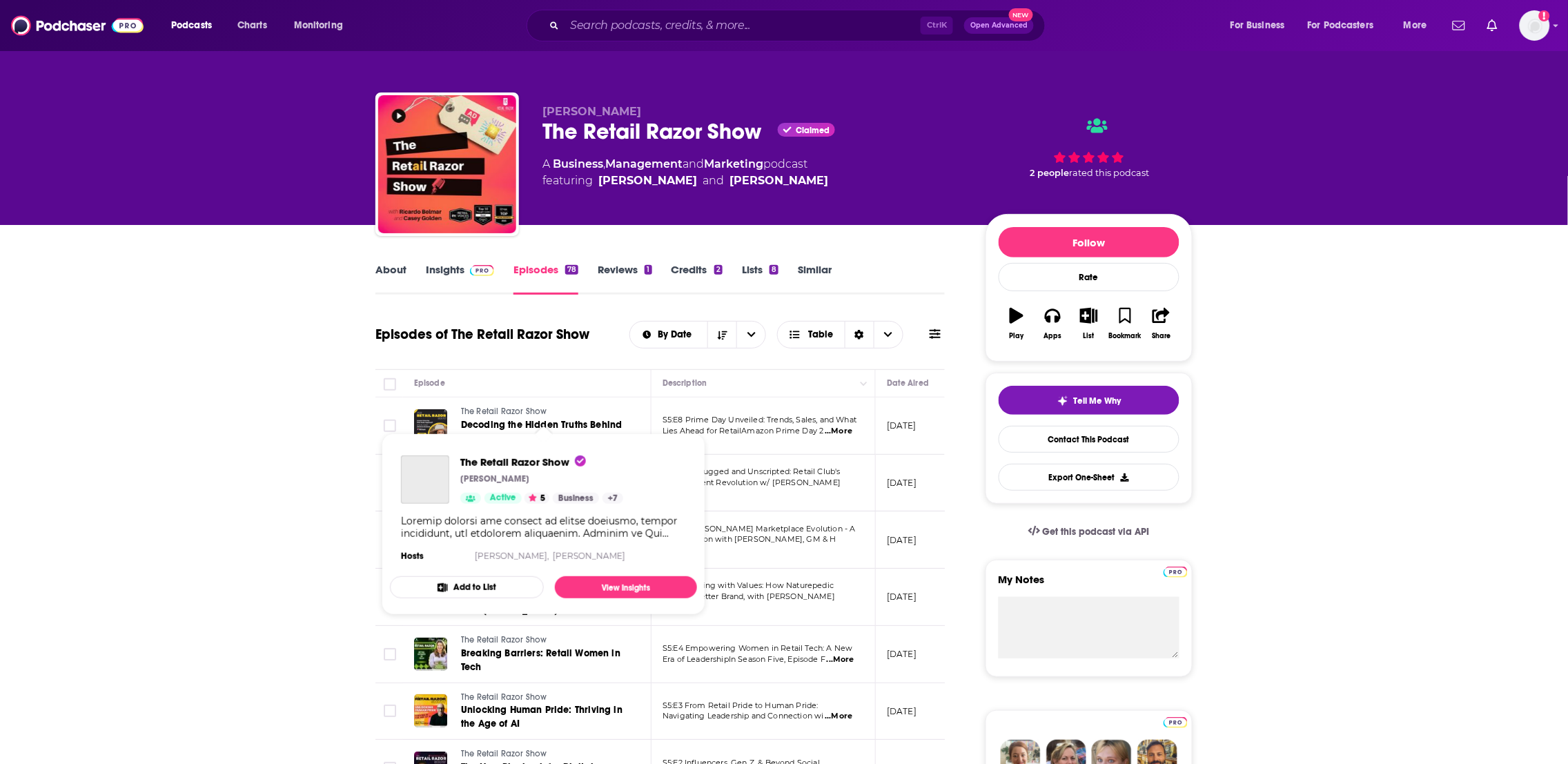
click at [480, 410] on span "The Retail Razor Show" at bounding box center [504, 411] width 87 height 9
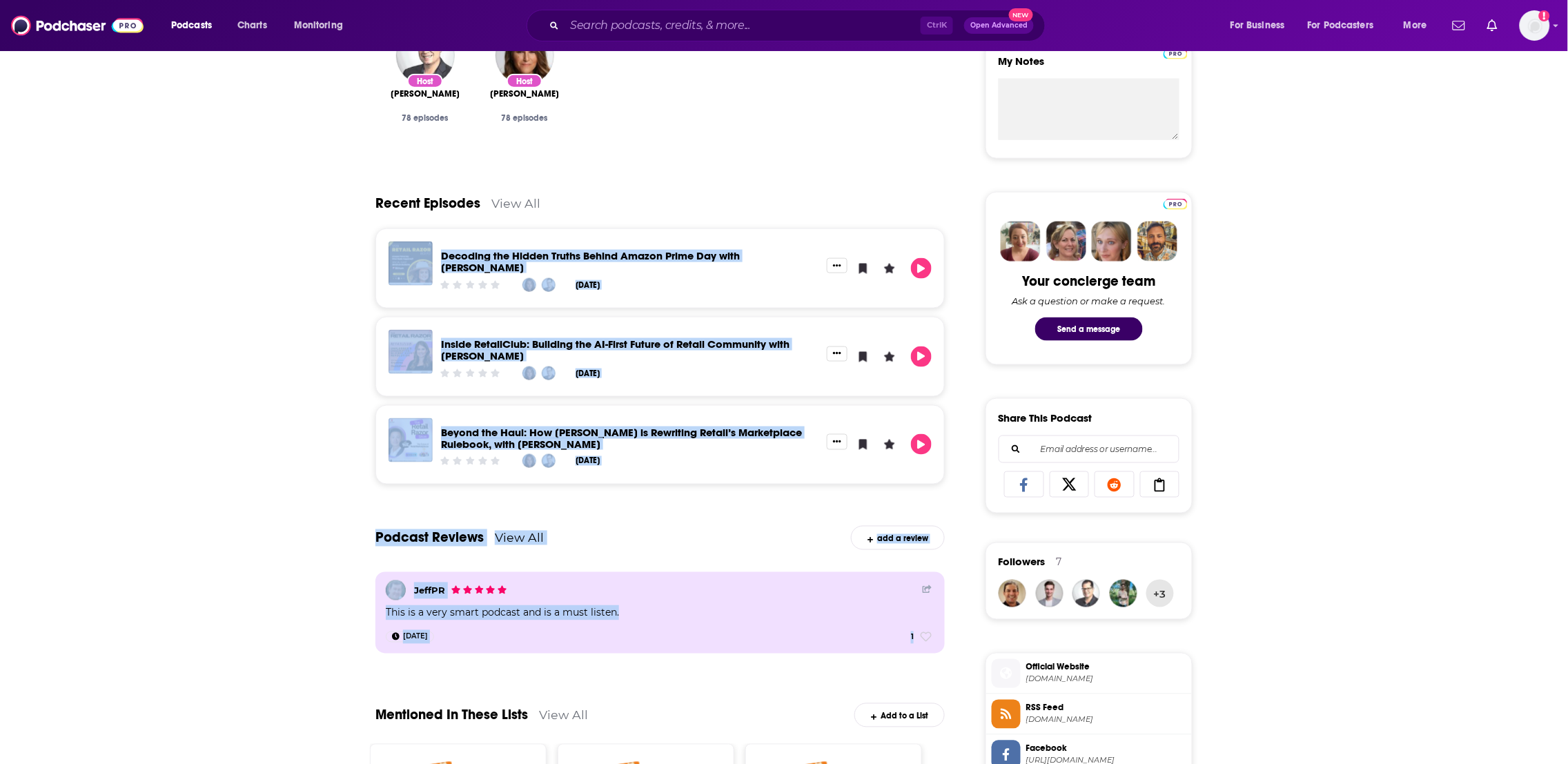
scroll to position [650, 0]
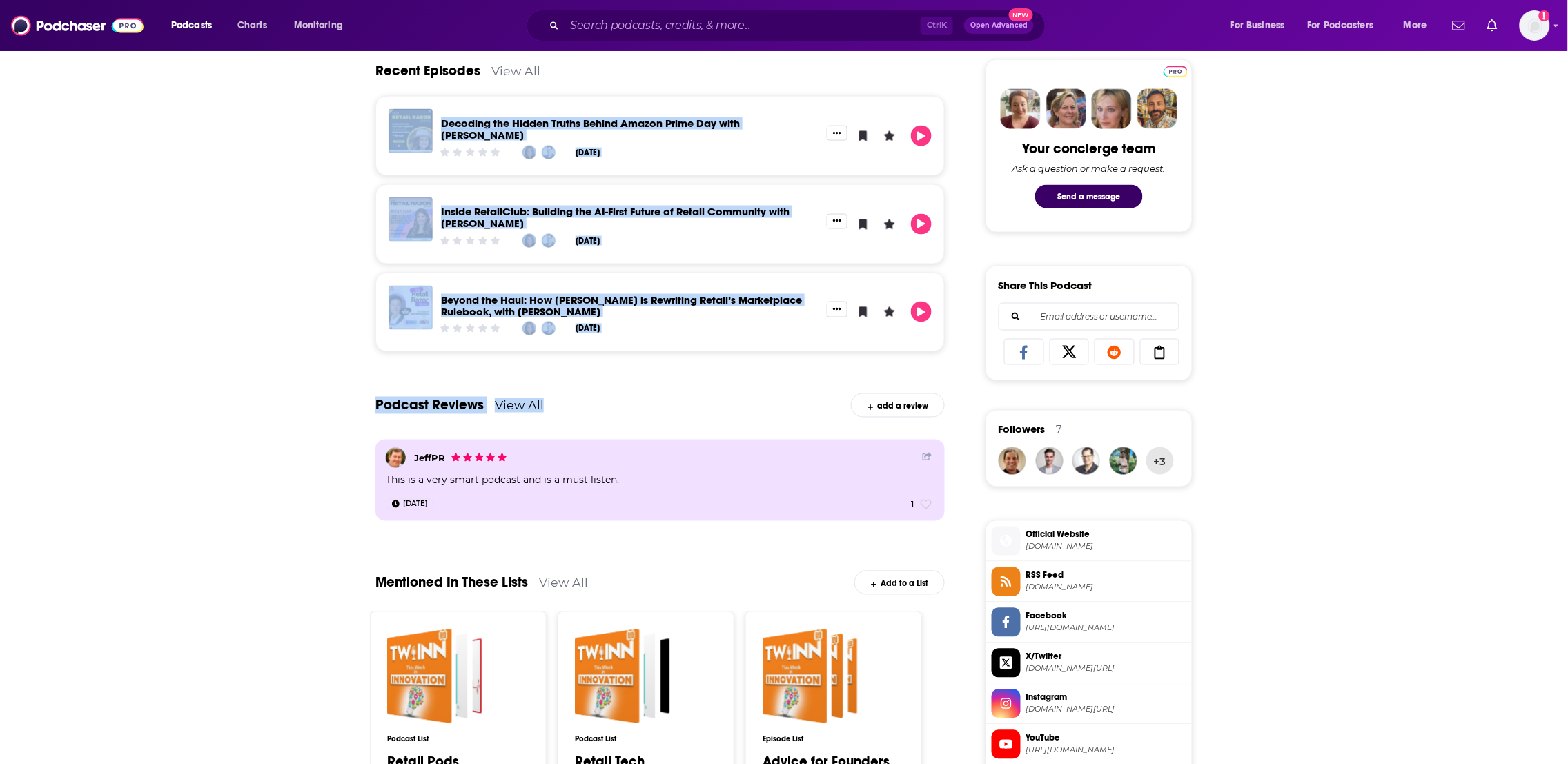
drag, startPoint x: 632, startPoint y: 719, endPoint x: 391, endPoint y: 427, distance: 378.6
click at [634, 353] on div "Recent Episodes View All Decoding the Hidden Truths Behind Amazon Prime Day wit…" at bounding box center [660, 194] width 570 height 331
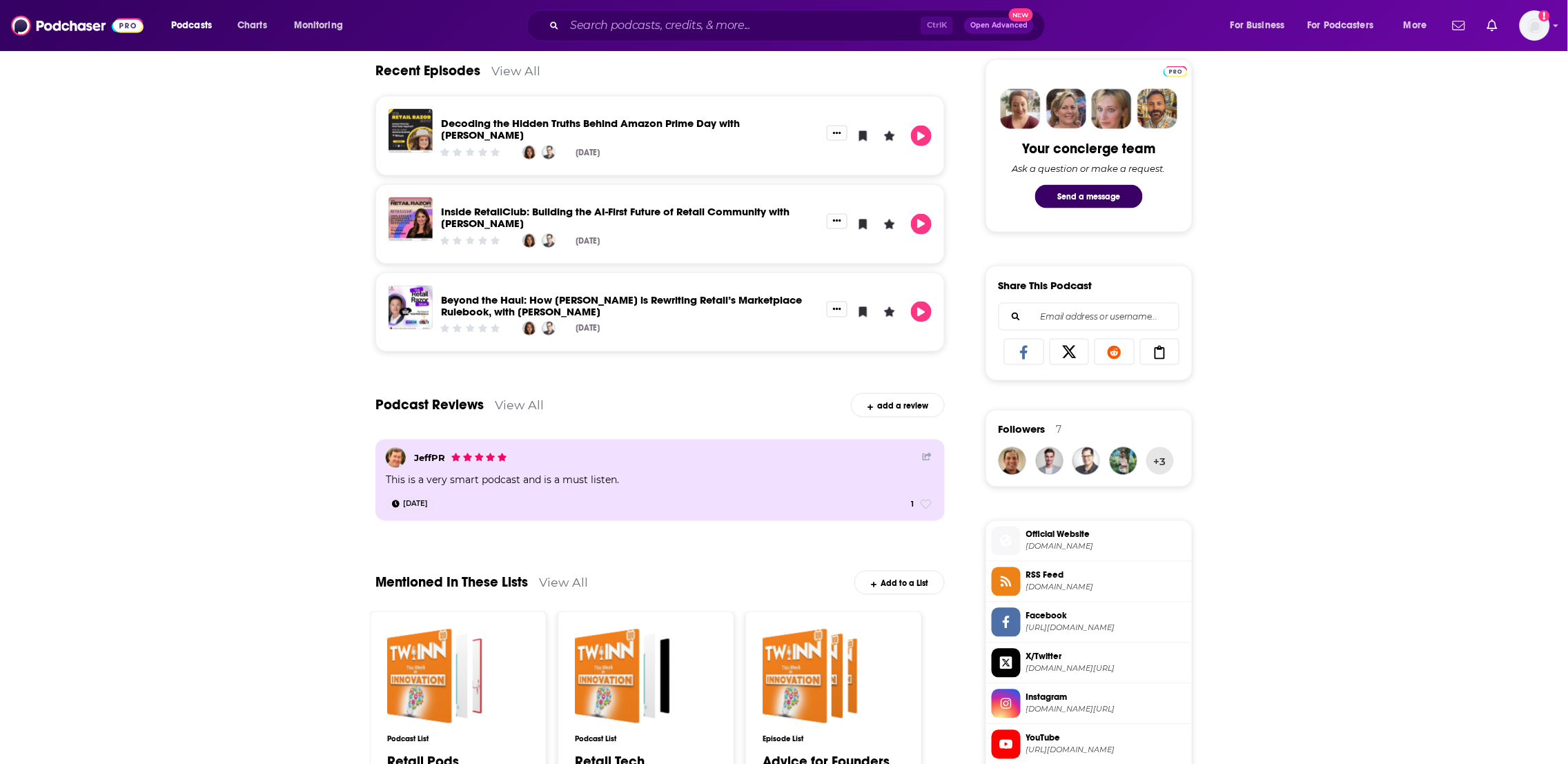
click at [189, 465] on div "About Insights Episodes 78 Reviews 1 Credits 2 Lists 8 Similar Cutting through …" at bounding box center [784, 391] width 1568 height 1634
click at [416, 132] on img "Decoding the Hidden Truths Behind Amazon Prime Day with Meghan Barden" at bounding box center [410, 130] width 44 height 44
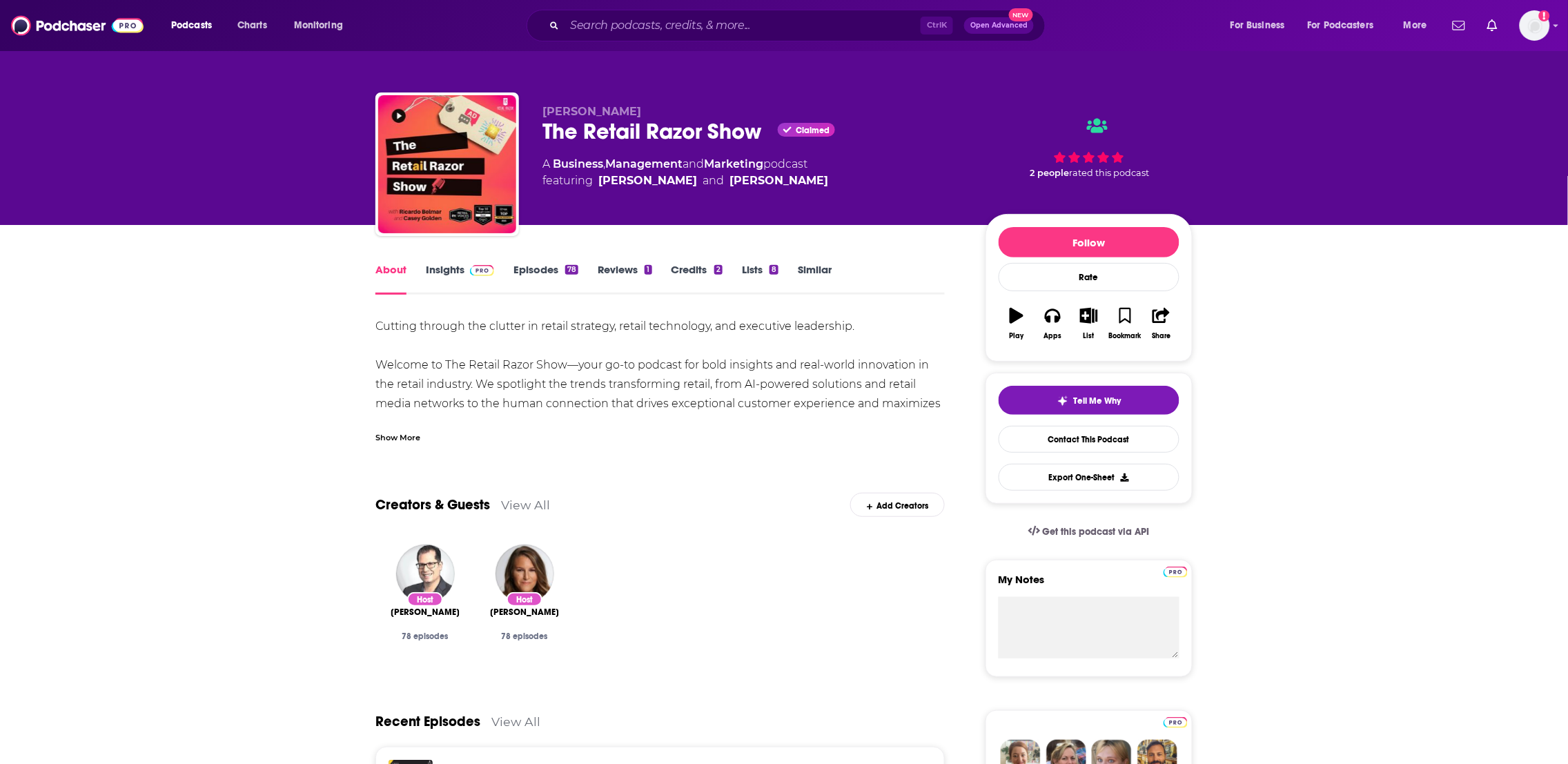
click at [560, 269] on link "Episodes 78" at bounding box center [546, 279] width 65 height 32
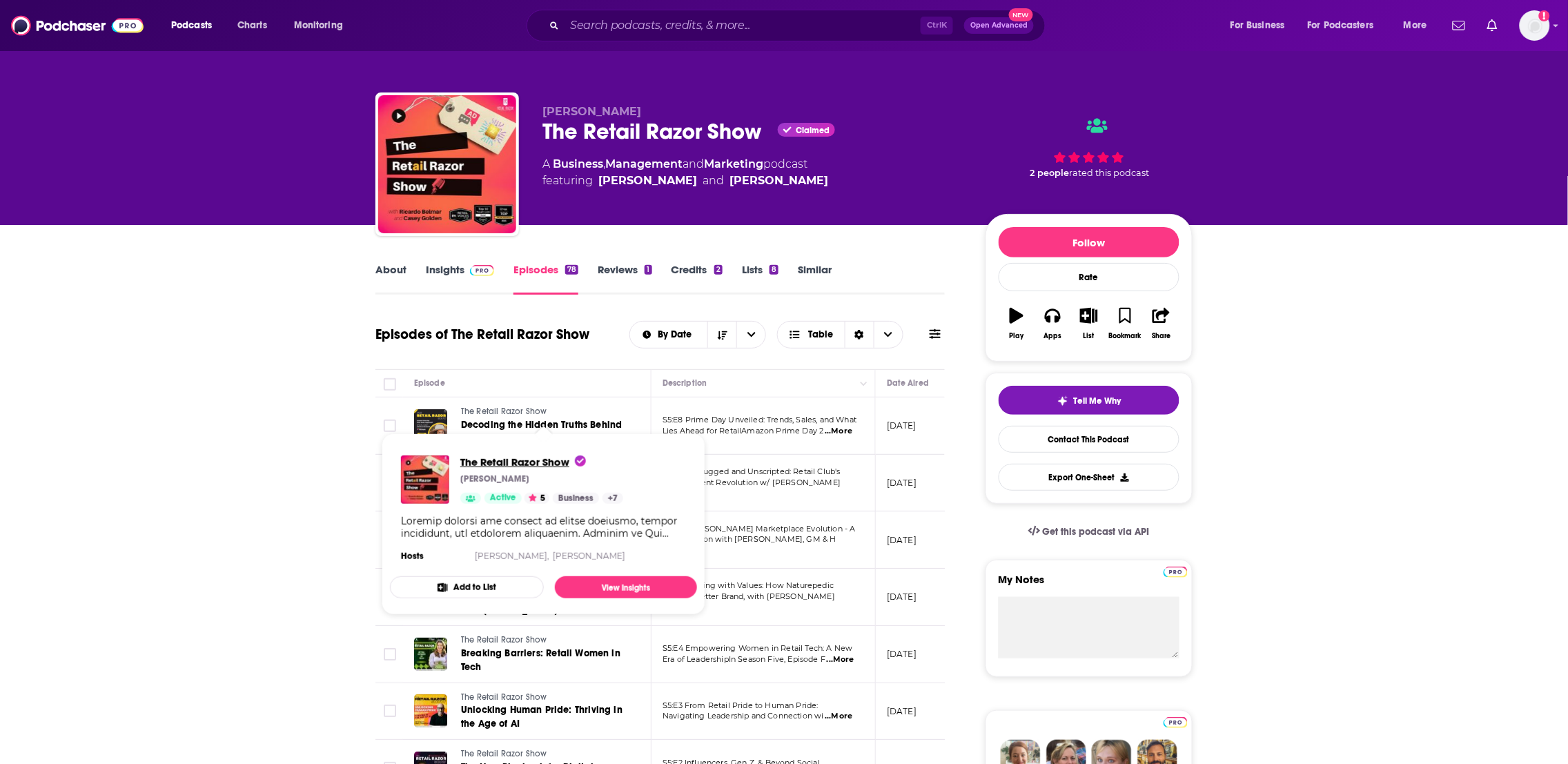
click at [530, 459] on span "The Retail Razor Show" at bounding box center [523, 462] width 126 height 13
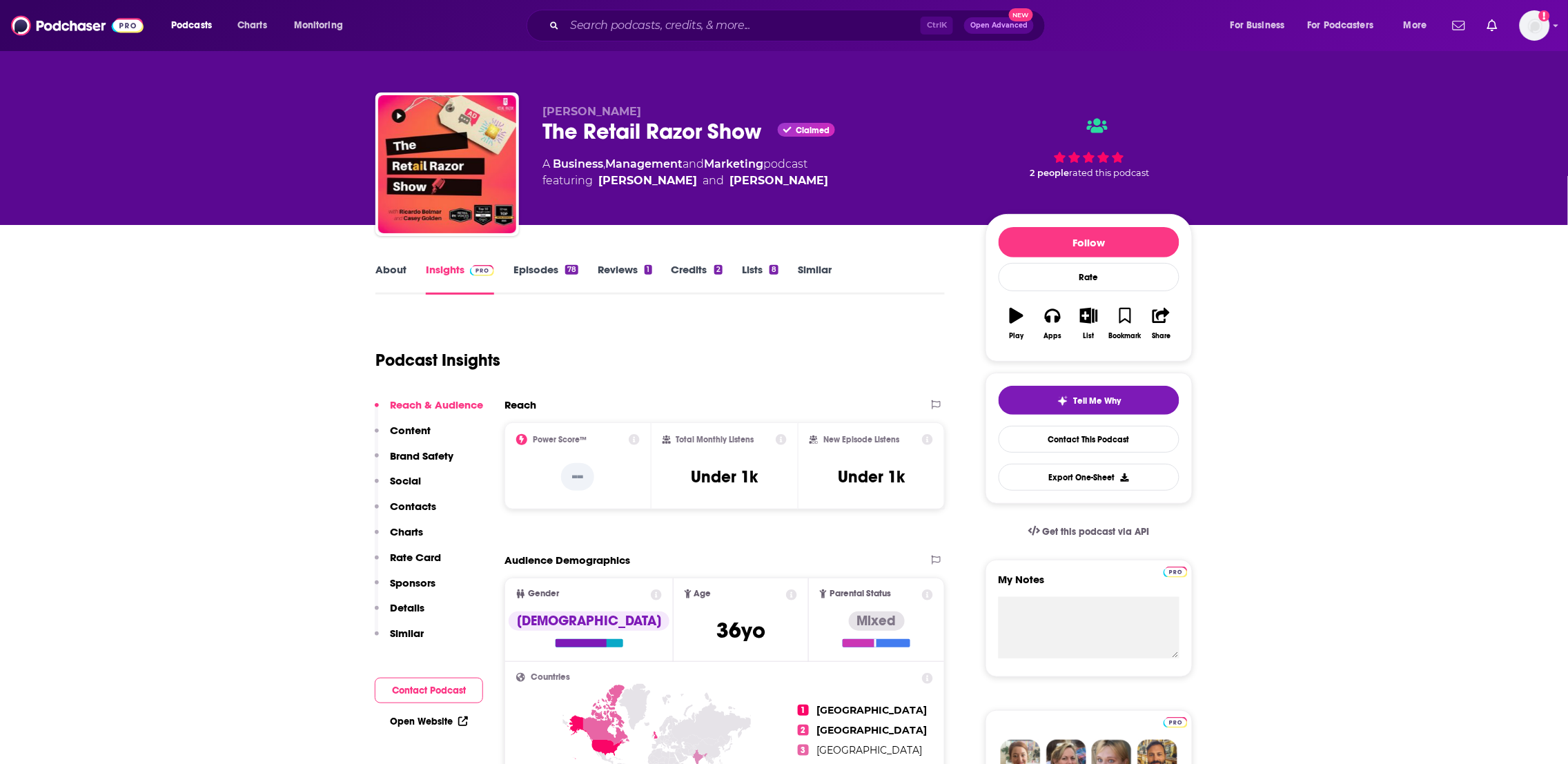
click at [530, 268] on link "Episodes 78" at bounding box center [546, 279] width 65 height 32
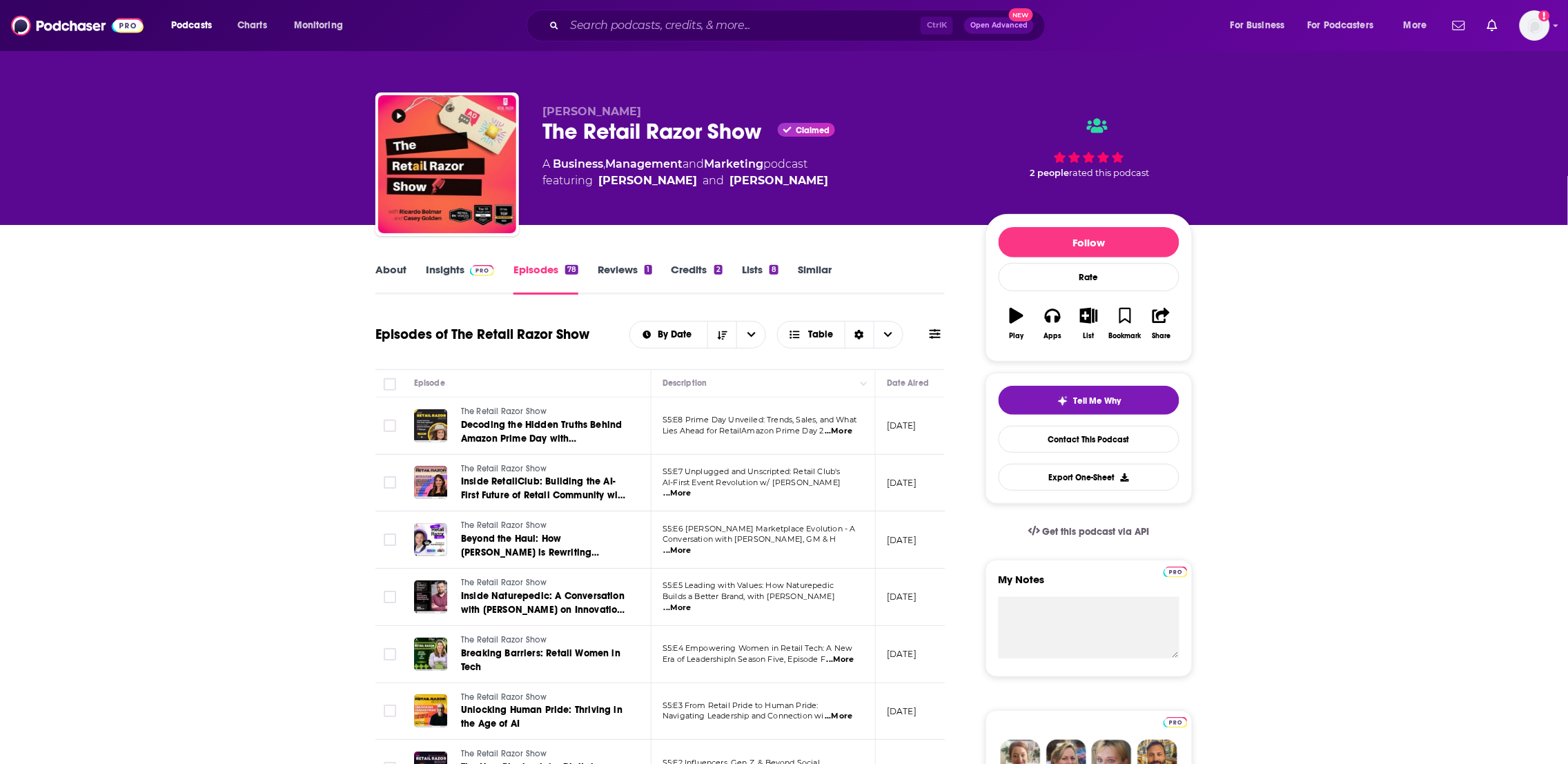
click at [764, 429] on span "Lies Ahead for RetailAmazon Prime Day 2" at bounding box center [743, 430] width 161 height 9
click at [836, 432] on span "...More" at bounding box center [839, 431] width 28 height 11
click at [561, 440] on span "Decoding the Hidden Truths Behind Amazon Prime Day with Meghan Barden" at bounding box center [542, 438] width 161 height 39
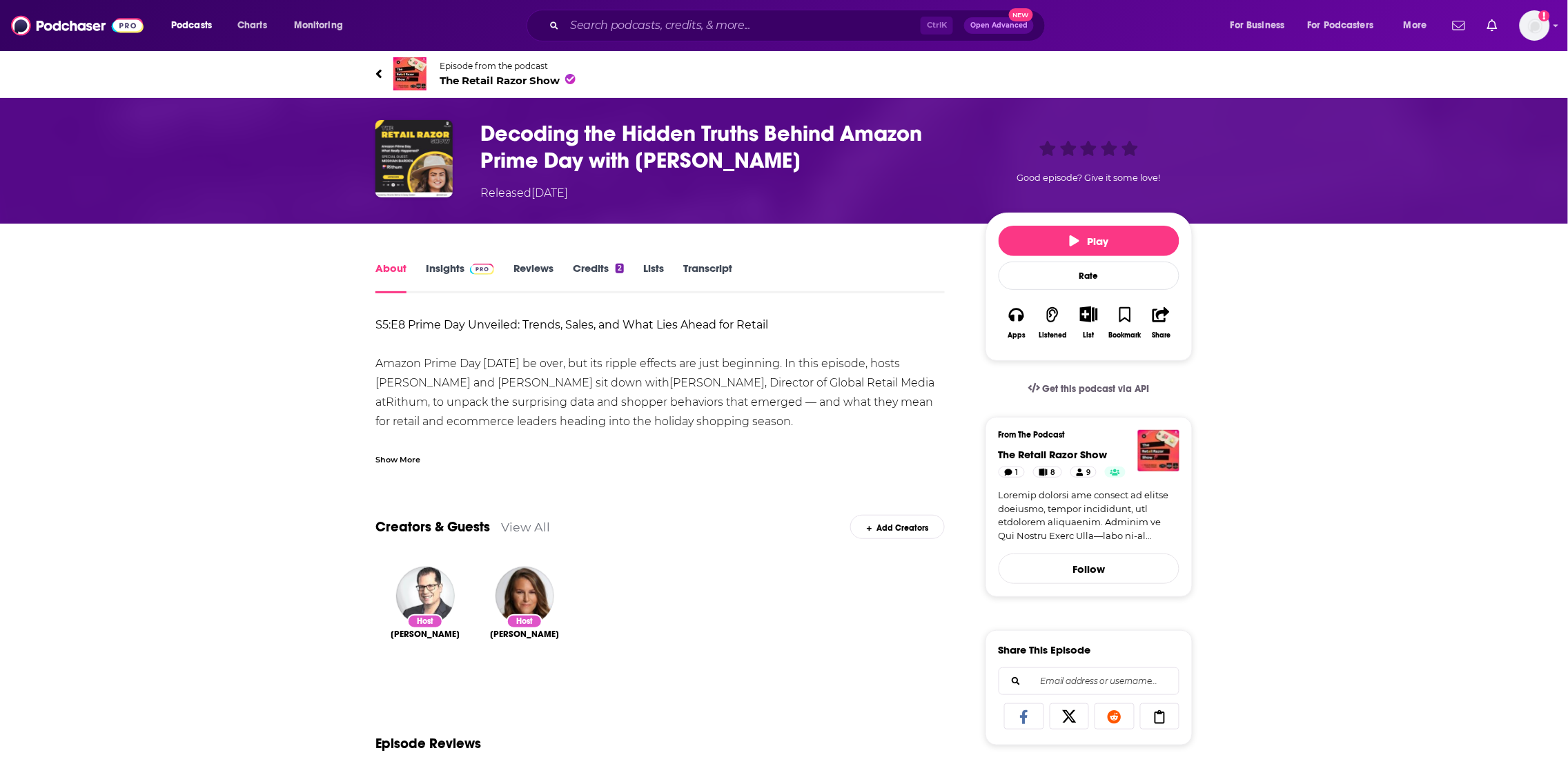
click at [502, 319] on strong "S5:E8 Prime Day Unveiled: Trends, Sales, and What Lies Ahead for Retail" at bounding box center [571, 324] width 392 height 13
click at [485, 91] on div "Episode from the podcast The Retail Razor Show" at bounding box center [784, 74] width 818 height 55
click at [484, 78] on span "The Retail Razor Show" at bounding box center [508, 80] width 136 height 13
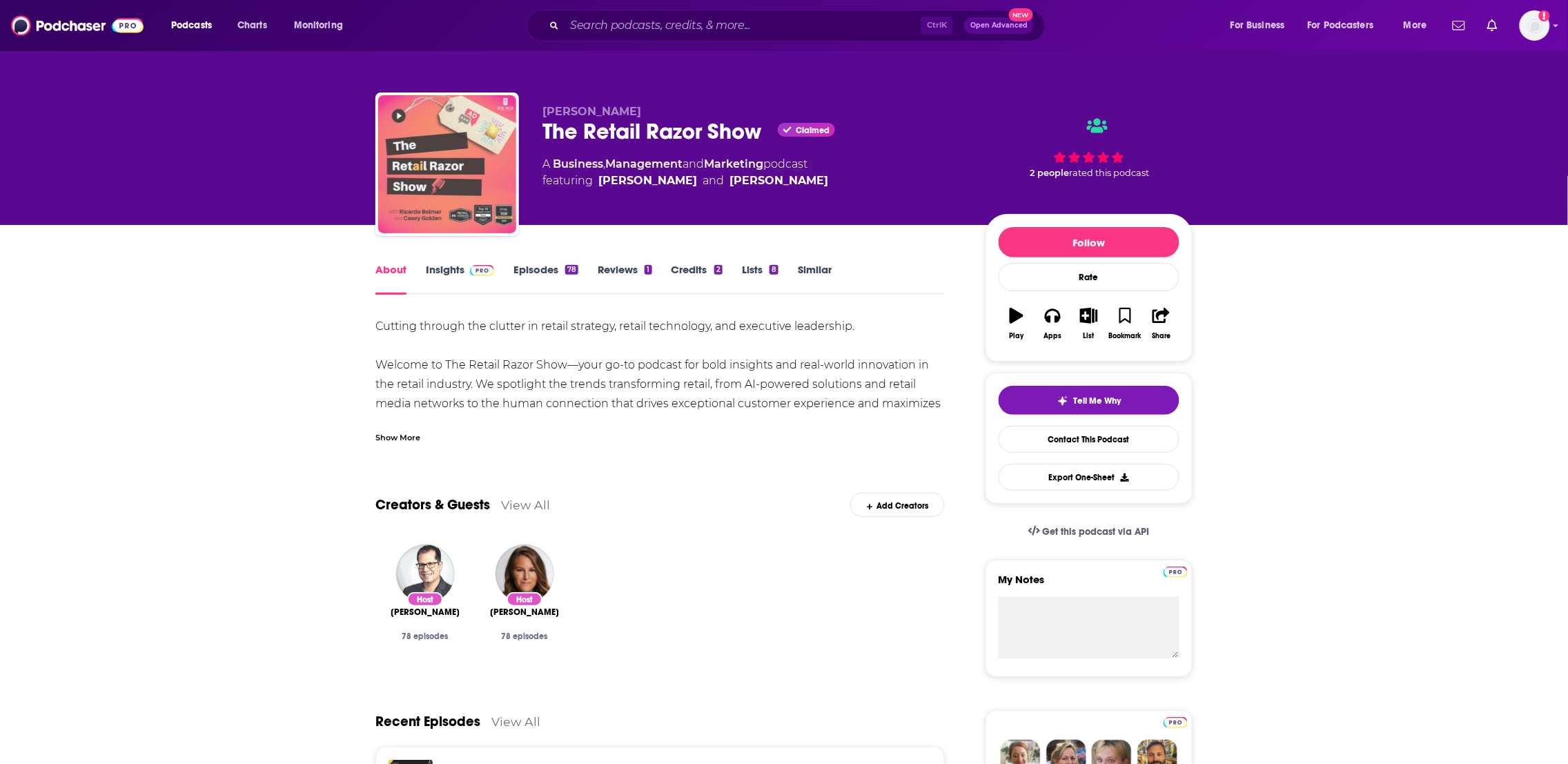
click at [461, 208] on img "The Retail Razor Show" at bounding box center [447, 164] width 138 height 138
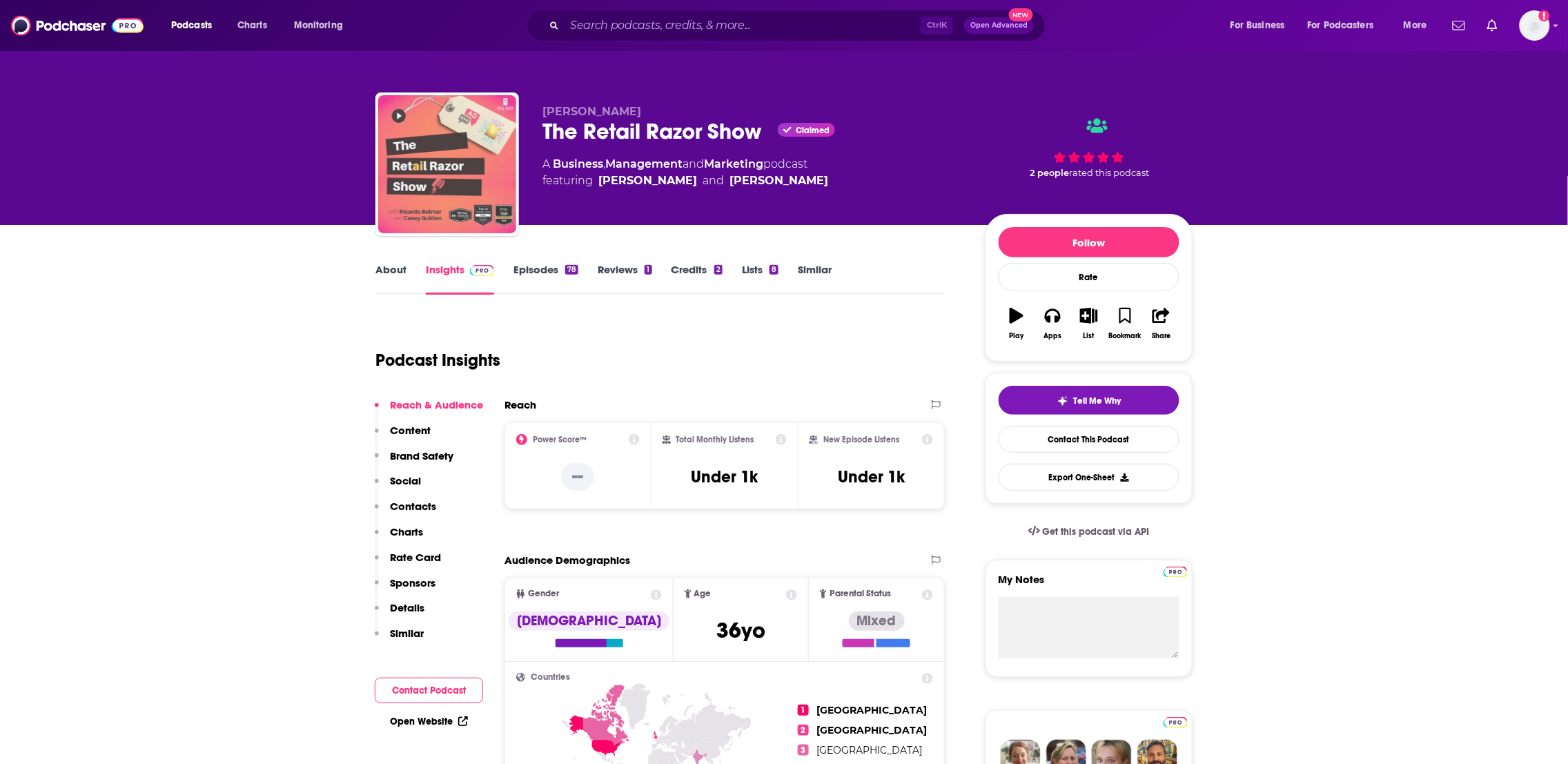
click at [461, 194] on img "The Retail Razor Show" at bounding box center [447, 164] width 138 height 138
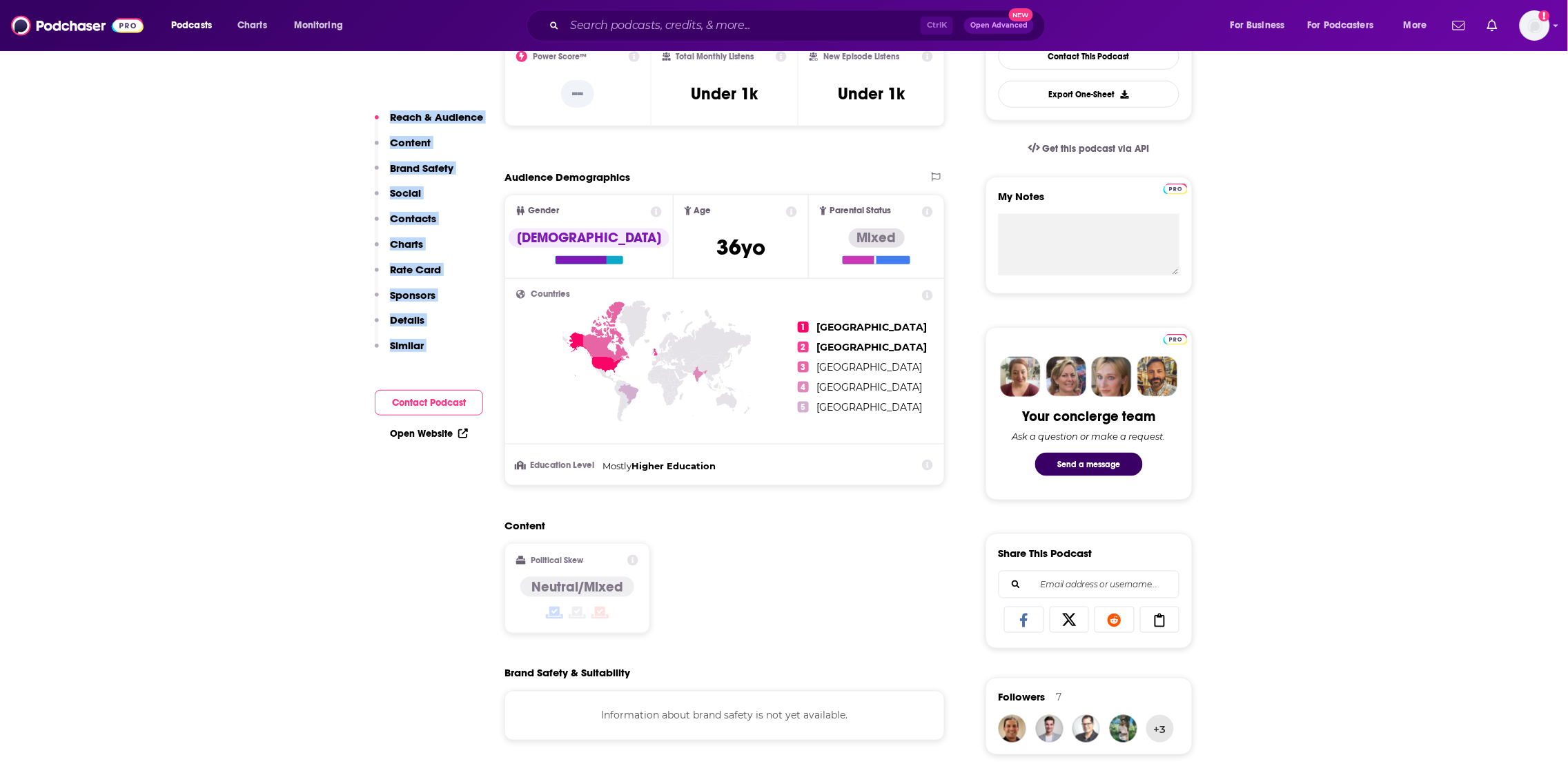
scroll to position [490, 0]
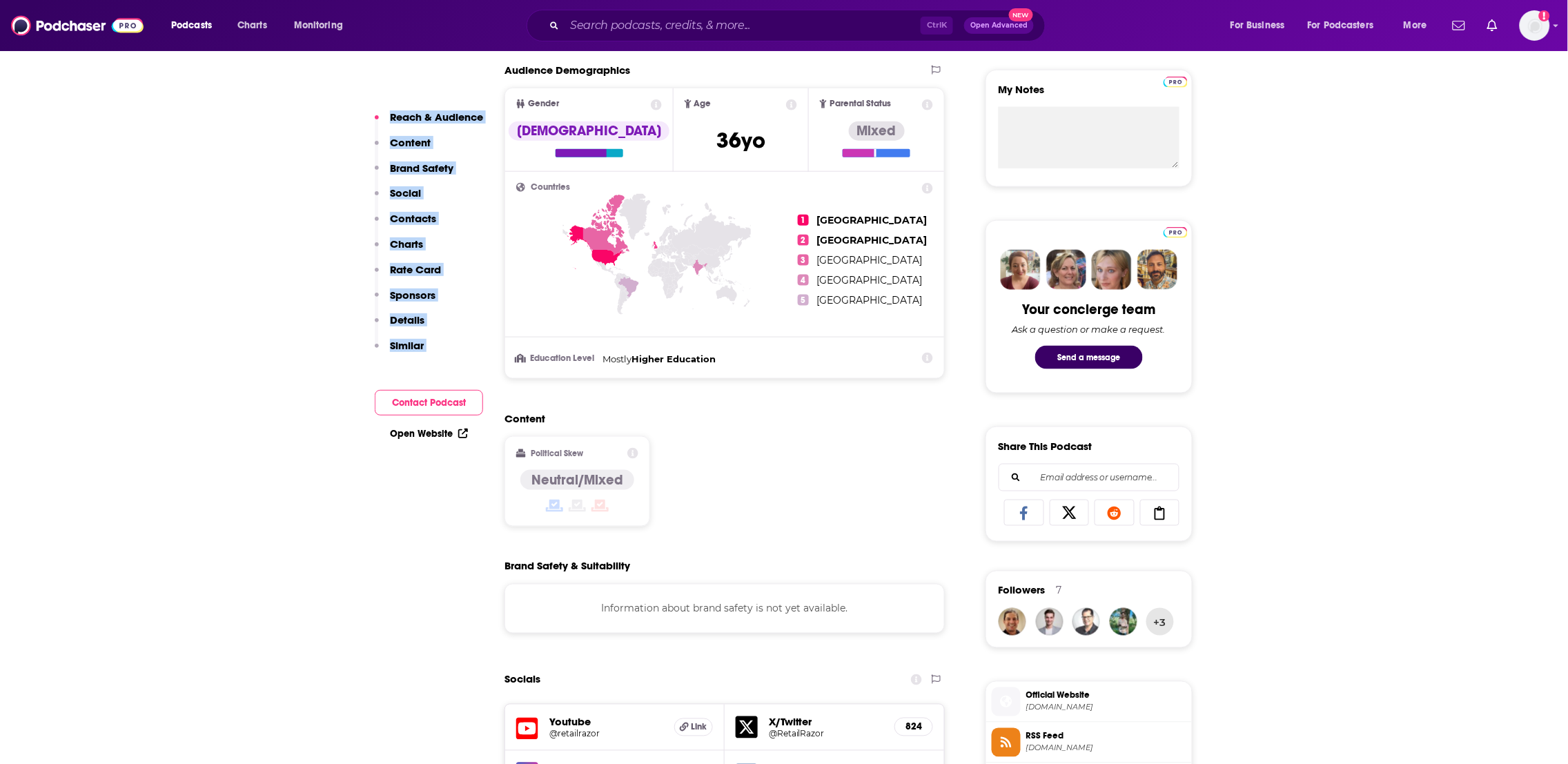
drag, startPoint x: 293, startPoint y: 701, endPoint x: 342, endPoint y: 514, distance: 193.3
click at [440, 439] on div "Open Website" at bounding box center [429, 433] width 108 height 25
click at [427, 434] on link "Open Website" at bounding box center [429, 433] width 78 height 12
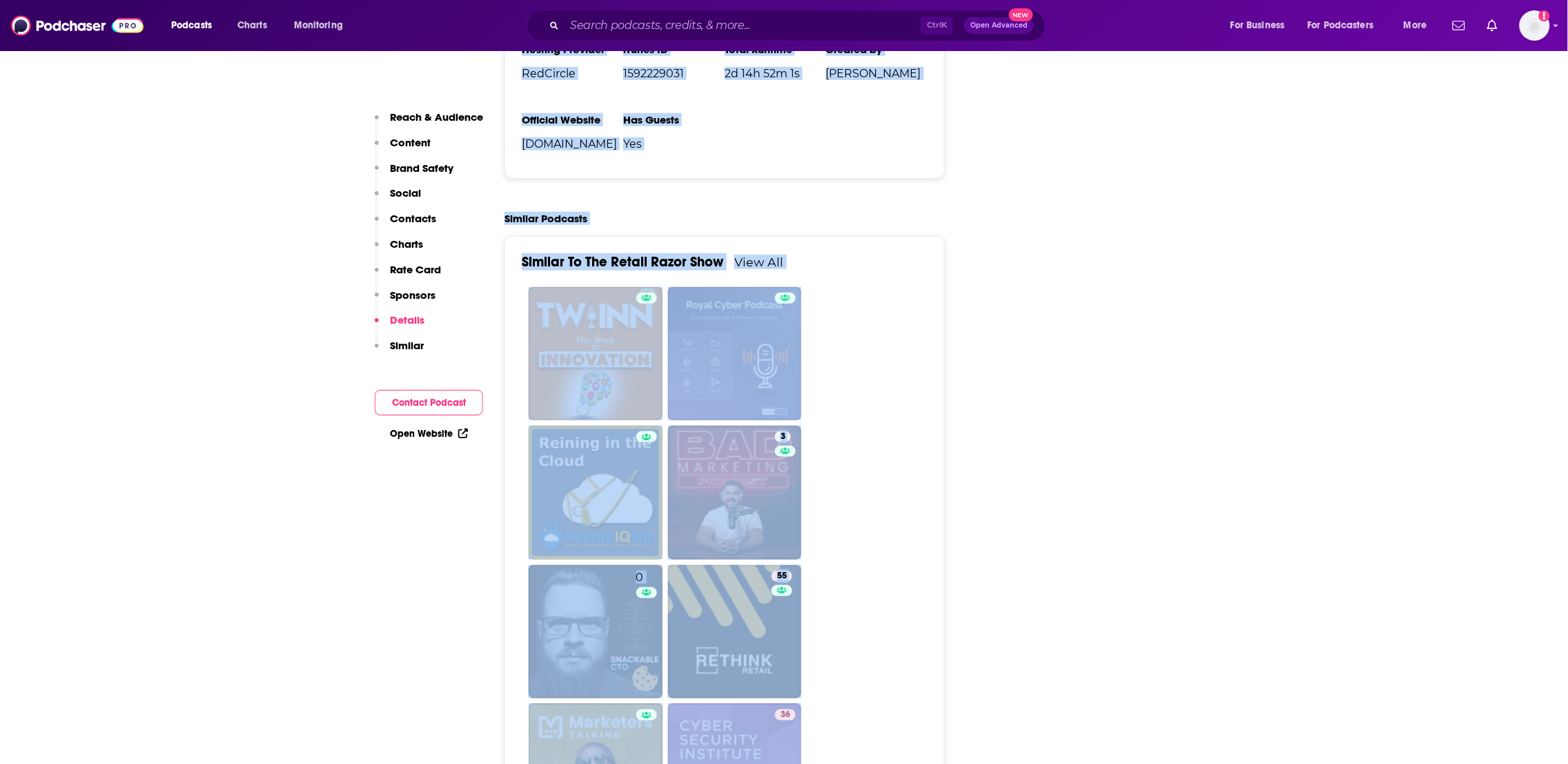
scroll to position [2370, 0]
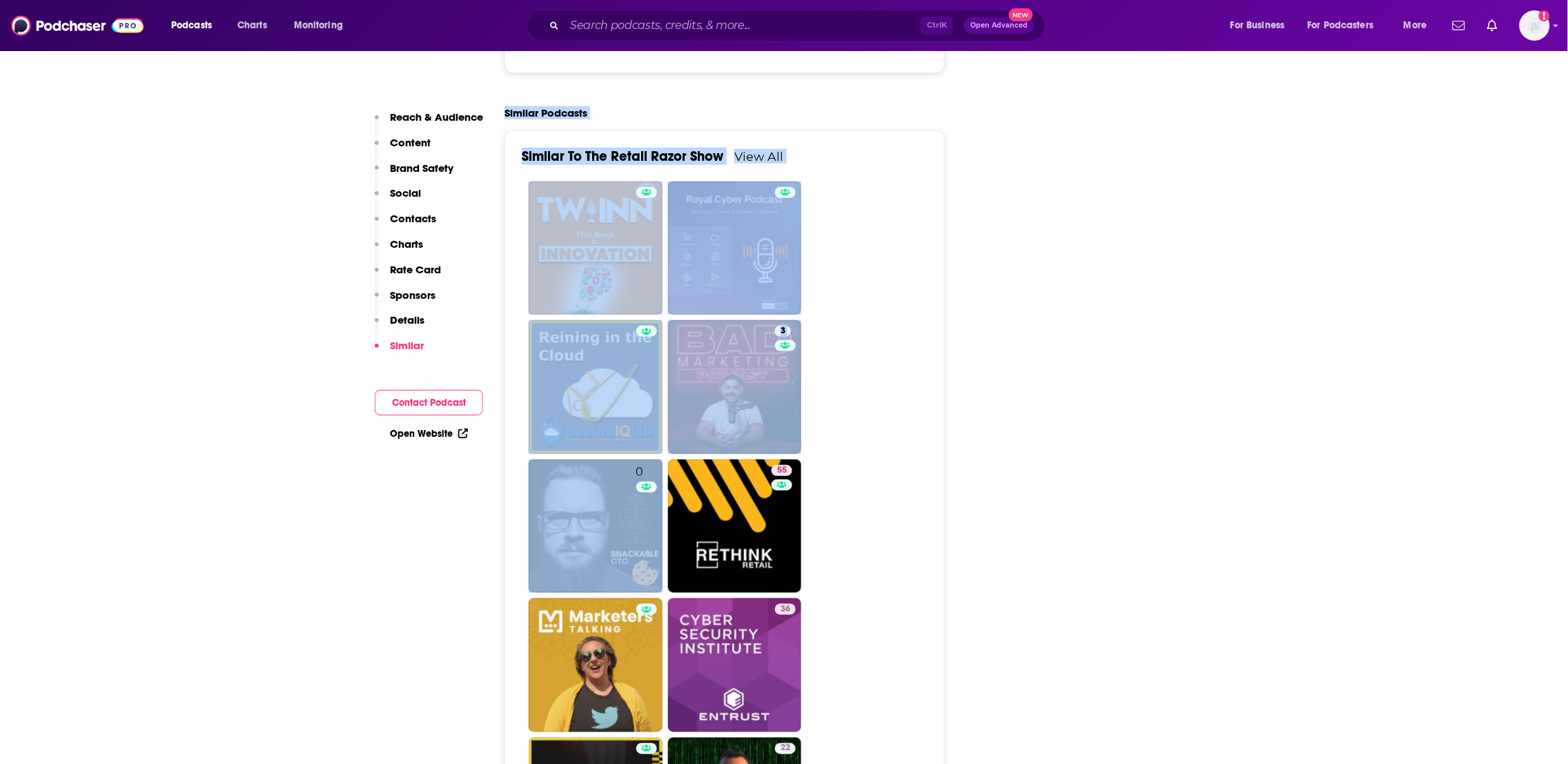
drag, startPoint x: 697, startPoint y: 420, endPoint x: 434, endPoint y: 565, distance: 300.3
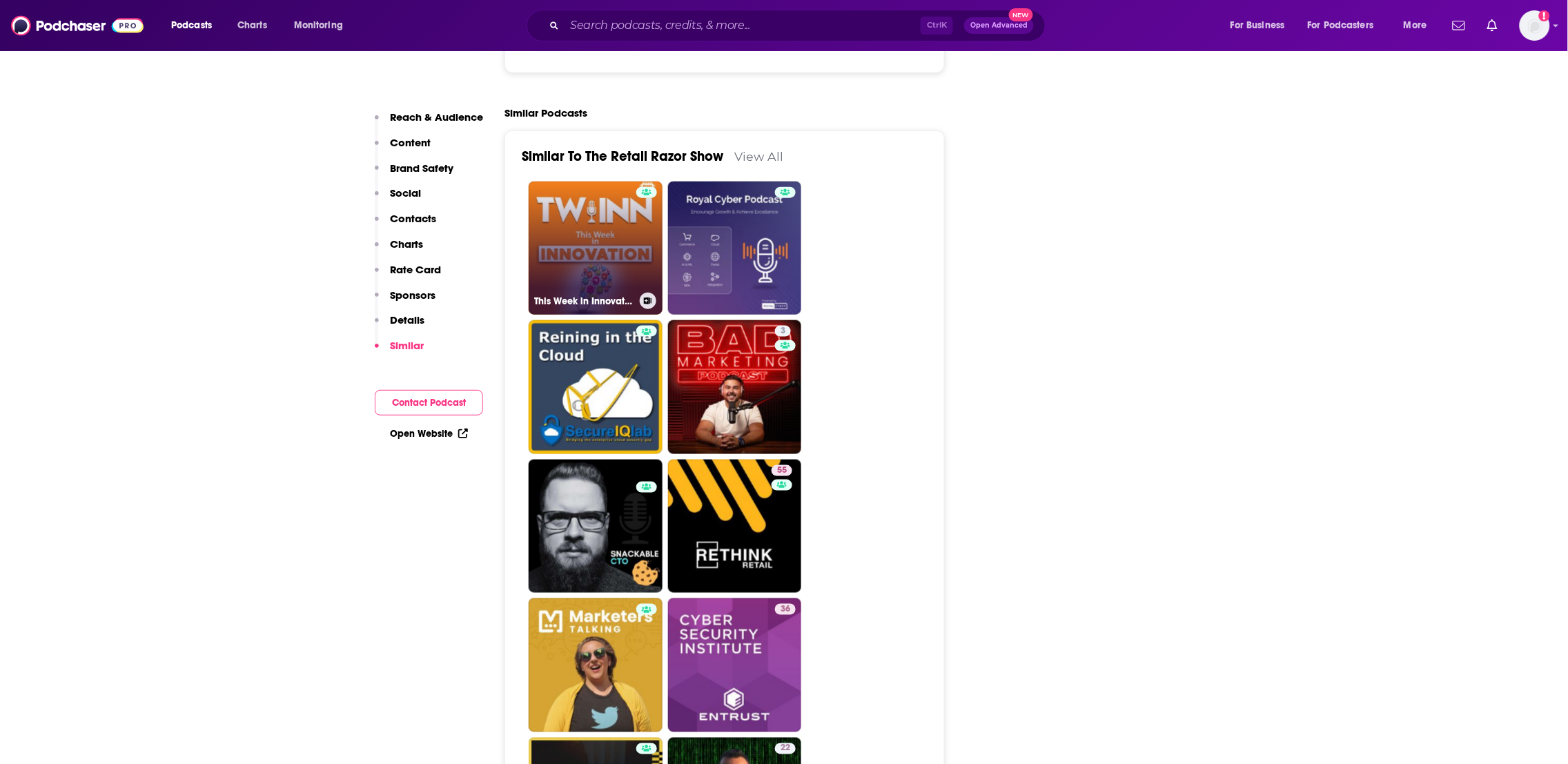
click at [585, 263] on link "This Week in Innovation" at bounding box center [596, 249] width 134 height 134
type input "https://www.podchaser.com/podcasts/this-week-in-innovation-1811755"
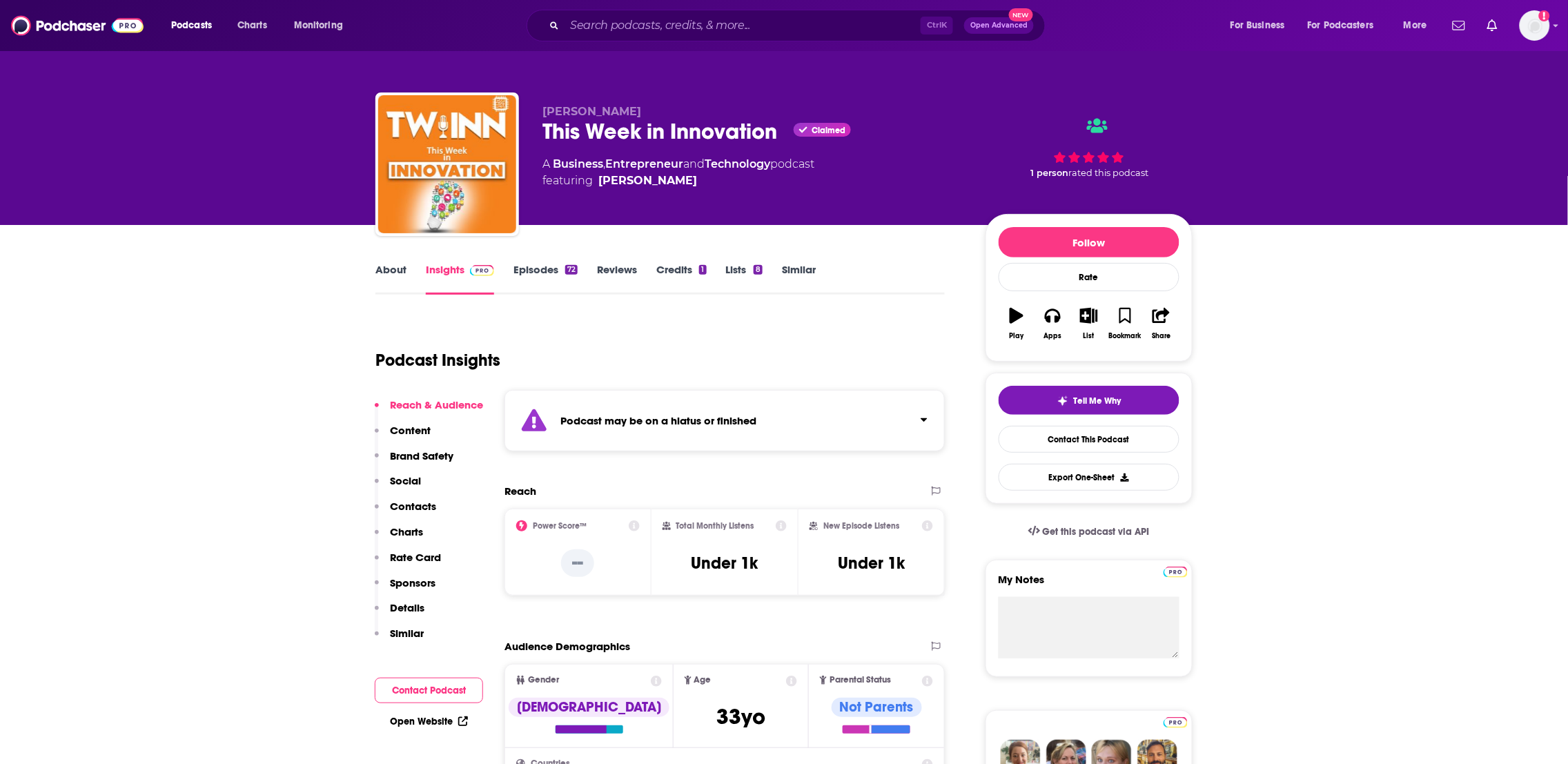
click at [392, 266] on link "About" at bounding box center [391, 279] width 31 height 32
type input "https://www.podchaser.com/podcasts/the-retail-razor-show-2169584"
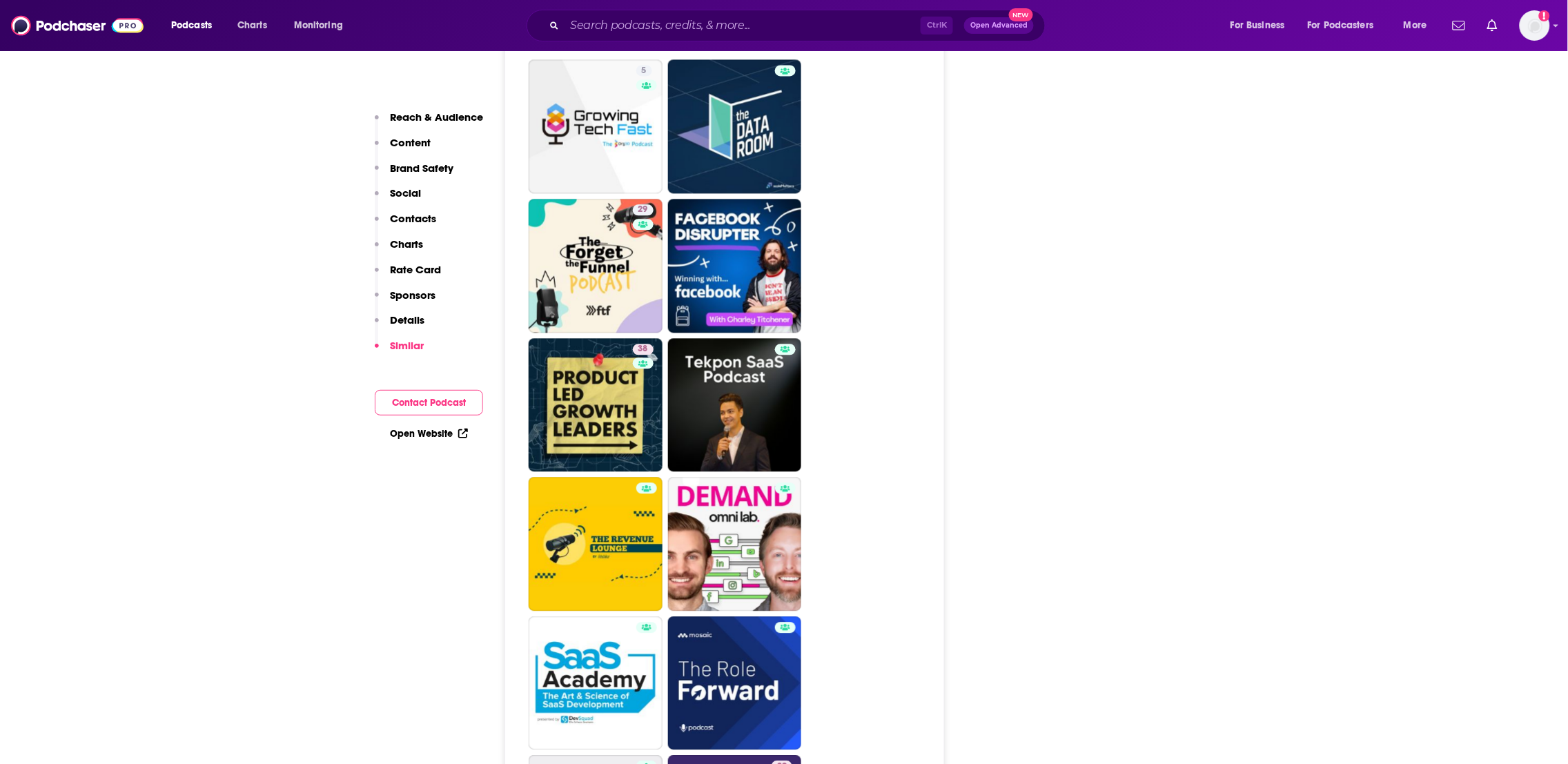
scroll to position [3114, 0]
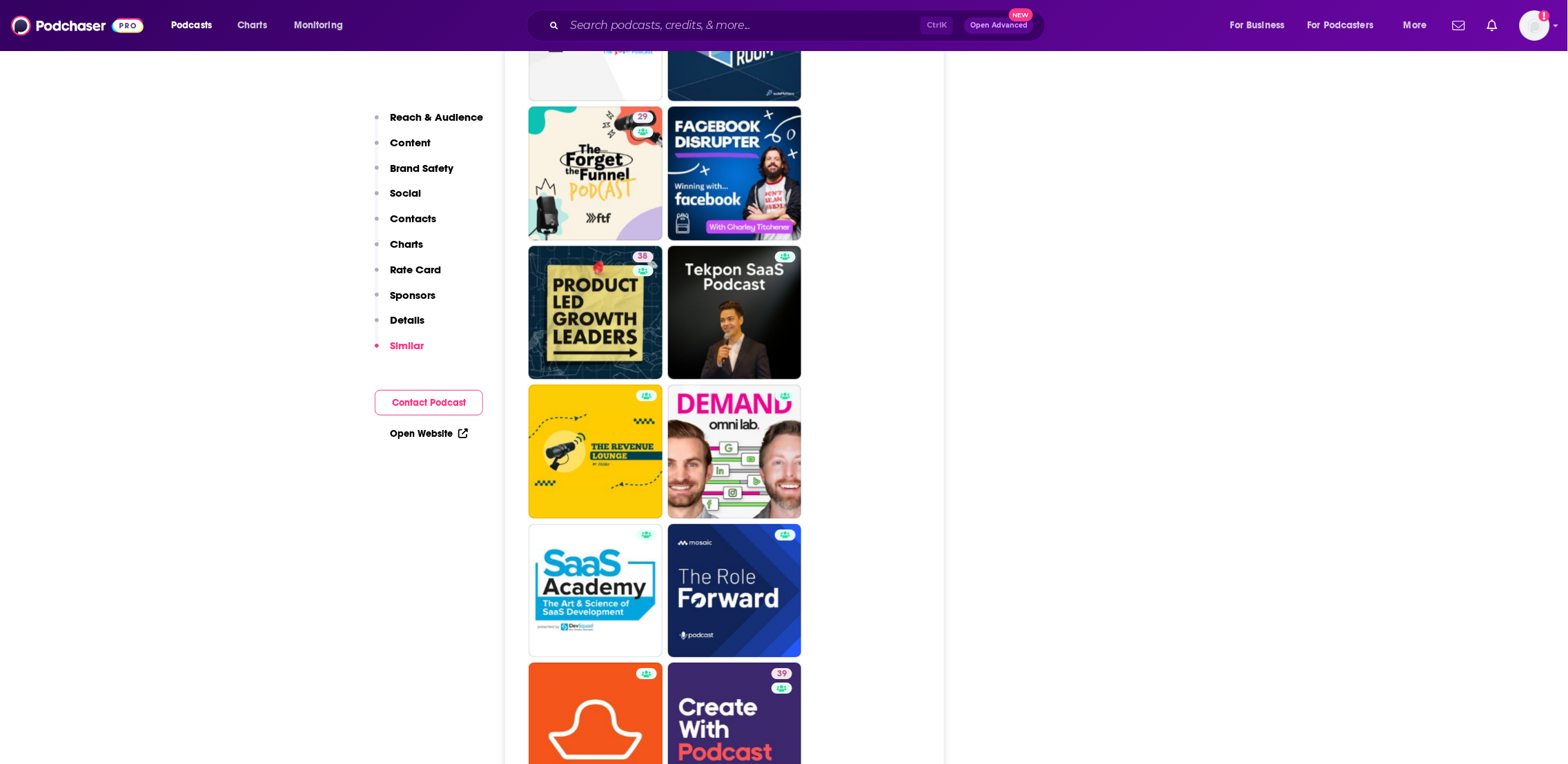
drag, startPoint x: 1469, startPoint y: 268, endPoint x: 1278, endPoint y: 560, distance: 348.9
click at [1278, 560] on div "About Insights Episodes 78 Reviews 1 Credits 2 Lists 8 Similar Podcast Insights…" at bounding box center [784, 698] width 1568 height 7172
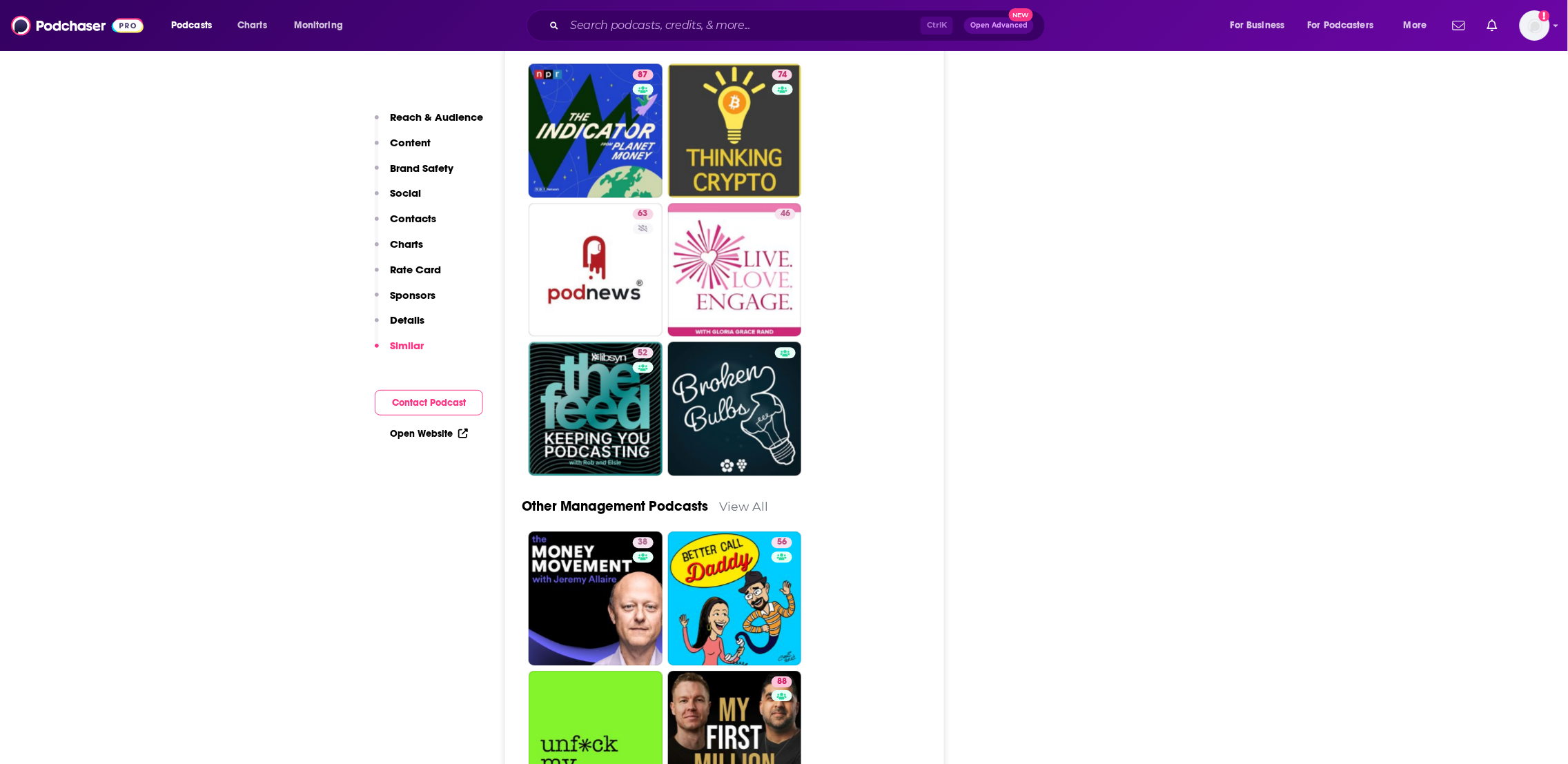
scroll to position [5017, 0]
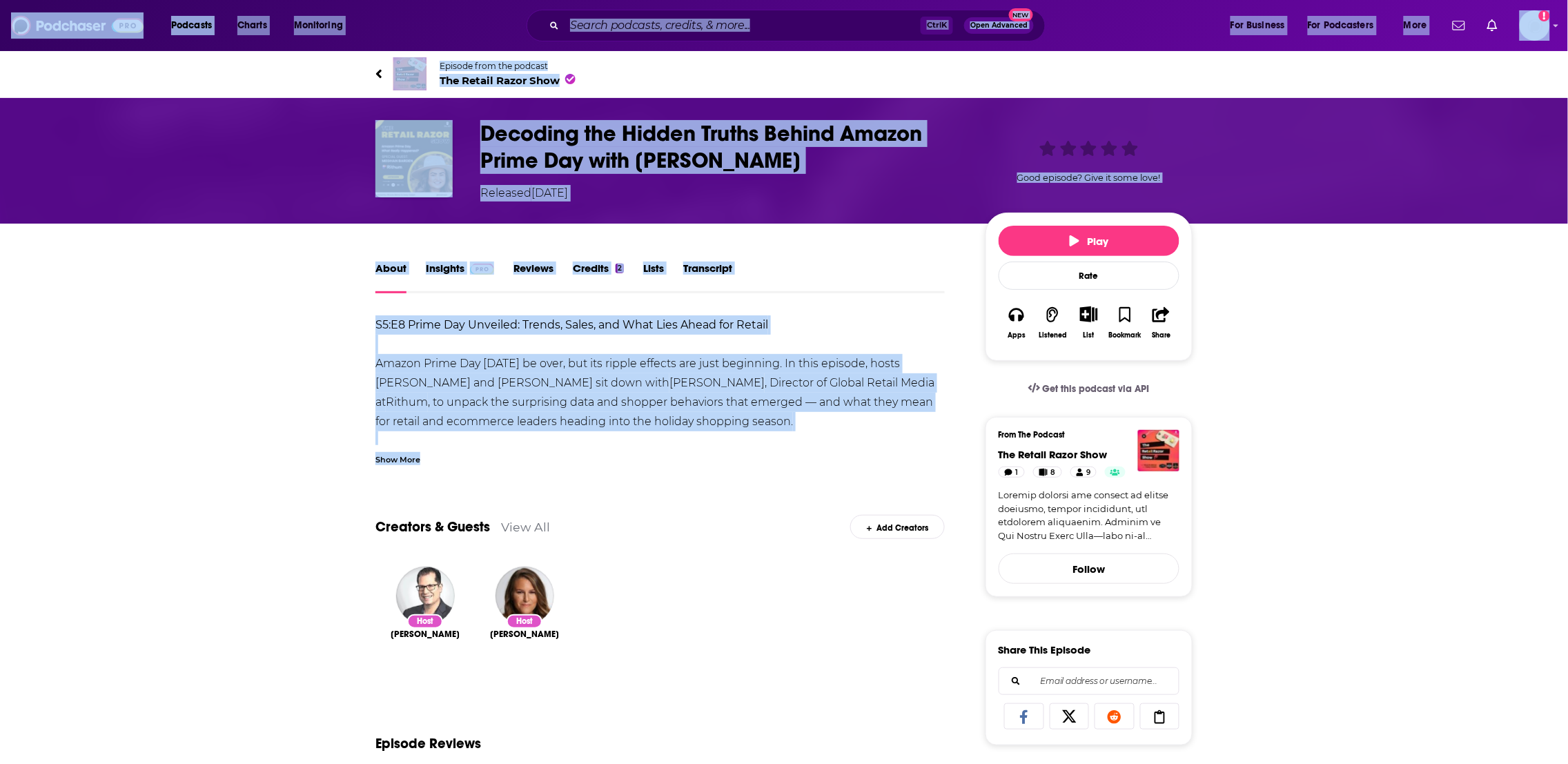
drag, startPoint x: 612, startPoint y: 461, endPoint x: 618, endPoint y: 171, distance: 290.1
click at [718, 0] on html "Podcasts Charts Monitoring Ctrl K Open Advanced New For Business For Podcasters…" at bounding box center [784, 382] width 1568 height 764
click at [434, 269] on link "Insights" at bounding box center [460, 278] width 68 height 32
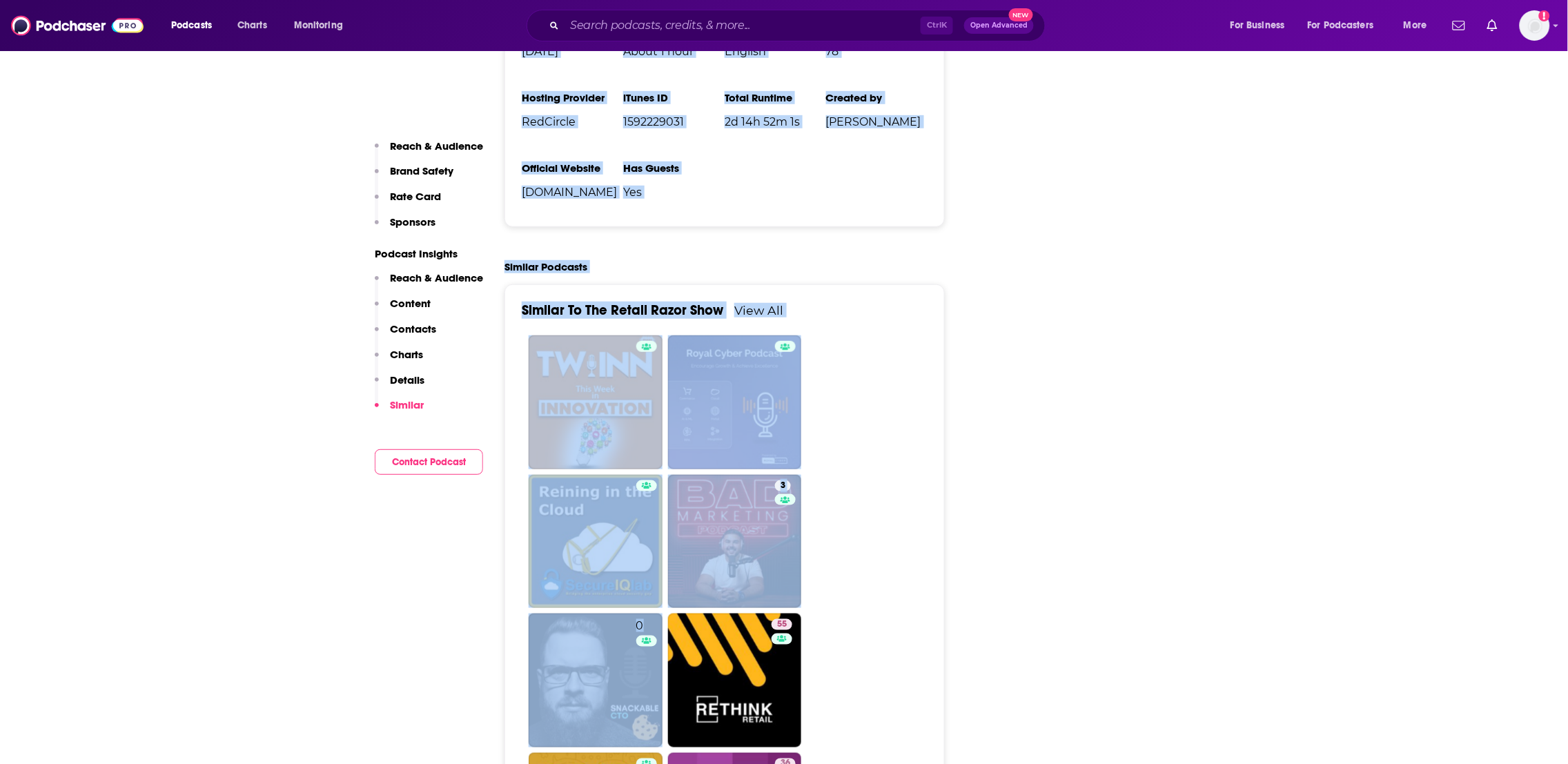
scroll to position [2270, 0]
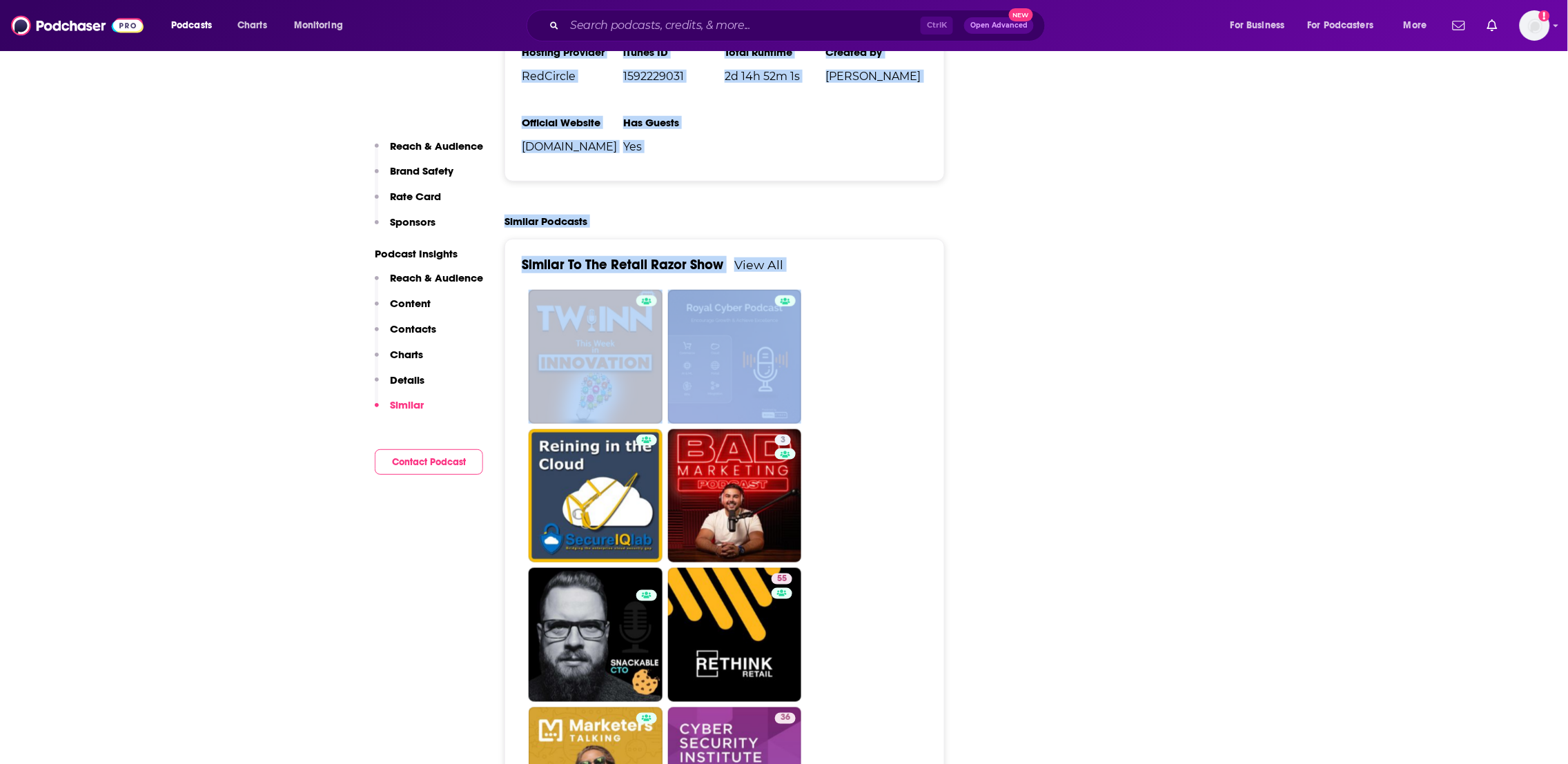
drag, startPoint x: 727, startPoint y: 432, endPoint x: 900, endPoint y: 329, distance: 201.3
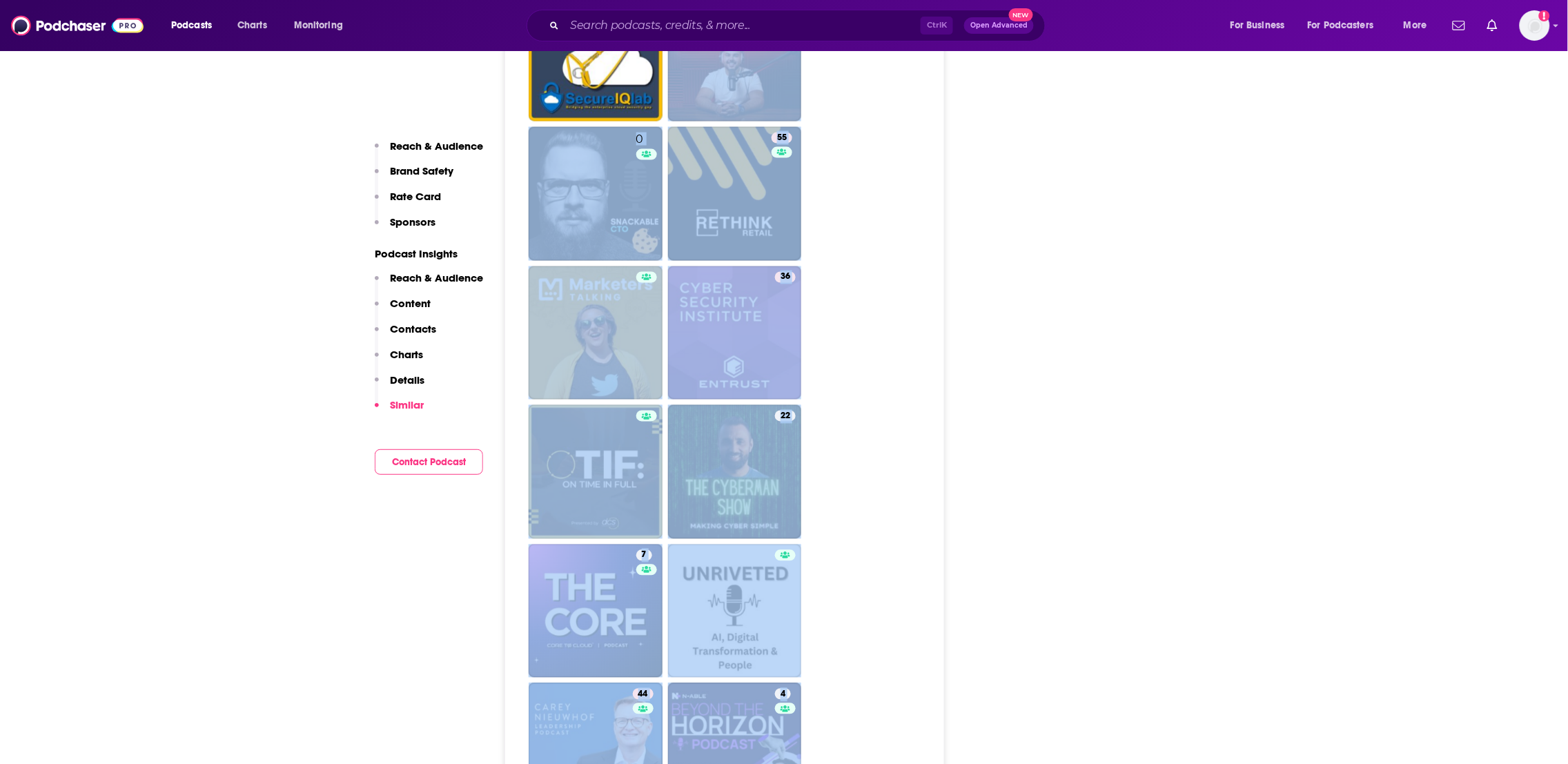
scroll to position [3010, 0]
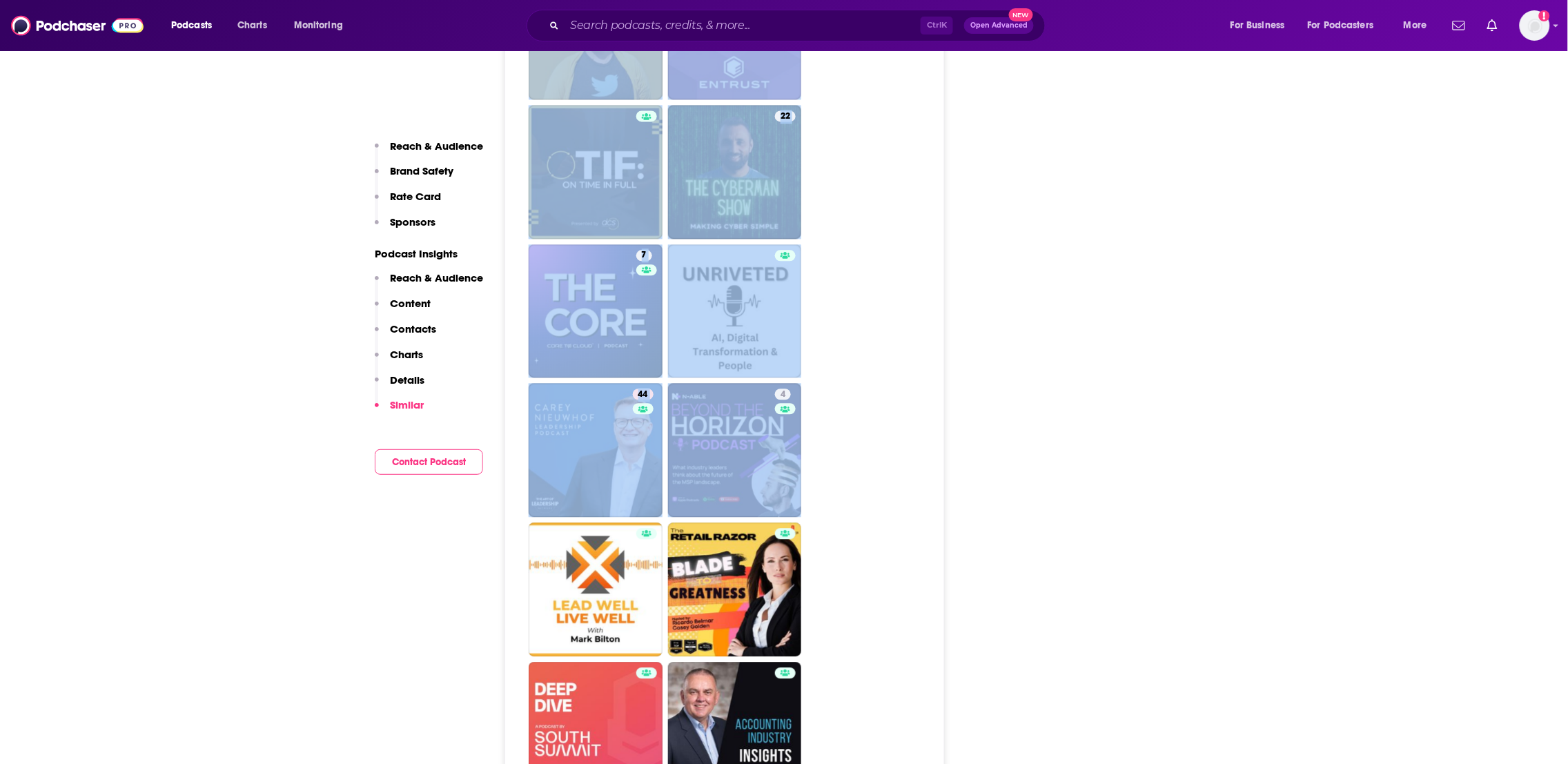
drag, startPoint x: 969, startPoint y: 559, endPoint x: 953, endPoint y: 474, distance: 86.5
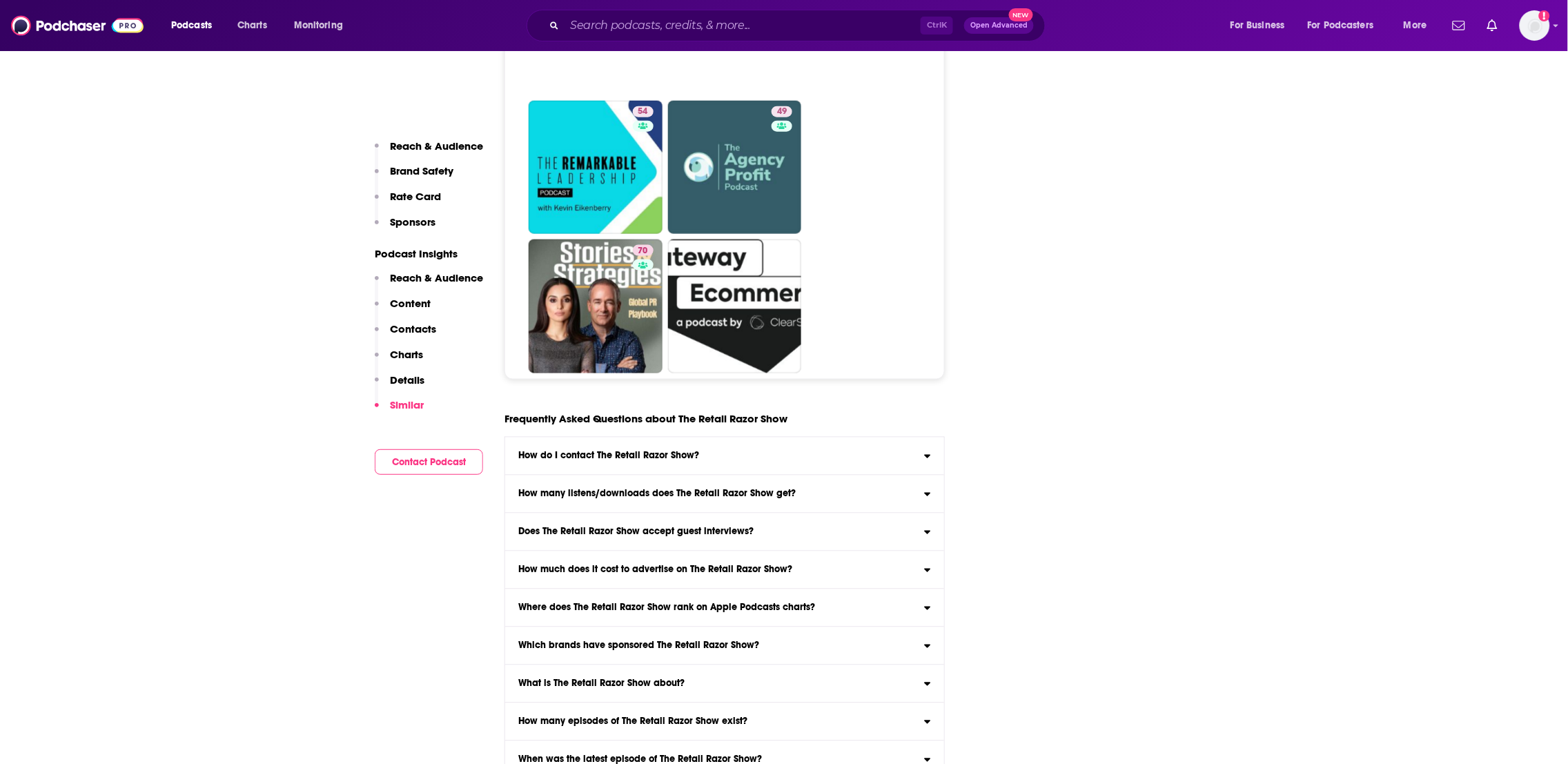
scroll to position [6487, 0]
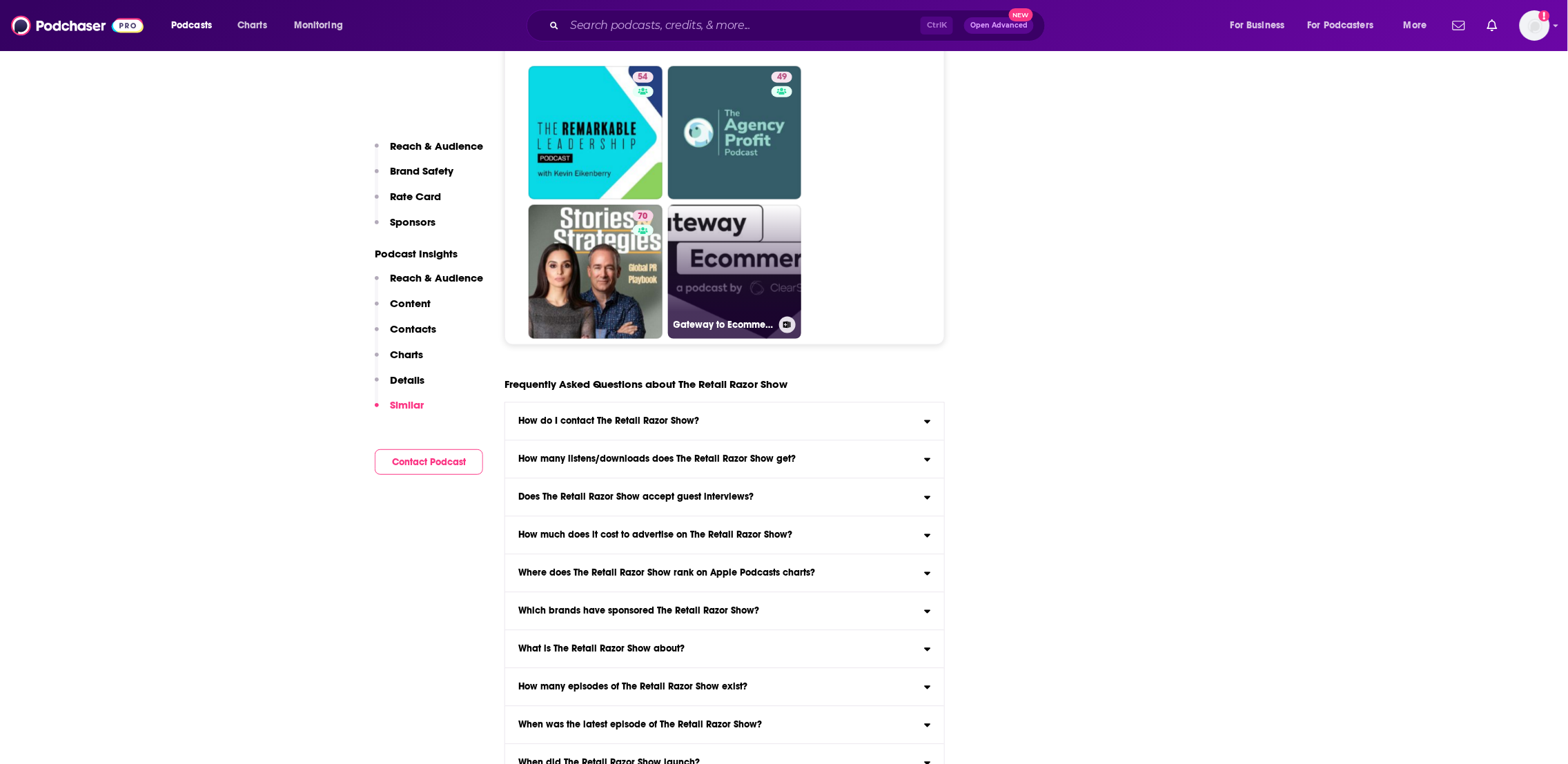
click at [769, 309] on link "Gateway to Ecommerce" at bounding box center [736, 272] width 134 height 134
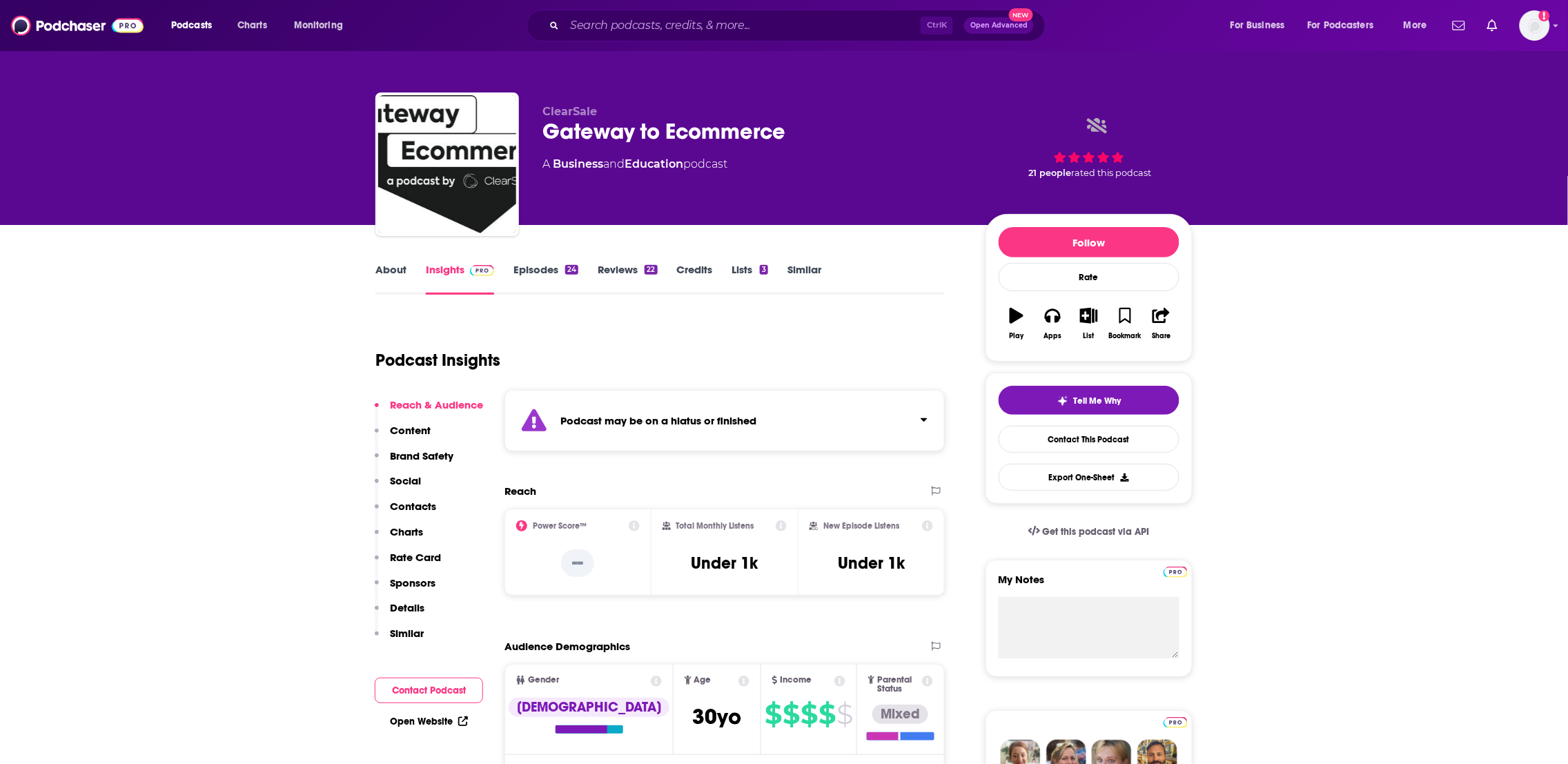
click at [400, 270] on link "About" at bounding box center [391, 279] width 31 height 32
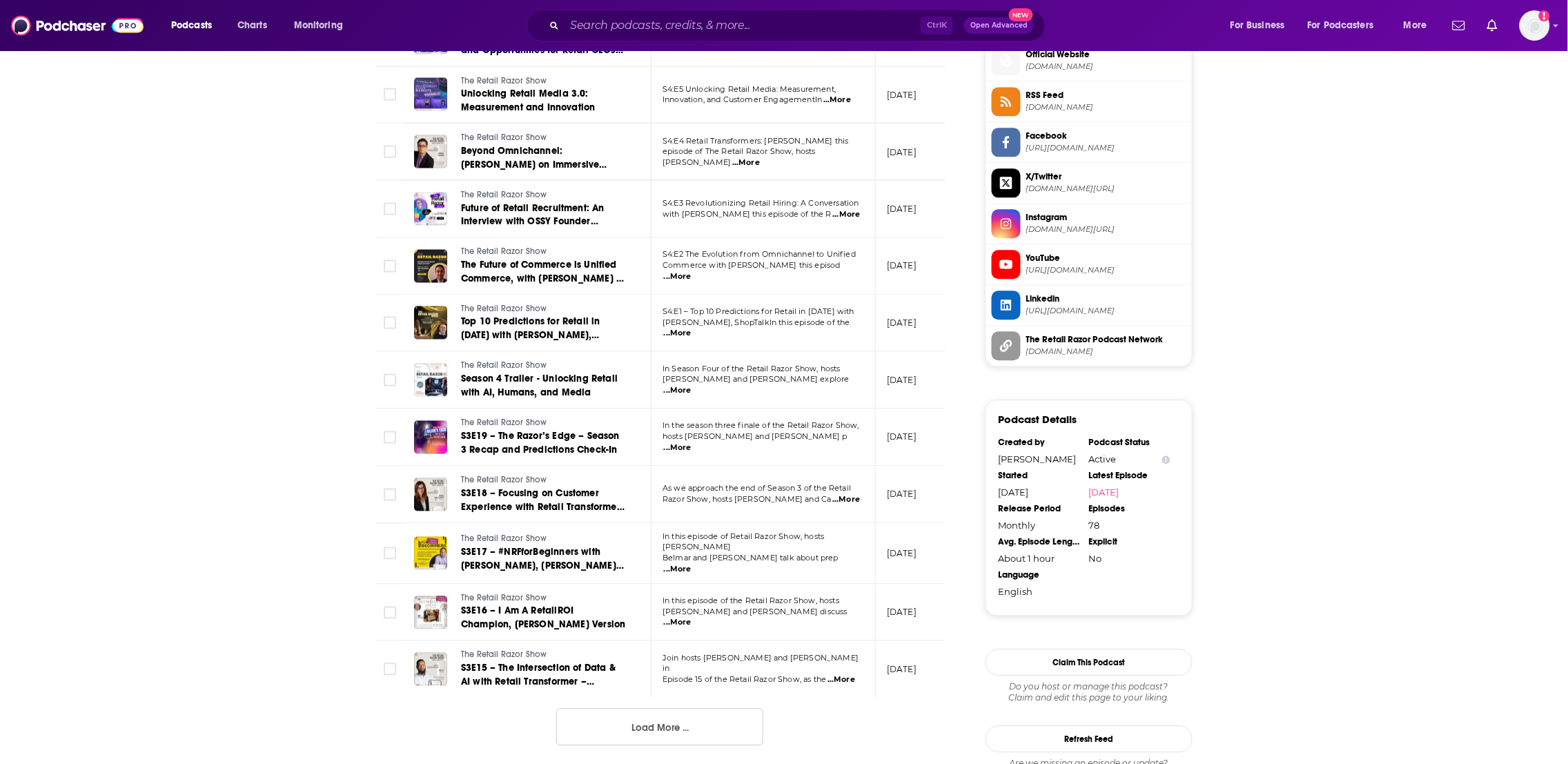
scroll to position [1307, 0]
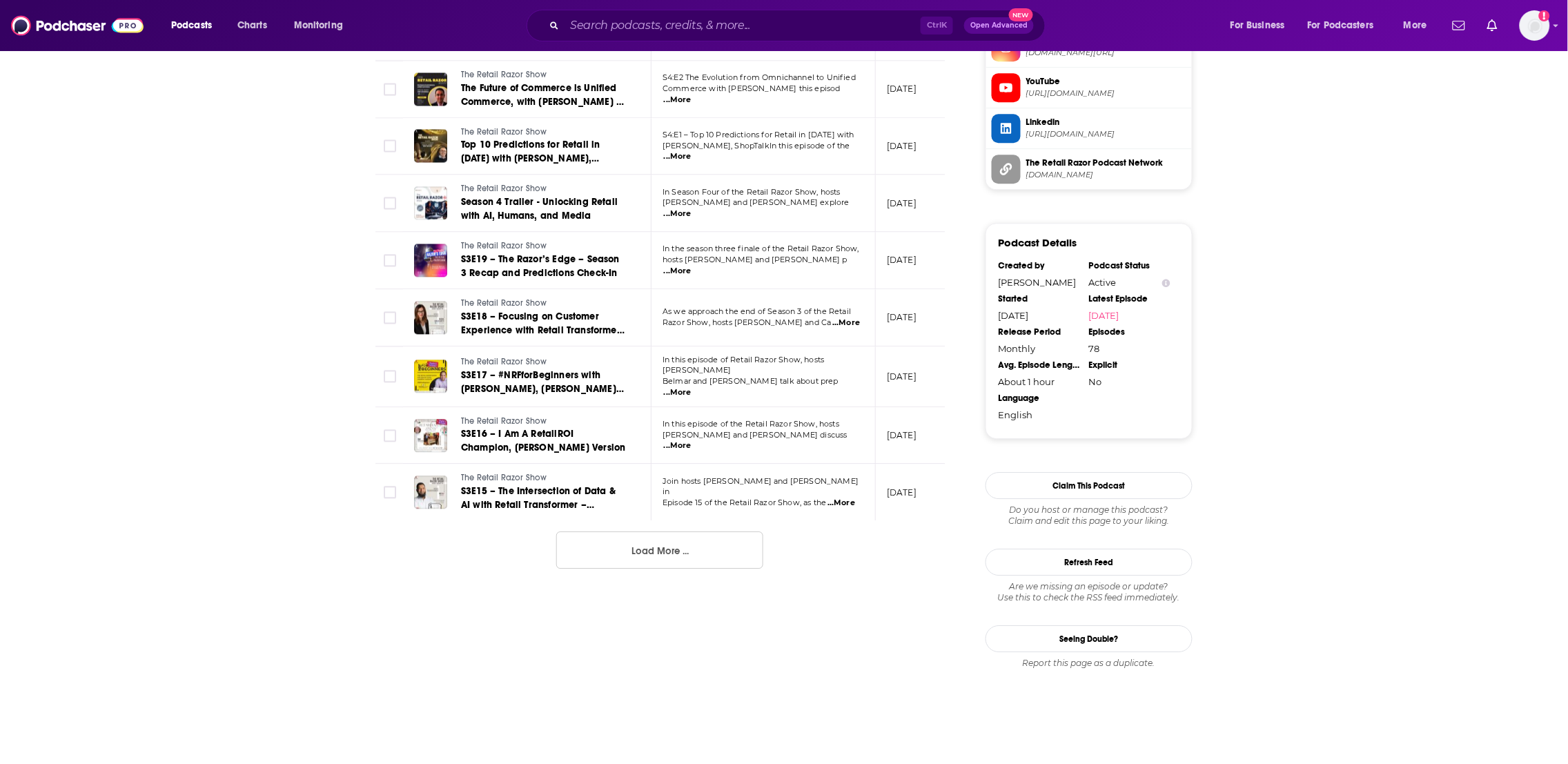
drag, startPoint x: 1389, startPoint y: 195, endPoint x: 697, endPoint y: 549, distance: 777.3
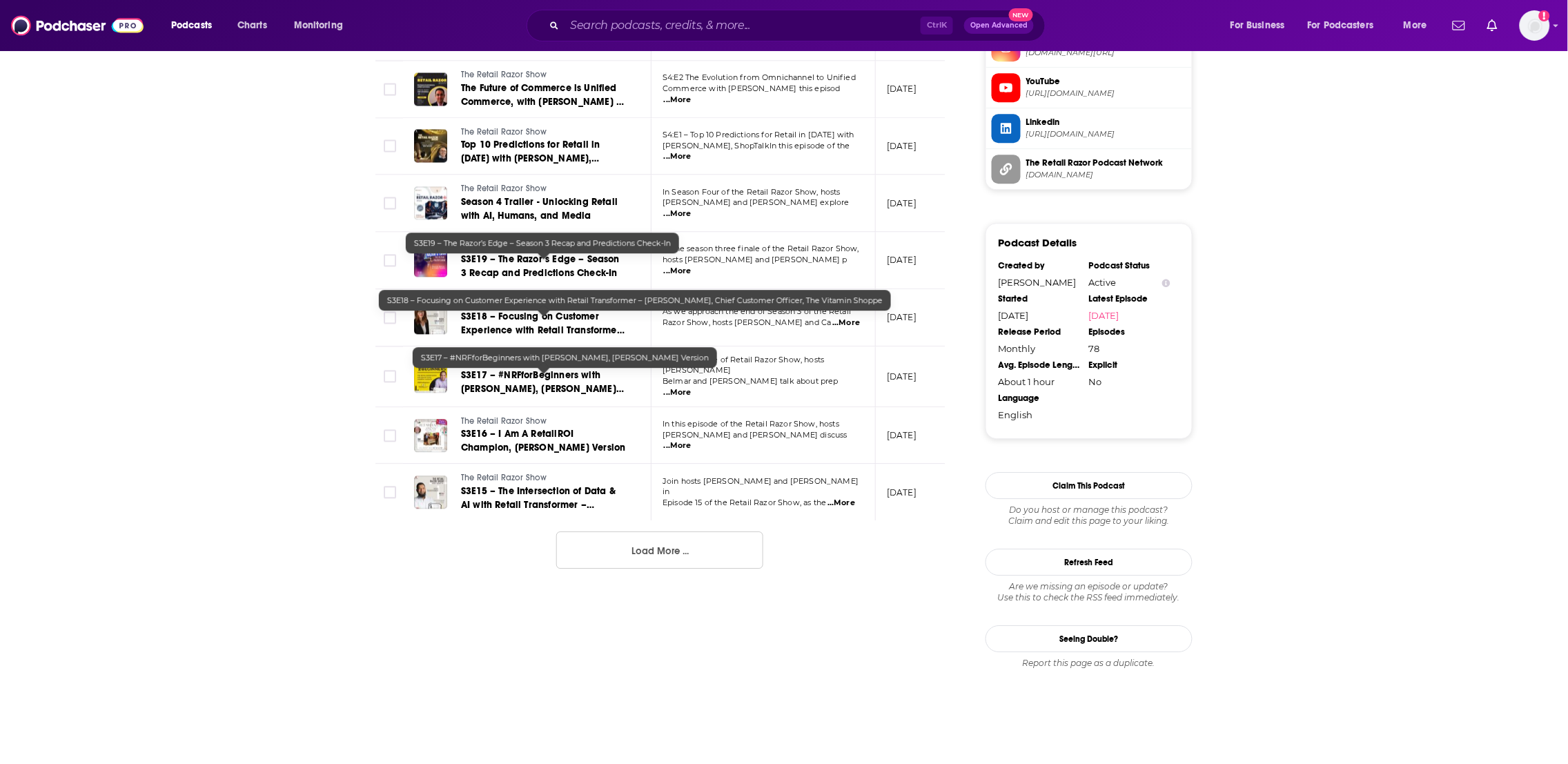
click at [504, 402] on td "The Retail Razor Show S3E17 – #NRFforBeginners with Andrew Laudato, Taylor’s Ve…" at bounding box center [527, 376] width 249 height 61
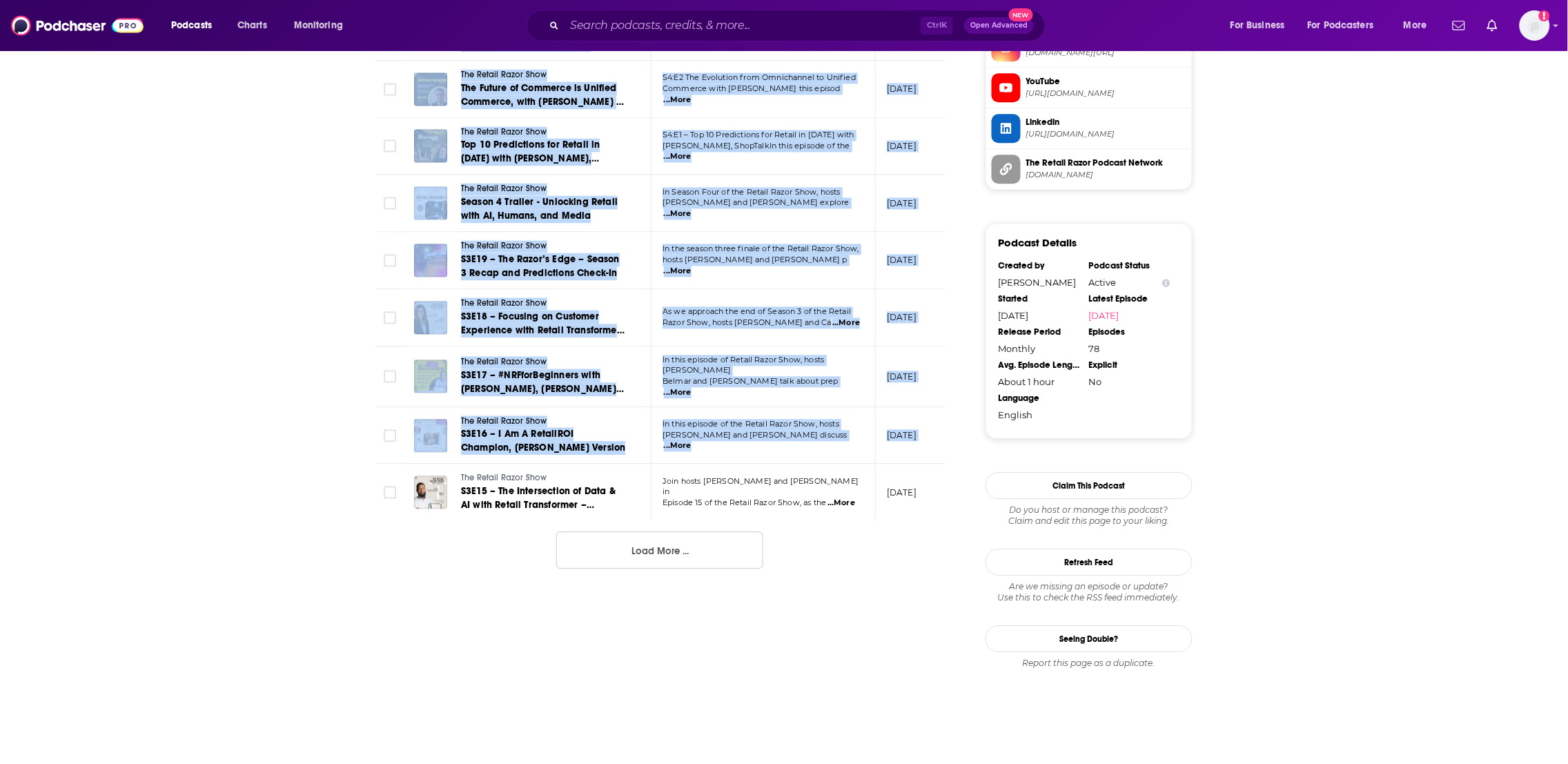
scroll to position [0, 0]
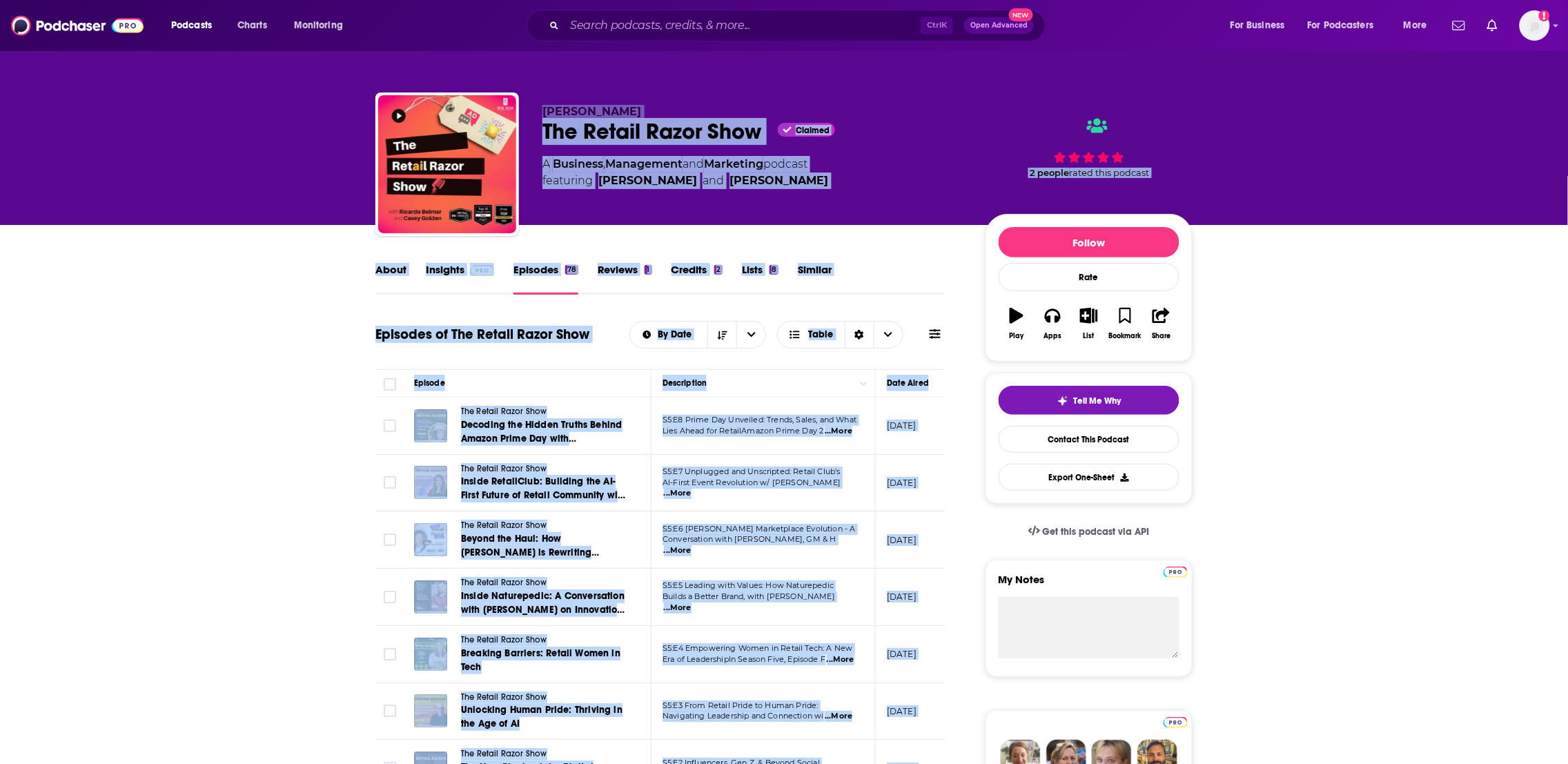
drag, startPoint x: 241, startPoint y: 477, endPoint x: 625, endPoint y: 190, distance: 479.4
click at [367, 0] on html "Podcasts Charts Monitoring Ctrl K Open Advanced New For Business For Podcasters…" at bounding box center [784, 382] width 1568 height 764
click at [456, 272] on link "Insights" at bounding box center [460, 279] width 68 height 32
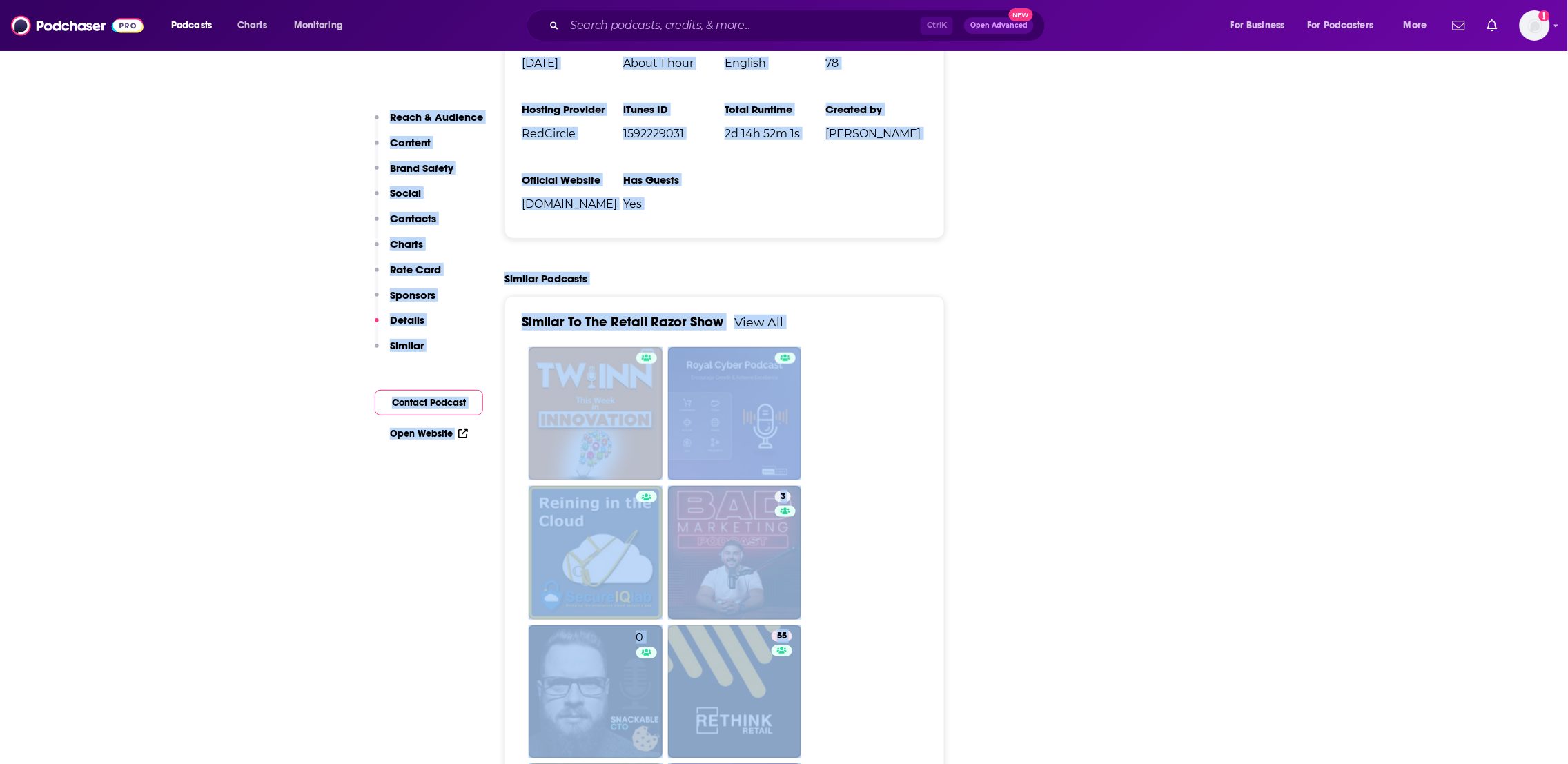
scroll to position [2395, 0]
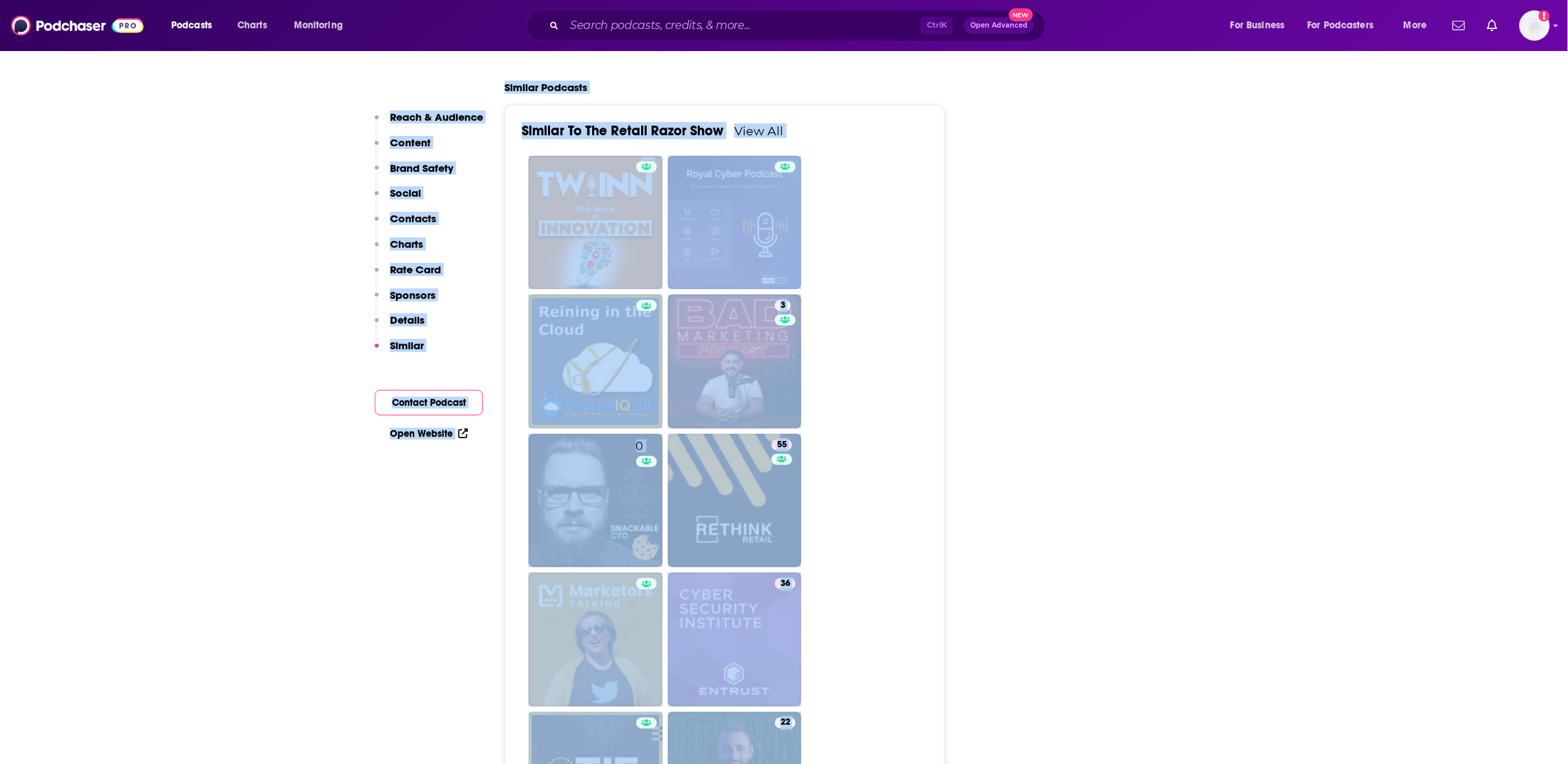
drag, startPoint x: 1047, startPoint y: 413, endPoint x: 1141, endPoint y: 583, distance: 194.3
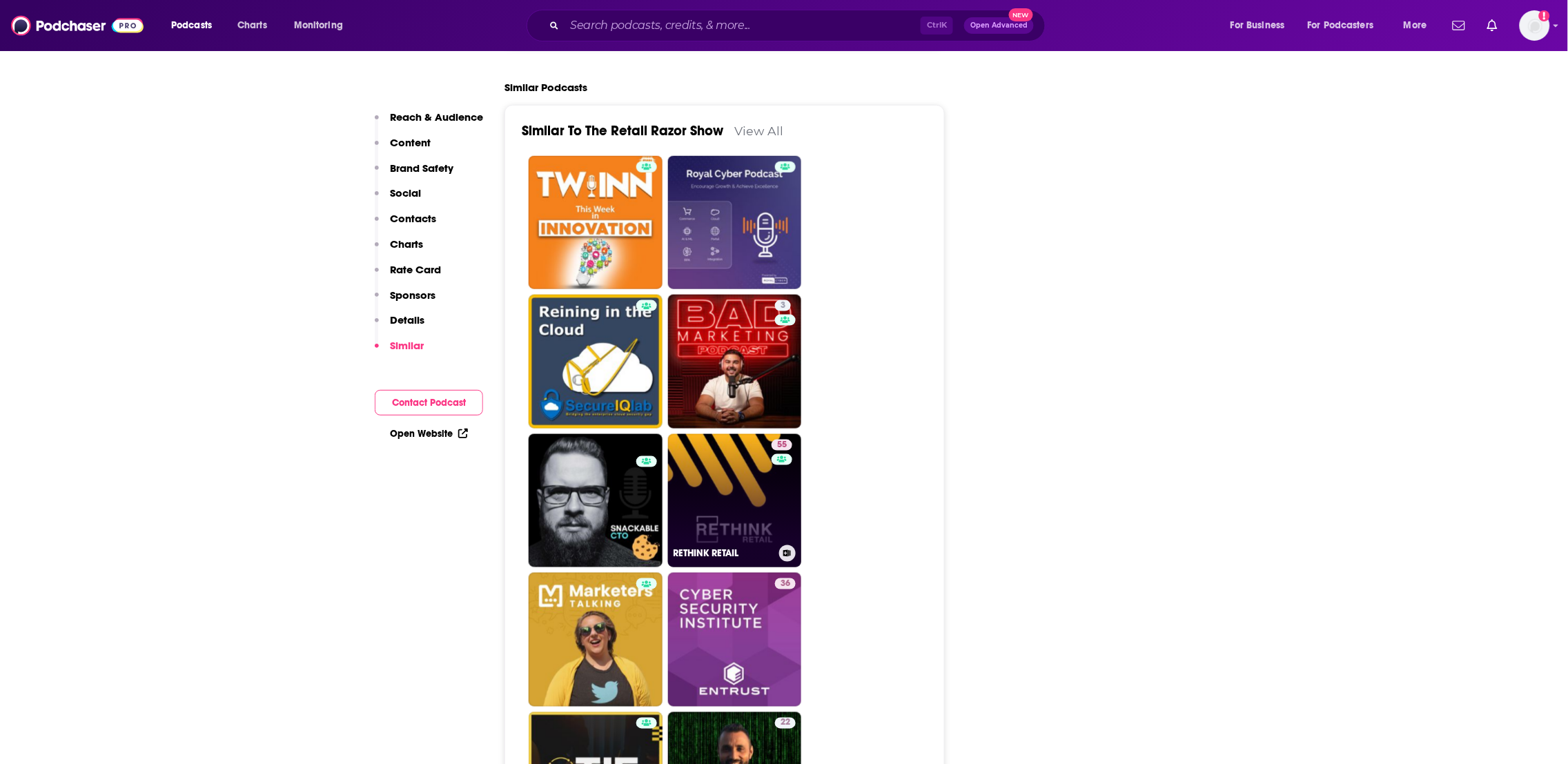
click at [734, 546] on link "55 RETHINK RETAIL" at bounding box center [736, 501] width 134 height 134
type input "https://www.podchaser.com/podcasts/rethink-retail-688519"
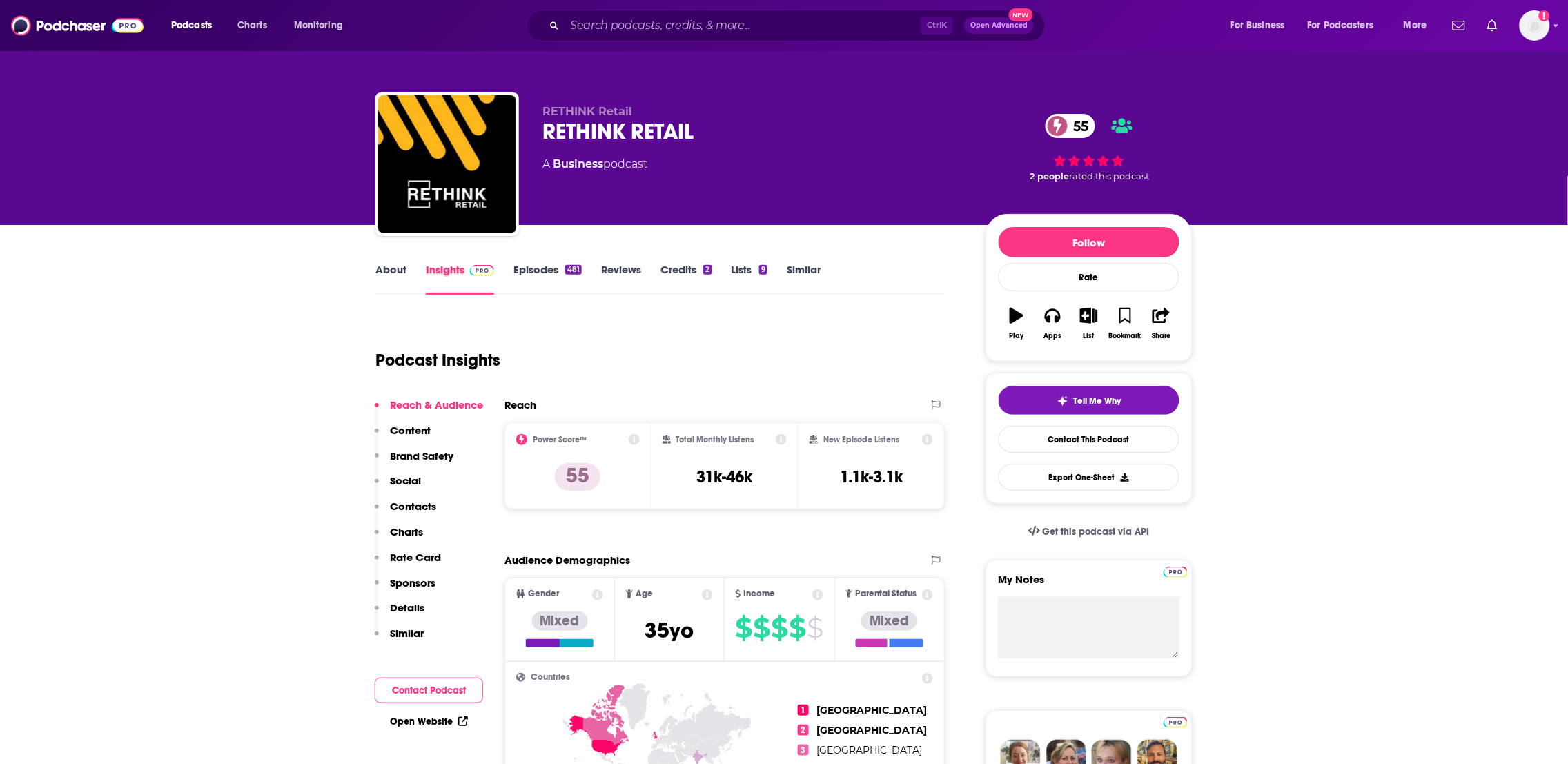
click at [511, 272] on div "Insights" at bounding box center [470, 279] width 88 height 32
click at [532, 270] on link "Episodes 481" at bounding box center [547, 279] width 68 height 32
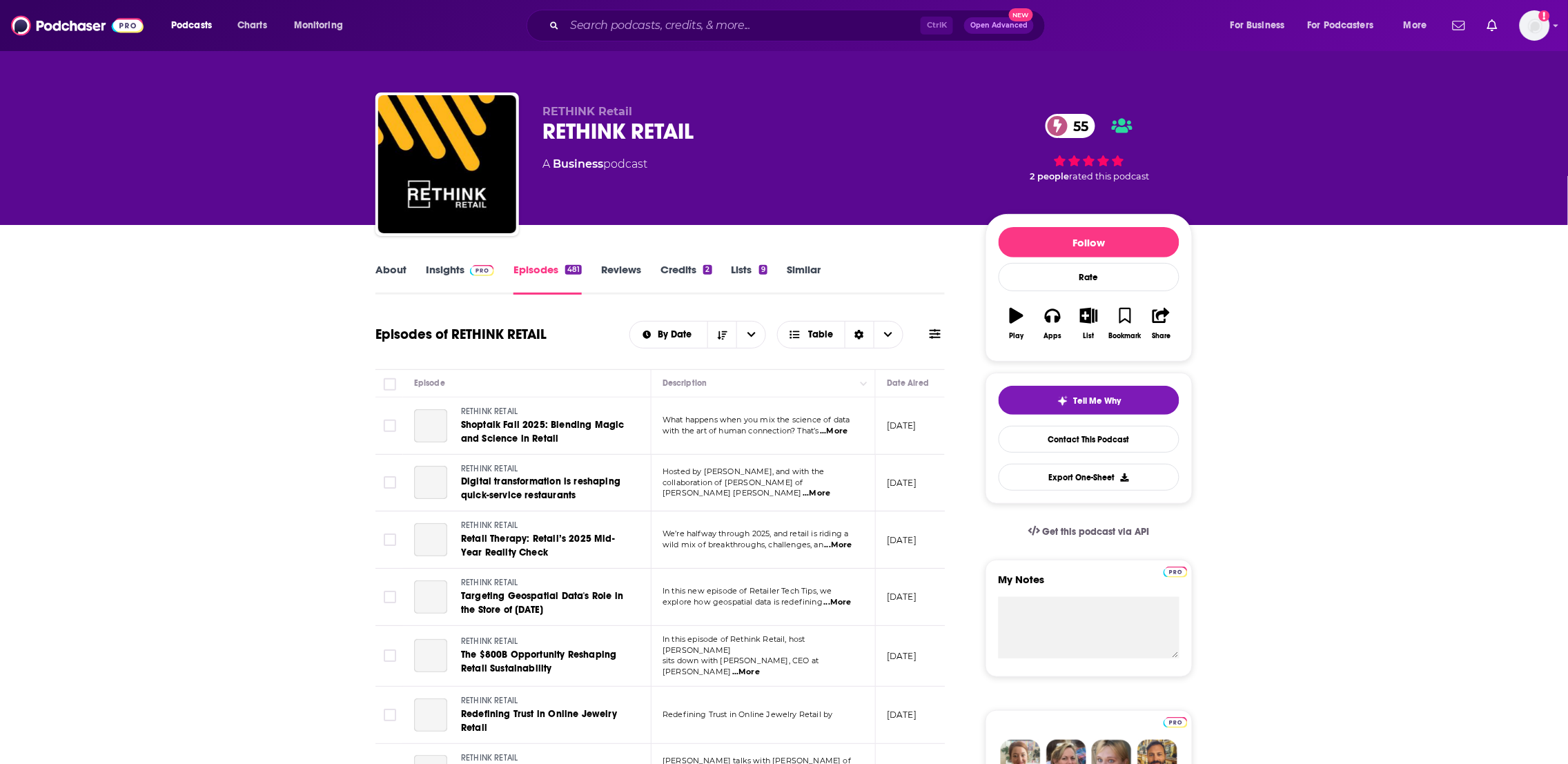
click at [387, 275] on link "About" at bounding box center [391, 279] width 31 height 32
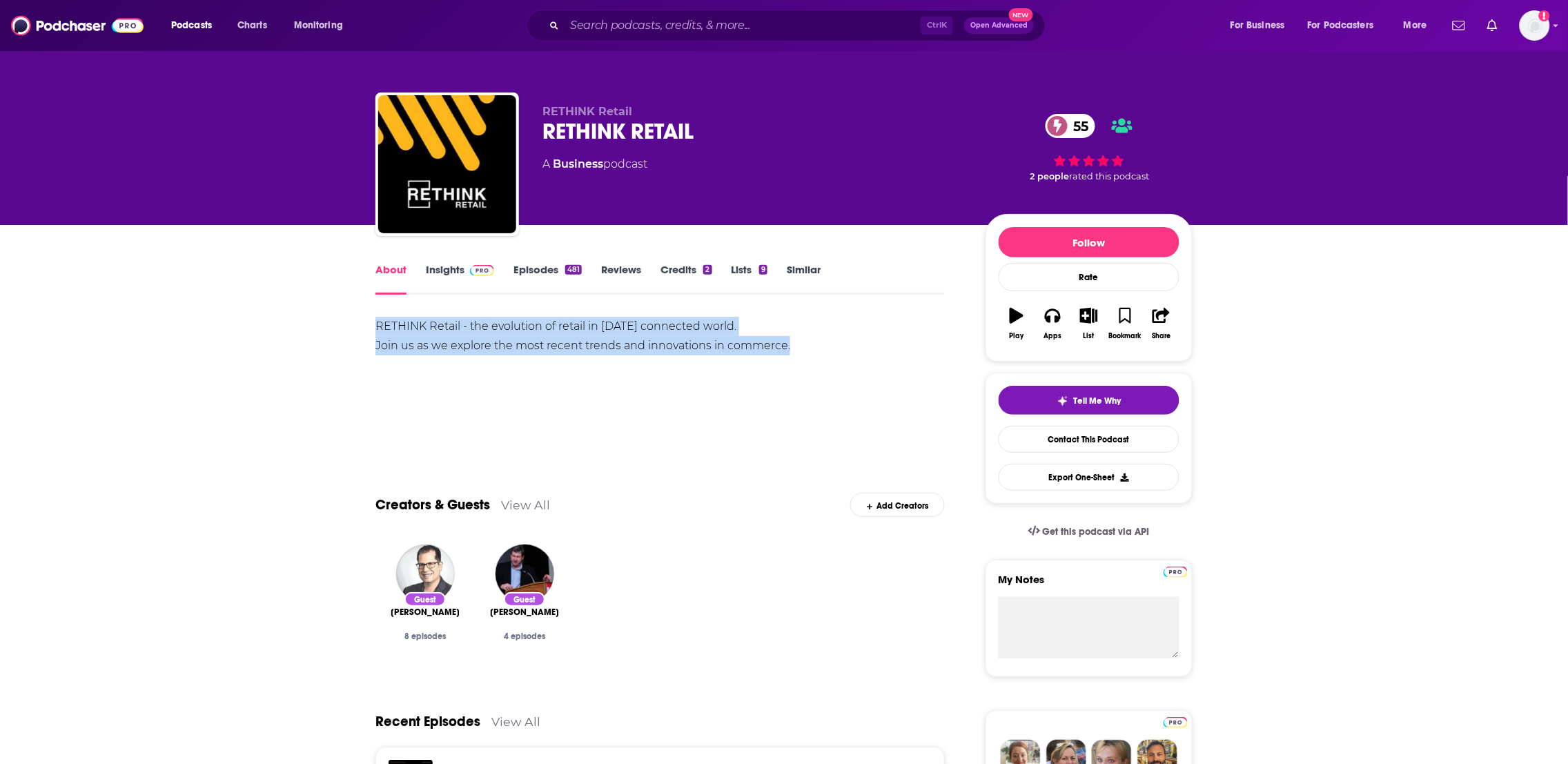
drag, startPoint x: 809, startPoint y: 365, endPoint x: 291, endPoint y: 325, distance: 519.5
copy div "RETHINK Retail - the evolution of retail in today’s connected world. Join us as…"
click at [454, 274] on link "Insights" at bounding box center [460, 279] width 68 height 32
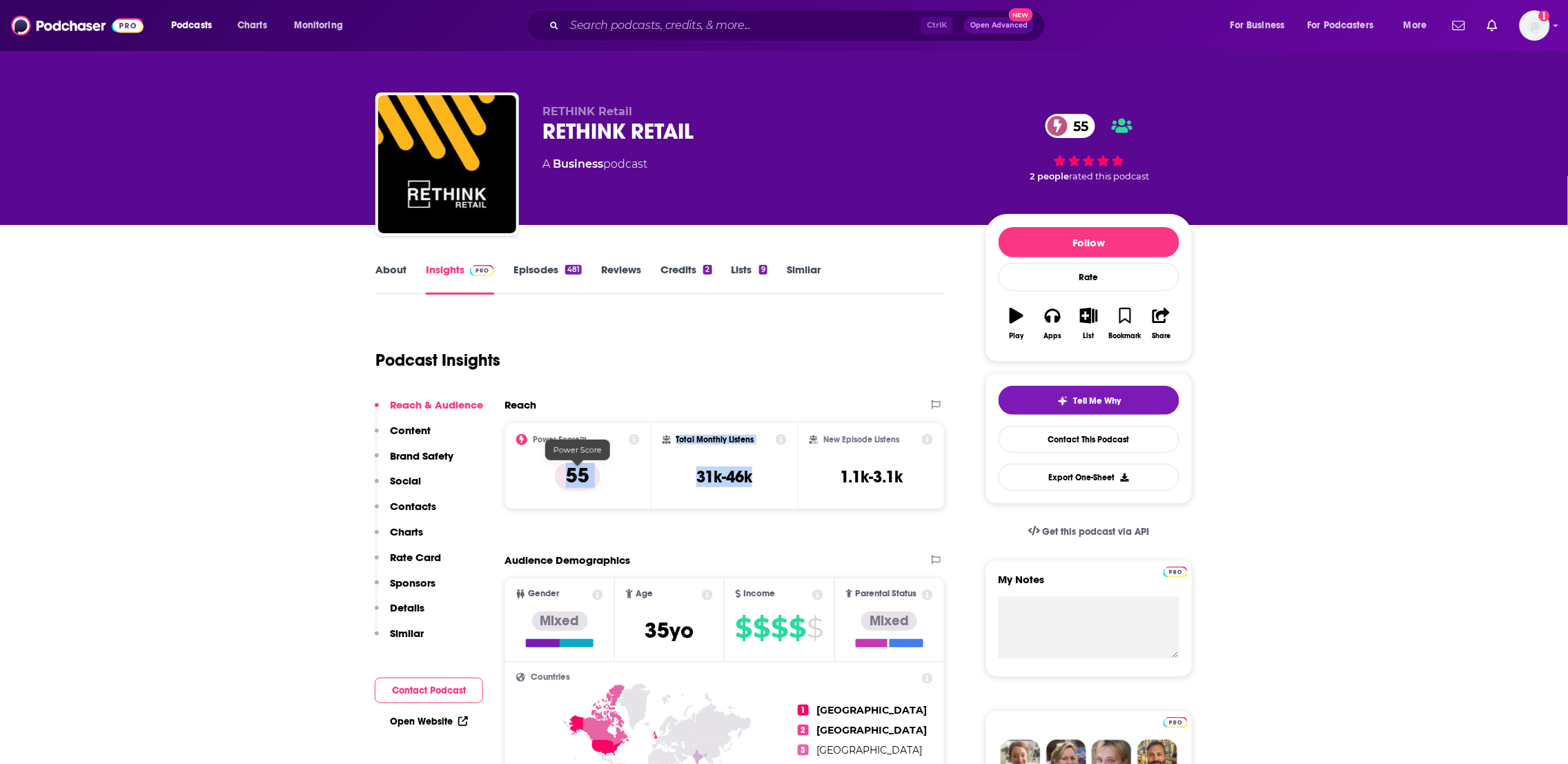
drag, startPoint x: 785, startPoint y: 484, endPoint x: 562, endPoint y: 477, distance: 223.1
click at [562, 477] on div "Power Score™ 55 Total Monthly Listens 31k-46k New Episode Listens 1.1k-3.1k" at bounding box center [724, 465] width 440 height 87
copy div "55 Total Monthly Listens 31k-46k"
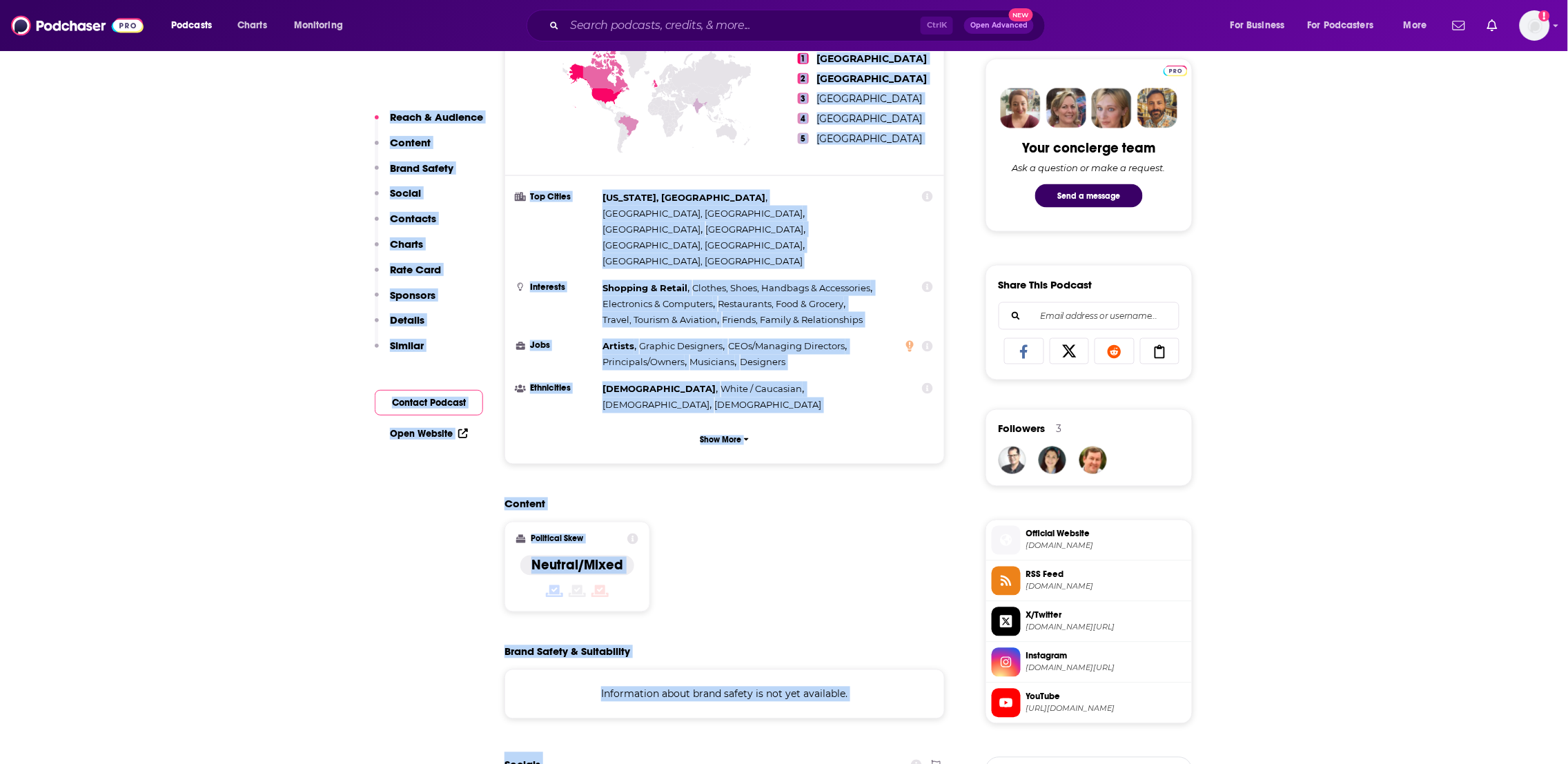
scroll to position [1003, 0]
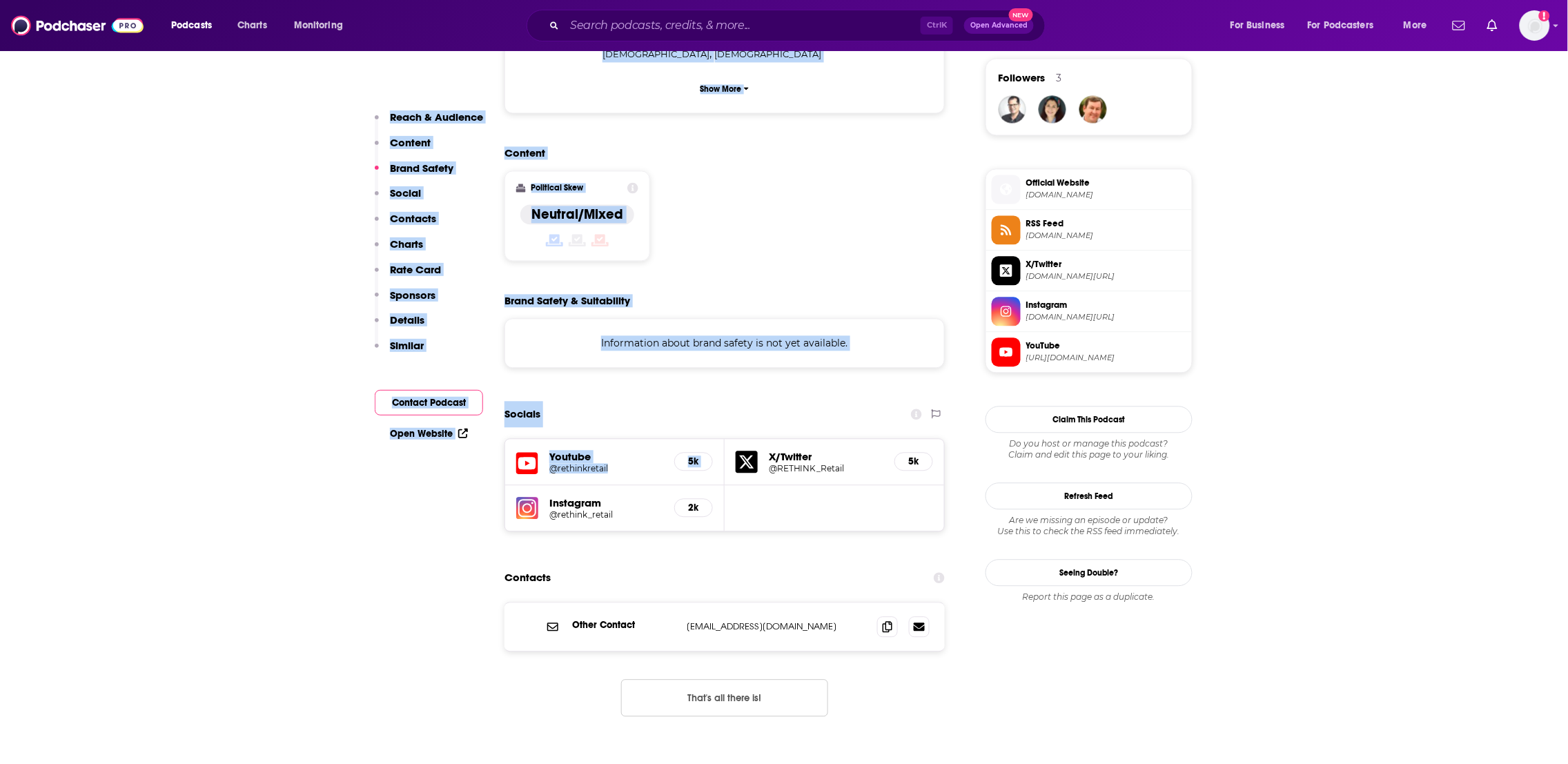
drag, startPoint x: 759, startPoint y: 321, endPoint x: 728, endPoint y: 420, distance: 103.7
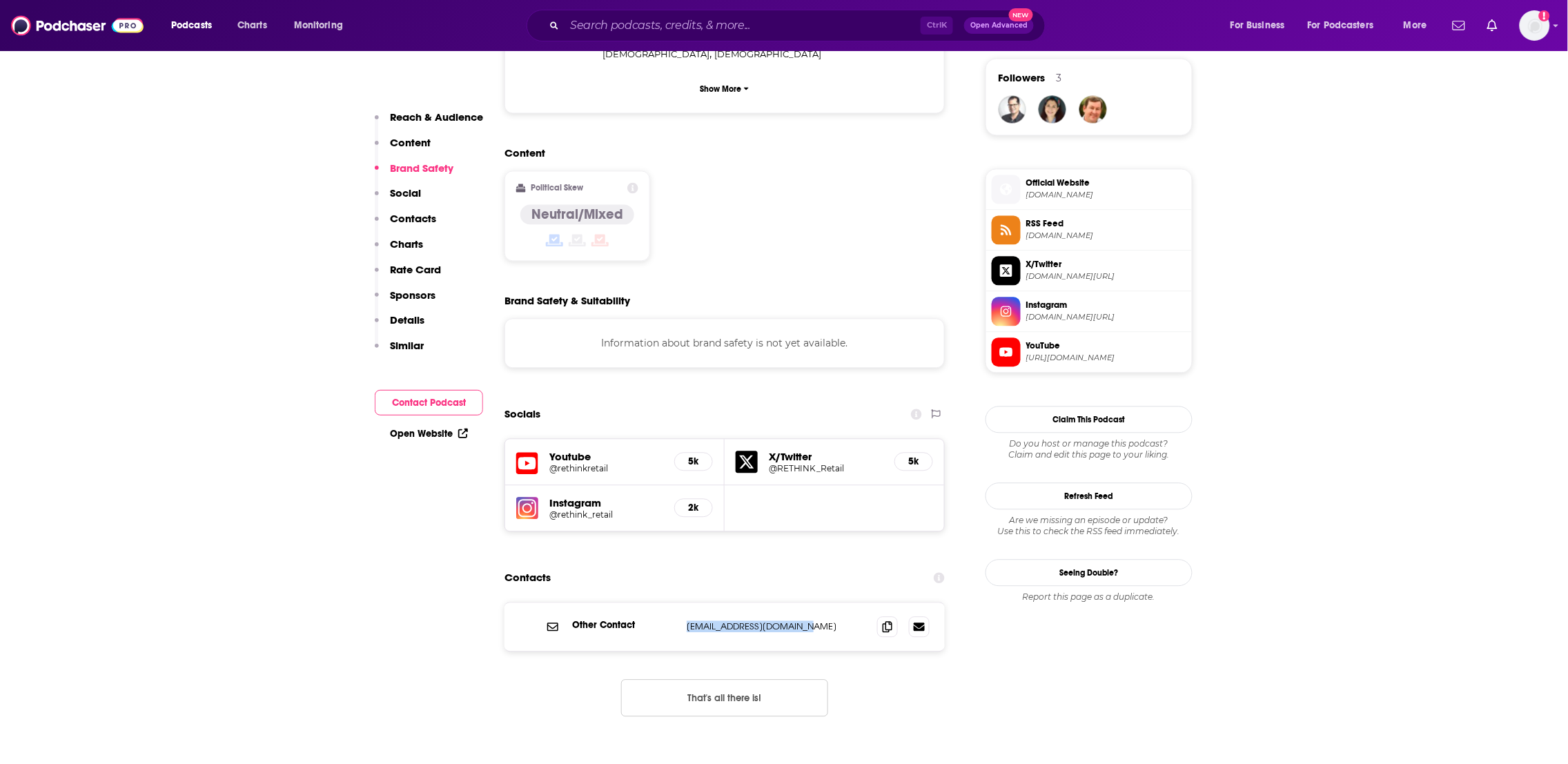
drag, startPoint x: 819, startPoint y: 572, endPoint x: 684, endPoint y: 566, distance: 135.1
click at [684, 602] on div "Other Contact media@rethink.industries media@rethink.industries" at bounding box center [724, 626] width 440 height 48
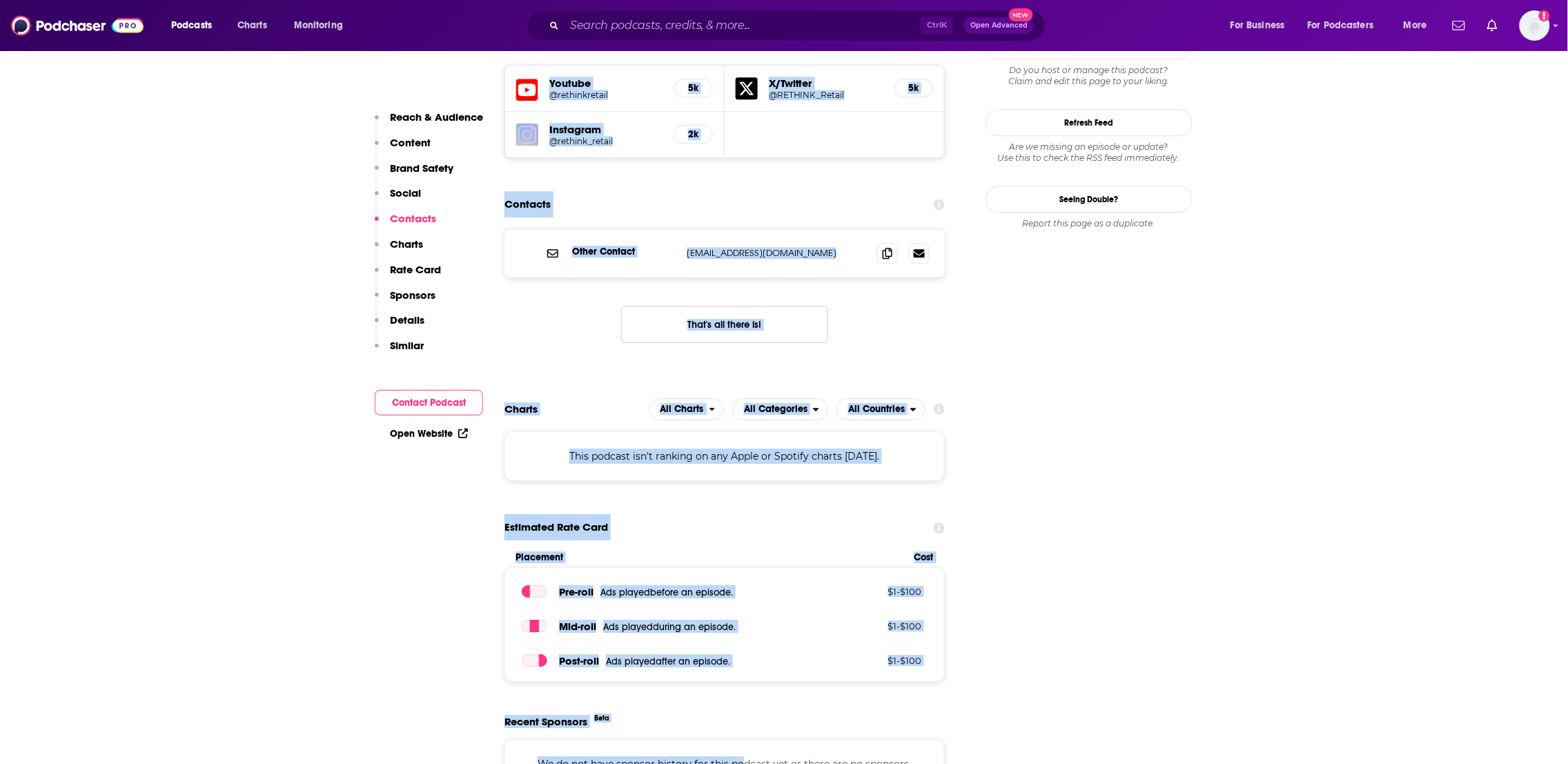
scroll to position [1505, 0]
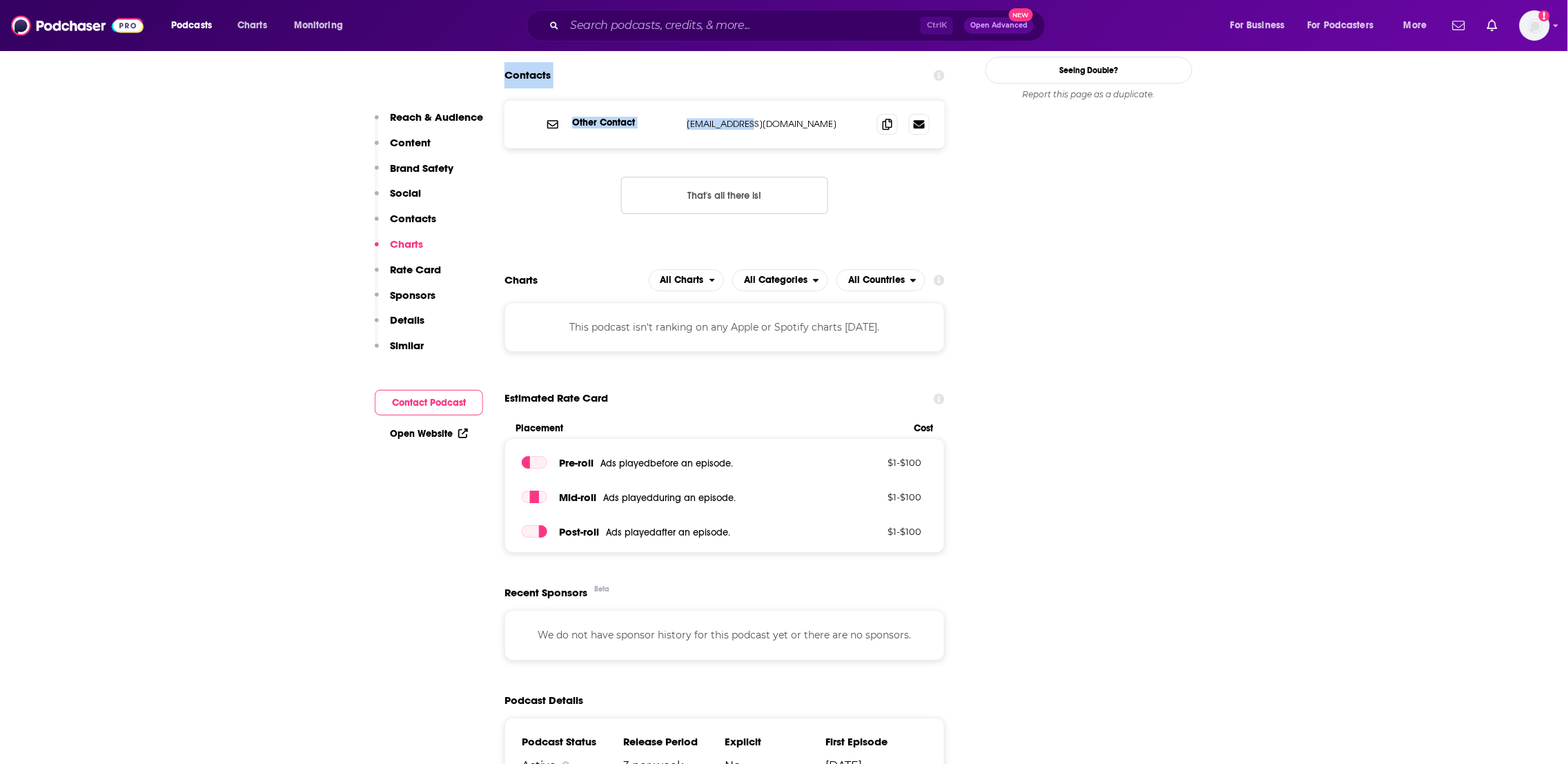
drag, startPoint x: 666, startPoint y: 331, endPoint x: 749, endPoint y: 67, distance: 276.7
drag, startPoint x: 806, startPoint y: 62, endPoint x: 685, endPoint y: 73, distance: 121.5
click at [685, 100] on div "Other Contact media@rethink.industries media@rethink.industries" at bounding box center [724, 124] width 440 height 48
copy p "media@rethink.industries"
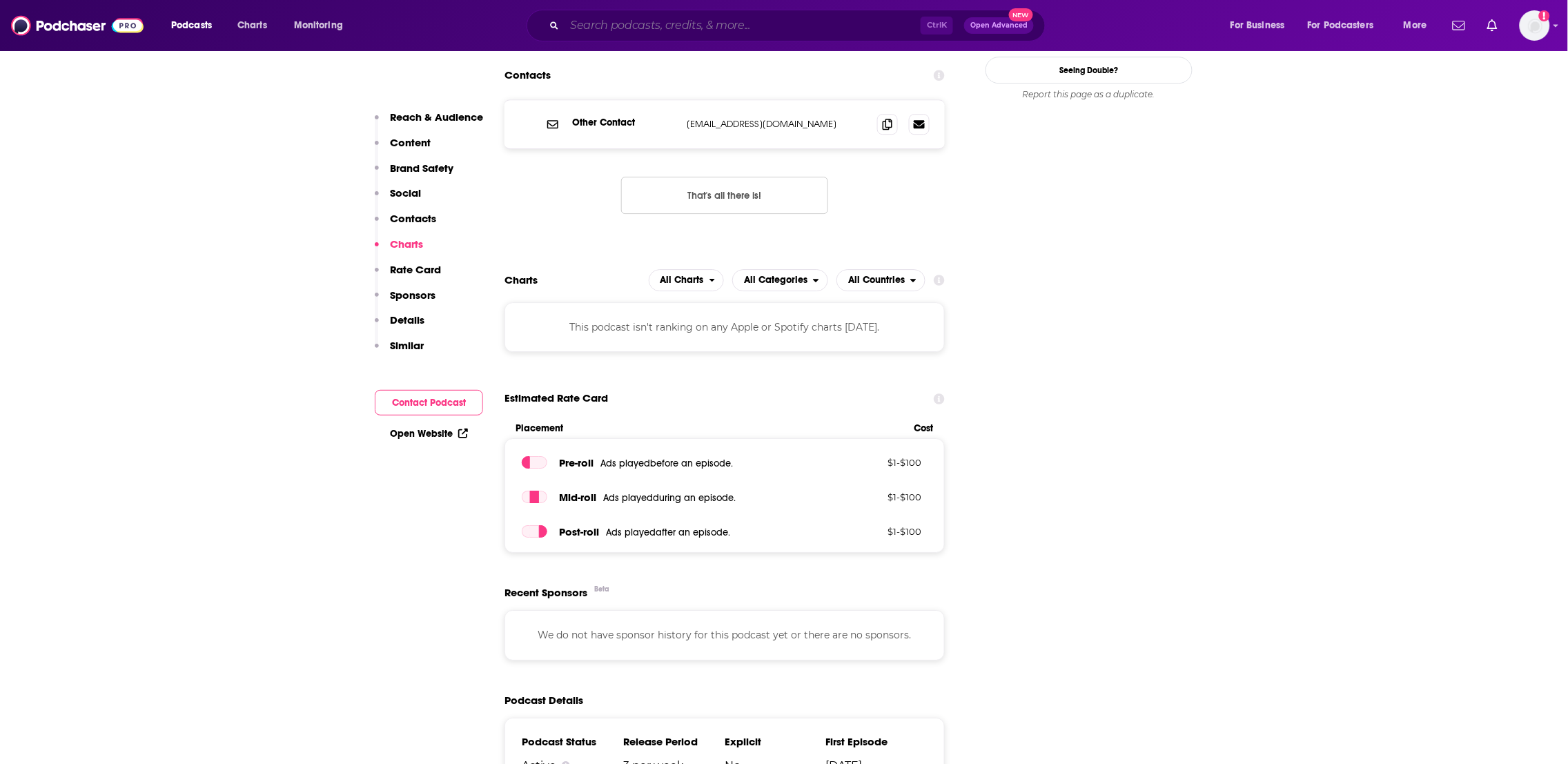
drag, startPoint x: 666, startPoint y: 24, endPoint x: 681, endPoint y: 22, distance: 15.1
click at [666, 25] on input "Search podcasts, credits, & more..." at bounding box center [743, 26] width 356 height 22
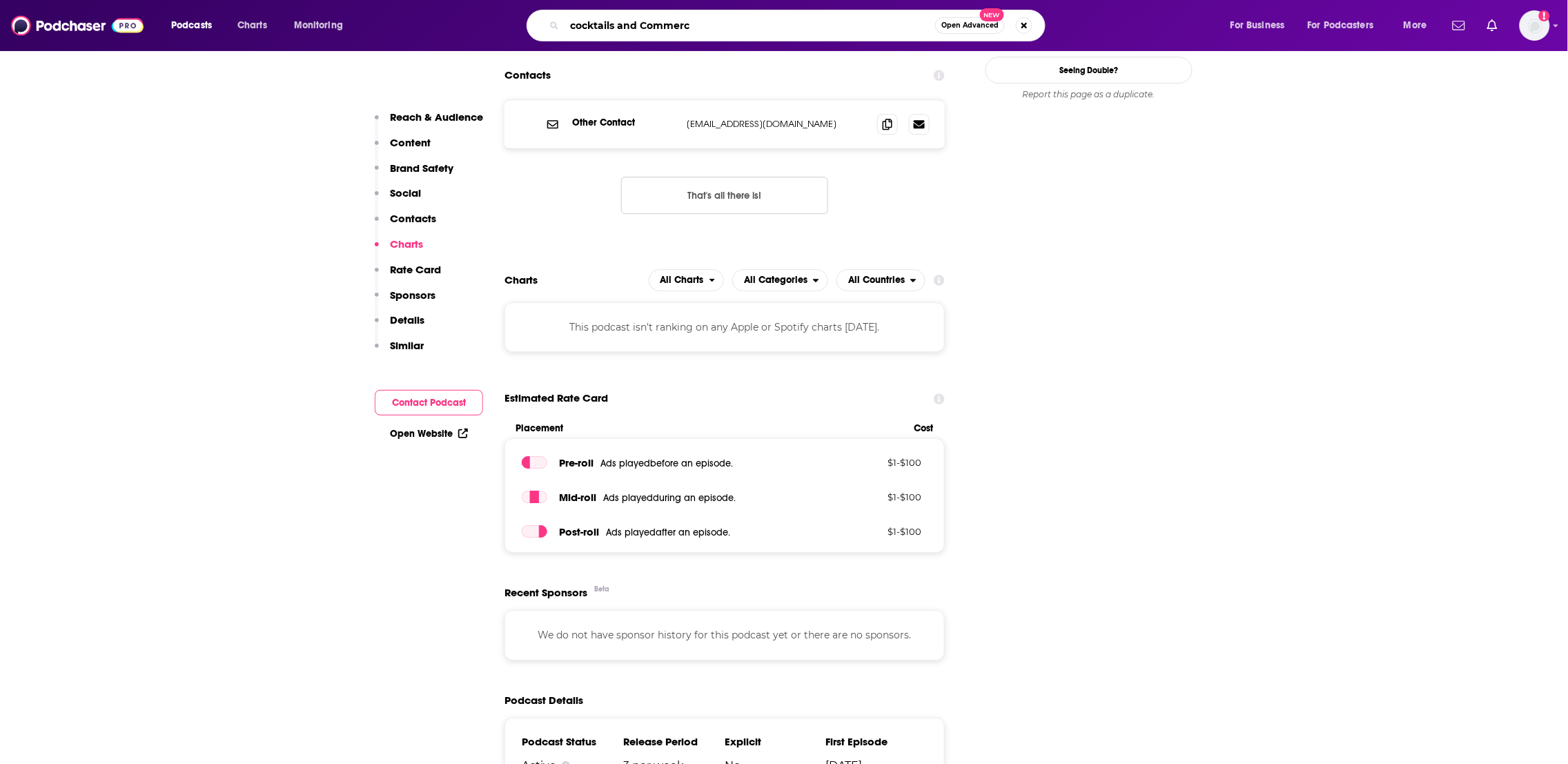
type input "cocktails and Commerce"
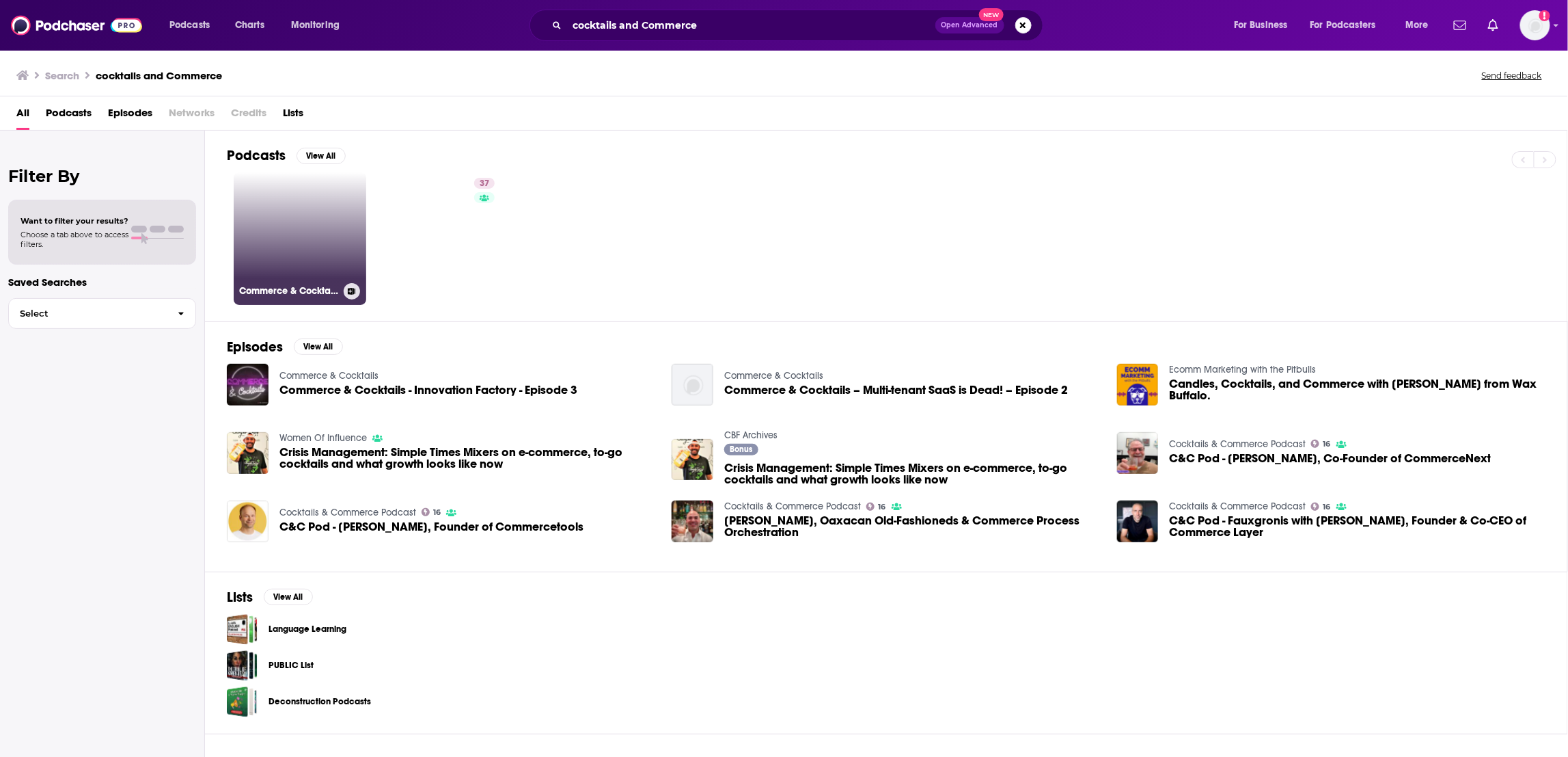
click at [317, 228] on link "Commerce & Cocktails" at bounding box center [300, 239] width 133 height 133
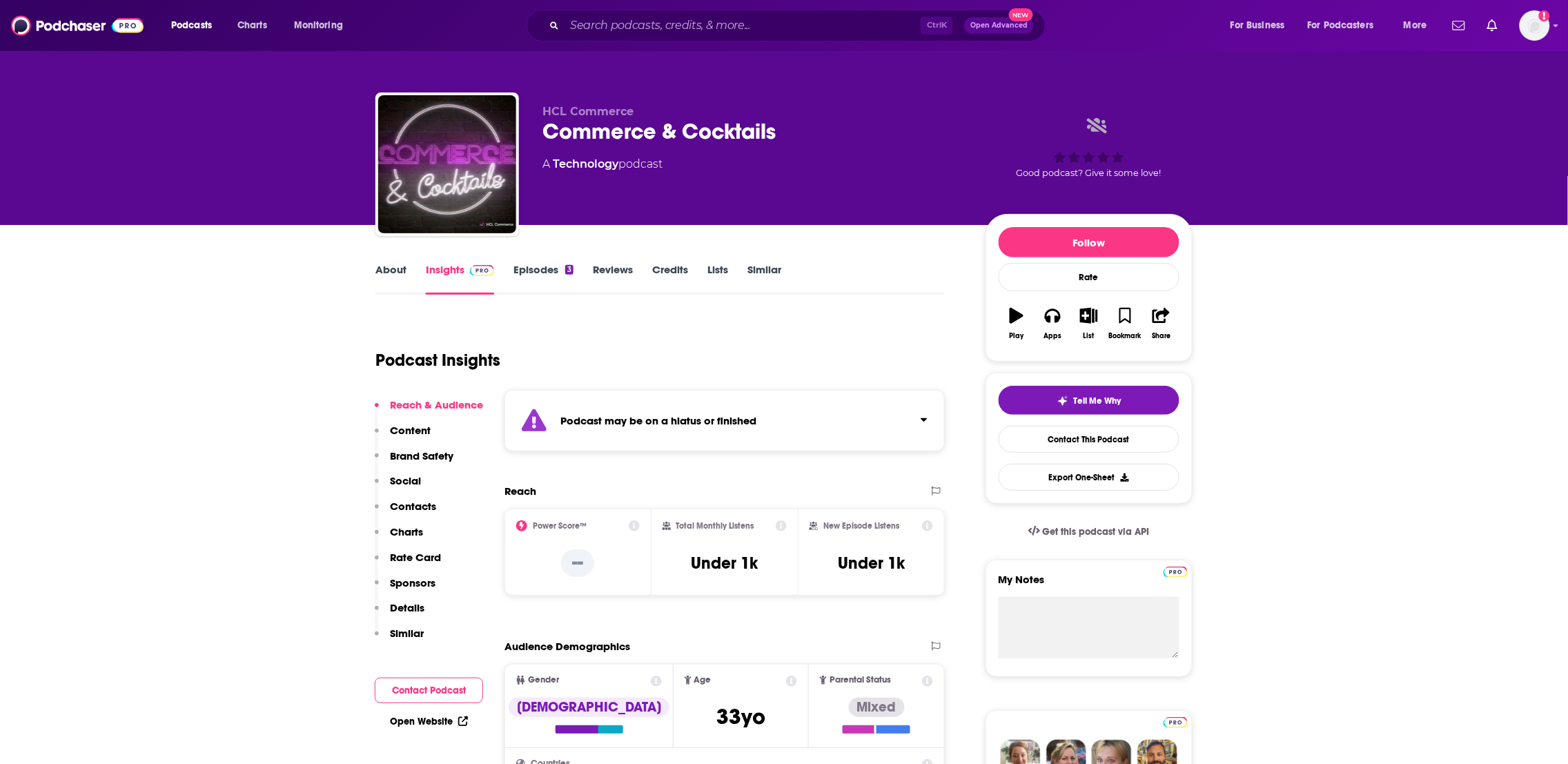
click at [400, 275] on link "About" at bounding box center [391, 279] width 31 height 32
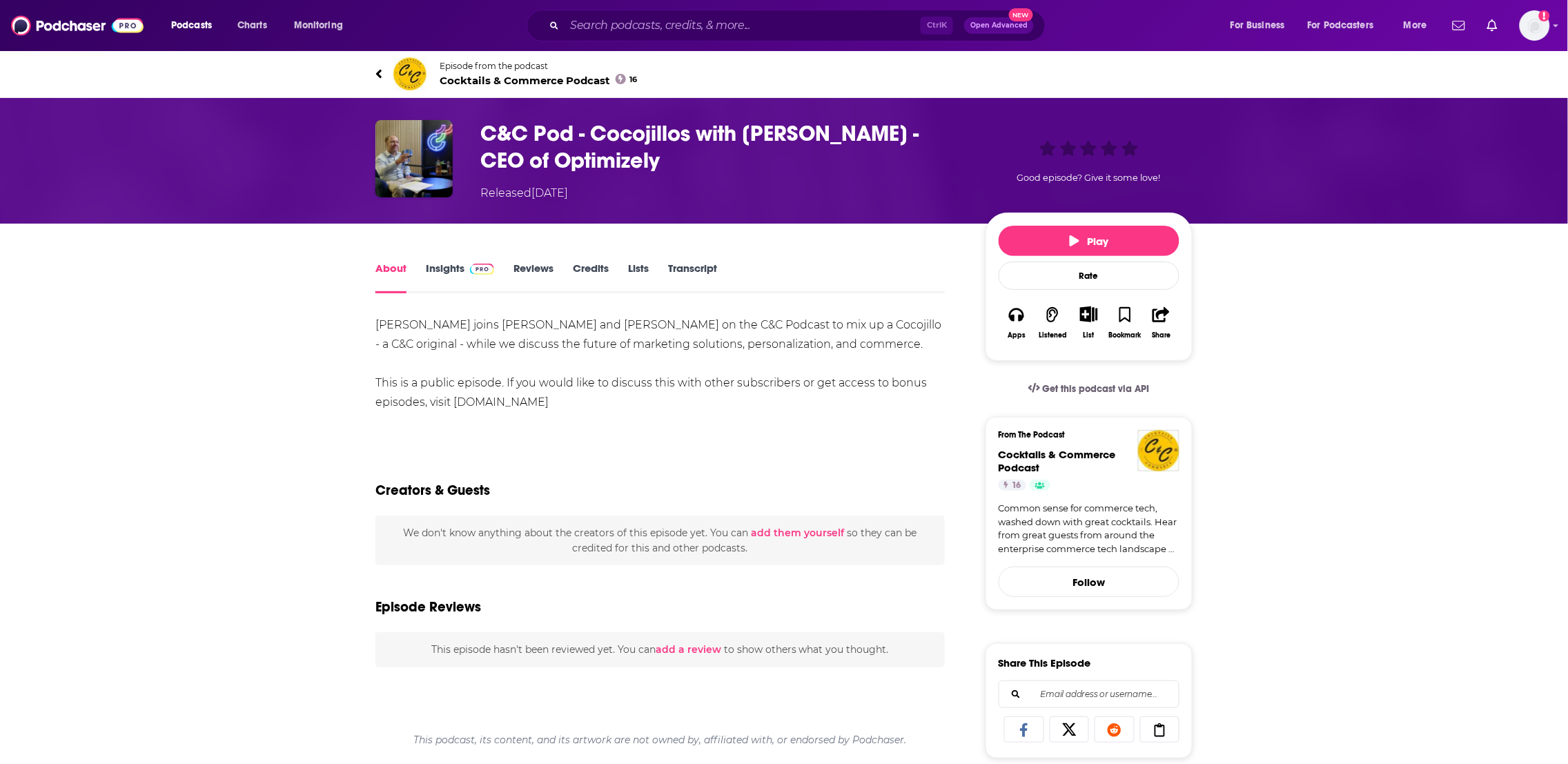
drag, startPoint x: 626, startPoint y: 402, endPoint x: 353, endPoint y: 323, distance: 284.2
copy div "[PERSON_NAME] joins [PERSON_NAME] and [PERSON_NAME] on the C&C Podcast to mix u…"
click at [378, 269] on link "About" at bounding box center [391, 278] width 31 height 32
click at [388, 275] on link "About" at bounding box center [391, 278] width 31 height 32
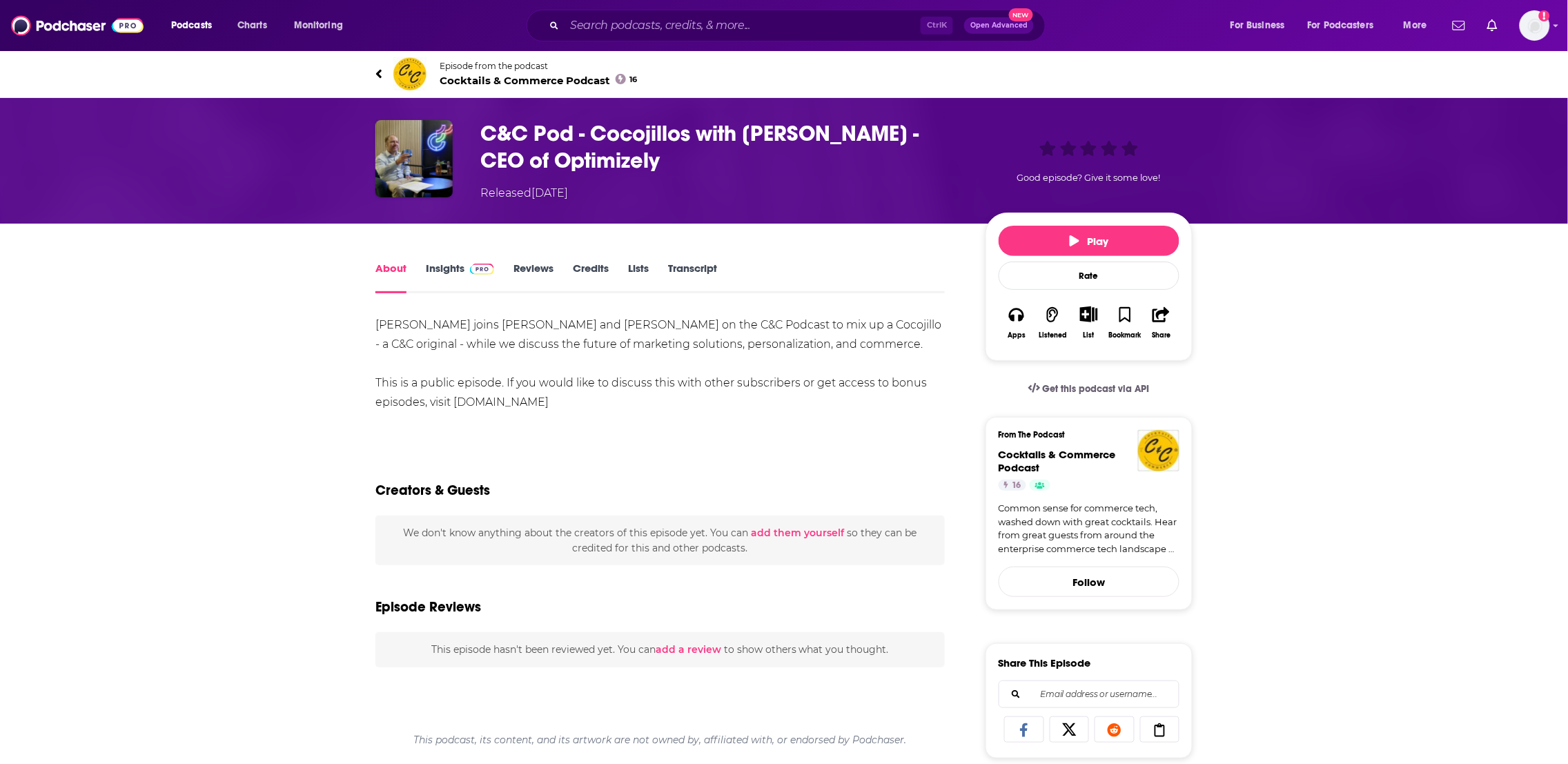
click at [398, 269] on link "About" at bounding box center [391, 278] width 31 height 32
click at [515, 126] on h1 "C&C Pod - Cocojillos with [PERSON_NAME] - CEO of Optimizely" at bounding box center [722, 147] width 483 height 54
drag, startPoint x: 515, startPoint y: 137, endPoint x: 482, endPoint y: 144, distance: 33.7
click at [515, 138] on h1 "C&C Pod - Cocojillos with [PERSON_NAME] - CEO of Optimizely" at bounding box center [722, 147] width 483 height 54
click at [392, 182] on img "C&C Pod - Cocojillos with Alex Atzberger - CEO of Optimizely" at bounding box center [414, 158] width 77 height 77
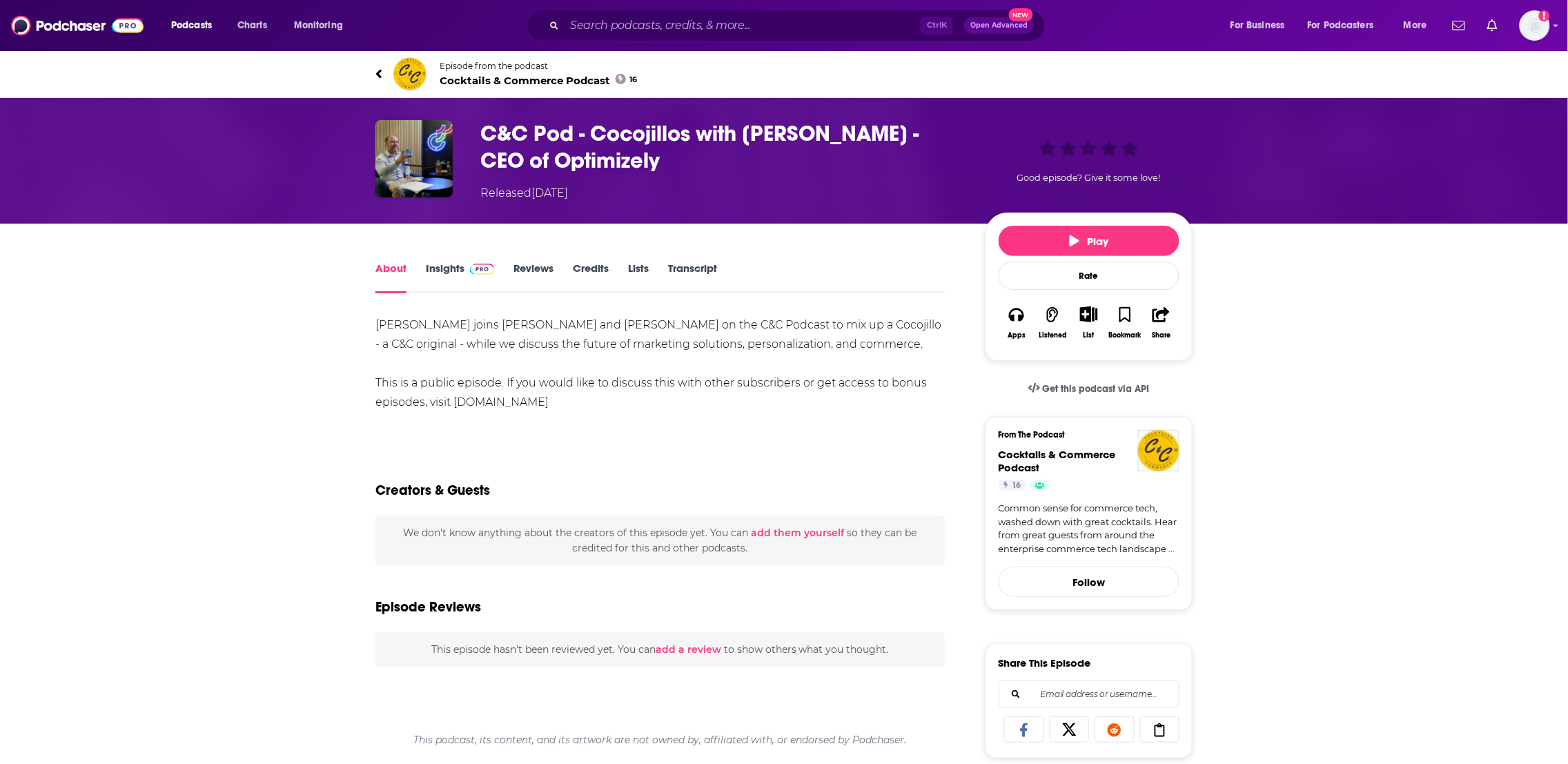
click at [496, 134] on h1 "C&C Pod - Cocojillos with [PERSON_NAME] - CEO of Optimizely" at bounding box center [722, 147] width 483 height 54
click at [509, 137] on h1 "C&C Pod - Cocojillos with [PERSON_NAME] - CEO of Optimizely" at bounding box center [722, 147] width 483 height 54
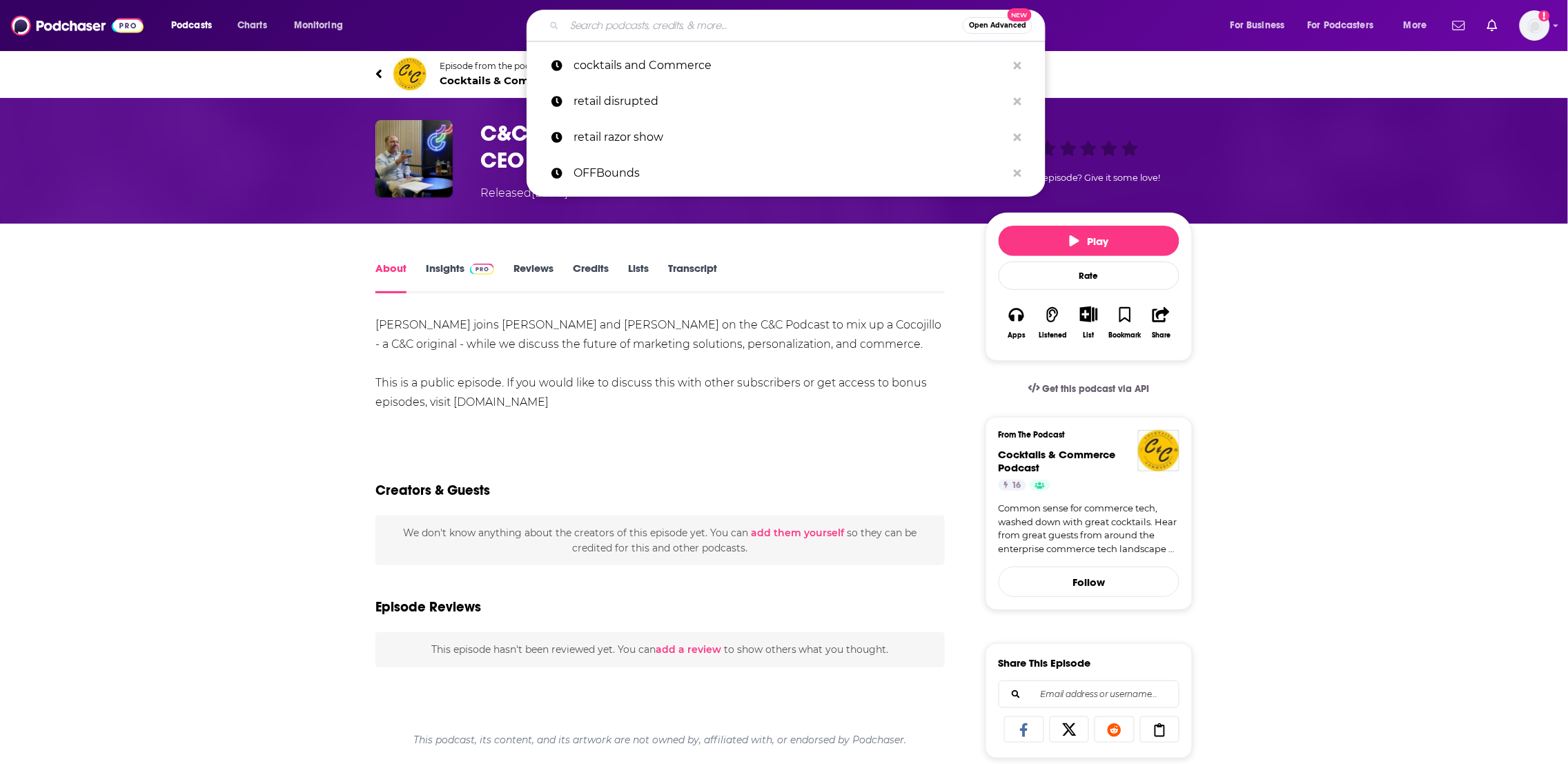
click at [597, 26] on input "Search podcasts, credits, & more..." at bounding box center [763, 26] width 398 height 22
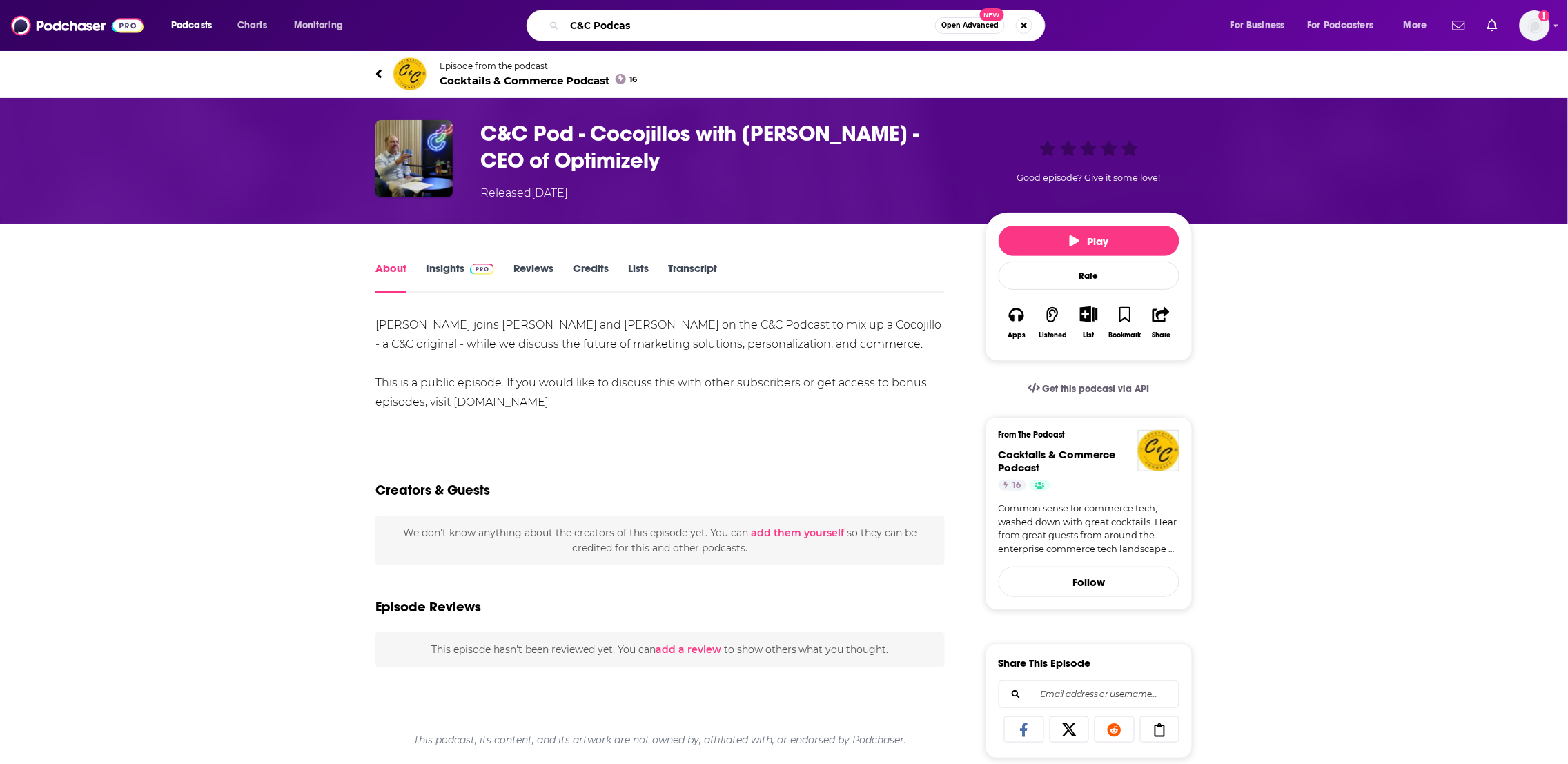
type input "C&C Podcast"
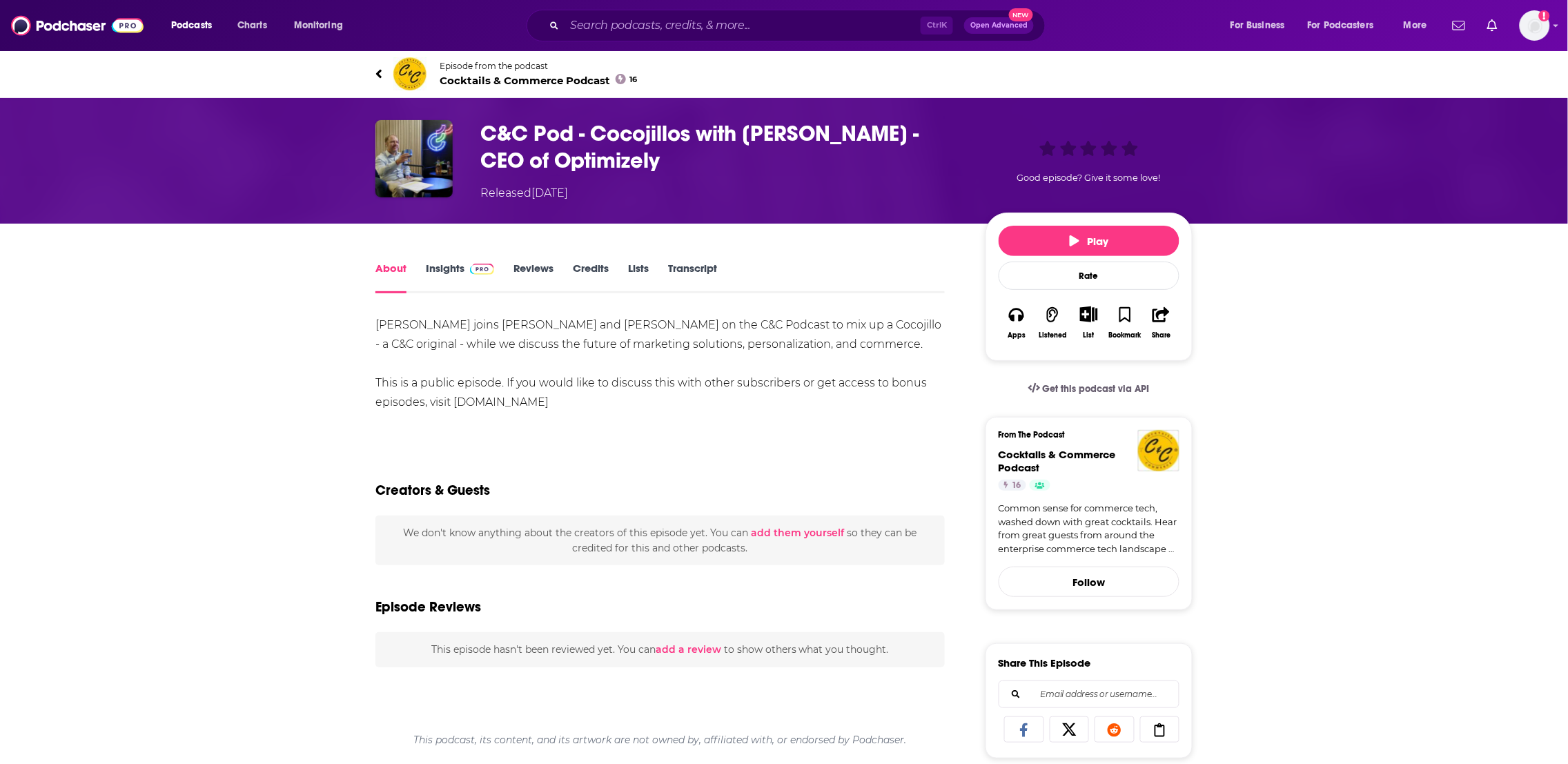
click at [549, 136] on h1 "C&C Pod - Cocojillos with [PERSON_NAME] - CEO of Optimizely" at bounding box center [722, 147] width 483 height 54
click at [446, 257] on div "About Insights Reviews Credits Lists Transcript [PERSON_NAME] joins [PERSON_NAM…" at bounding box center [784, 771] width 818 height 1094
click at [446, 270] on link "Insights" at bounding box center [460, 278] width 68 height 32
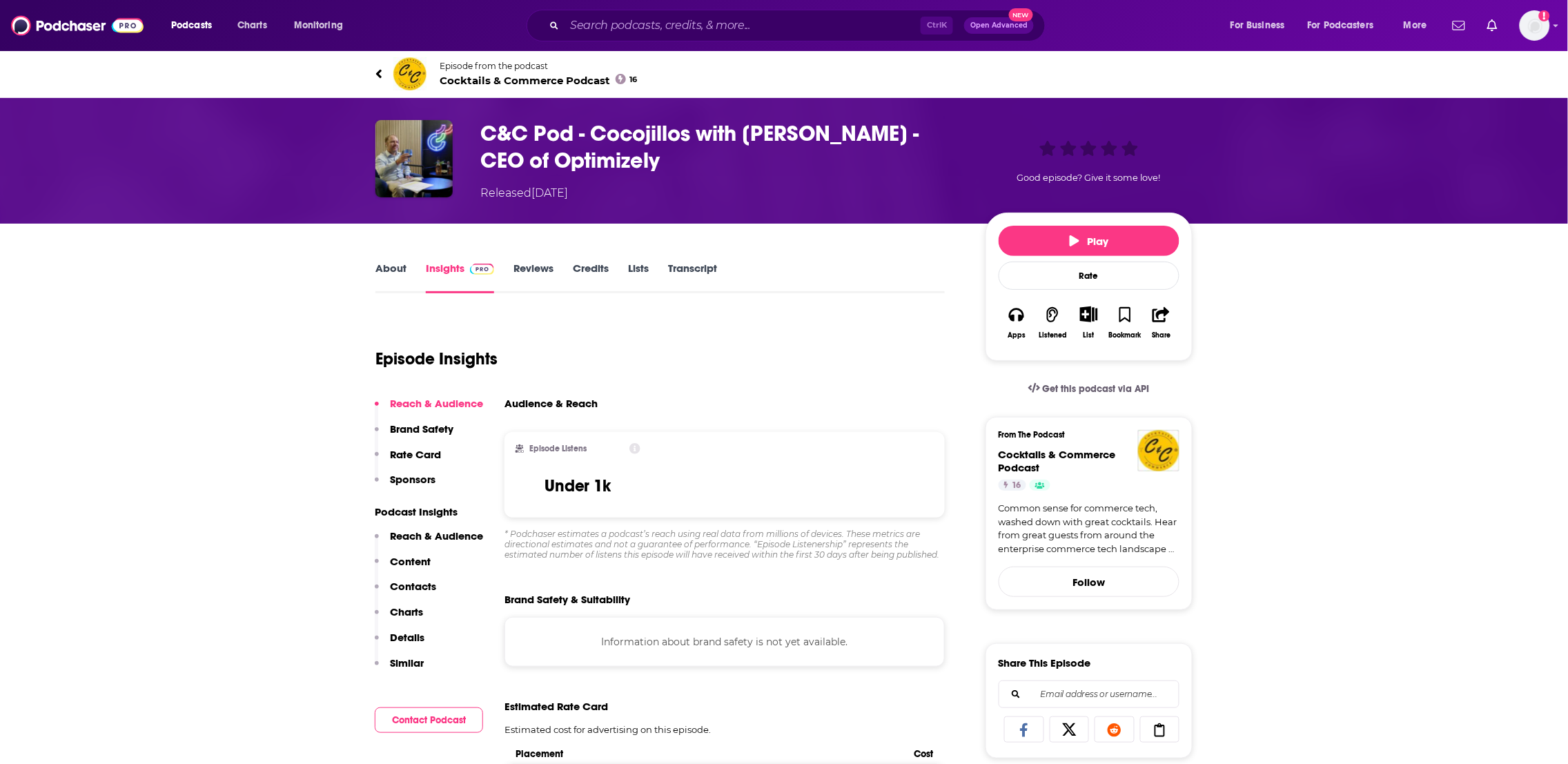
click at [390, 259] on div "About Insights Reviews Credits Lists Transcript" at bounding box center [660, 276] width 570 height 34
click at [391, 266] on link "About" at bounding box center [391, 278] width 31 height 32
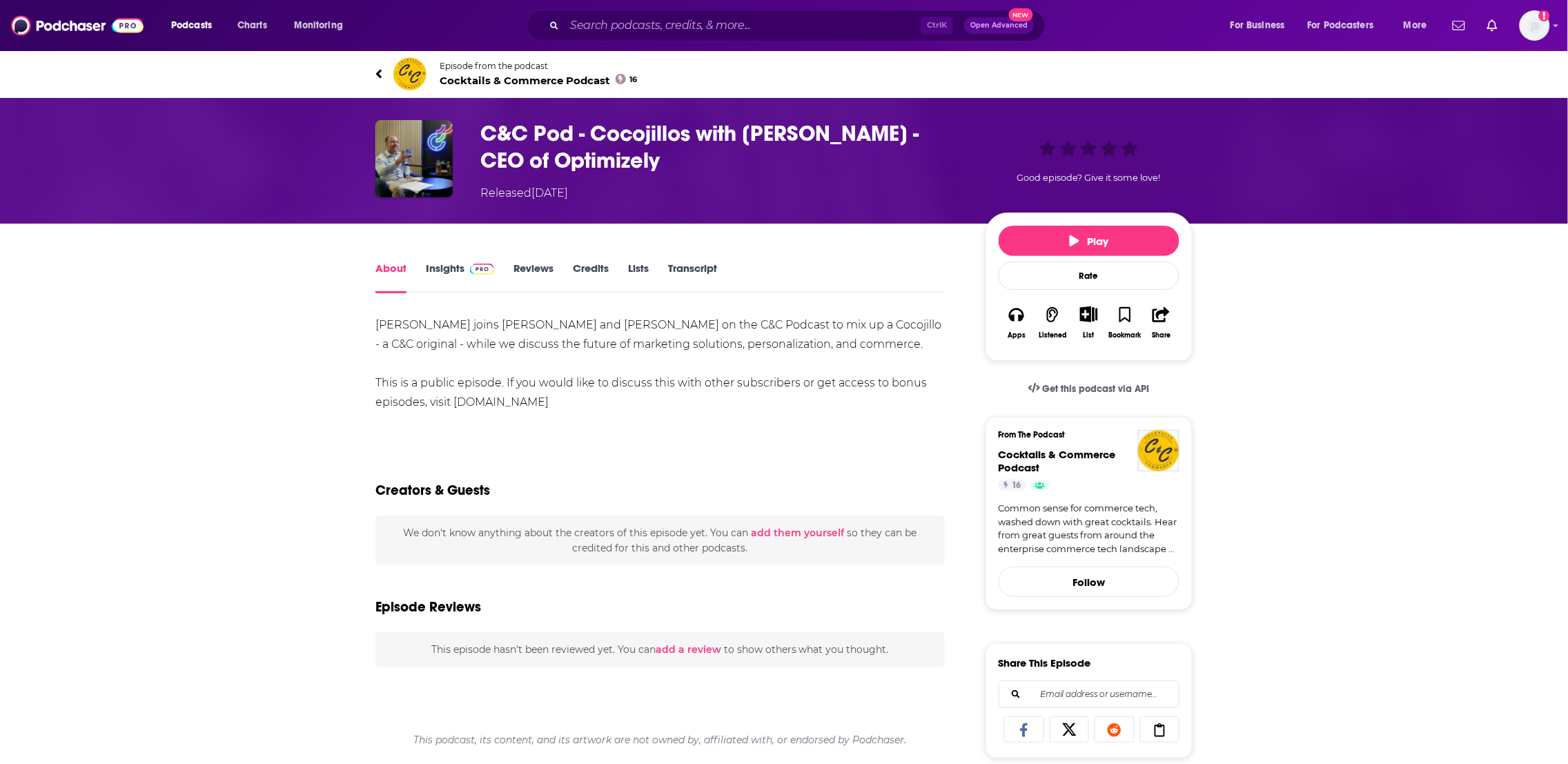
click at [541, 265] on link "Reviews" at bounding box center [533, 278] width 40 height 32
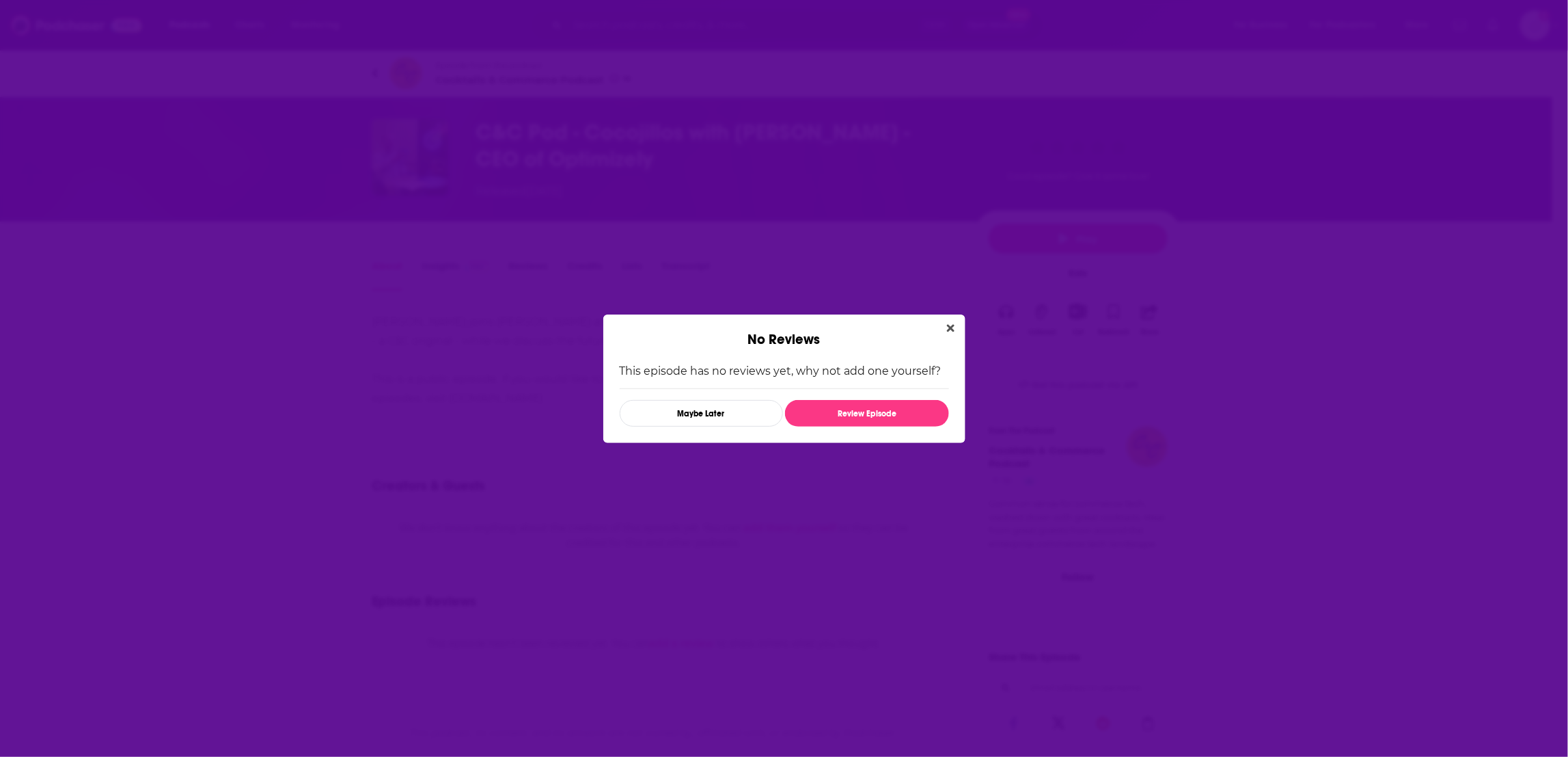
click at [964, 330] on div "No Reviews" at bounding box center [784, 331] width 362 height 33
click at [954, 328] on button "Close" at bounding box center [951, 328] width 18 height 18
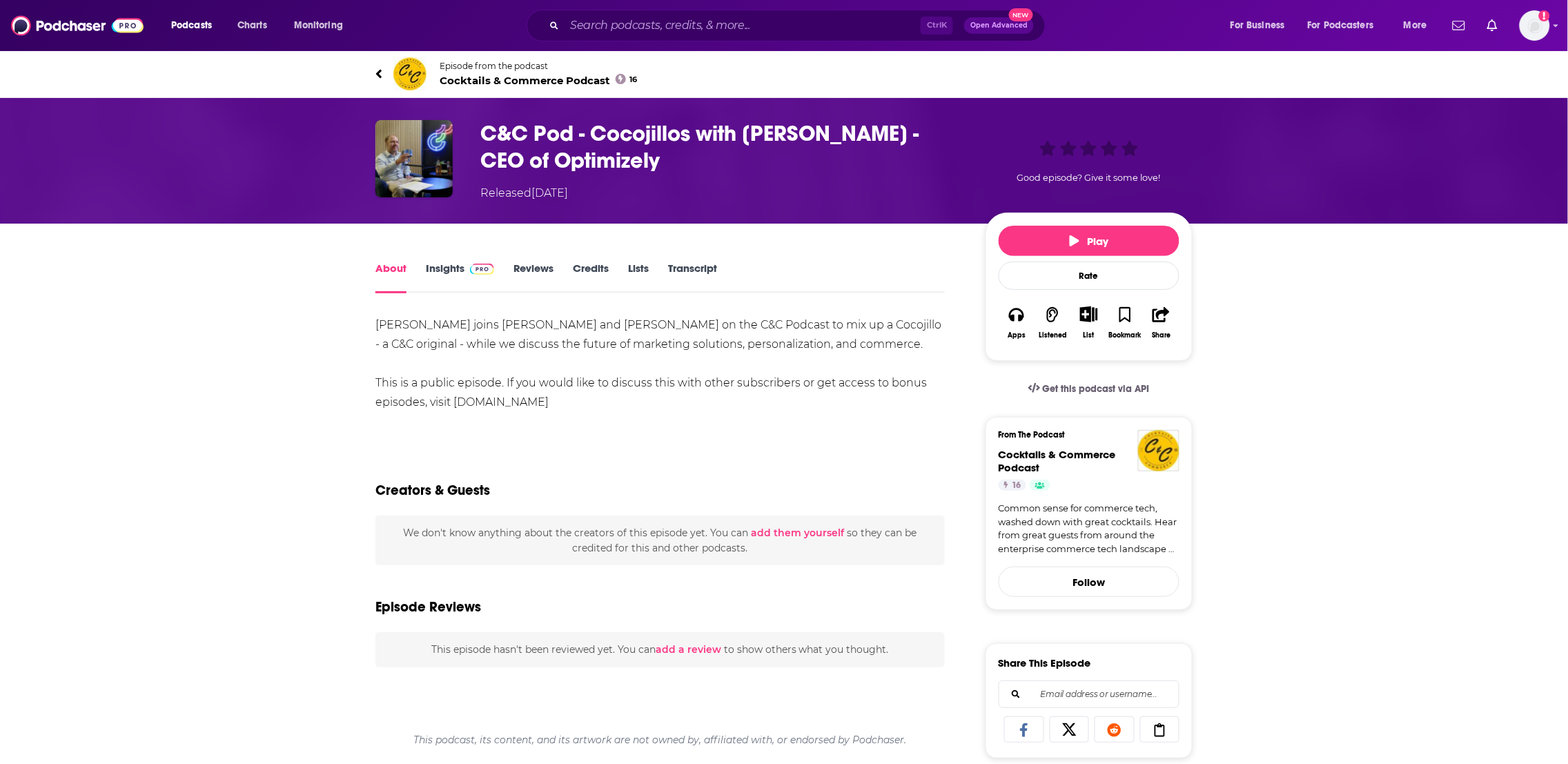
click at [490, 405] on div "[PERSON_NAME] joins [PERSON_NAME] and [PERSON_NAME] on the C&C Podcast to mix u…" at bounding box center [660, 363] width 570 height 97
click at [491, 402] on div "[PERSON_NAME] joins [PERSON_NAME] and [PERSON_NAME] on the C&C Podcast to mix u…" at bounding box center [660, 363] width 570 height 97
drag, startPoint x: 630, startPoint y: 405, endPoint x: 453, endPoint y: 405, distance: 177.0
click at [453, 405] on div "[PERSON_NAME] joins [PERSON_NAME] and [PERSON_NAME] on the C&C Podcast to mix u…" at bounding box center [660, 363] width 570 height 97
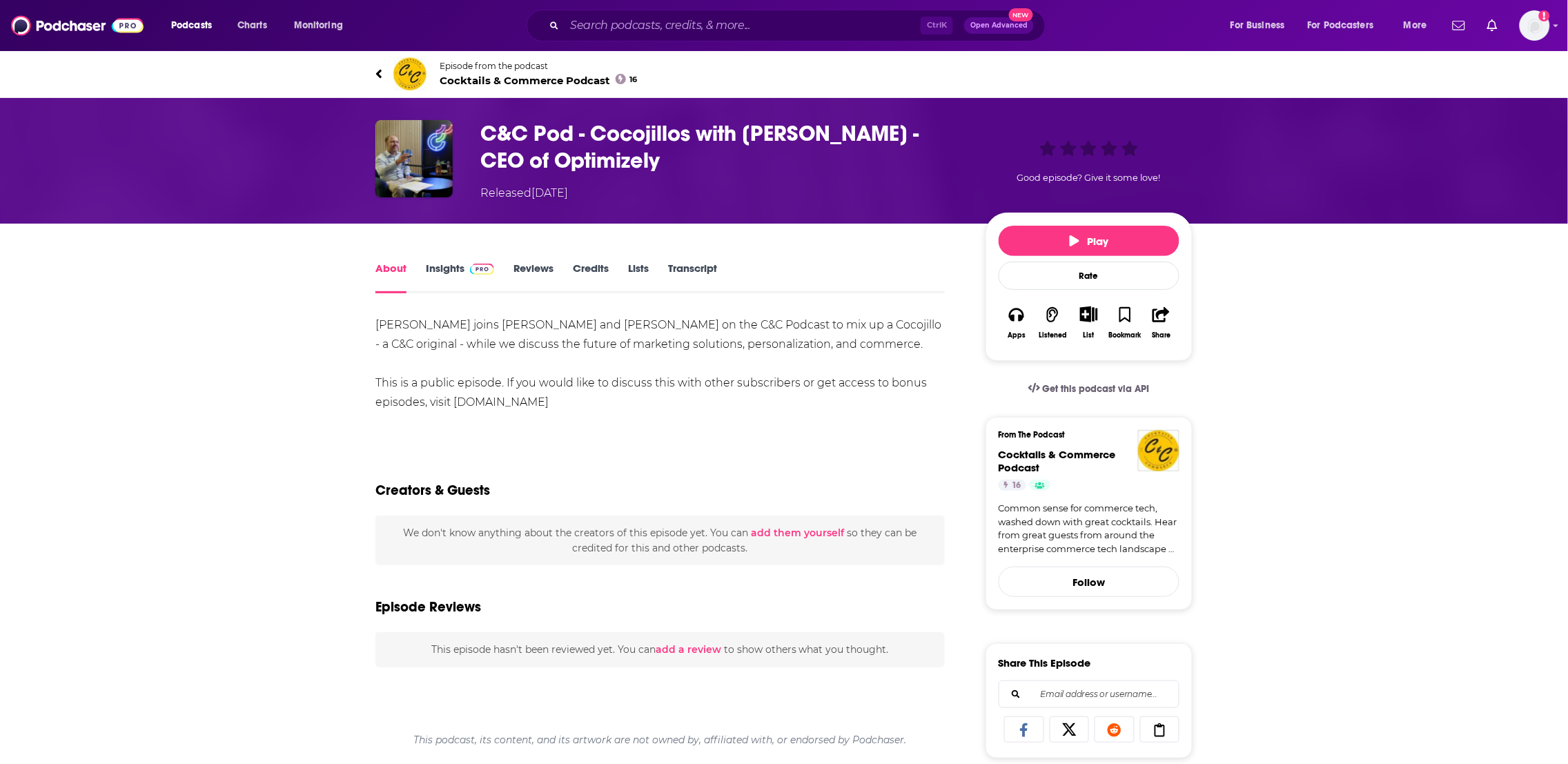
copy div "[DOMAIN_NAME]"
click at [657, 22] on input "Search podcasts, credits, & more..." at bounding box center [743, 26] width 356 height 22
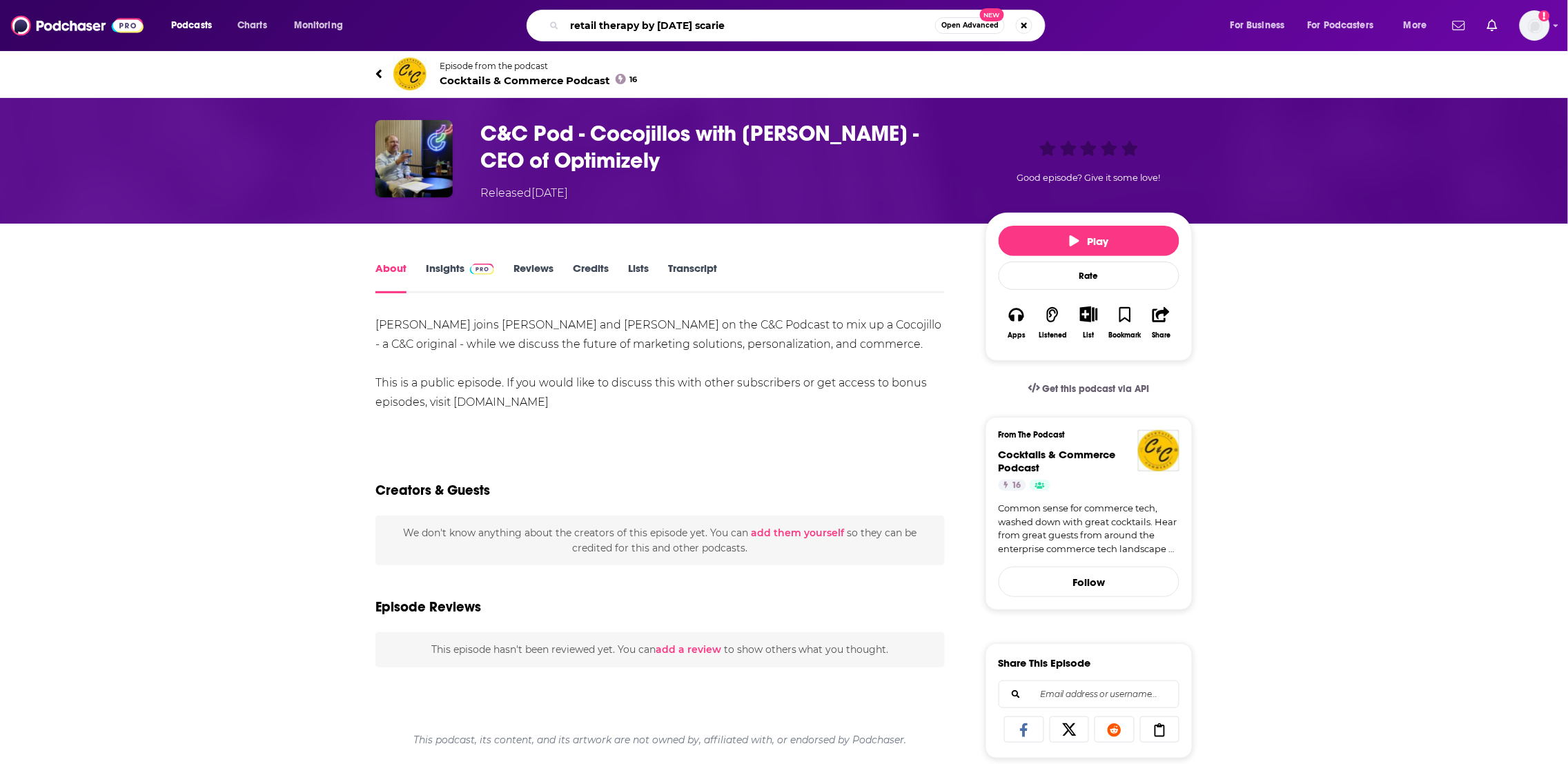
type input "retail therapy by [DATE] scaries"
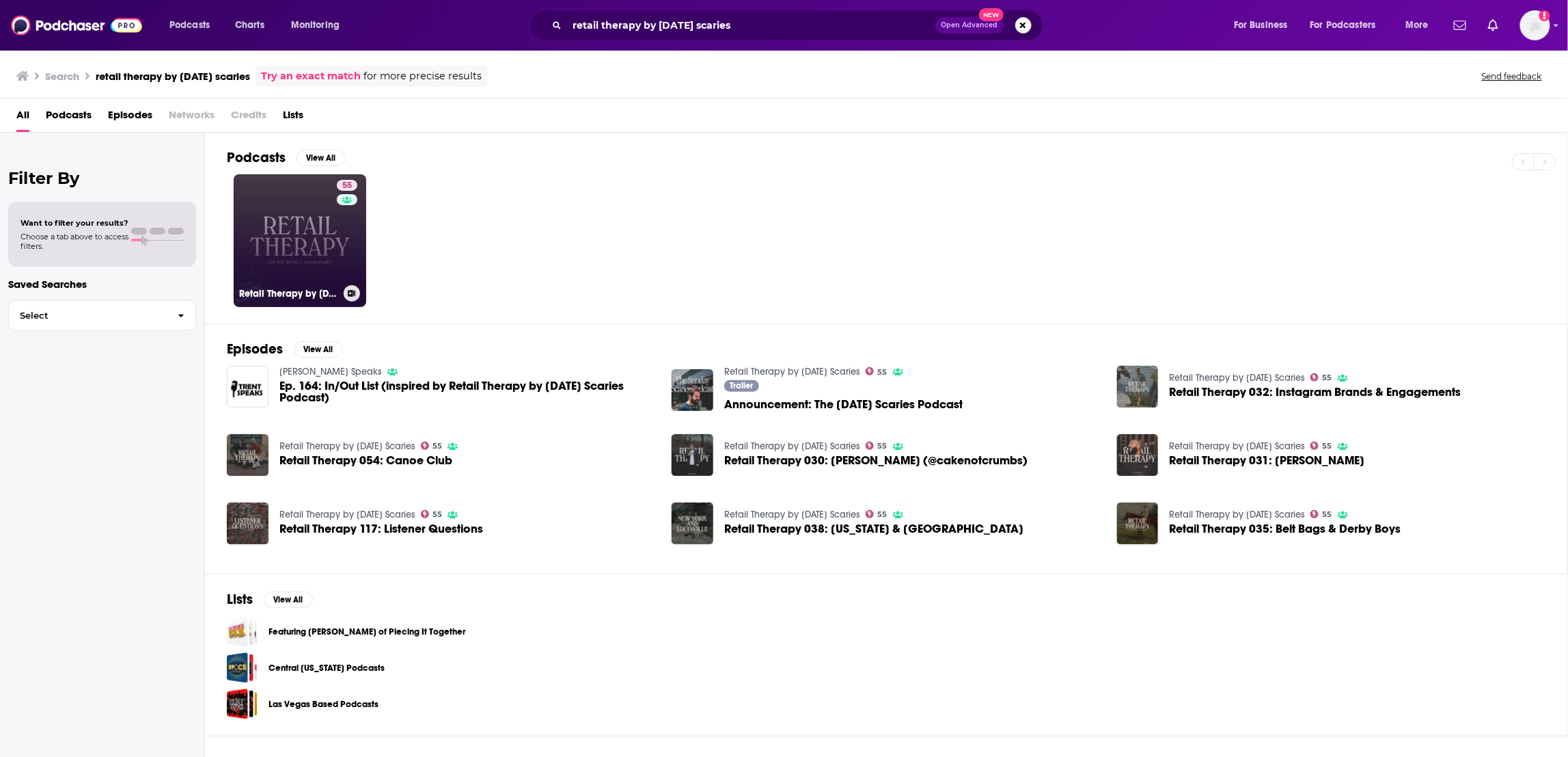
click at [314, 262] on link "55 Retail Therapy by [DATE] Scaries" at bounding box center [300, 241] width 133 height 133
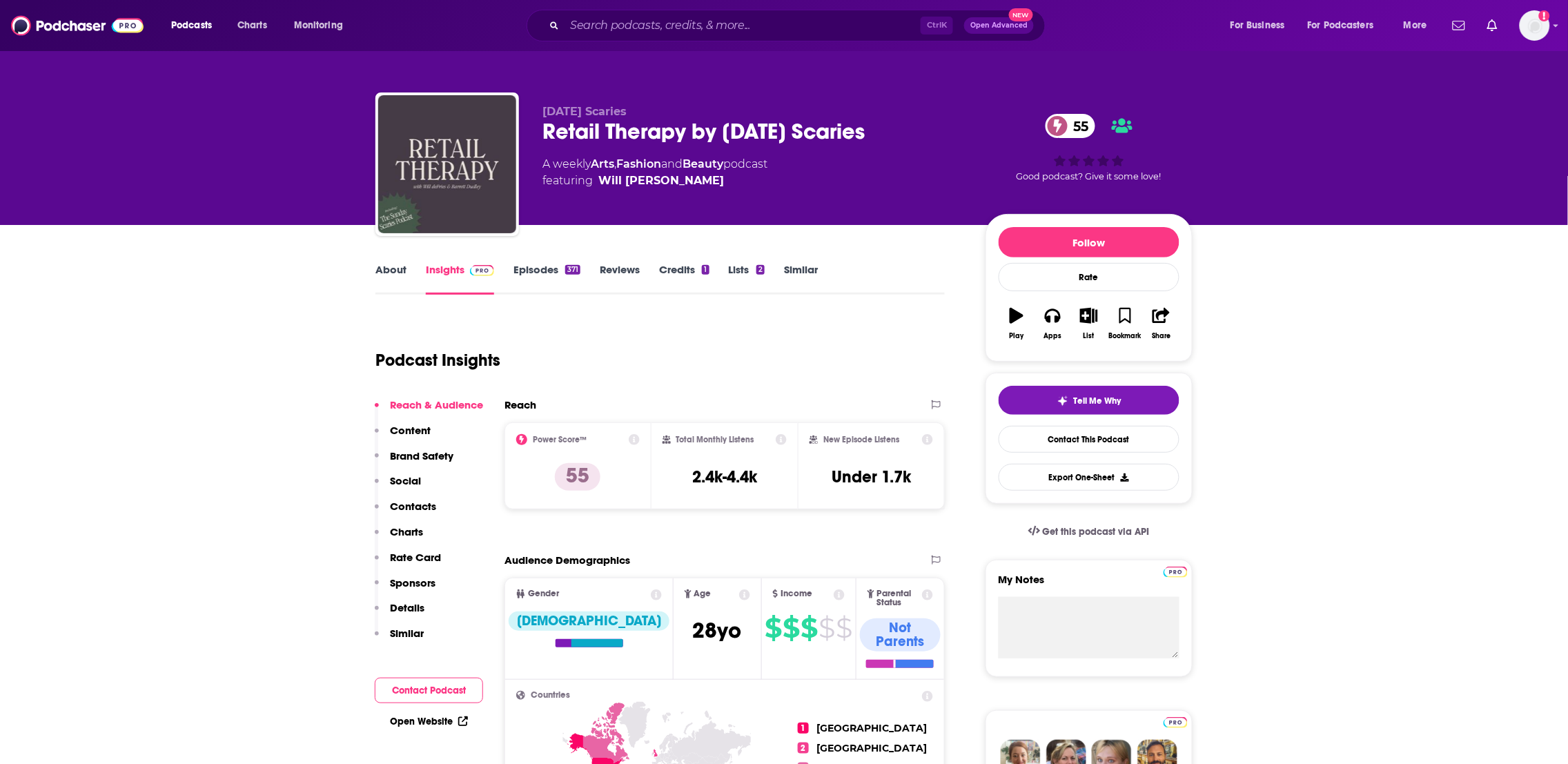
click at [400, 270] on link "About" at bounding box center [391, 279] width 31 height 32
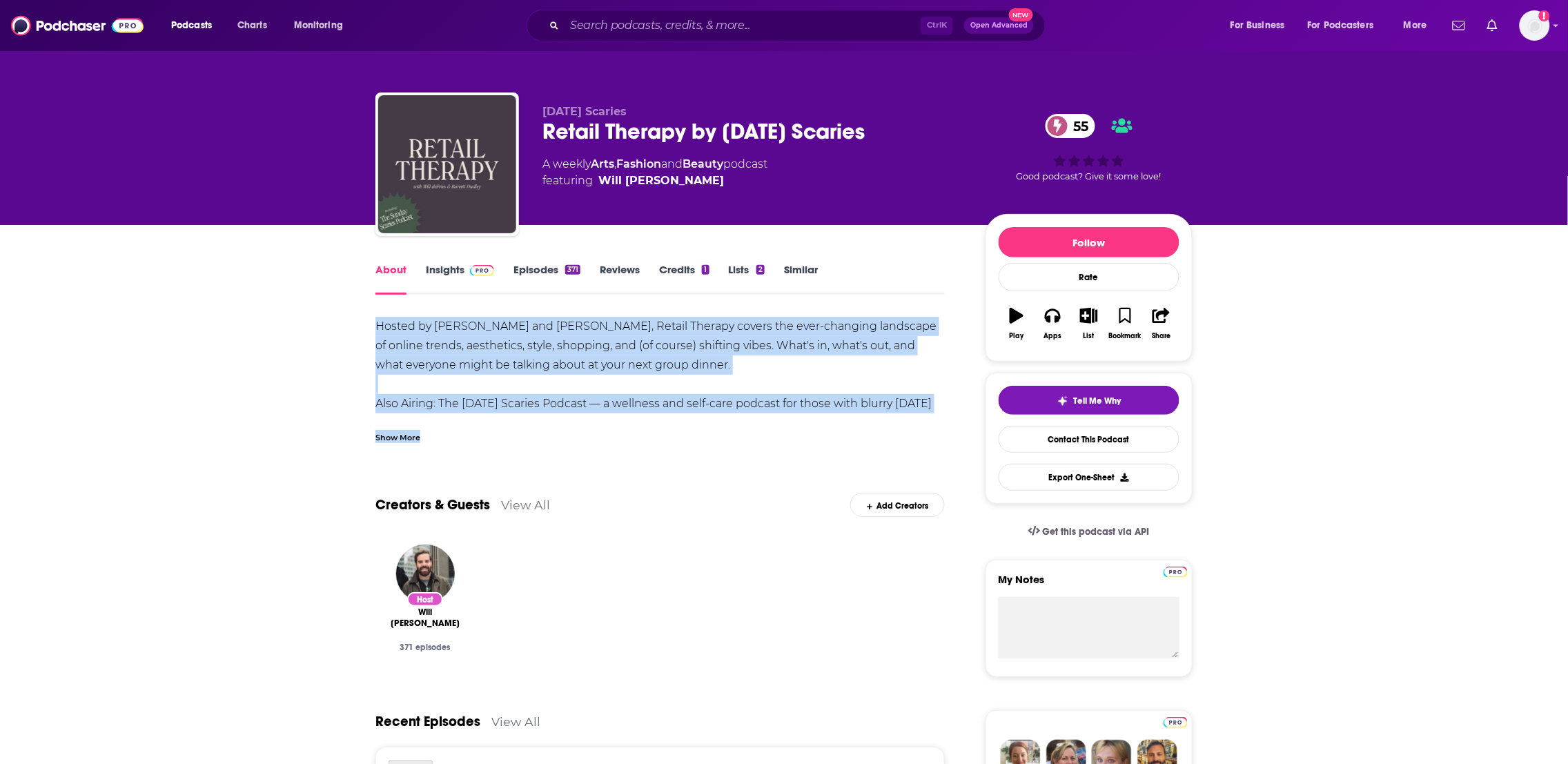
drag, startPoint x: 940, startPoint y: 417, endPoint x: 342, endPoint y: 323, distance: 605.3
copy div "Hosted by [PERSON_NAME] and [PERSON_NAME], Retail Therapy covers the ever-chang…"
click at [455, 268] on link "Insights" at bounding box center [460, 279] width 68 height 32
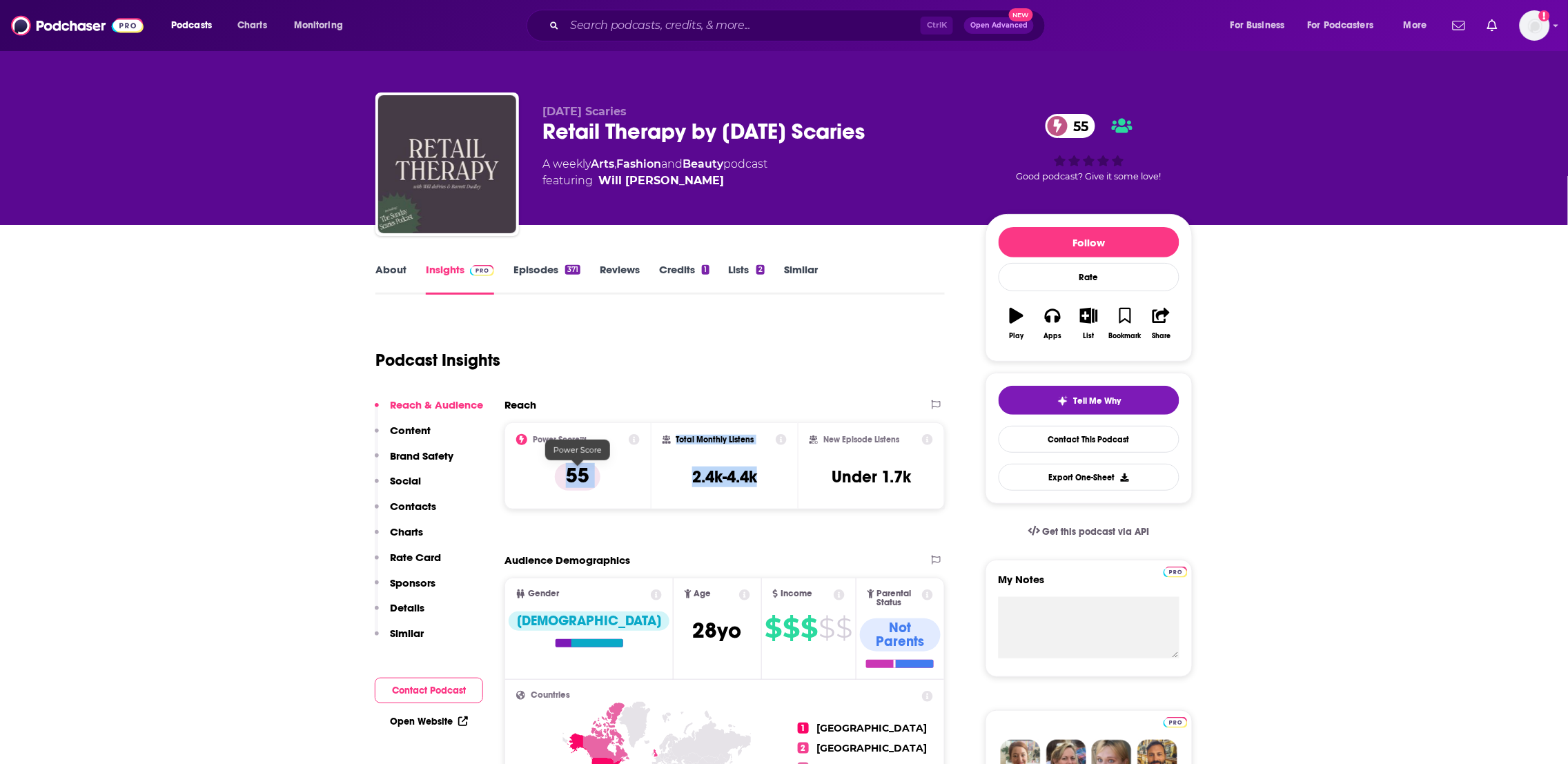
drag, startPoint x: 784, startPoint y: 478, endPoint x: 556, endPoint y: 475, distance: 228.0
click at [556, 475] on div "Power Score™ 55 Total Monthly Listens 2.4k-4.4k New Episode Listens Under 1.7k" at bounding box center [724, 465] width 440 height 87
copy div "55 Total Monthly Listens 2.4k-4.4k"
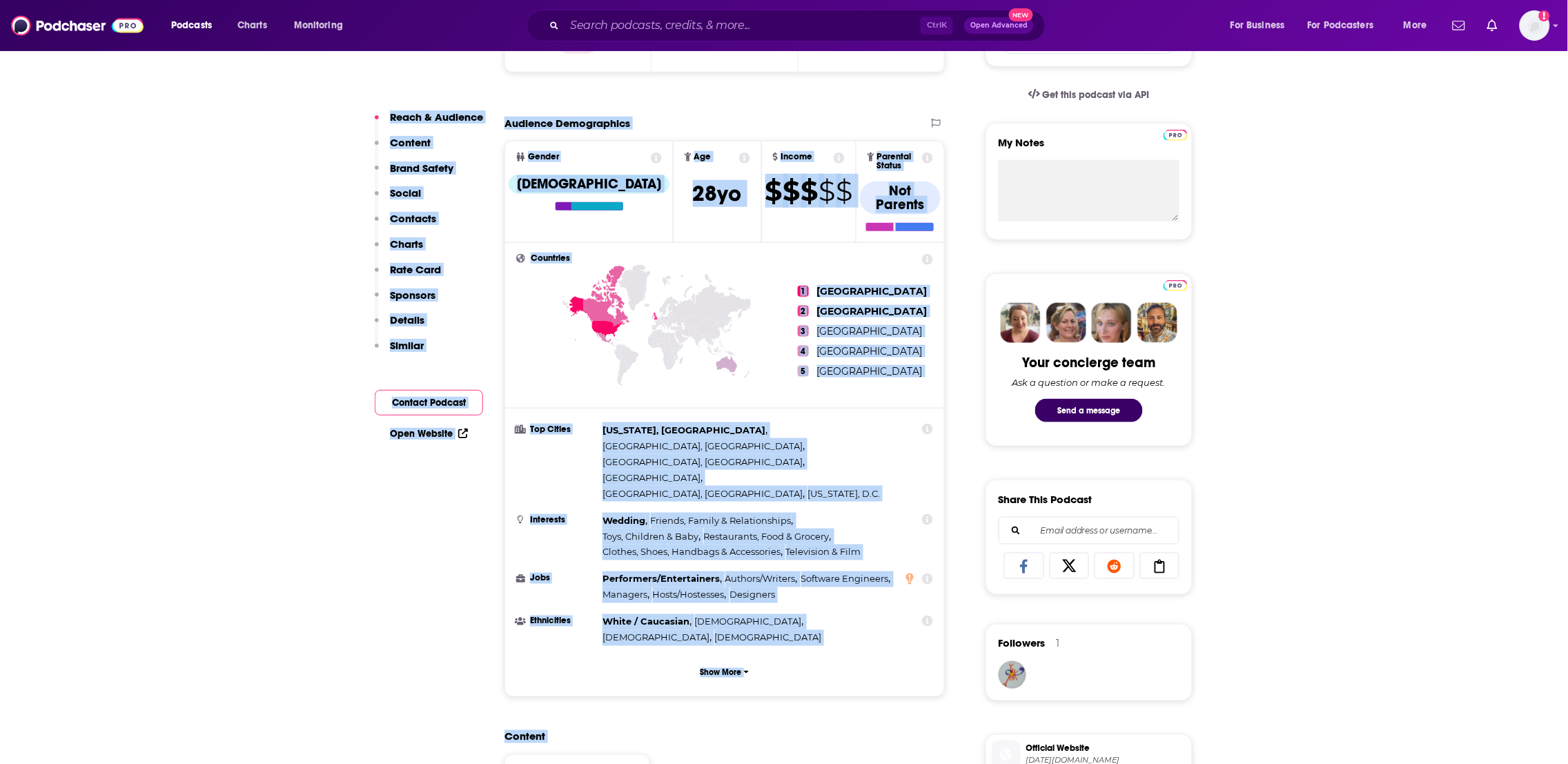
scroll to position [623, 0]
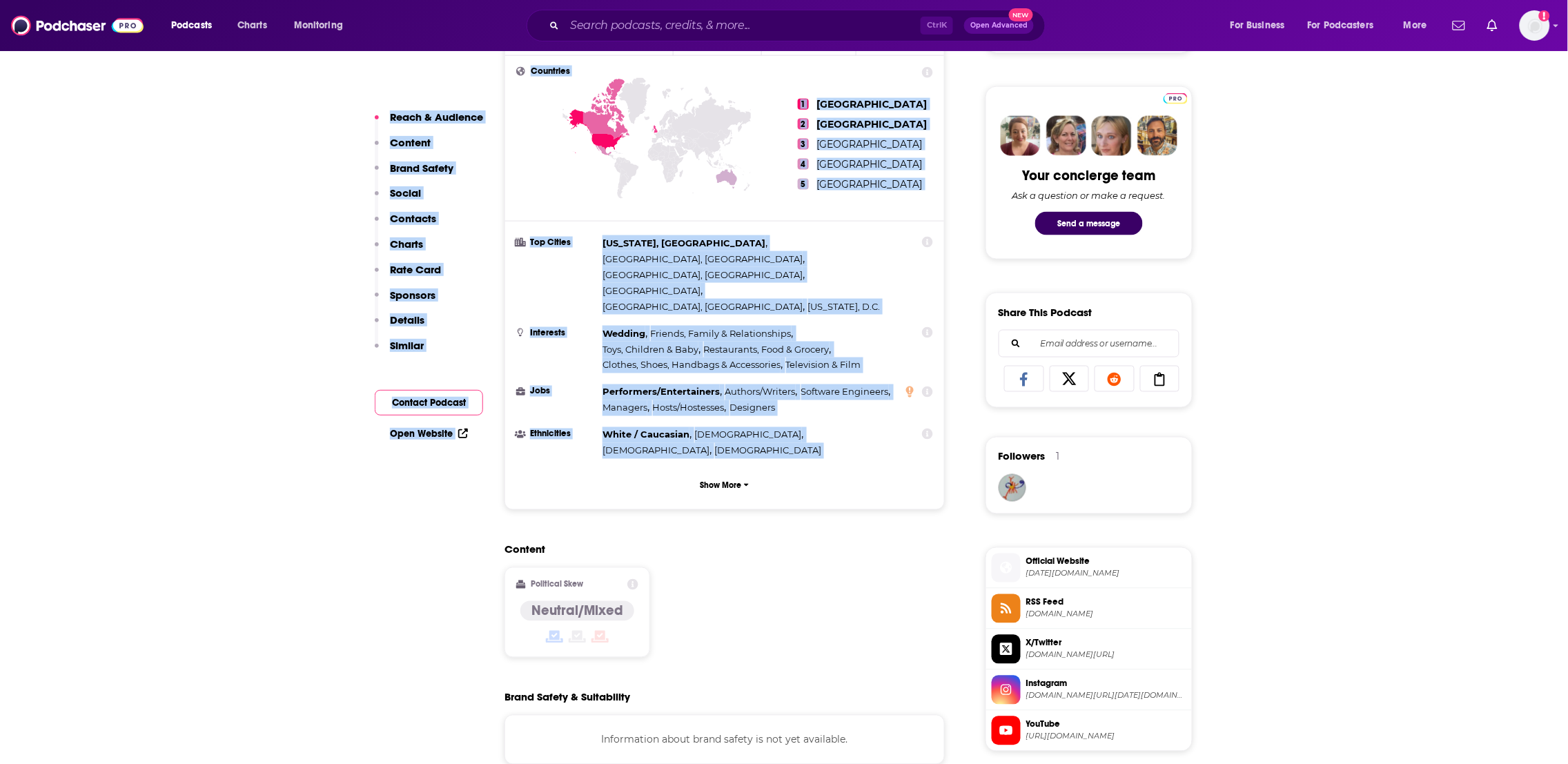
drag, startPoint x: 552, startPoint y: 349, endPoint x: 651, endPoint y: 387, distance: 106.0
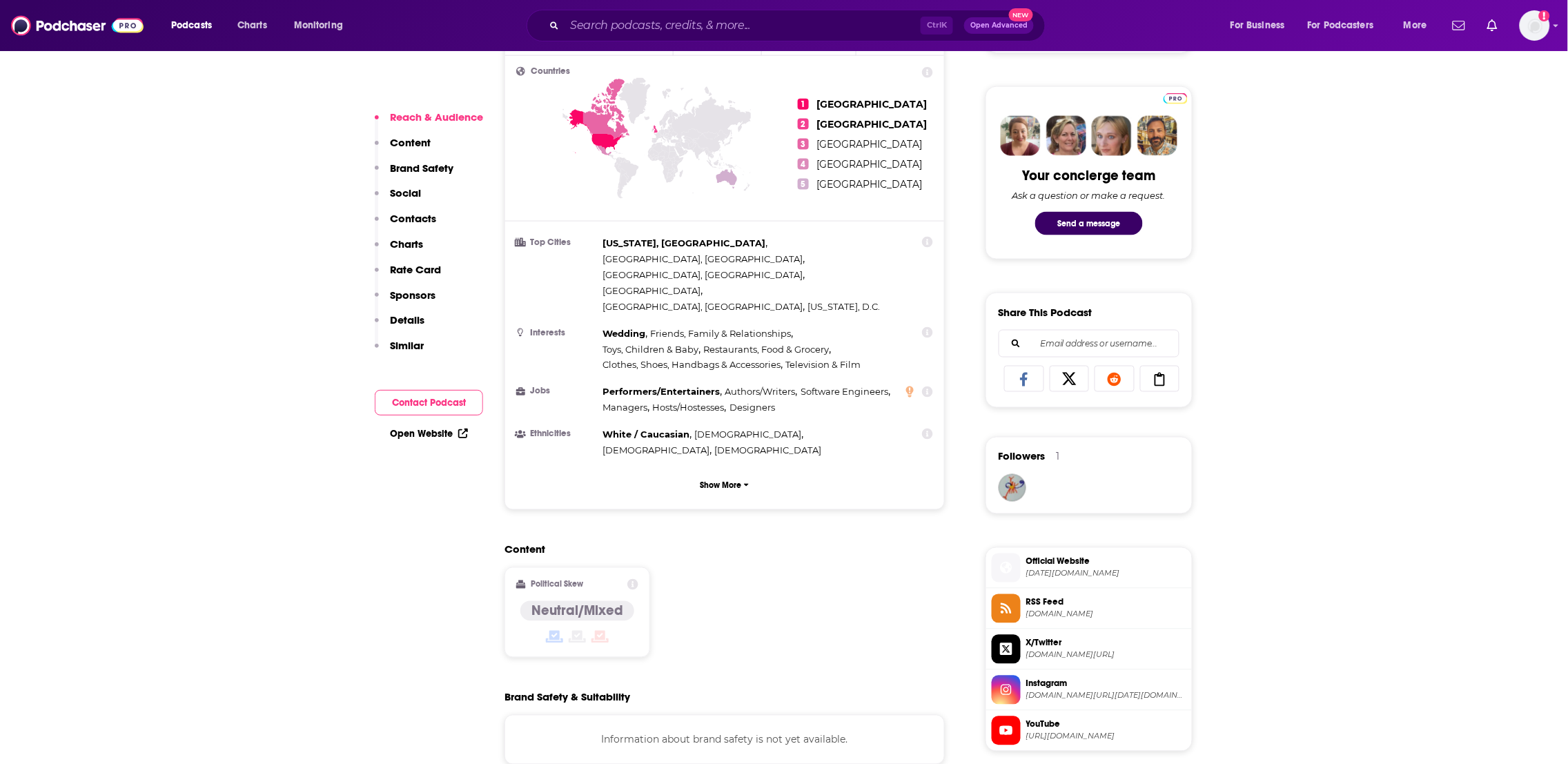
click at [763, 586] on div "Content Political Skew Neutral/Mixed" at bounding box center [724, 606] width 440 height 126
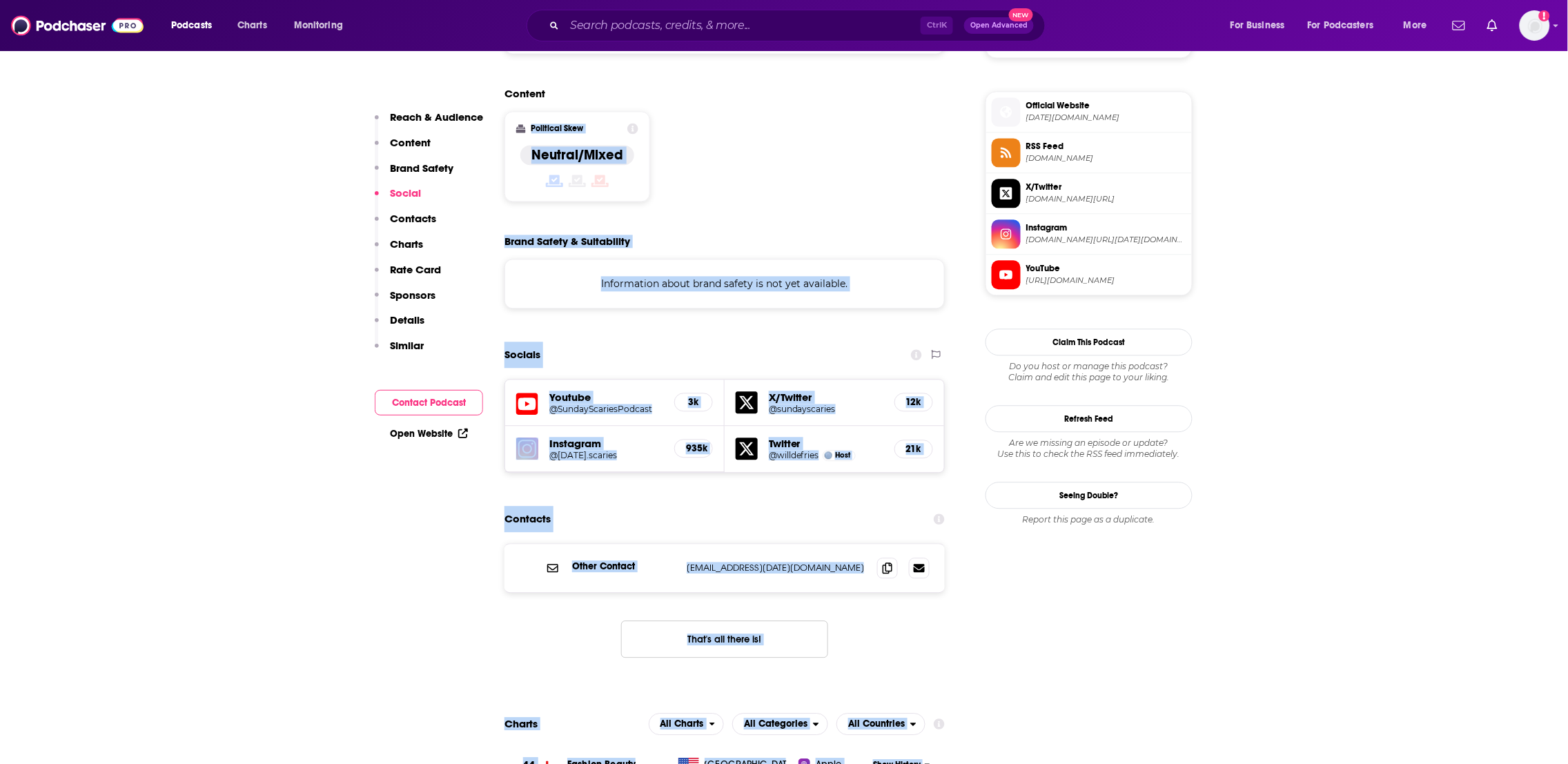
scroll to position [1174, 0]
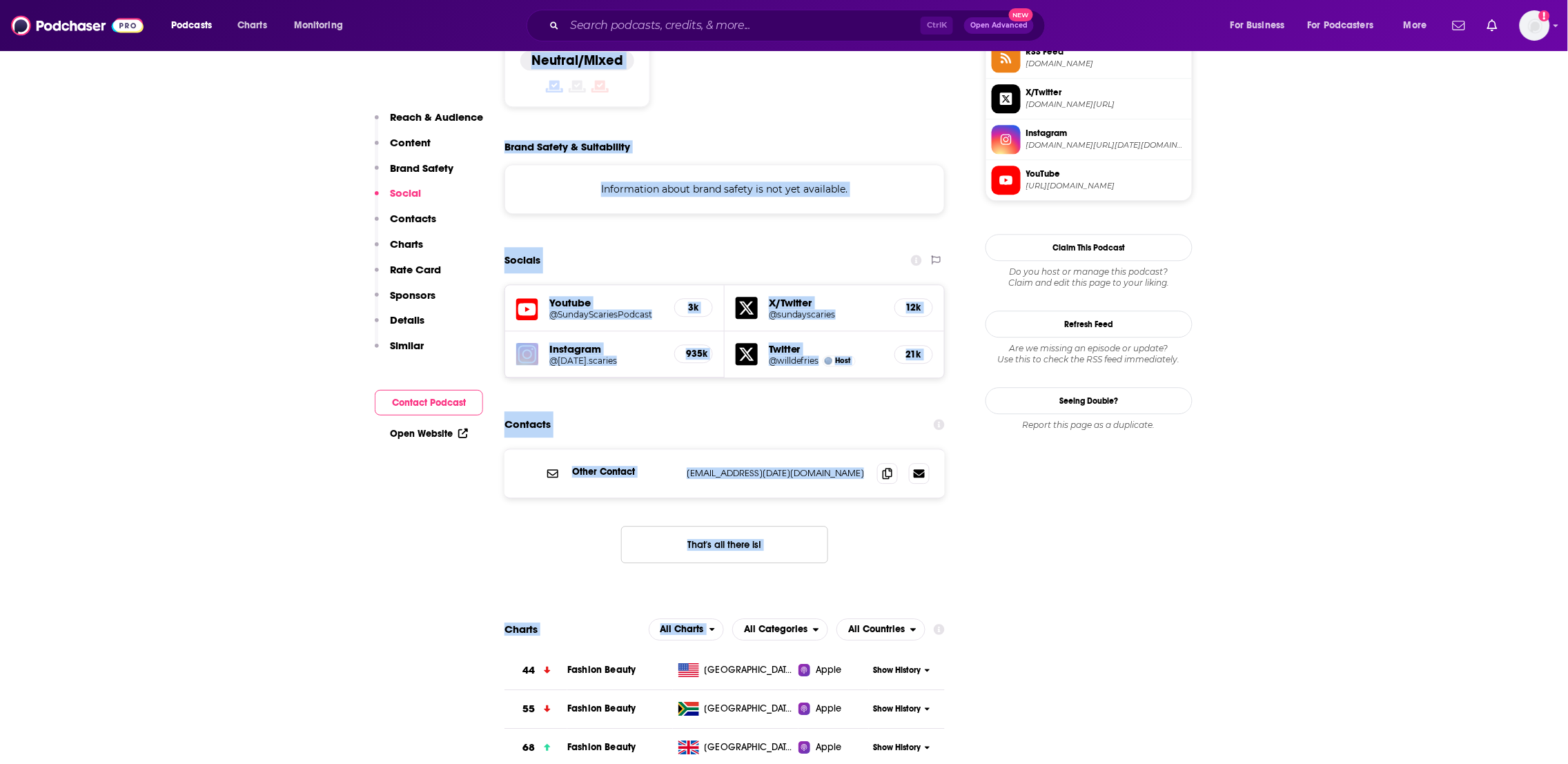
drag, startPoint x: 777, startPoint y: 523, endPoint x: 728, endPoint y: 524, distance: 49.0
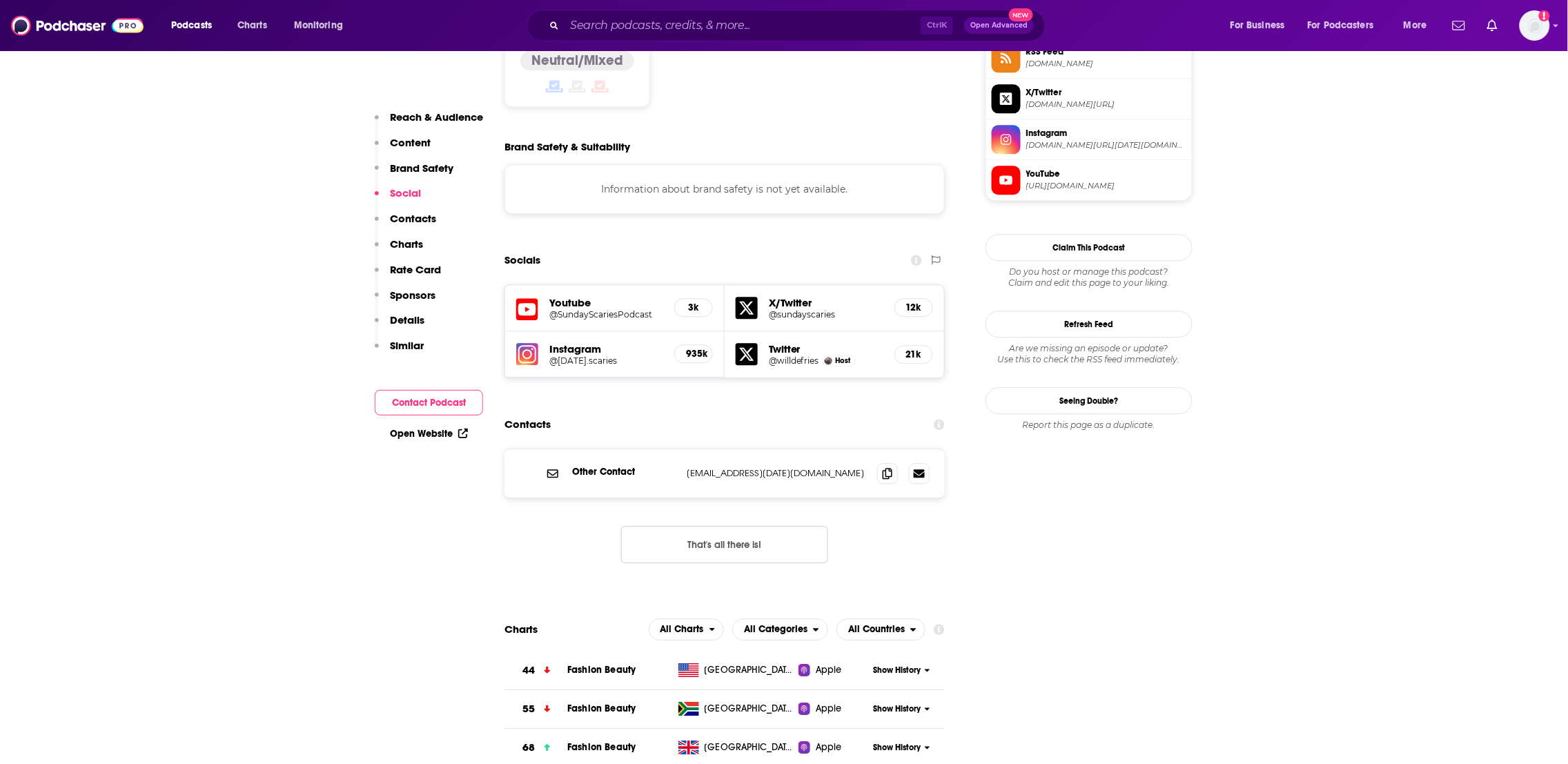
drag, startPoint x: 839, startPoint y: 405, endPoint x: 645, endPoint y: 406, distance: 194.0
click at [0, 0] on div "Other Contact [EMAIL_ADDRESS][DATE][DOMAIN_NAME] [EMAIL_ADDRESS][DATE][DOMAIN_N…" at bounding box center [0, 0] width 0 height 0
copy div "[EMAIL_ADDRESS][DATE][DOMAIN_NAME]"
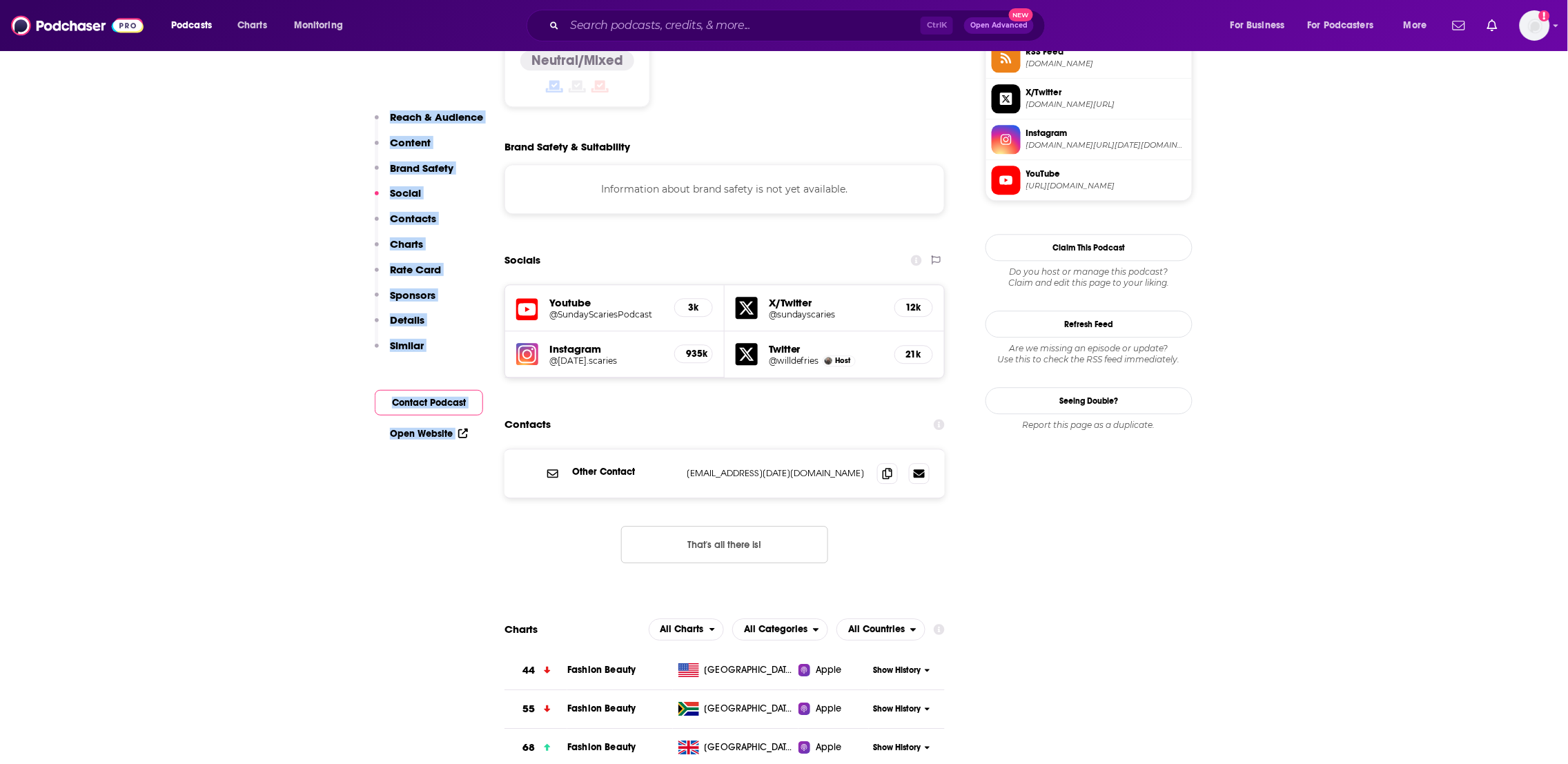
drag, startPoint x: 424, startPoint y: 513, endPoint x: 682, endPoint y: 116, distance: 473.5
click at [549, 468] on icon at bounding box center [553, 473] width 11 height 11
click at [433, 403] on button "Contact Podcast" at bounding box center [429, 402] width 108 height 25
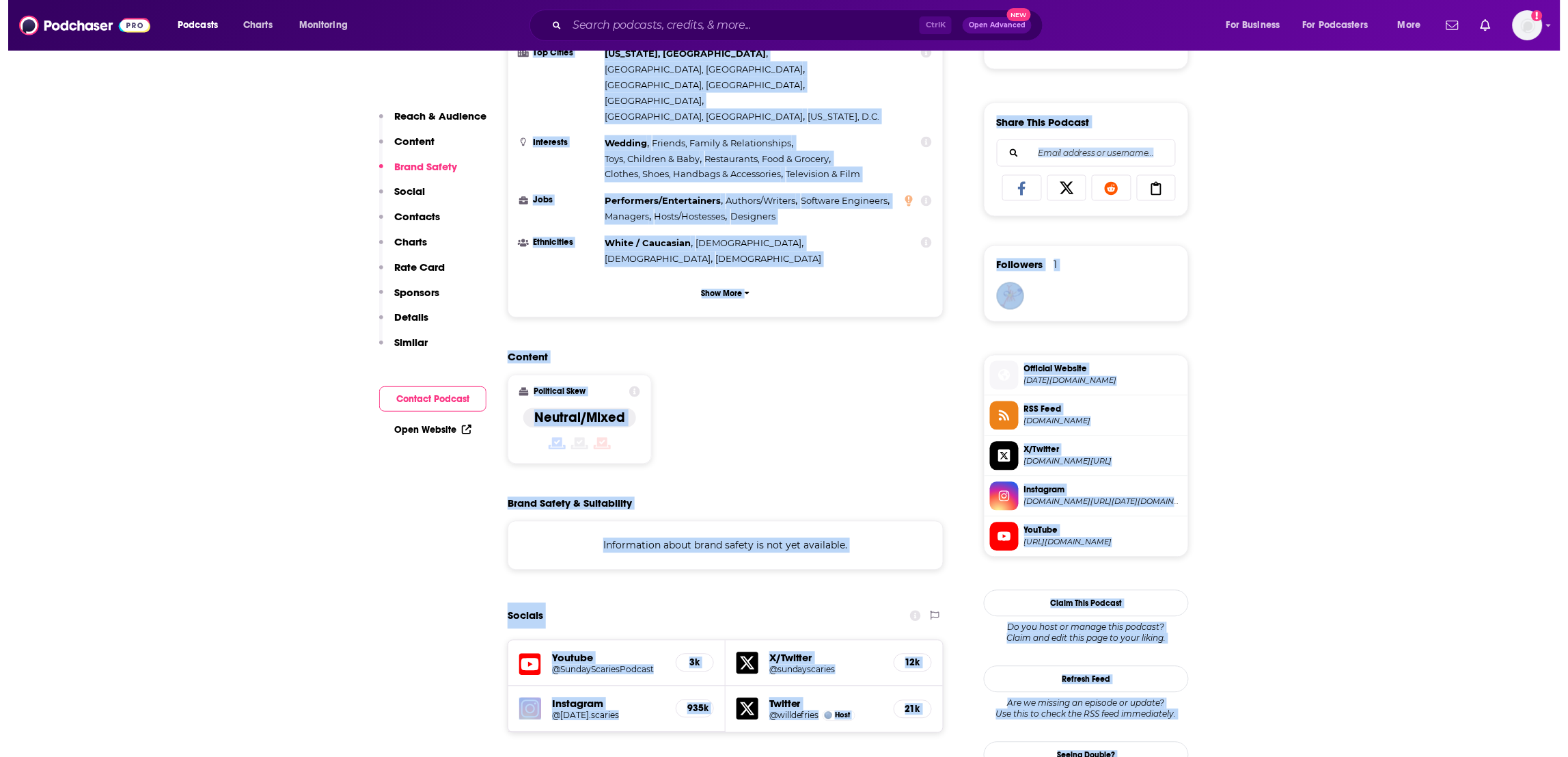
scroll to position [0, 0]
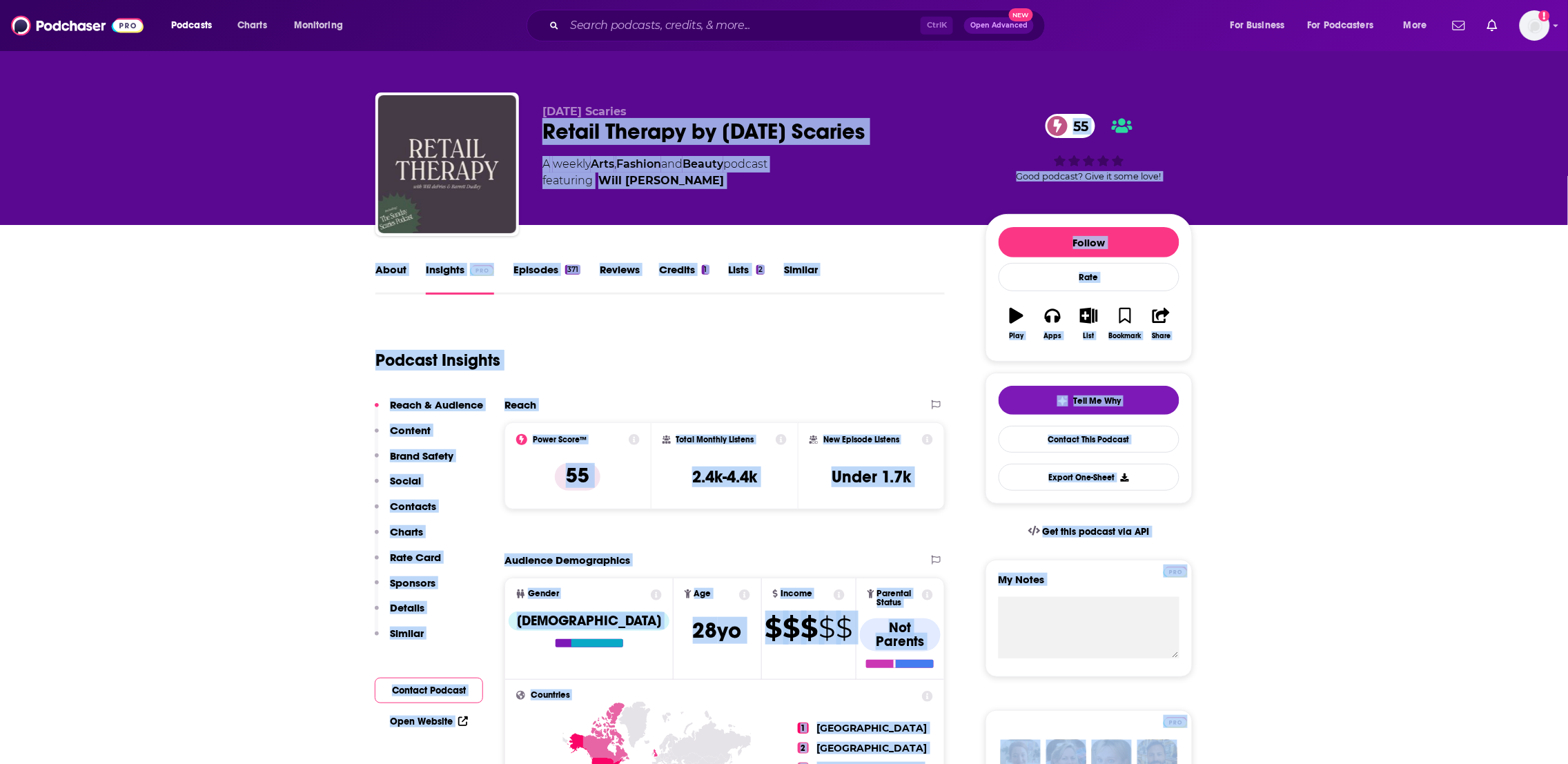
drag, startPoint x: 1178, startPoint y: 447, endPoint x: 915, endPoint y: 100, distance: 435.4
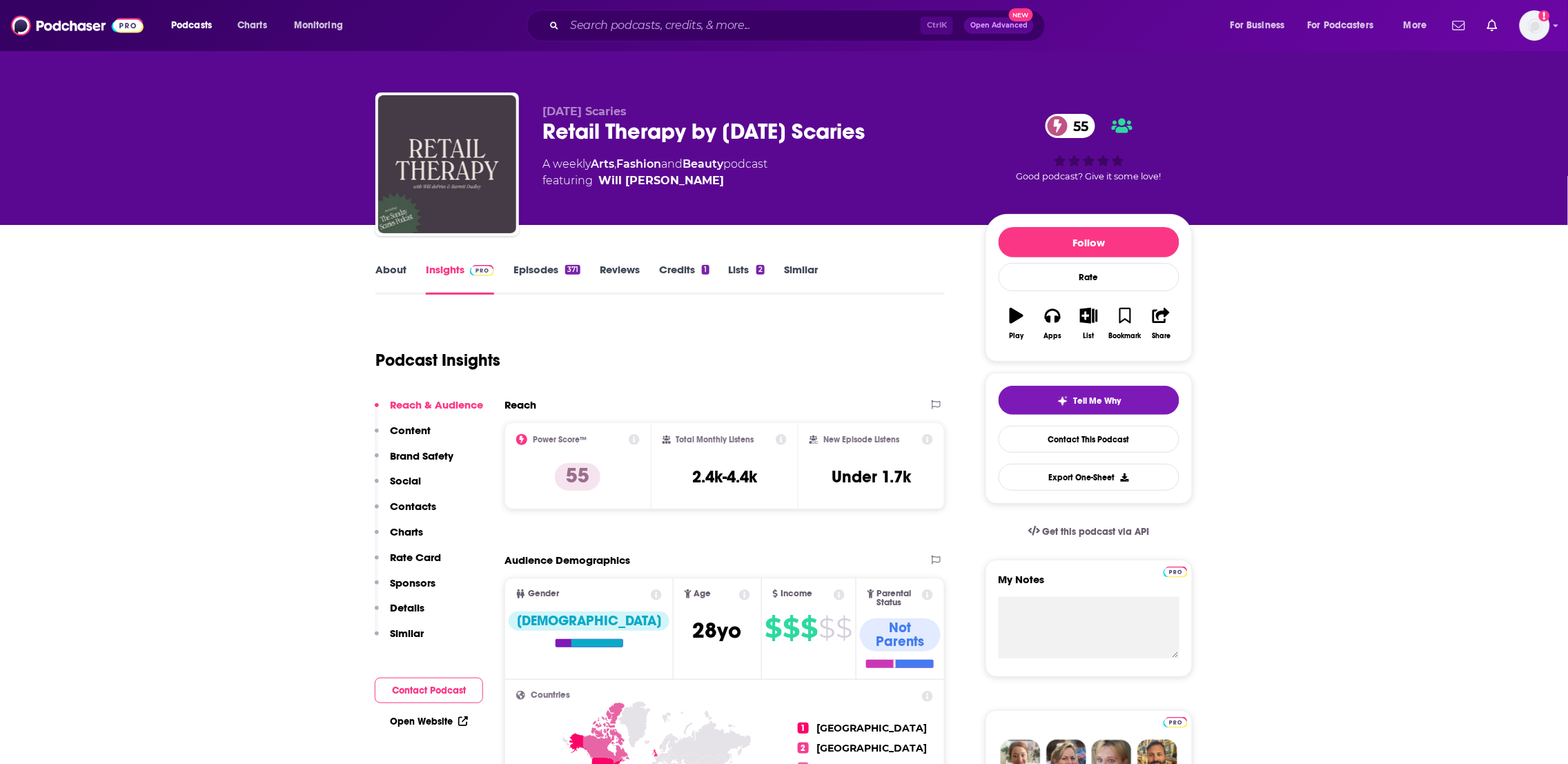
click at [381, 273] on link "About" at bounding box center [391, 279] width 31 height 32
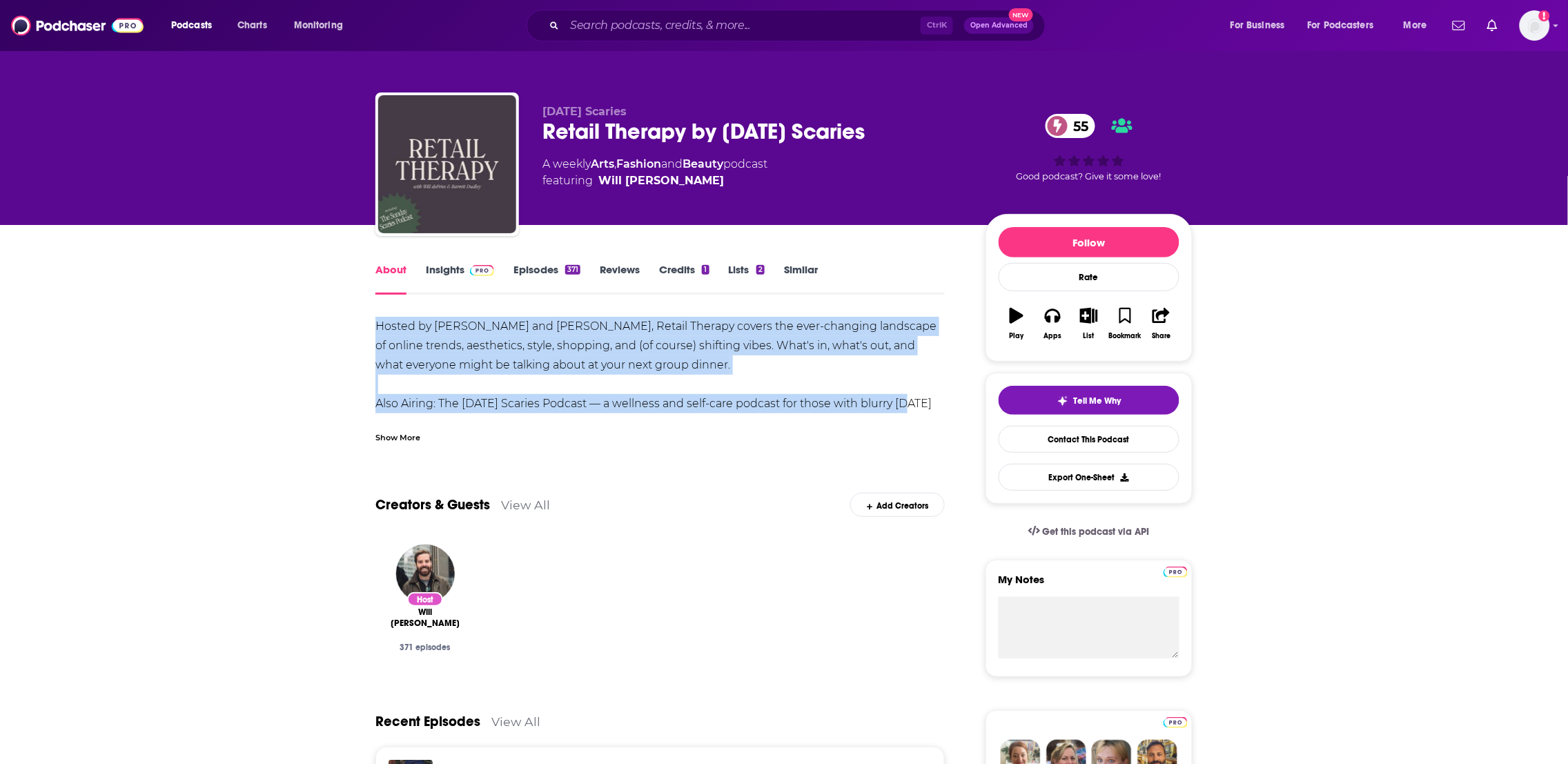
drag, startPoint x: 372, startPoint y: 318, endPoint x: 908, endPoint y: 411, distance: 544.0
copy div "Hosted by [PERSON_NAME] and [PERSON_NAME], Retail Therapy covers the ever-chang…"
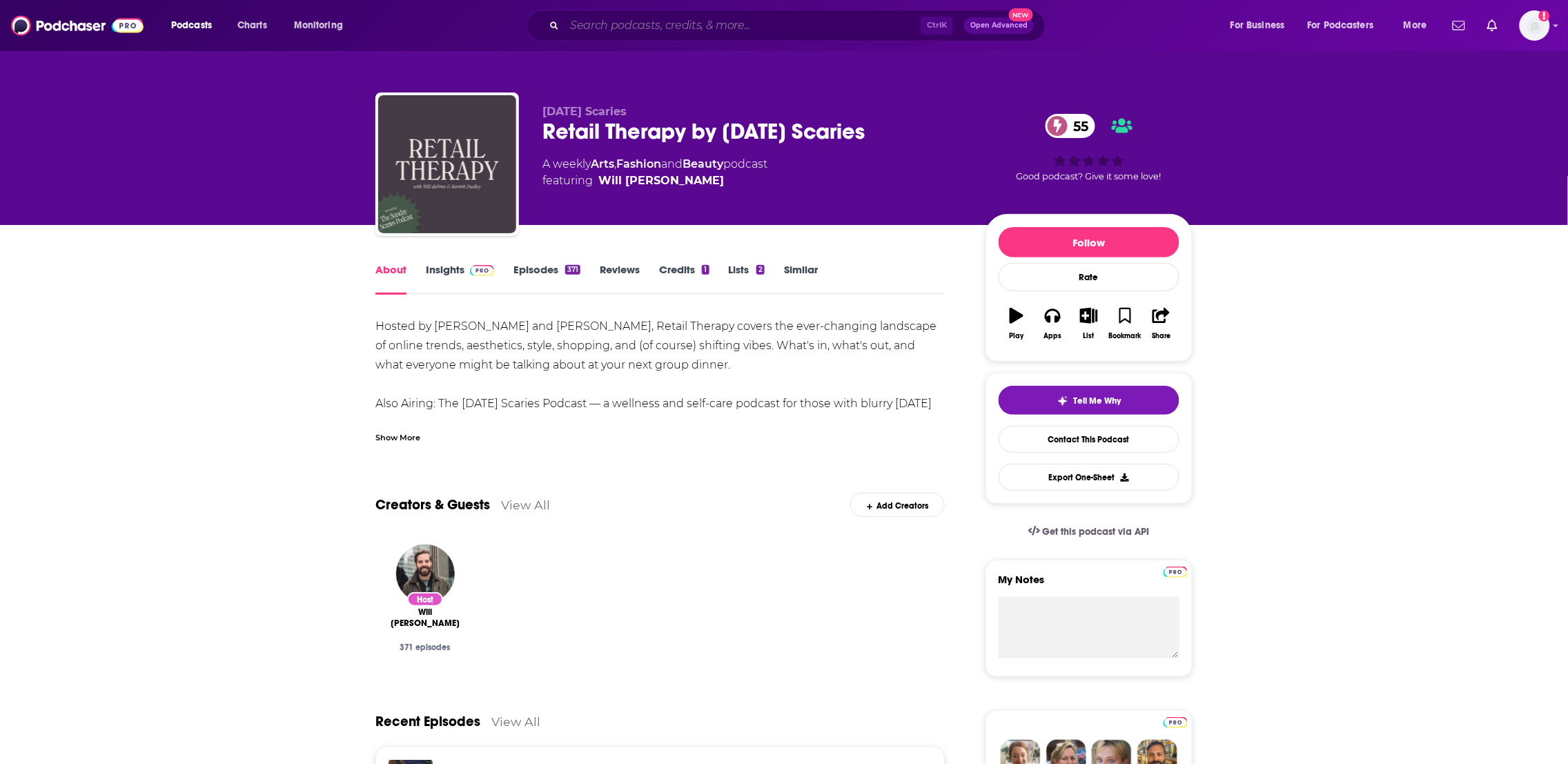
click at [598, 22] on input "Search podcasts, credits, & more..." at bounding box center [743, 26] width 356 height 22
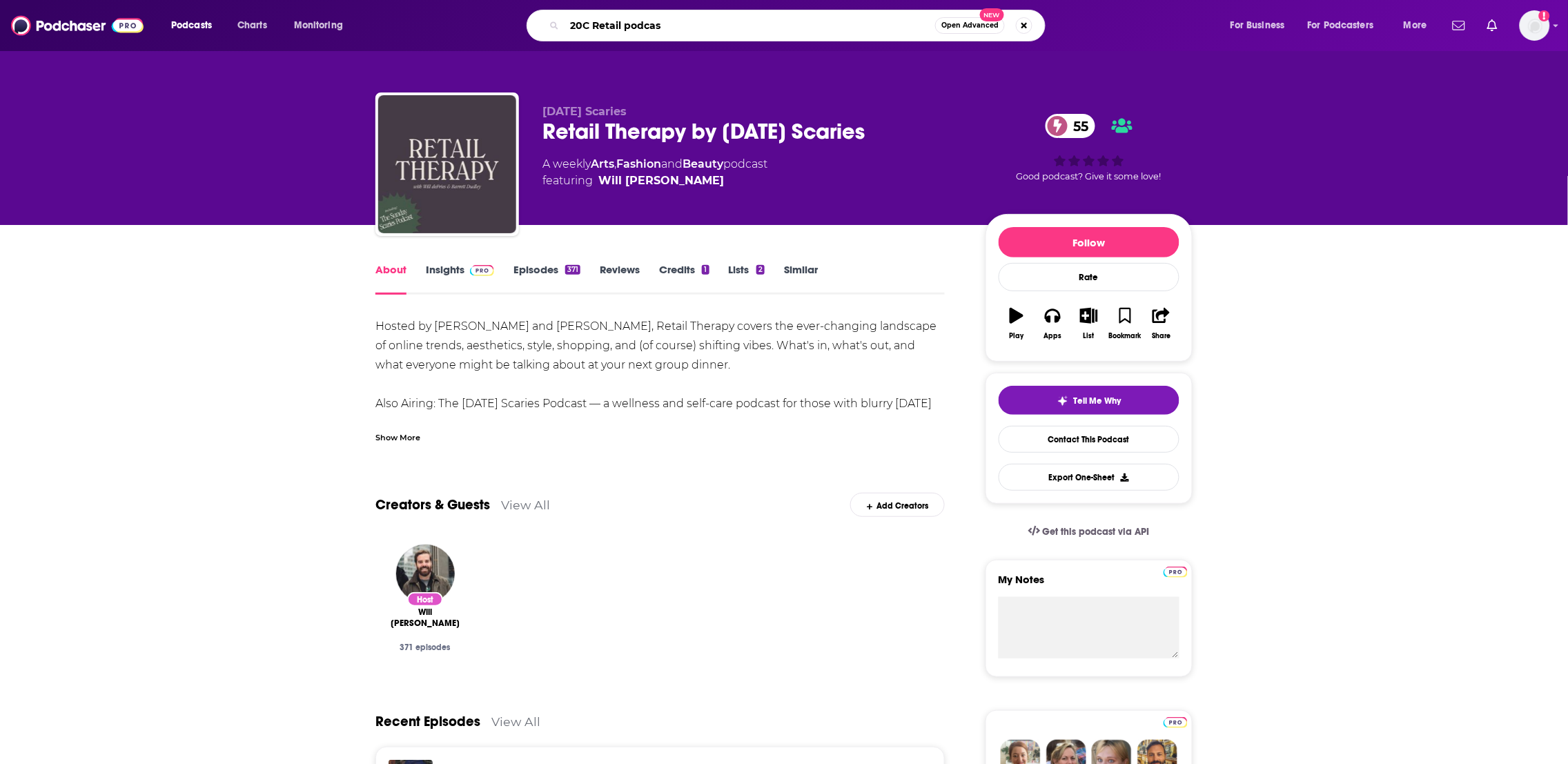
type input "20C Retail podcast"
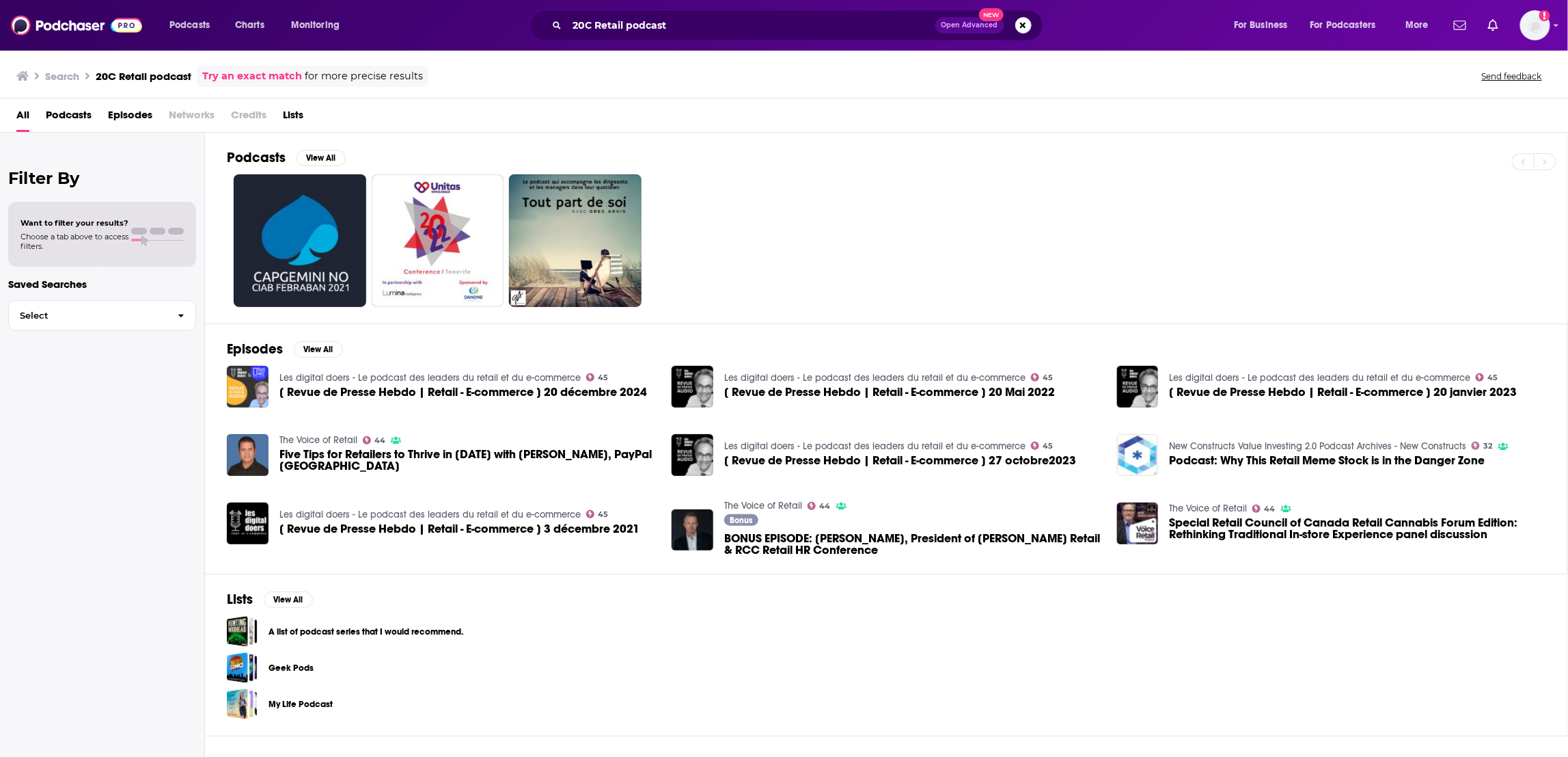
click at [248, 393] on img "[ Revue de Presse Hebdo | Retail - E-commerce ] 20 décembre 2024" at bounding box center [247, 386] width 42 height 42
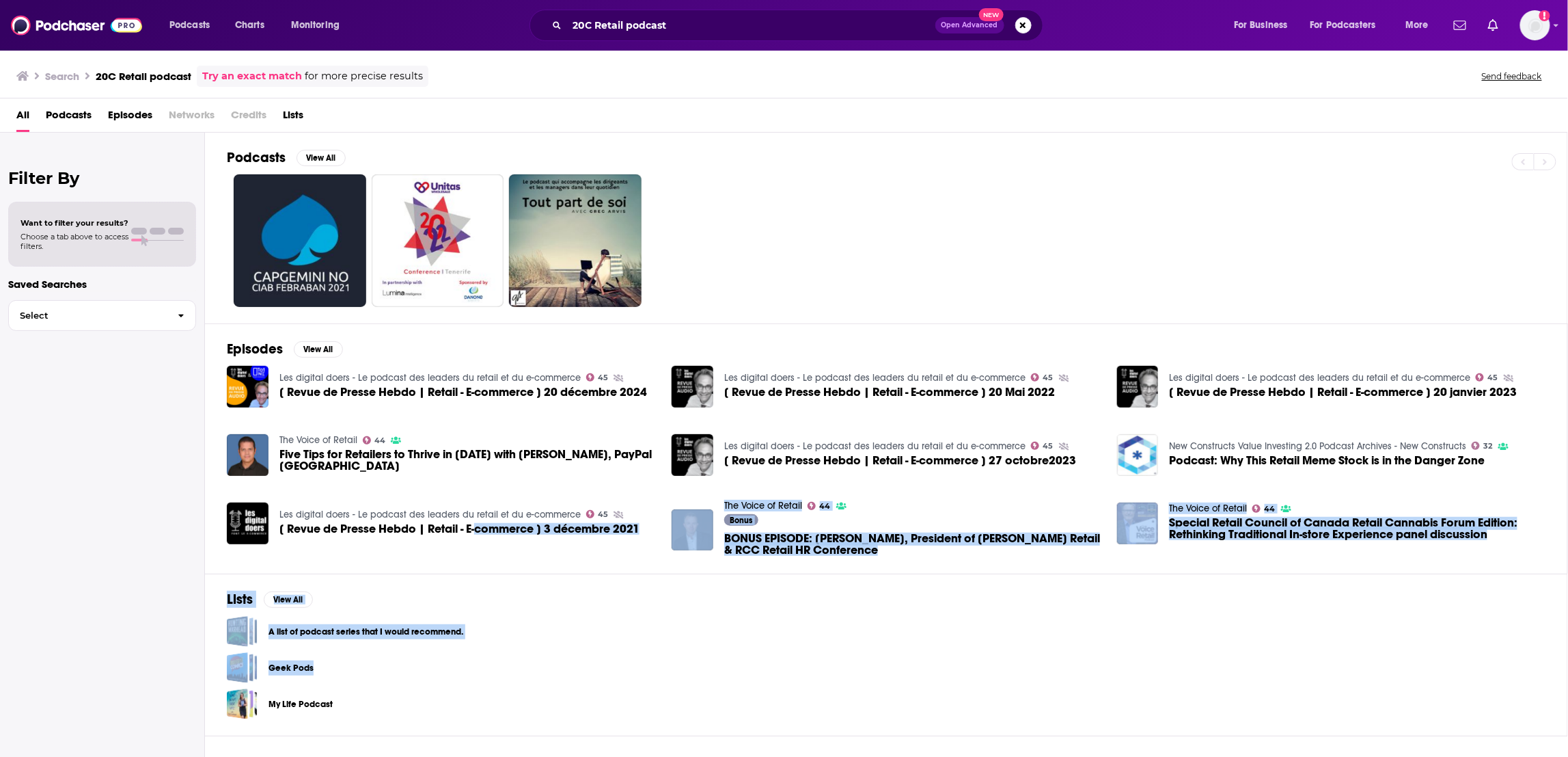
drag, startPoint x: 424, startPoint y: 659, endPoint x: 476, endPoint y: 561, distance: 110.9
click at [477, 559] on div "Podcasts View All Episodes View All Les digital doers - Le podcast des leaders …" at bounding box center [886, 446] width 1363 height 627
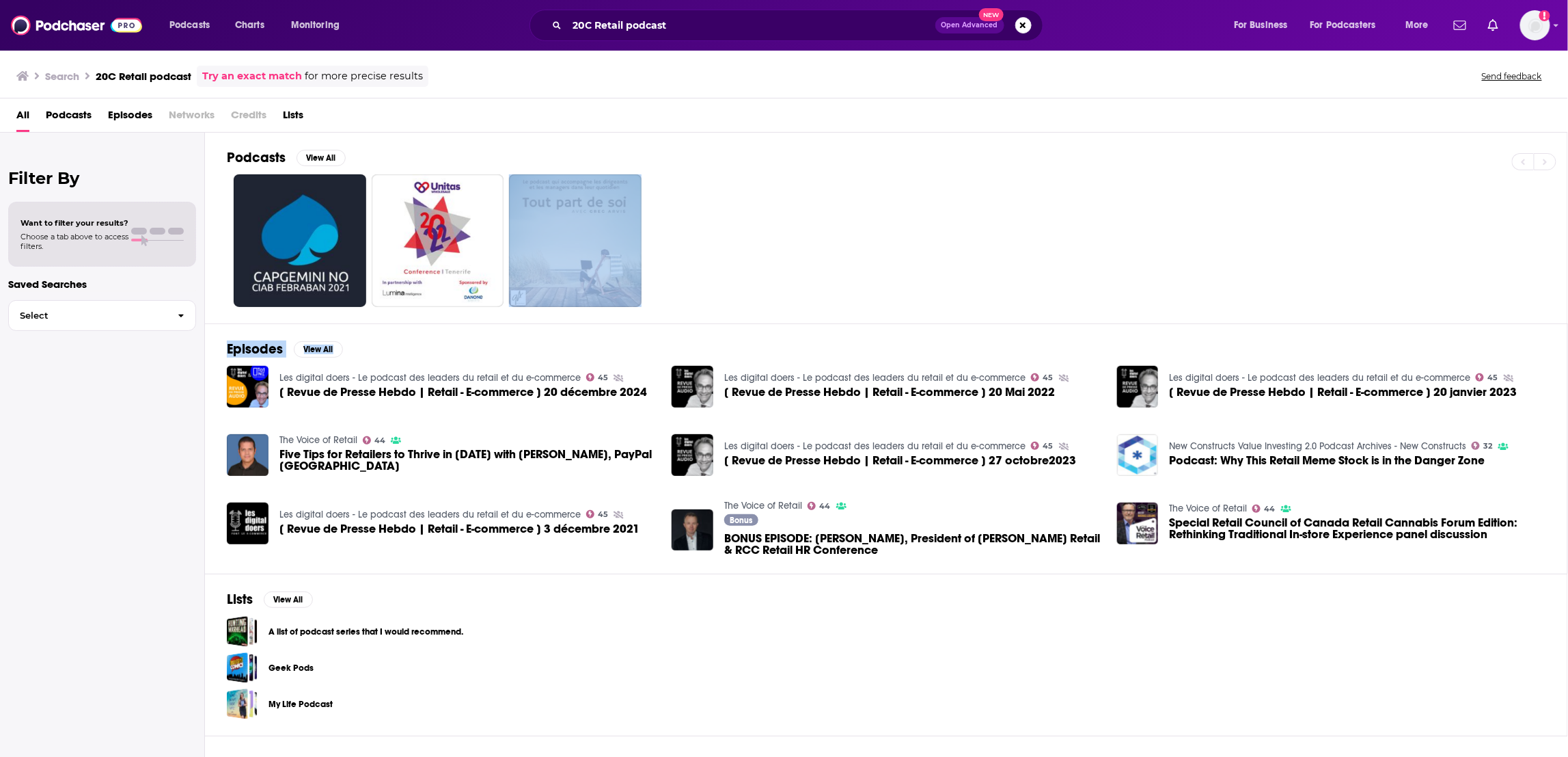
drag, startPoint x: 957, startPoint y: 330, endPoint x: 827, endPoint y: 218, distance: 171.6
click at [827, 218] on div "Podcasts View All Episodes View All Les digital doers - Le podcast des leaders …" at bounding box center [886, 446] width 1363 height 627
